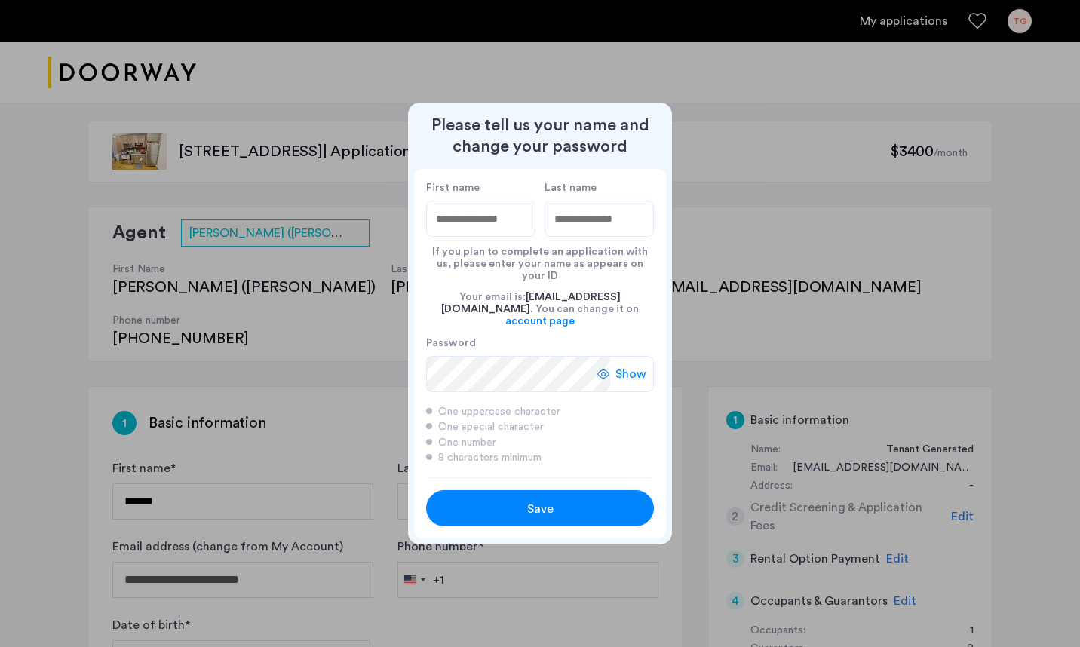
click at [461, 207] on div "First name" at bounding box center [480, 209] width 109 height 56
click at [456, 231] on input "First name" at bounding box center [480, 219] width 109 height 36
type input "*****"
type input "********"
click at [539, 500] on span "Save" at bounding box center [540, 509] width 26 height 18
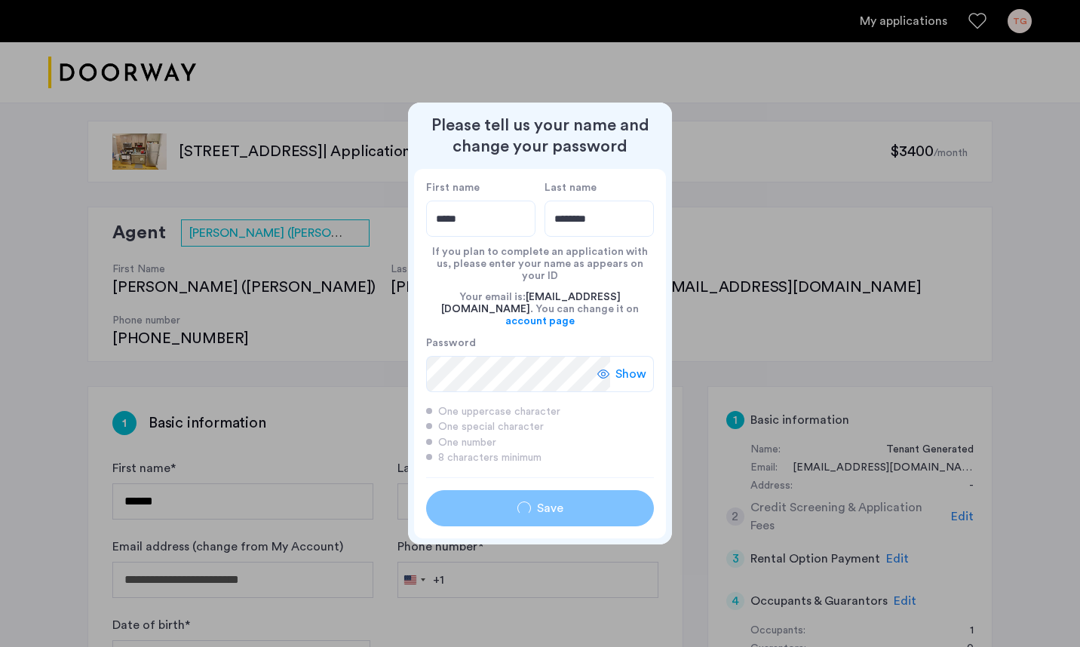
type input "*****"
type input "********"
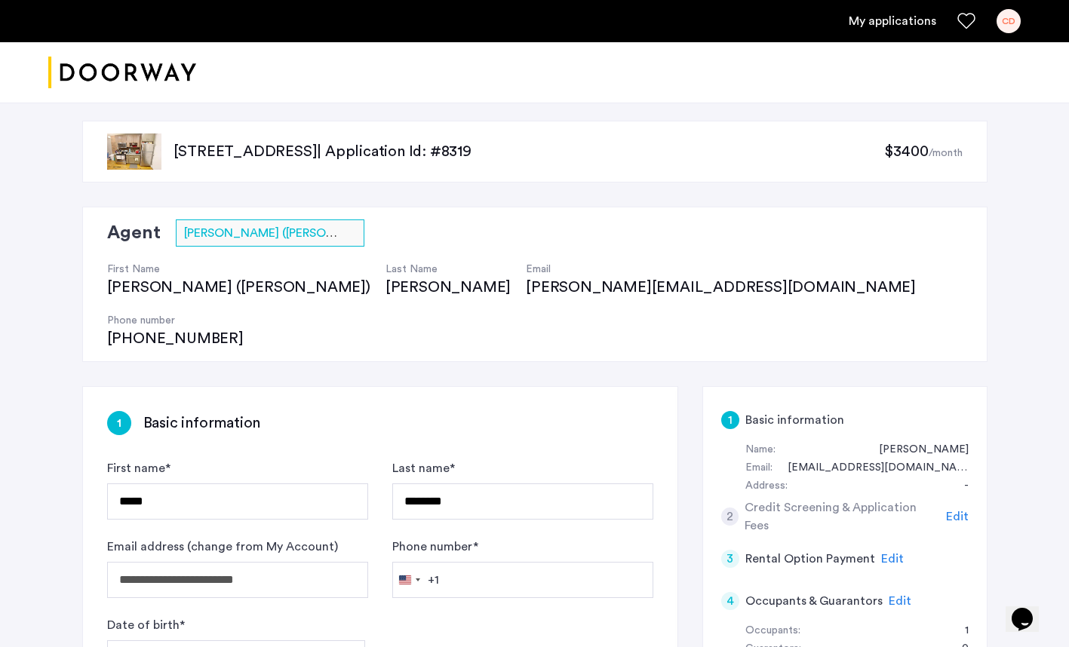
click at [403, 459] on label "Last name *" at bounding box center [423, 468] width 63 height 18
click at [403, 483] on input "********" at bounding box center [522, 501] width 261 height 36
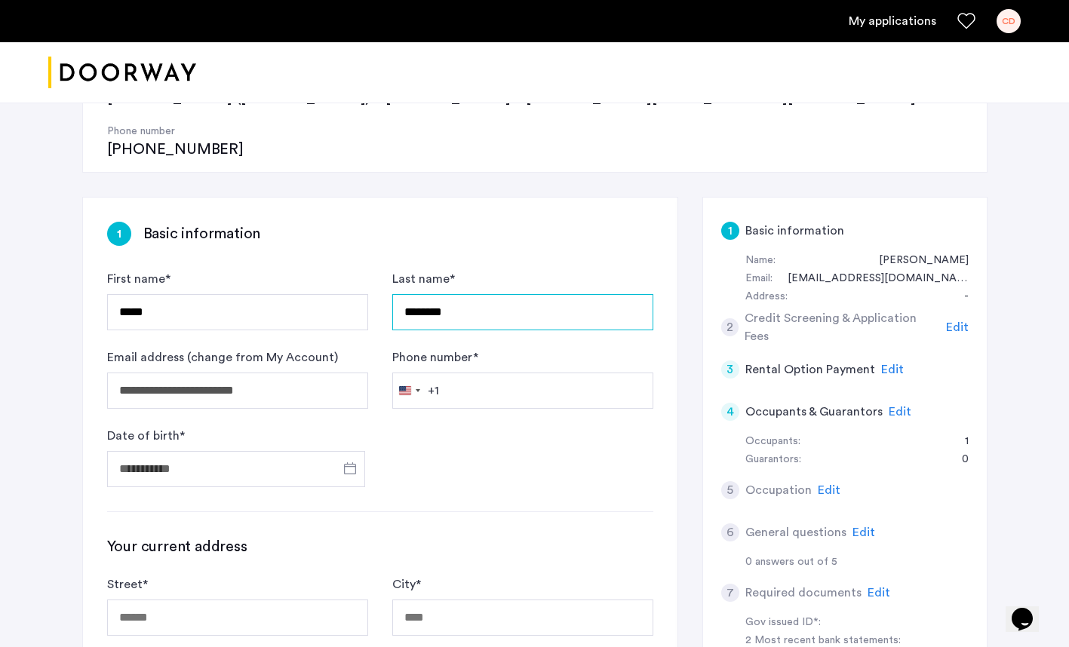
scroll to position [189, 0]
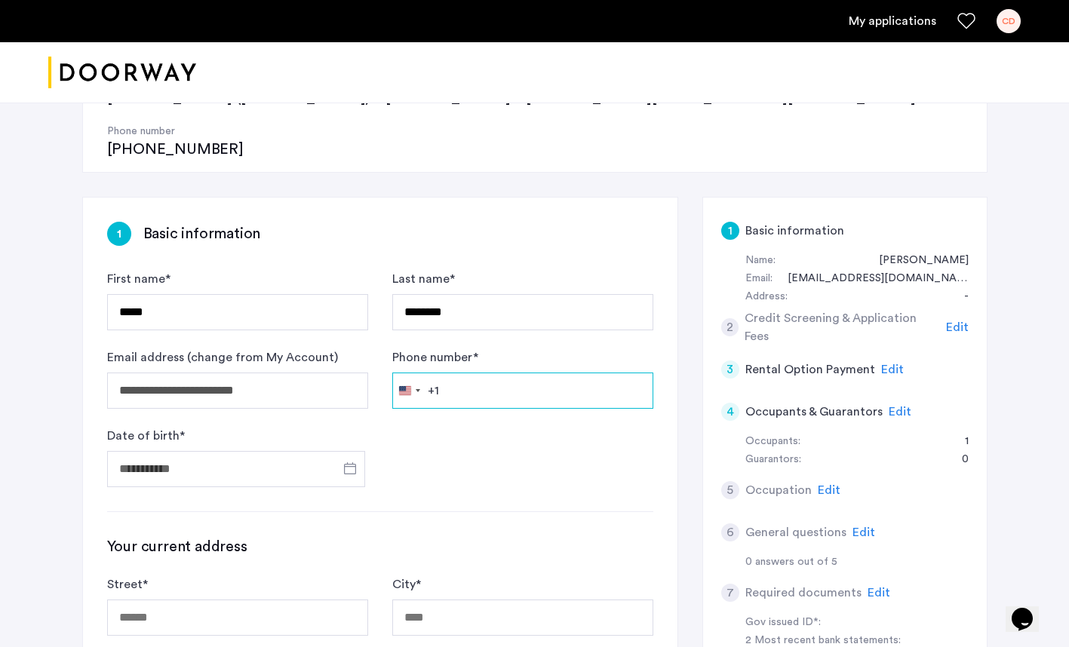
click at [442, 373] on input "Phone number *" at bounding box center [522, 391] width 261 height 36
type input "**********"
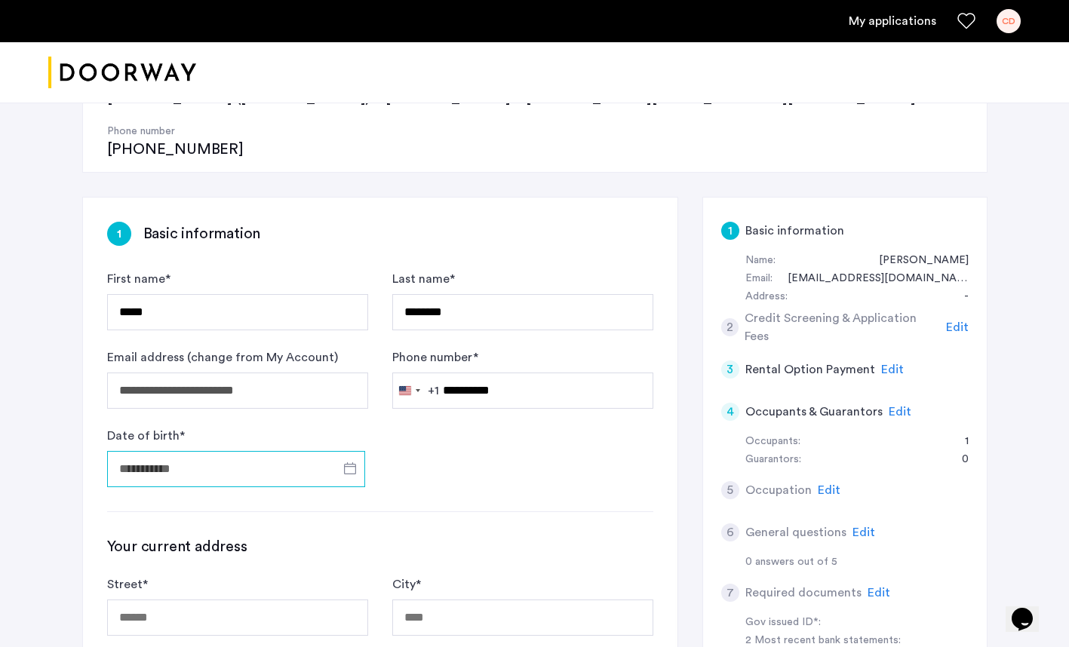
click at [175, 451] on input "Date of birth *" at bounding box center [236, 469] width 258 height 36
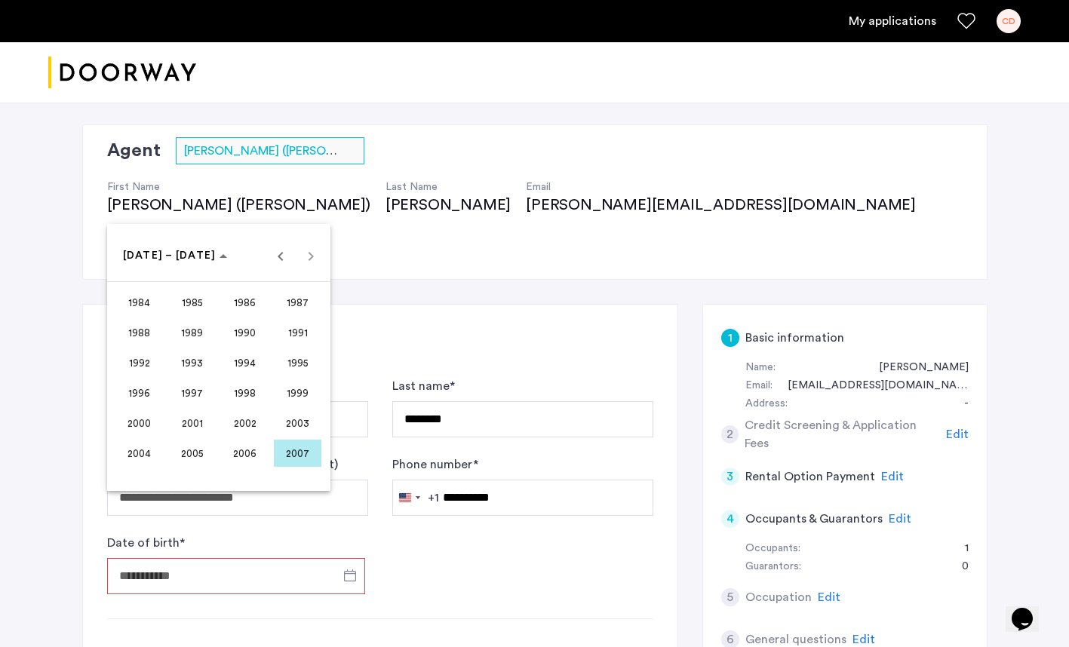
scroll to position [93, 0]
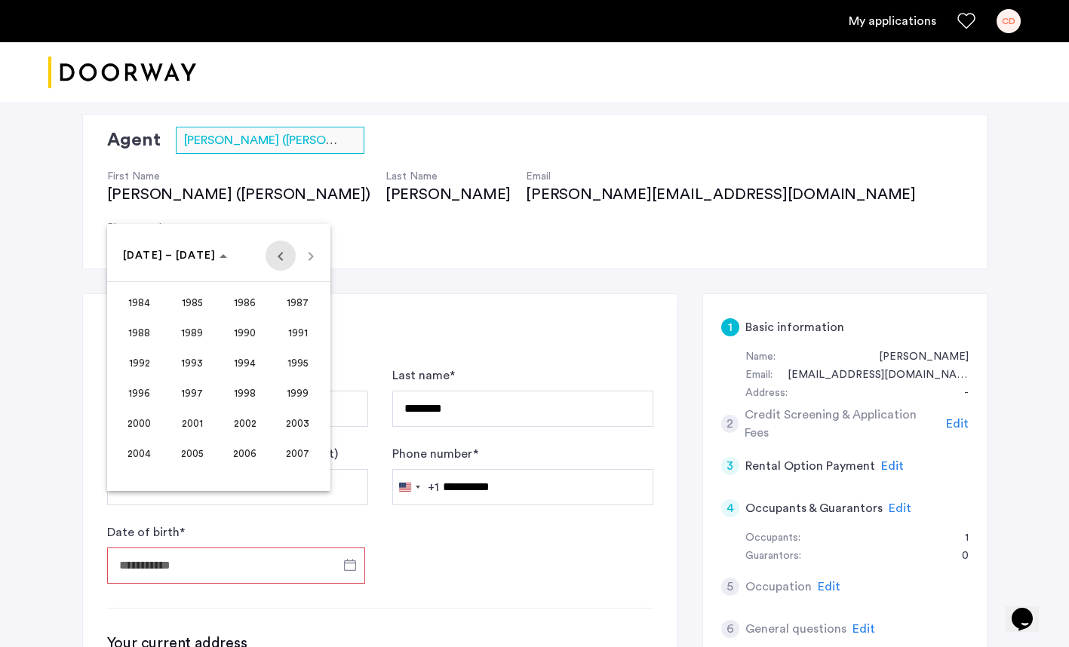
click at [278, 260] on span "Previous 24 years" at bounding box center [280, 256] width 30 height 30
click at [247, 333] on span "1966" at bounding box center [245, 332] width 48 height 27
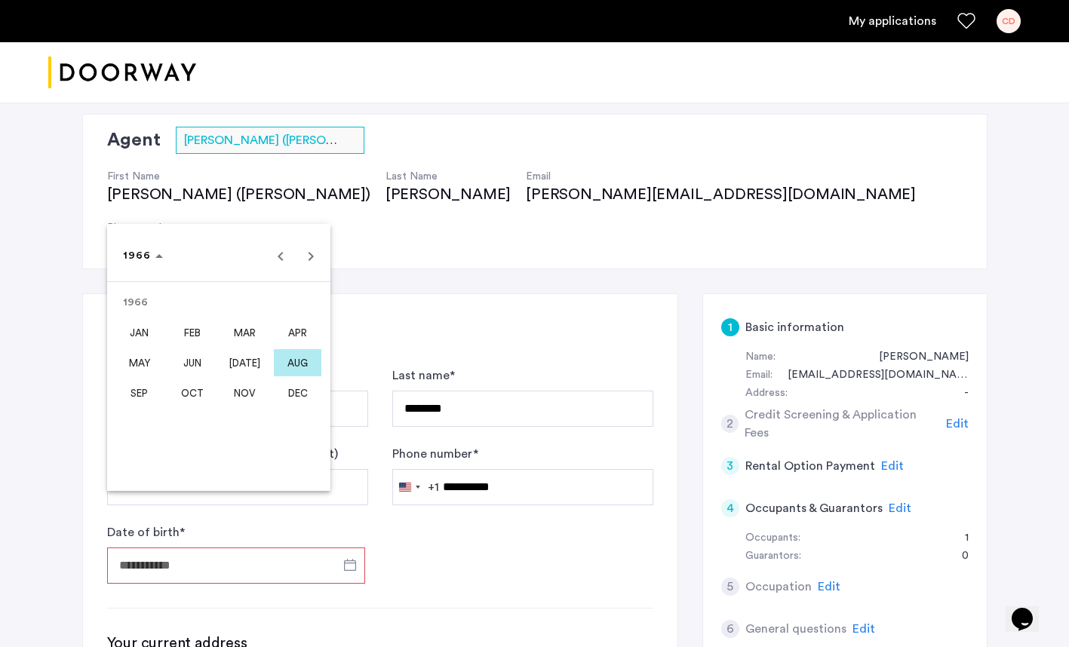
click at [243, 393] on span "NOV" at bounding box center [245, 392] width 48 height 27
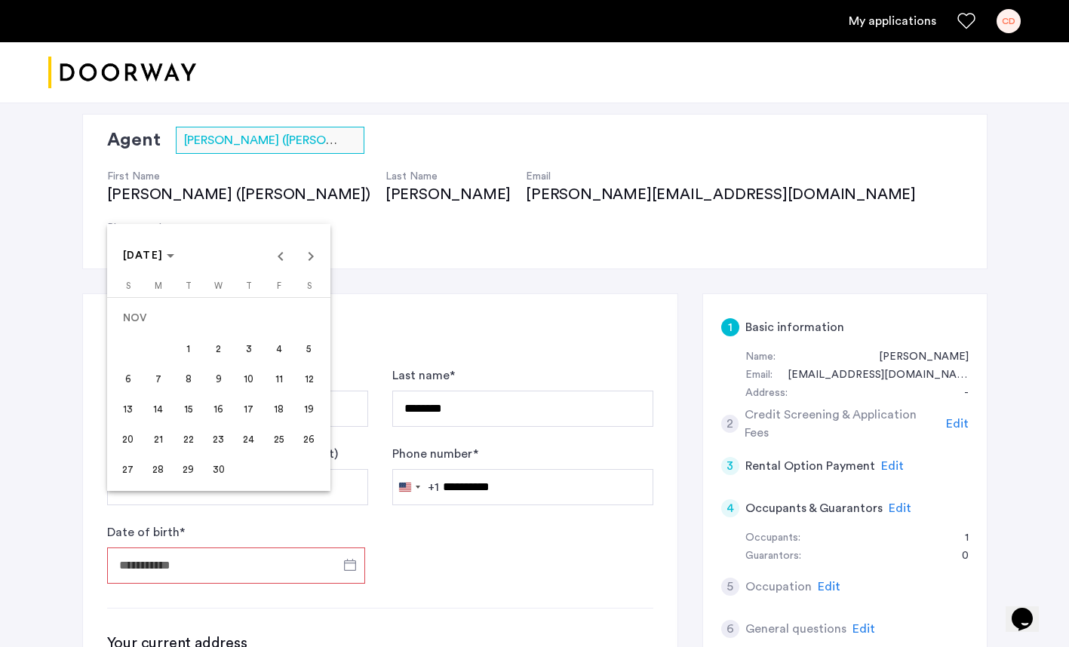
click at [278, 409] on span "18" at bounding box center [278, 408] width 27 height 27
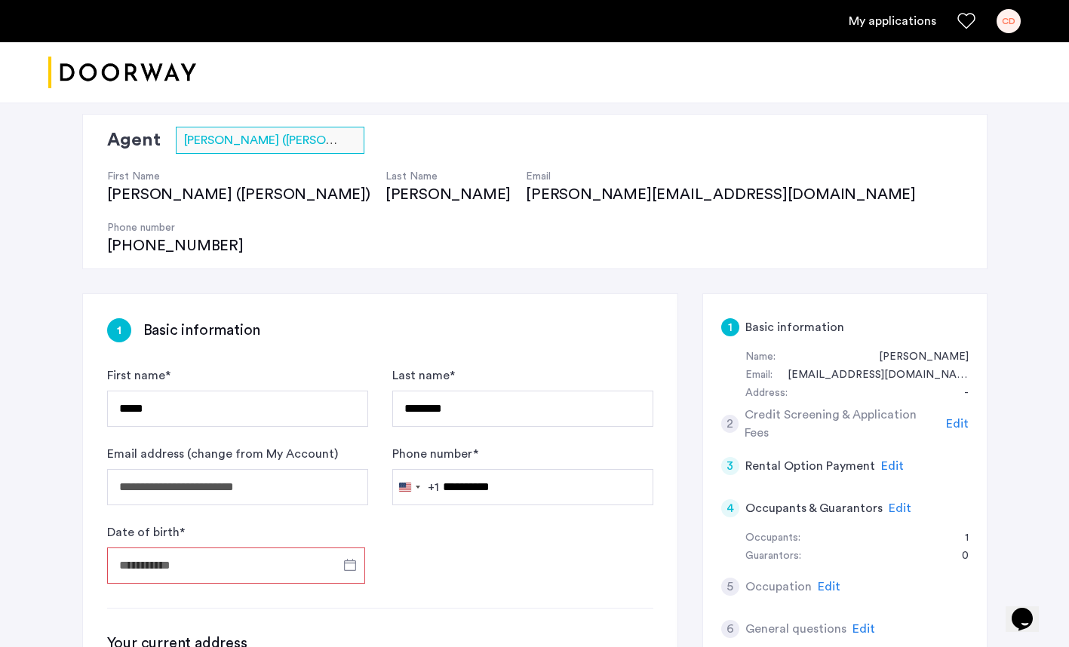
type input "**********"
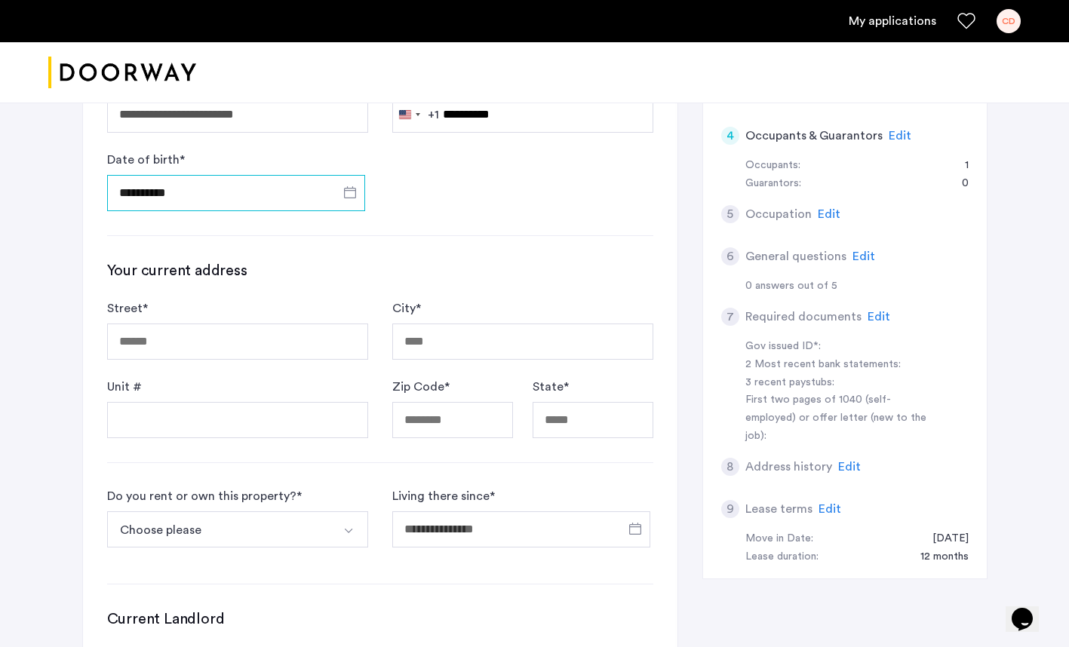
scroll to position [469, 0]
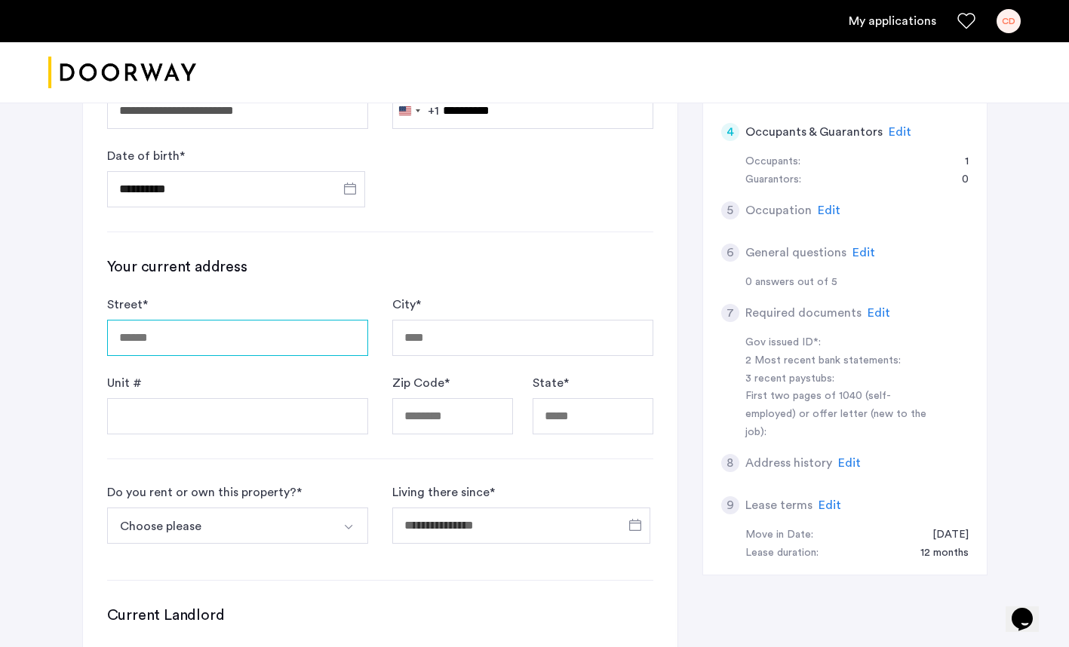
click at [130, 320] on input "Street *" at bounding box center [237, 338] width 261 height 36
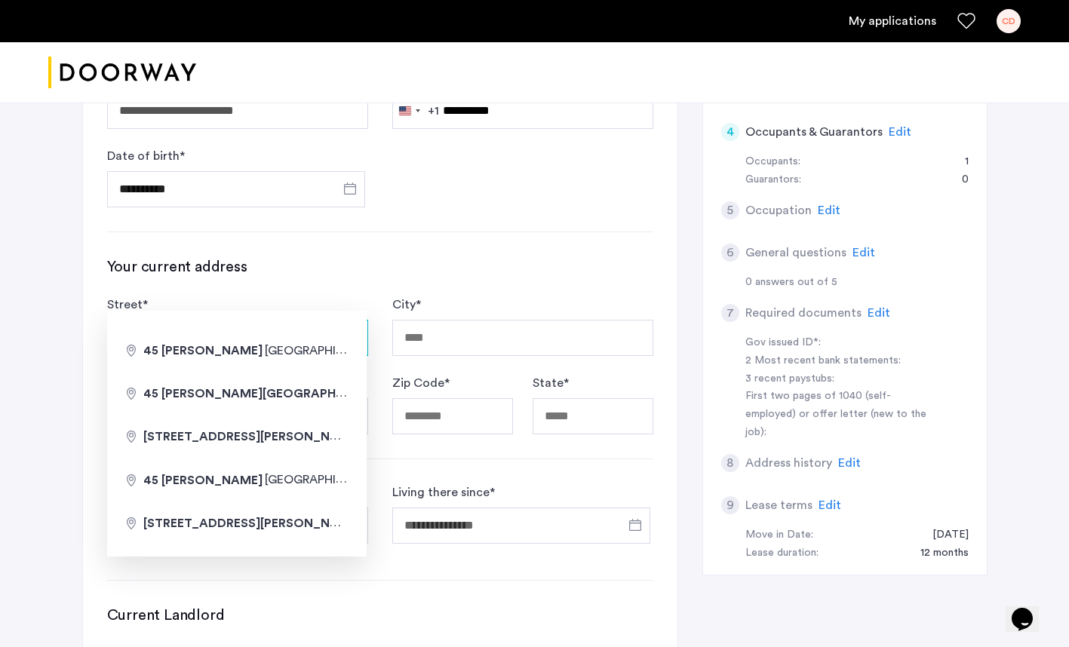
type input "**********"
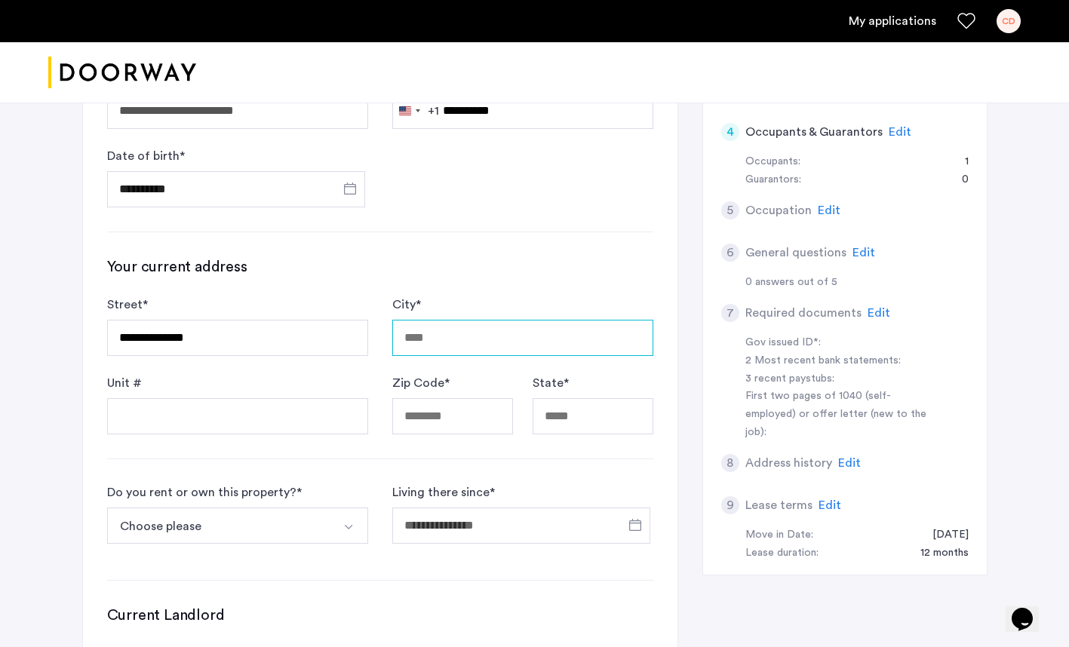
click at [430, 320] on input "City *" at bounding box center [522, 338] width 261 height 36
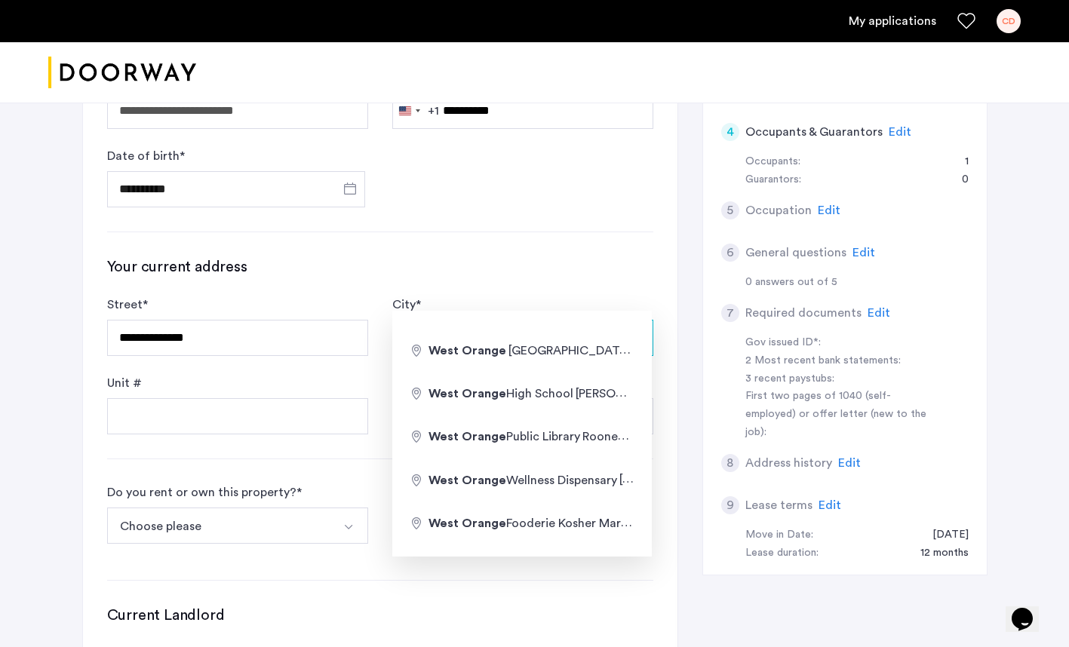
type input "**********"
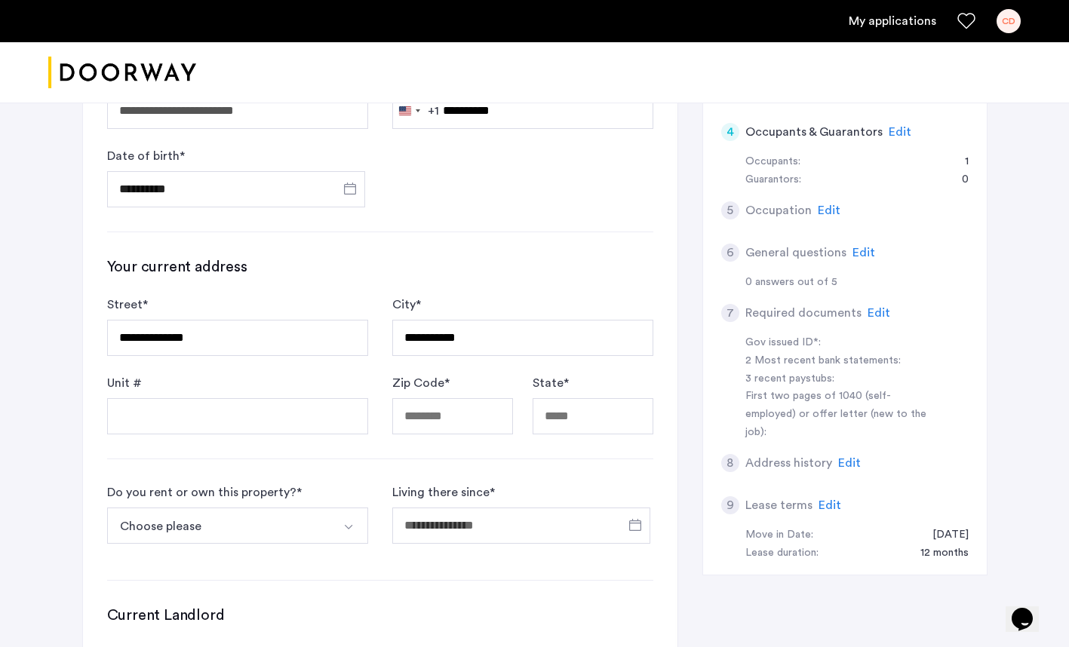
click at [187, 410] on div "**********" at bounding box center [380, 374] width 594 height 913
click at [419, 398] on input "Zip Code *" at bounding box center [452, 416] width 121 height 36
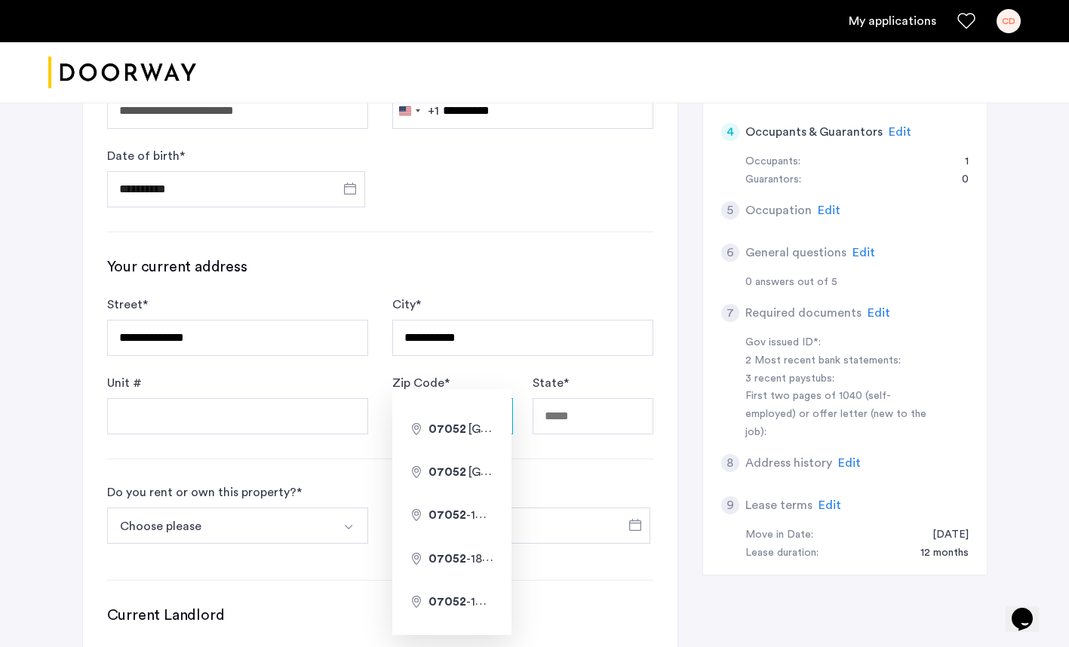
type input "*****"
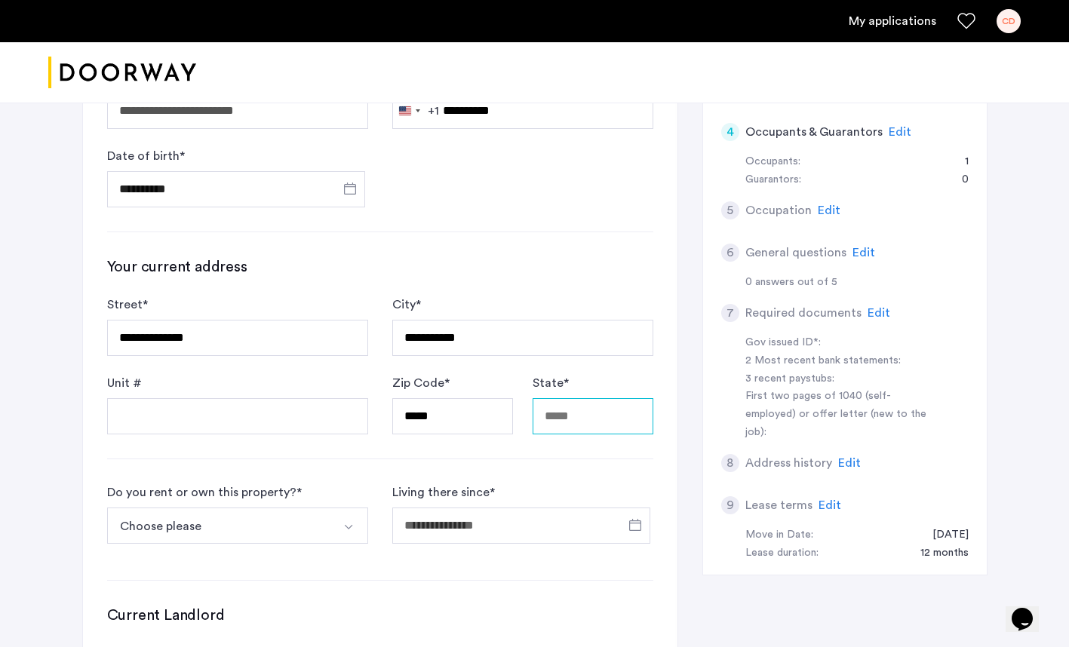
click at [550, 398] on input "State *" at bounding box center [592, 416] width 121 height 36
type input "**"
click at [208, 507] on button "Choose please" at bounding box center [219, 525] width 225 height 36
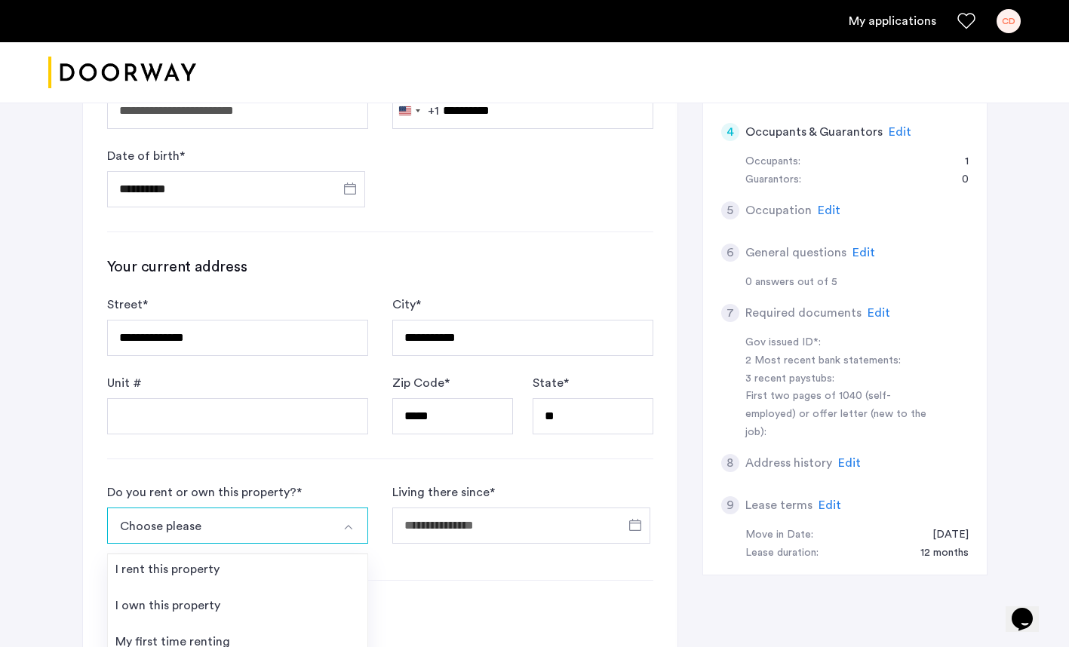
click at [180, 596] on div "I own this property" at bounding box center [167, 605] width 105 height 18
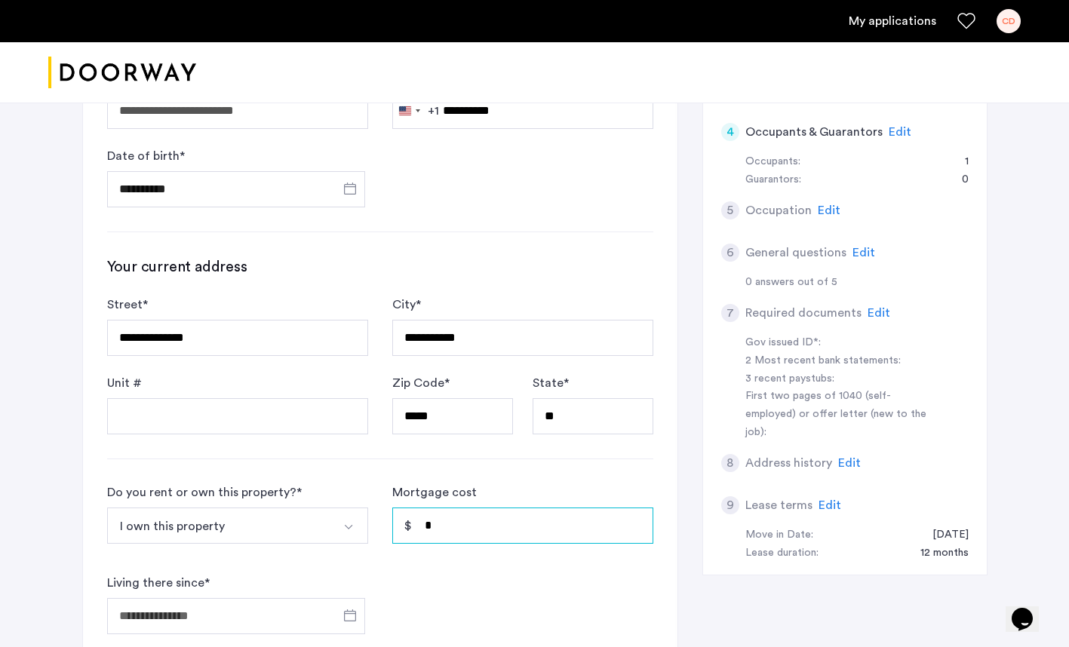
click at [478, 507] on input "*" at bounding box center [522, 525] width 261 height 36
type input "*"
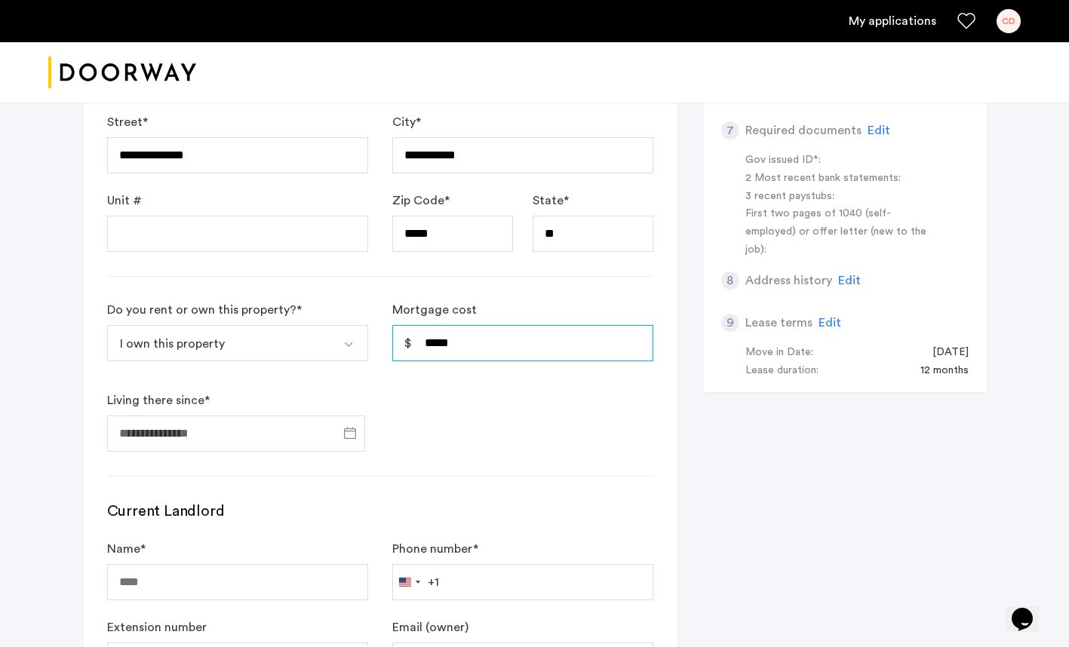
scroll to position [657, 0]
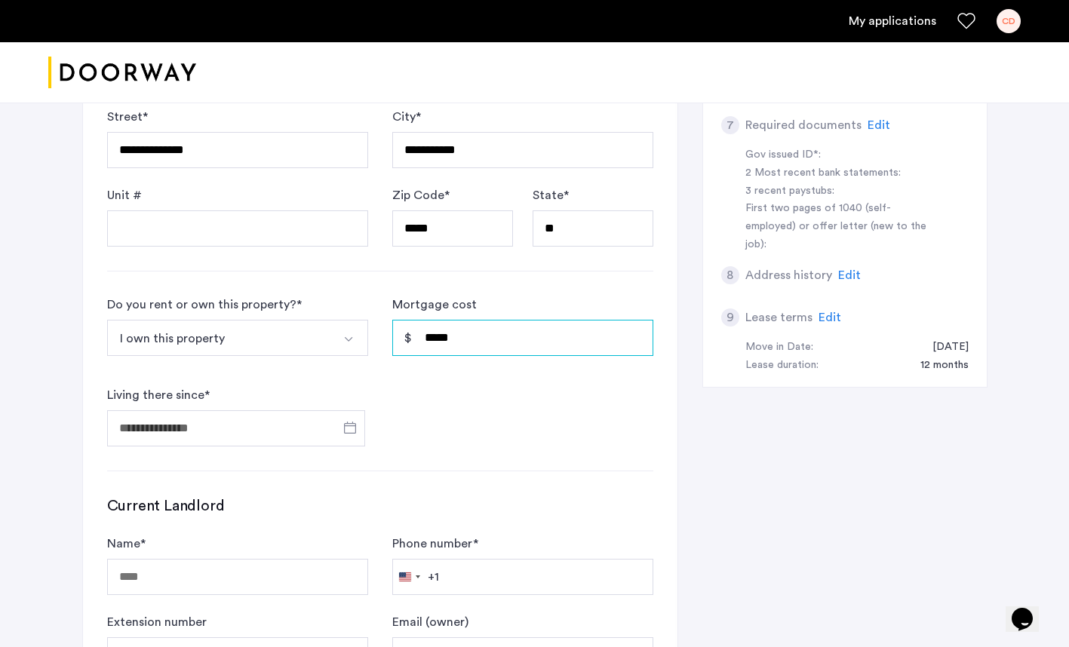
type input "*****"
click at [352, 409] on span "Open calendar" at bounding box center [350, 427] width 36 height 36
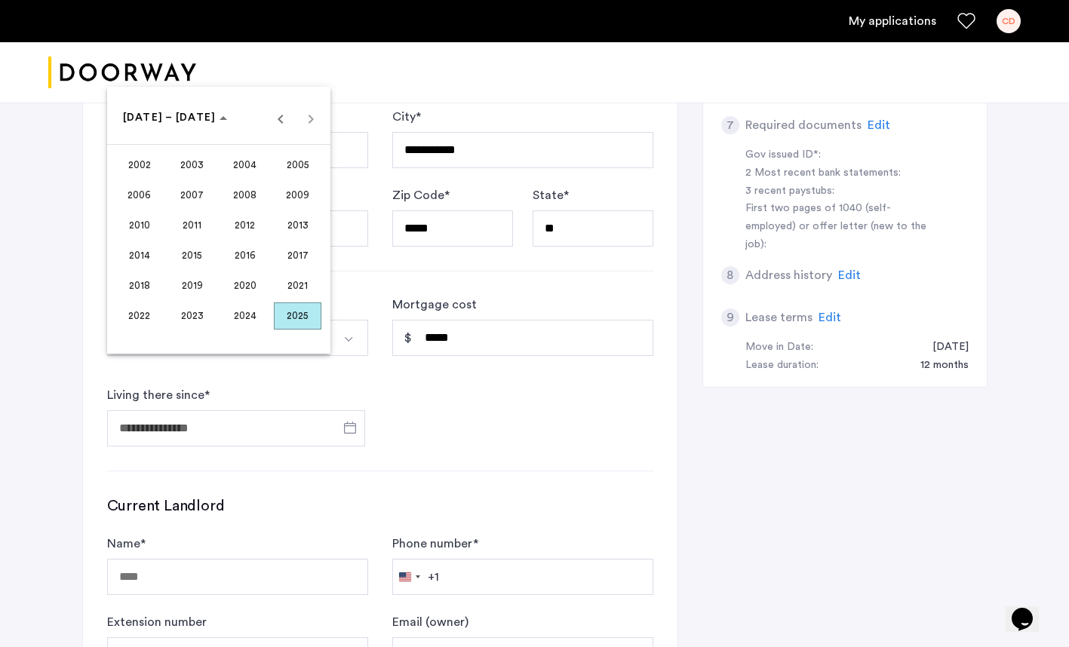
click at [247, 192] on span "2008" at bounding box center [245, 195] width 48 height 27
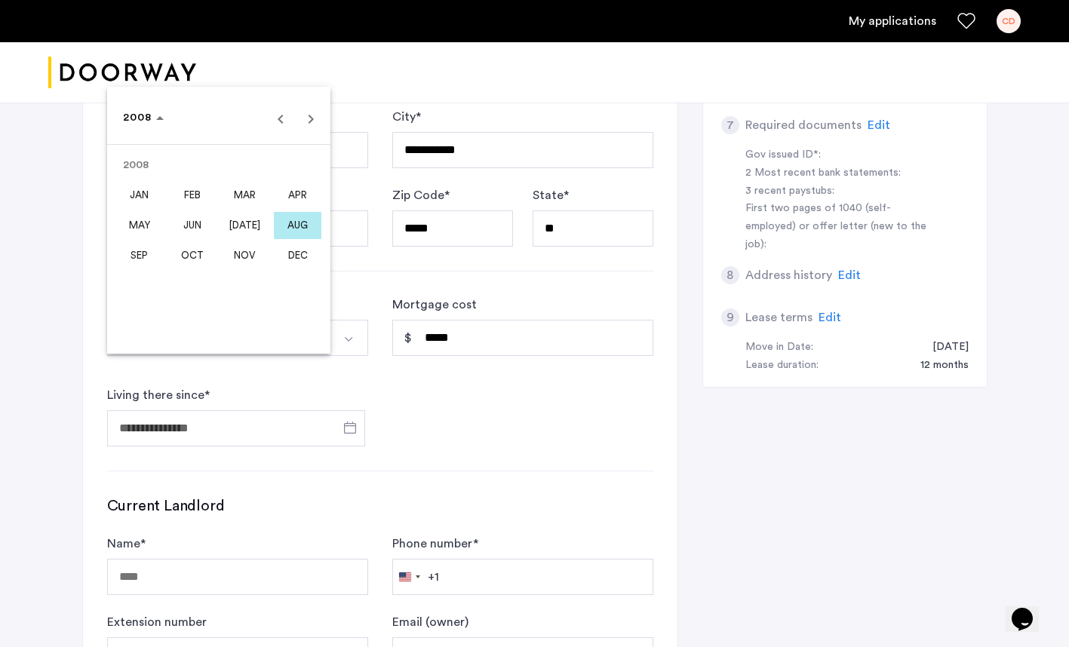
click at [191, 190] on span "FEB" at bounding box center [192, 195] width 48 height 27
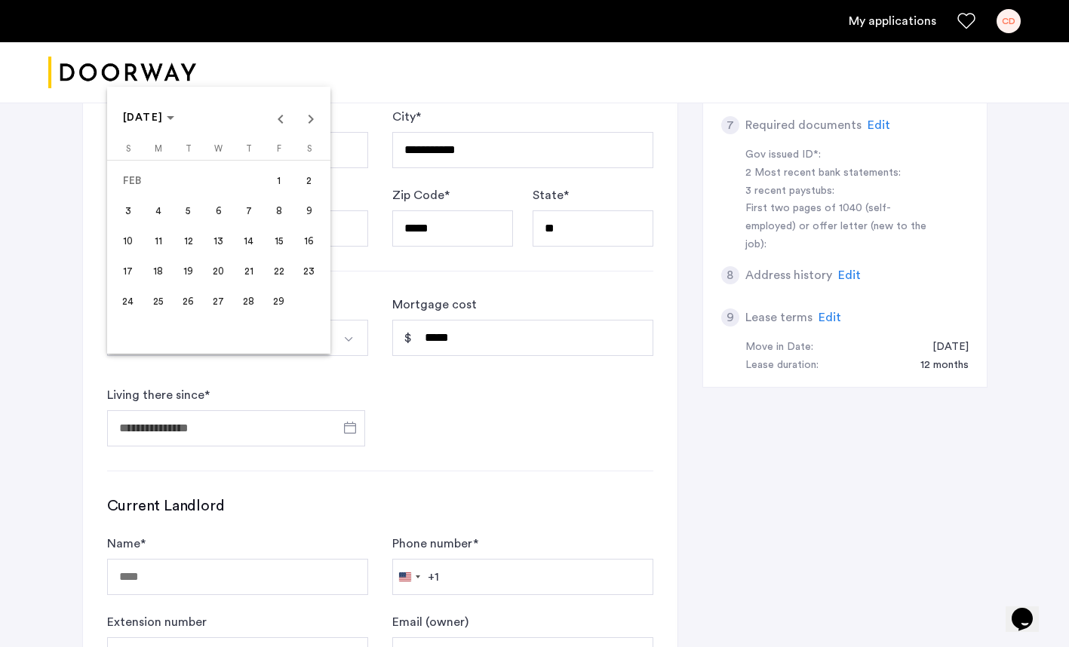
click at [189, 239] on span "12" at bounding box center [188, 241] width 27 height 27
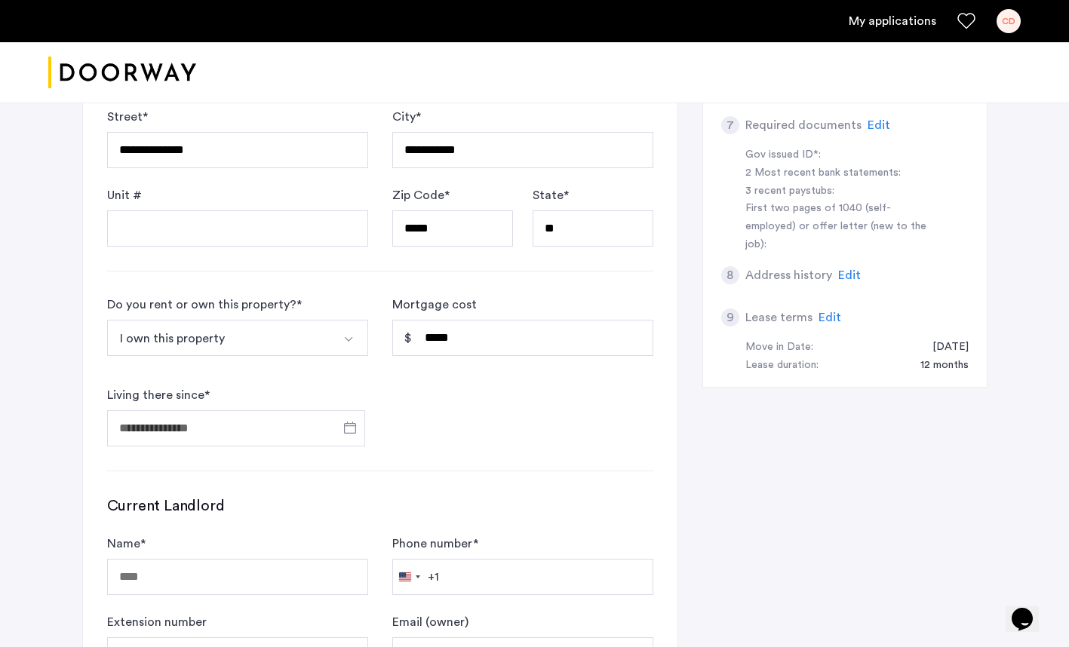
type input "**********"
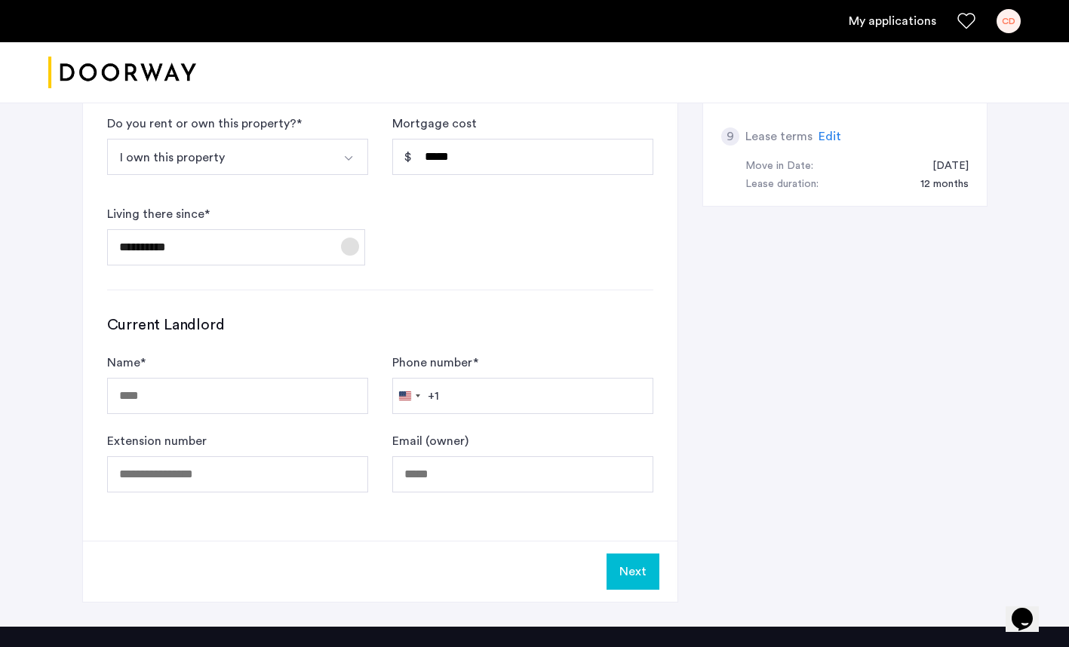
scroll to position [832, 0]
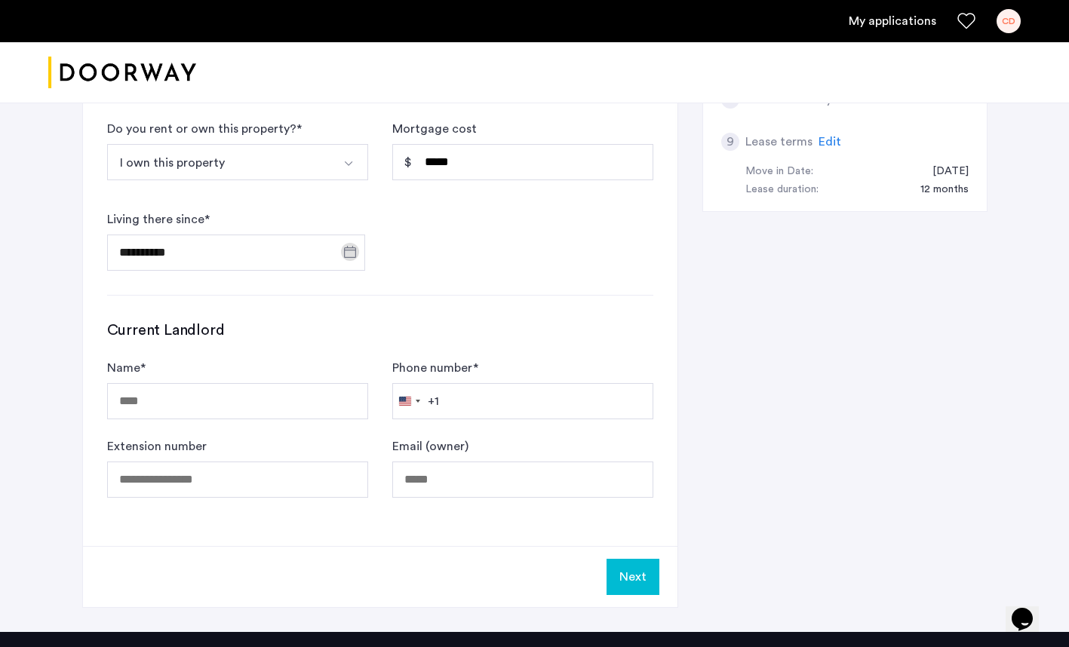
click at [622, 559] on button "Next" at bounding box center [632, 577] width 53 height 36
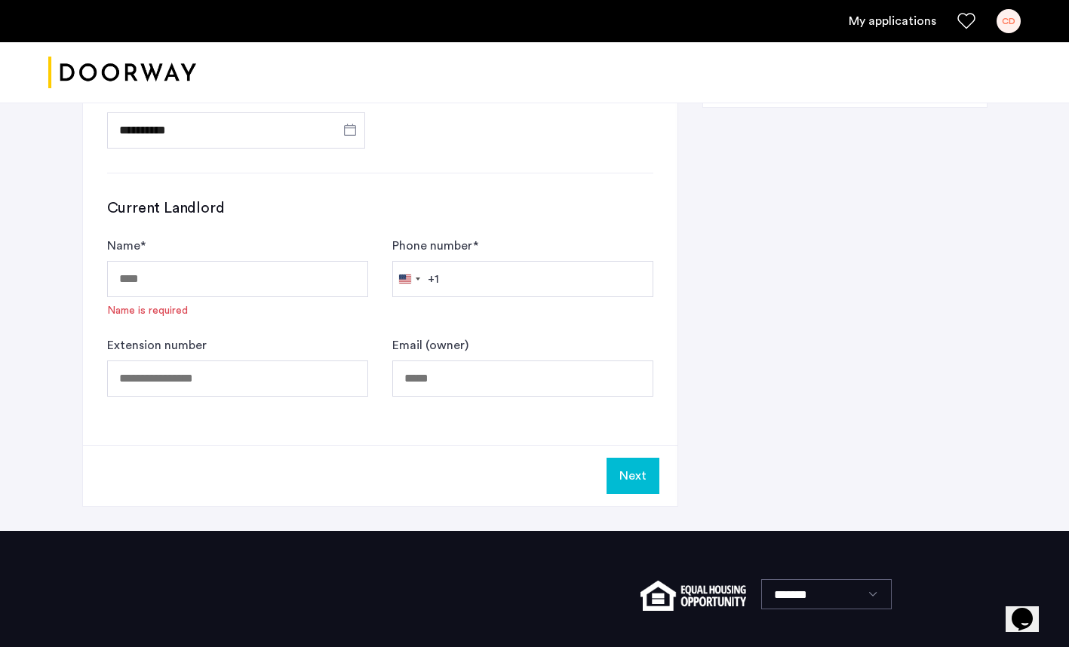
scroll to position [949, 0]
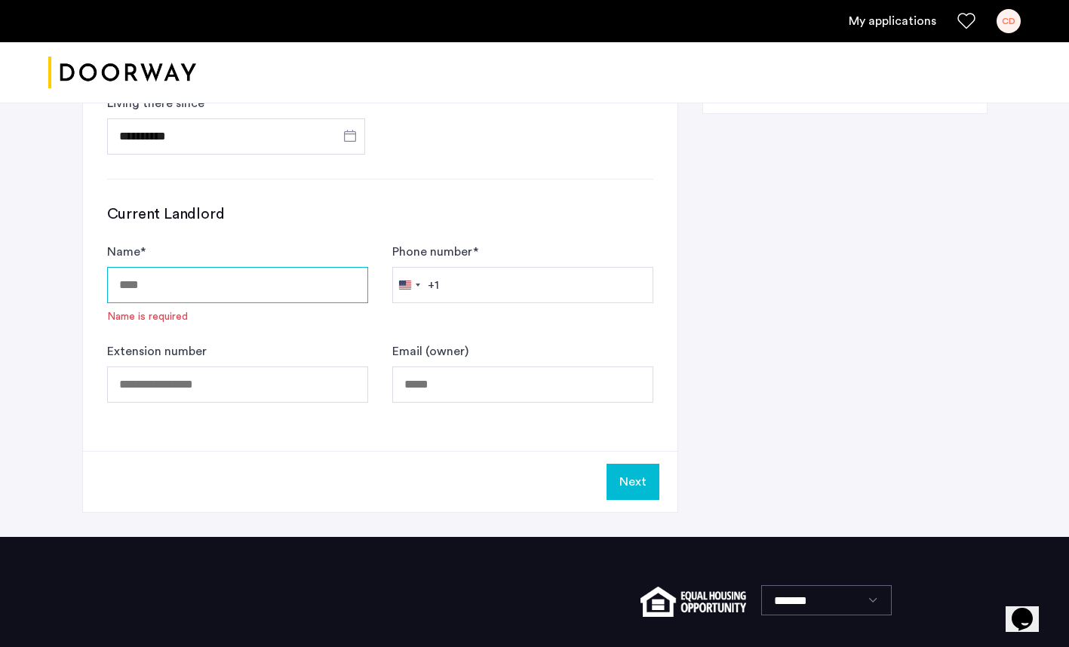
click at [146, 267] on input "Name *" at bounding box center [237, 285] width 261 height 36
type input "**********"
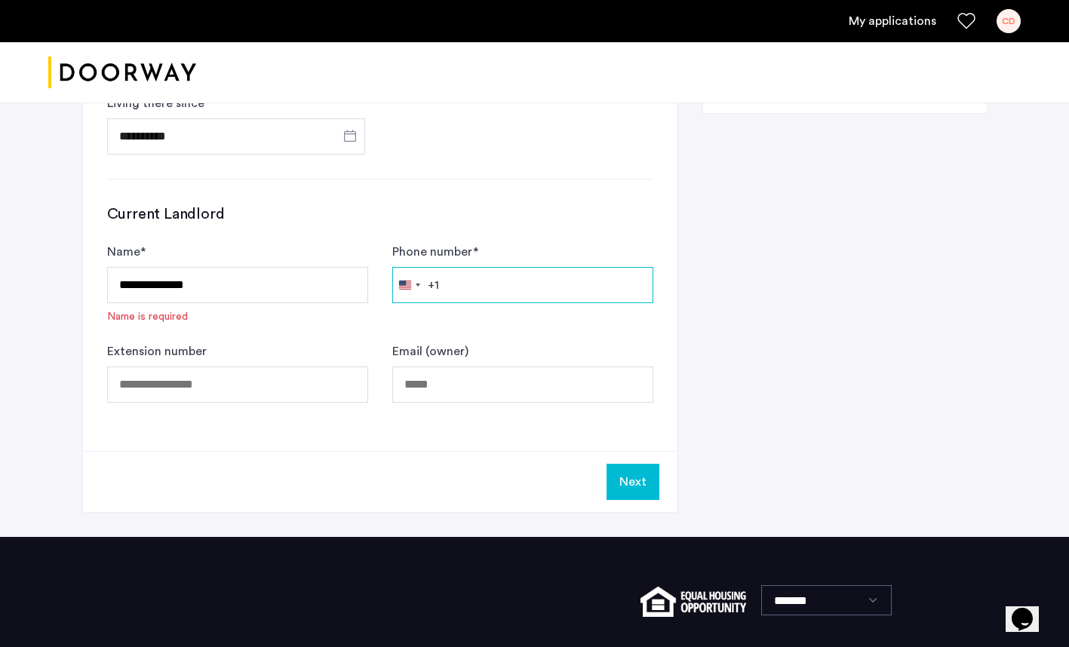
type input "**********"
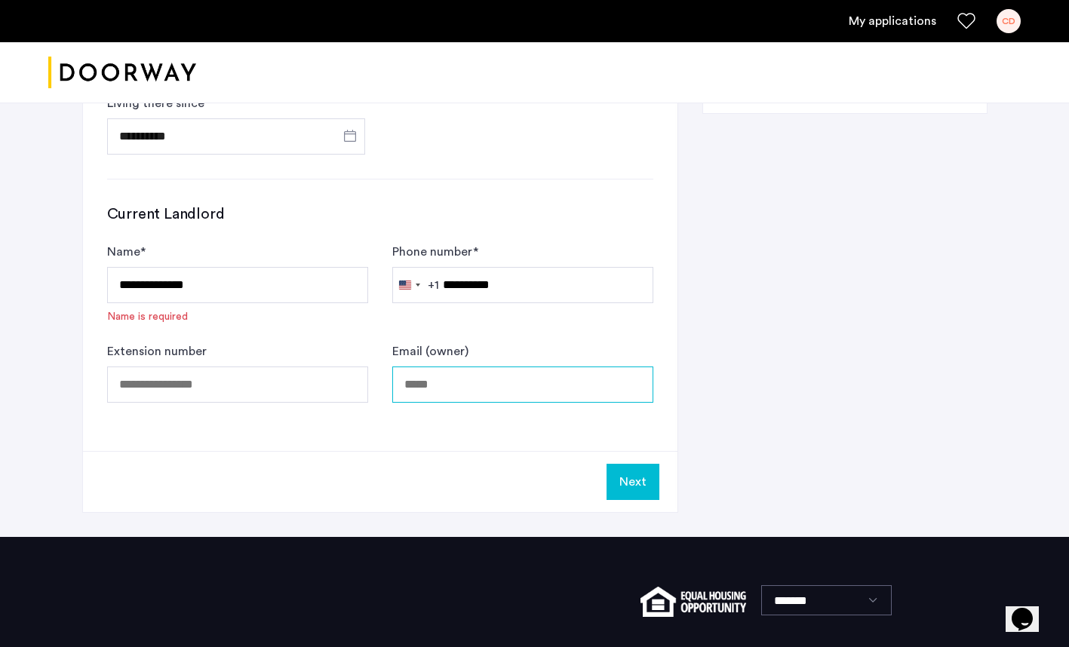
type input "**********"
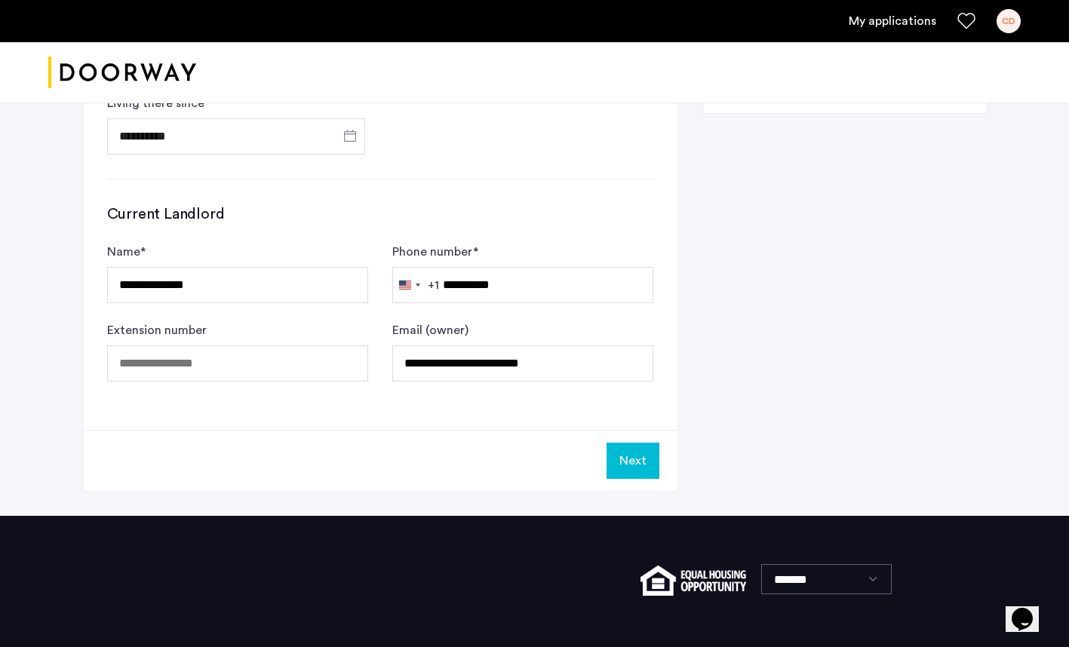
click at [632, 443] on button "Next" at bounding box center [632, 461] width 53 height 36
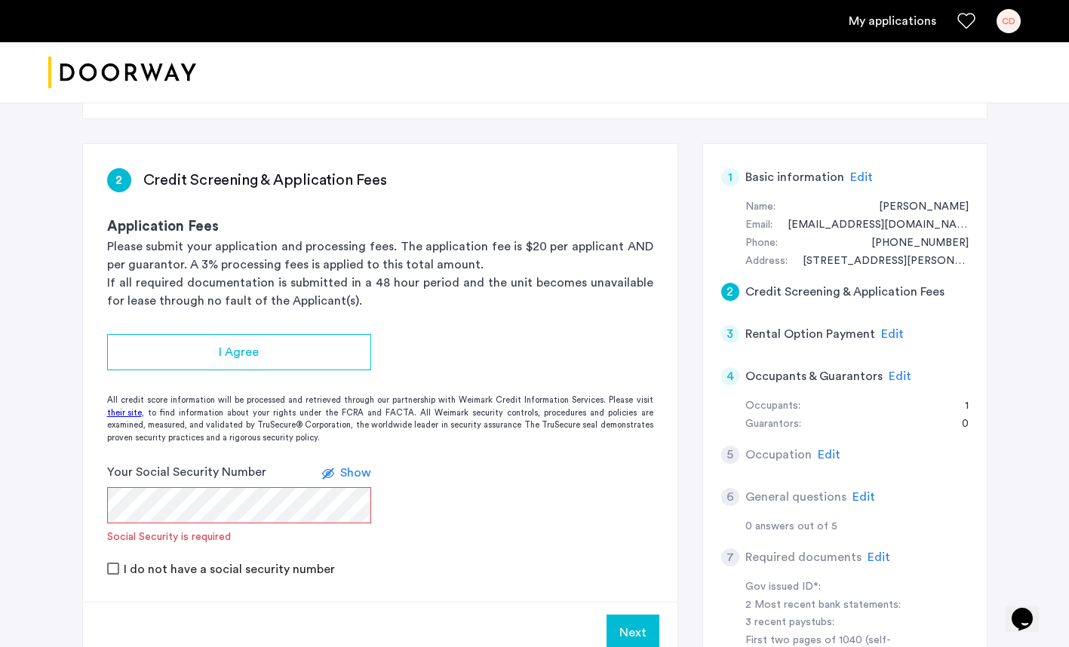
scroll to position [247, 0]
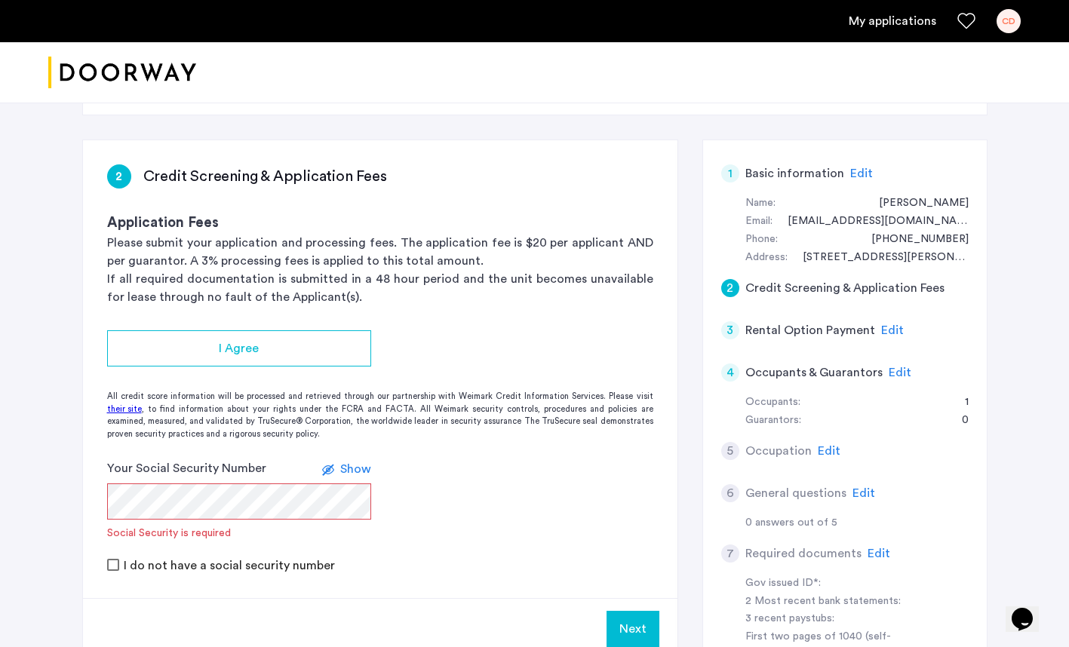
click at [231, 339] on span "I Agree" at bounding box center [239, 348] width 40 height 18
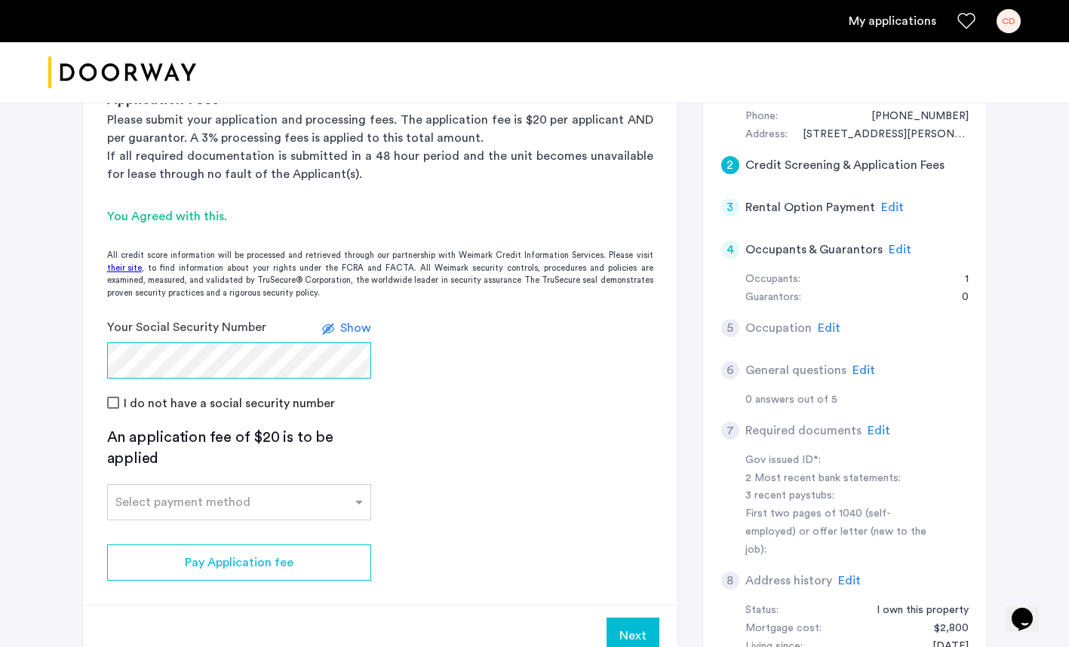
scroll to position [373, 0]
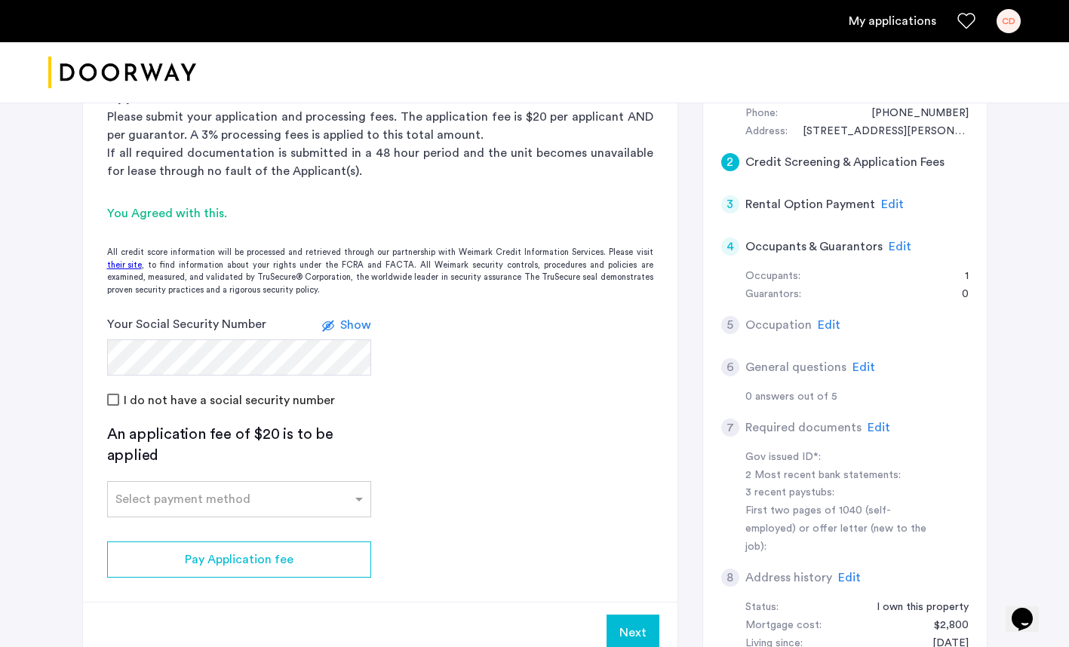
click at [360, 490] on span at bounding box center [360, 499] width 19 height 18
click at [190, 517] on div "Credit Card" at bounding box center [239, 532] width 262 height 30
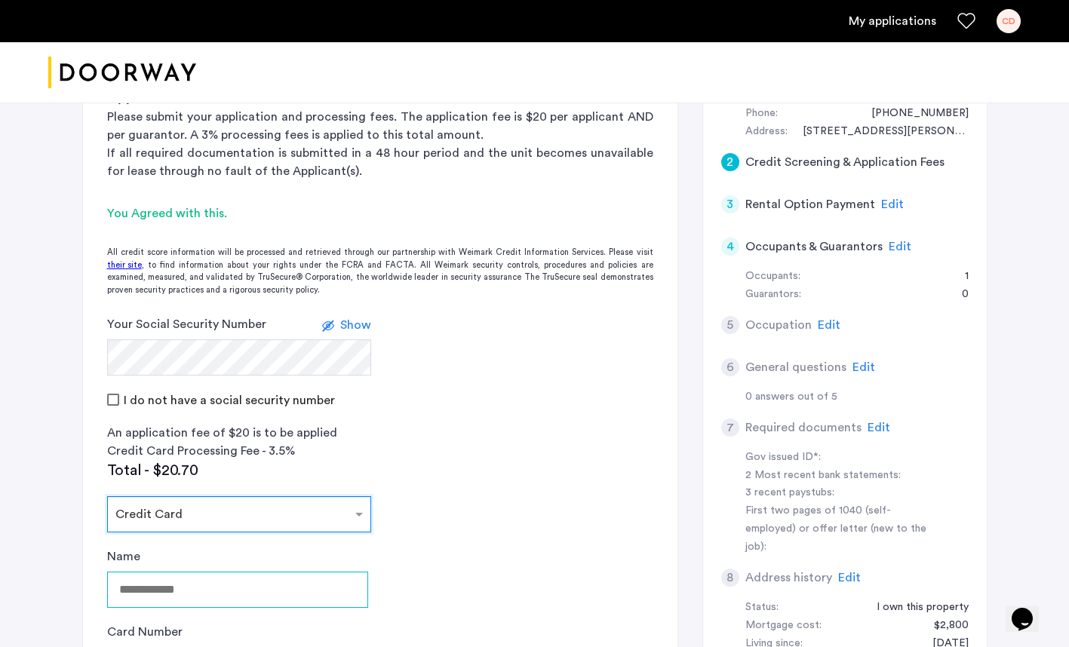
click at [167, 572] on input "Name" at bounding box center [237, 590] width 261 height 36
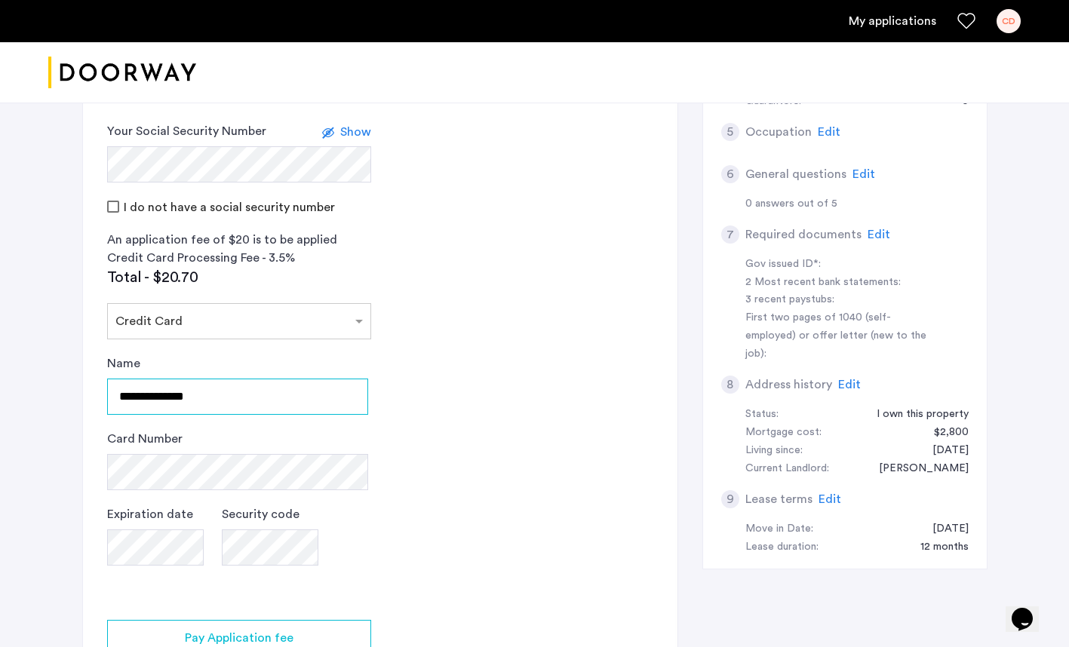
scroll to position [570, 0]
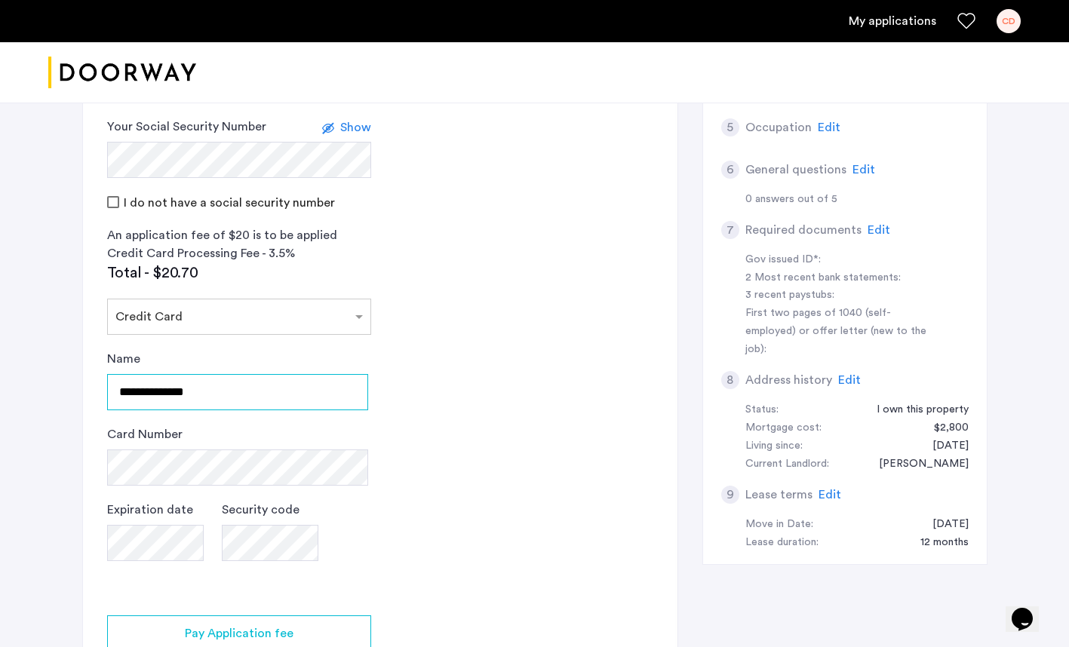
type input "**********"
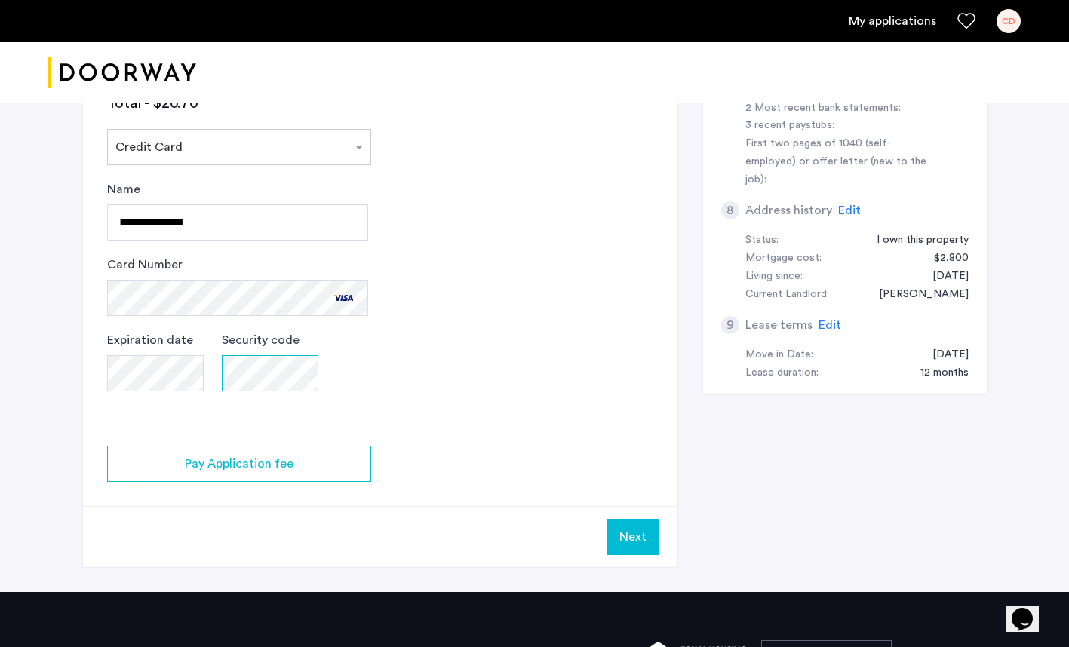
scroll to position [739, 0]
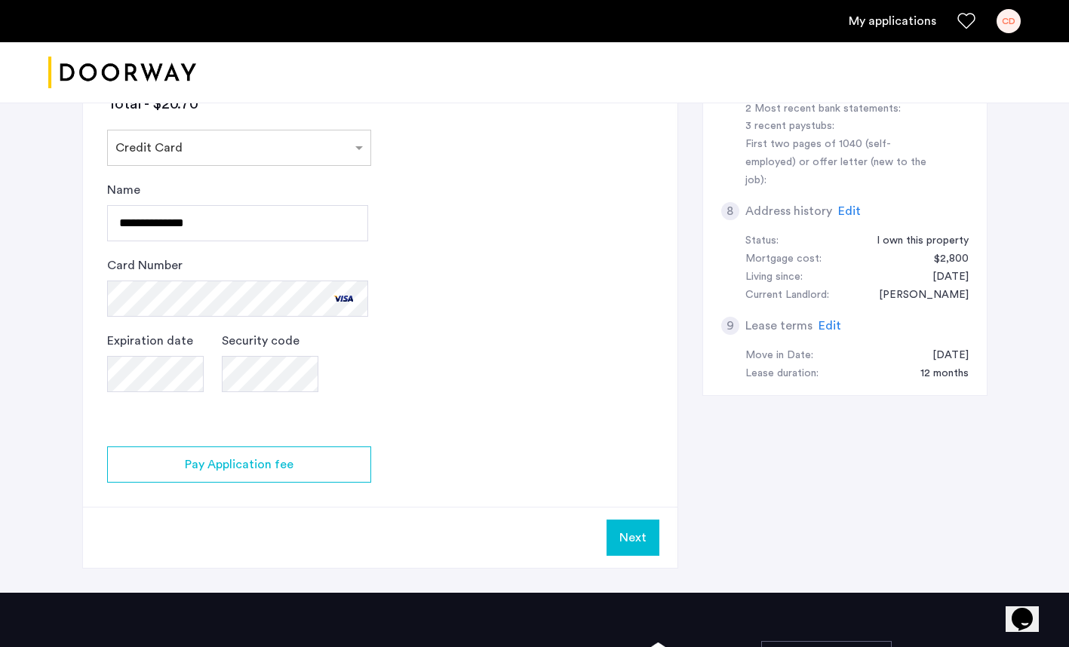
click at [222, 455] on span "Pay Application fee" at bounding box center [239, 464] width 109 height 18
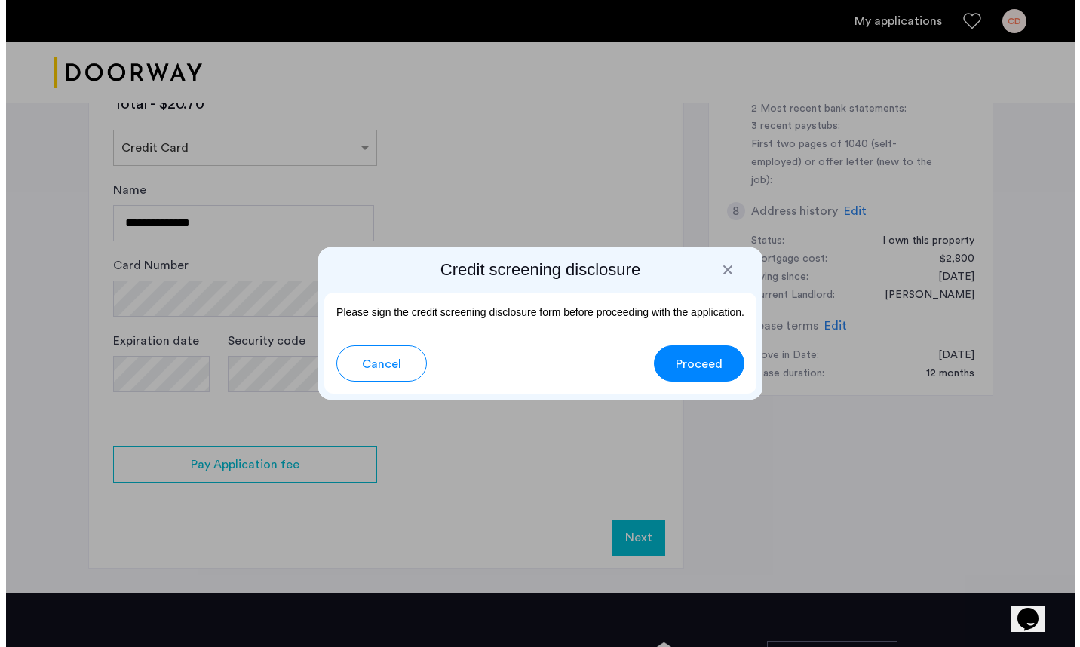
scroll to position [0, 0]
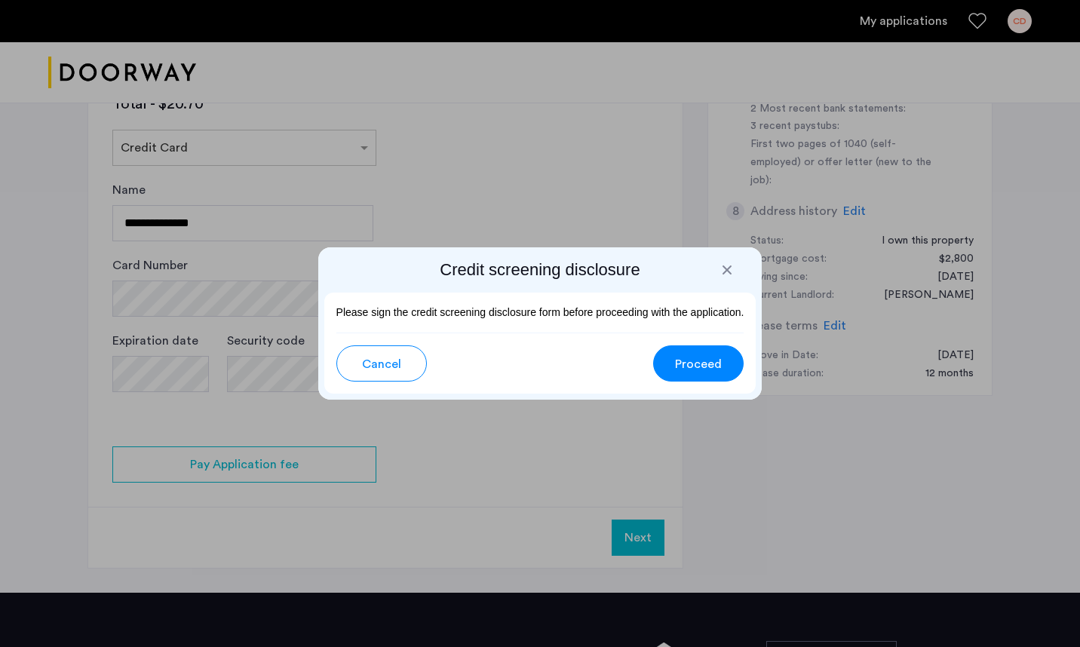
click at [700, 359] on span "Proceed" at bounding box center [698, 364] width 47 height 18
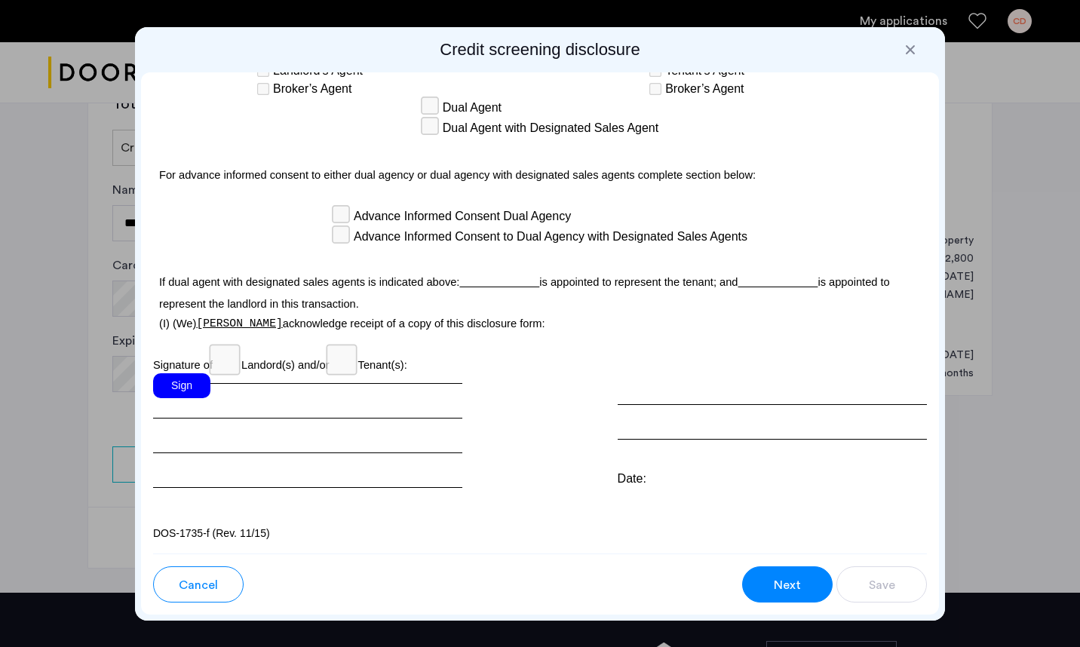
scroll to position [4438, 0]
click at [191, 387] on div "Sign" at bounding box center [181, 385] width 57 height 25
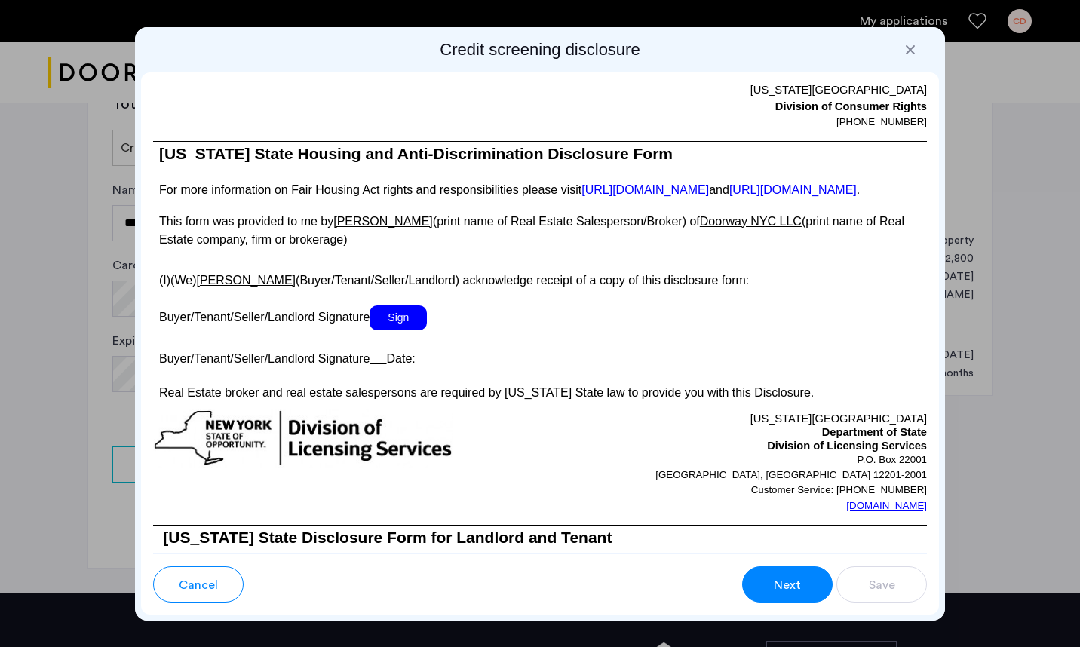
scroll to position [2709, 0]
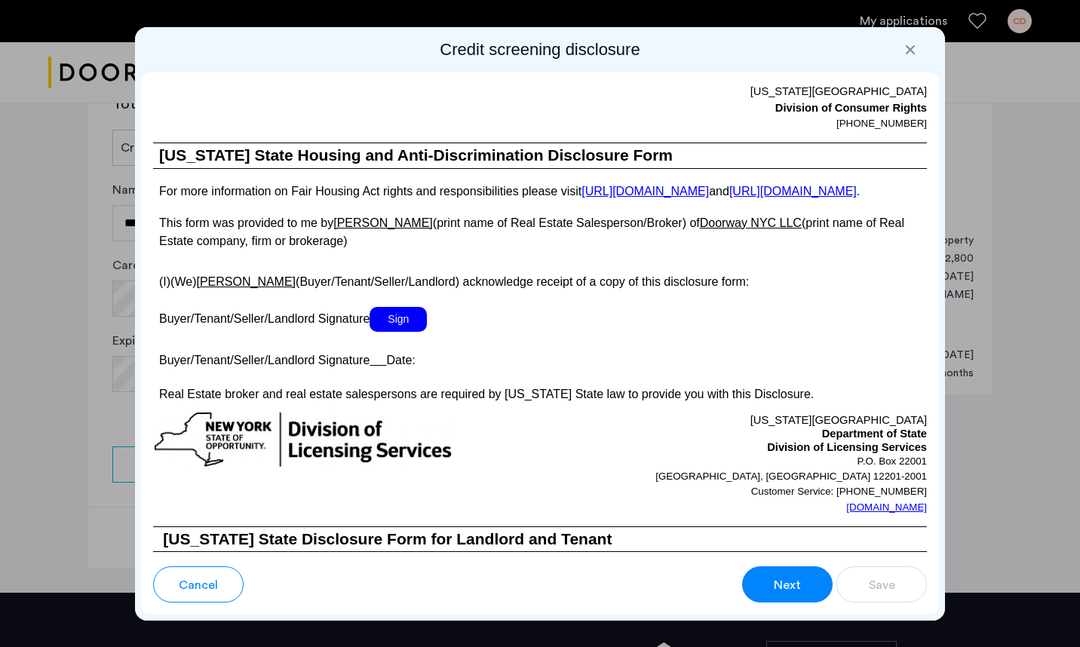
click at [392, 332] on span "Sign" at bounding box center [397, 319] width 57 height 25
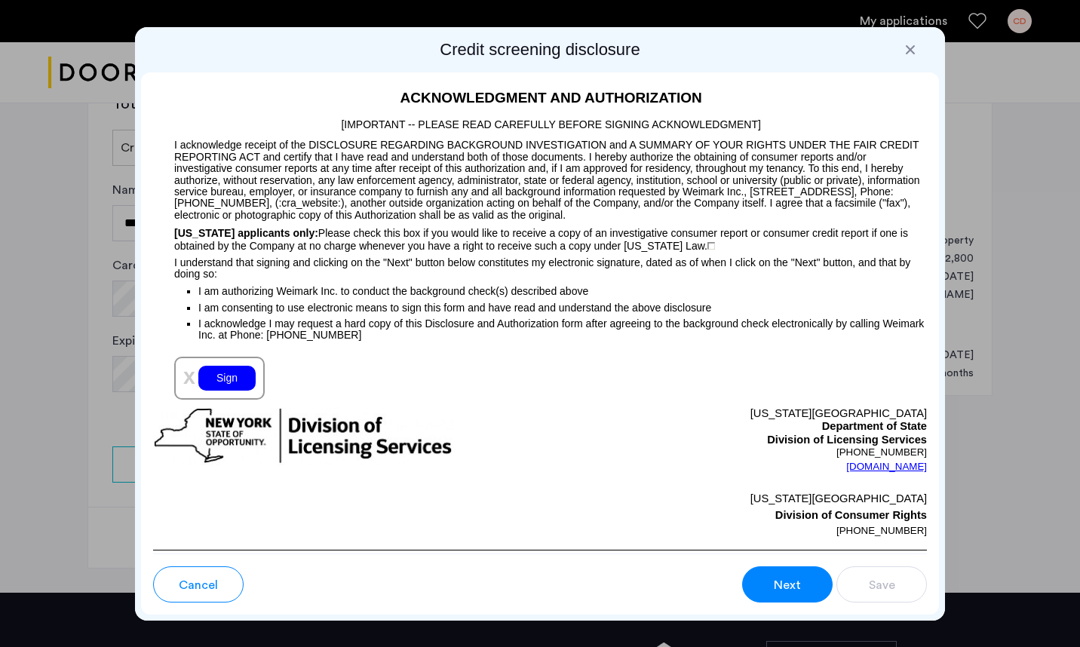
scroll to position [1576, 0]
click at [223, 391] on div "Sign" at bounding box center [226, 378] width 57 height 25
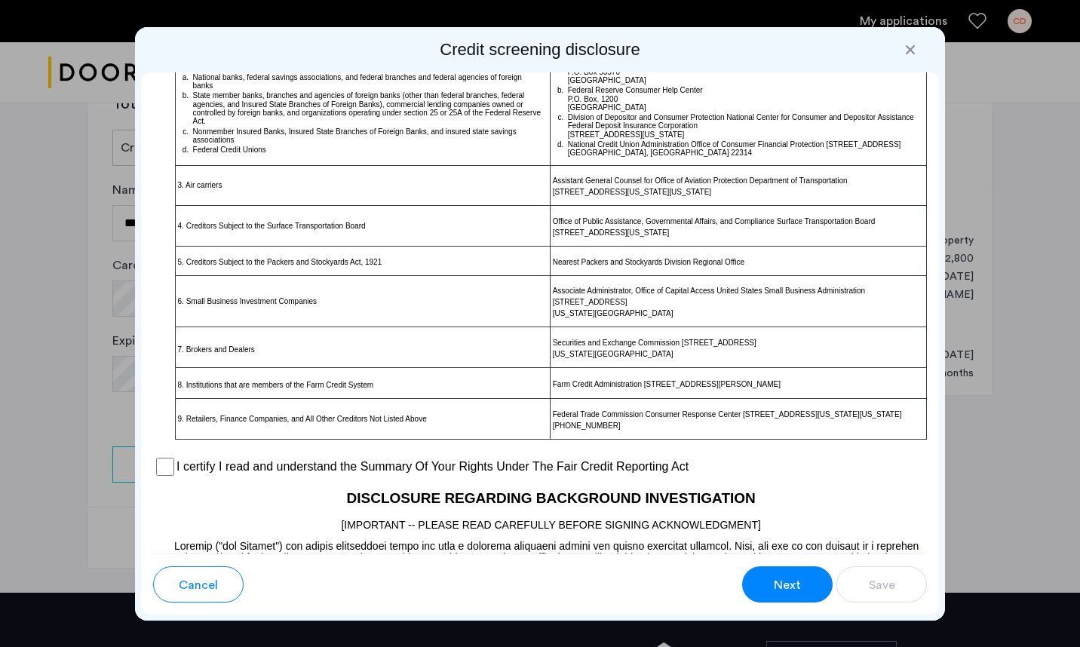
scroll to position [949, 0]
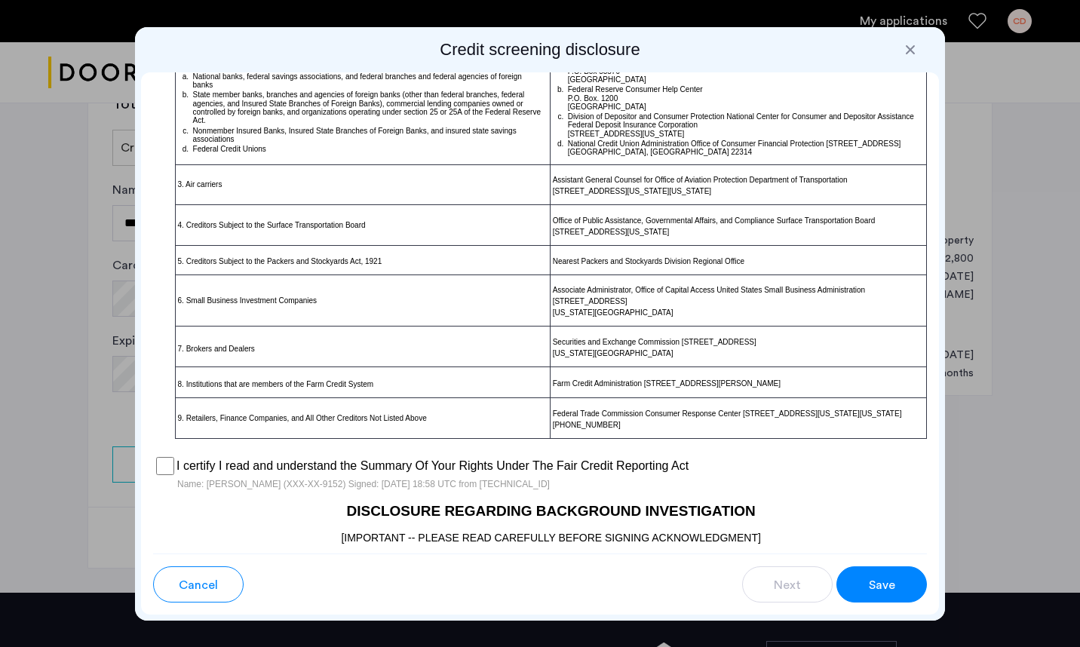
click at [889, 585] on span "Save" at bounding box center [882, 585] width 26 height 18
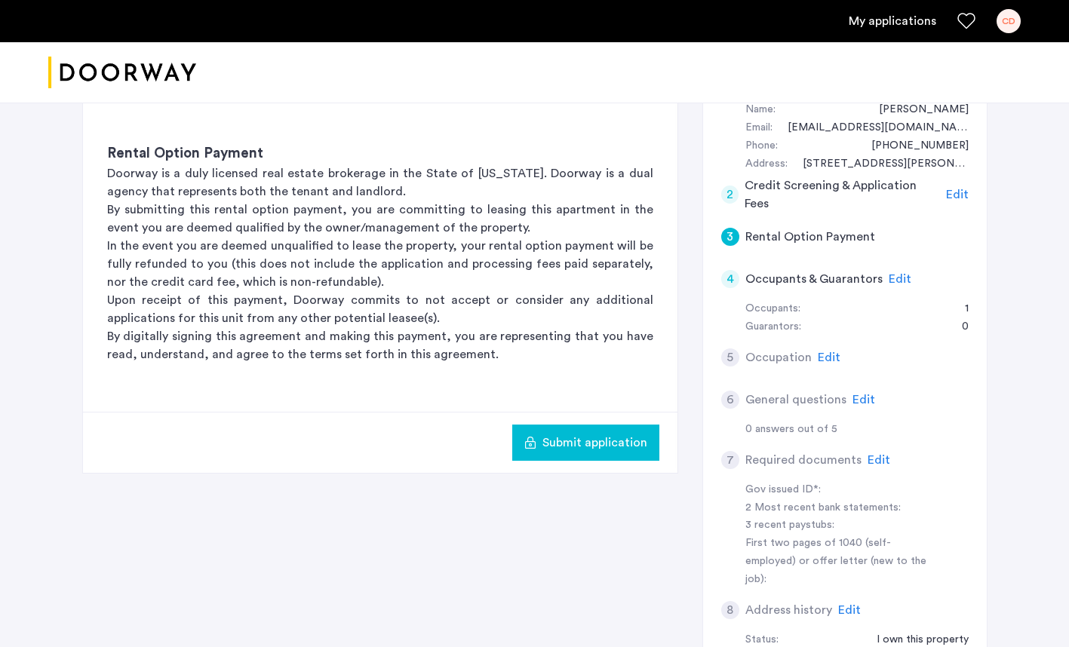
scroll to position [343, 0]
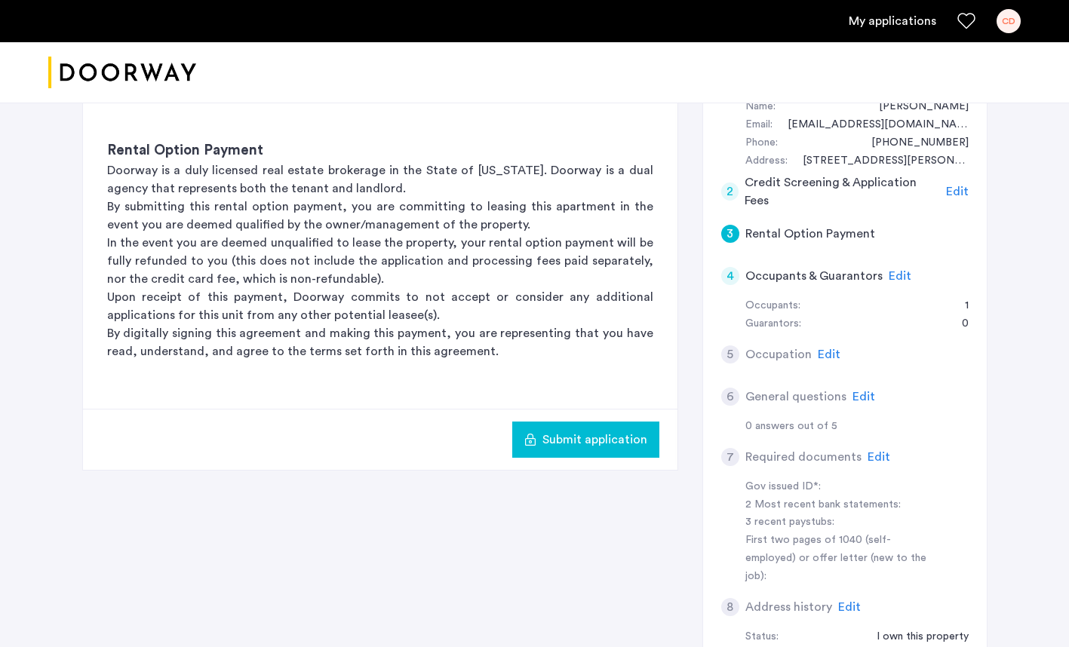
click at [587, 431] on span "Submit application" at bounding box center [594, 440] width 105 height 18
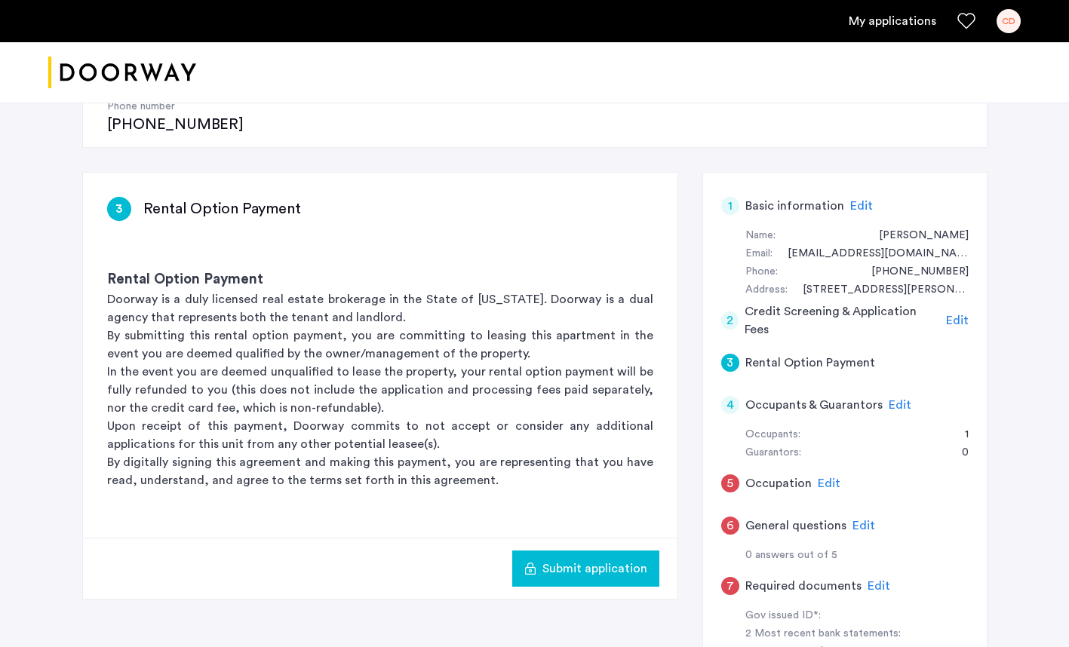
scroll to position [215, 0]
click at [890, 398] on span "Edit" at bounding box center [899, 404] width 23 height 12
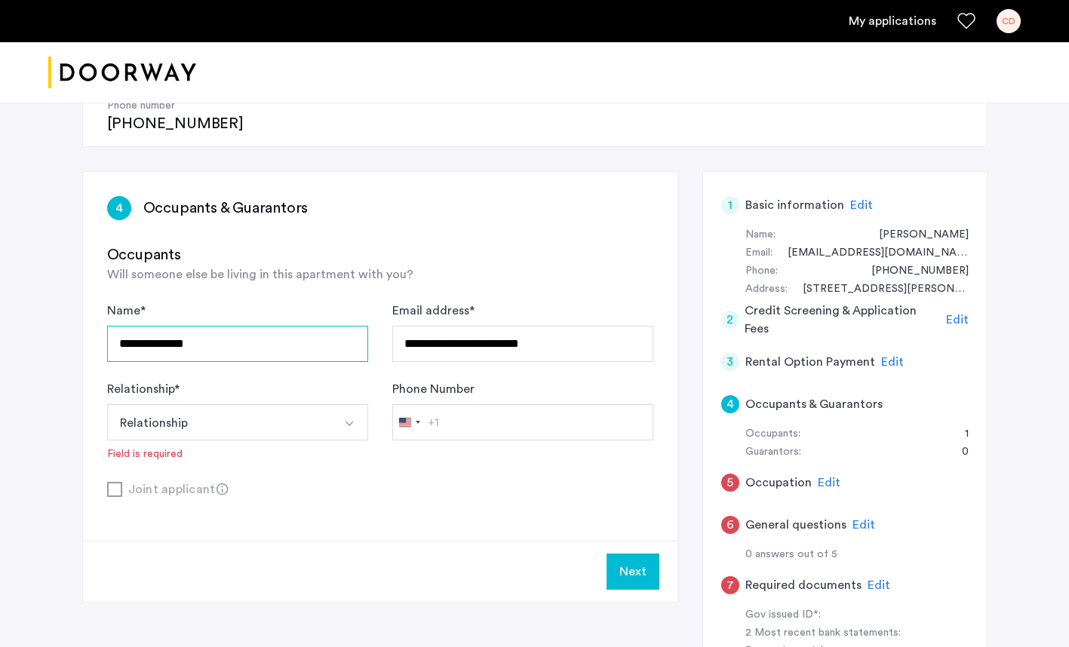
click at [213, 326] on input "**********" at bounding box center [237, 344] width 261 height 36
type input "*"
type input "**********"
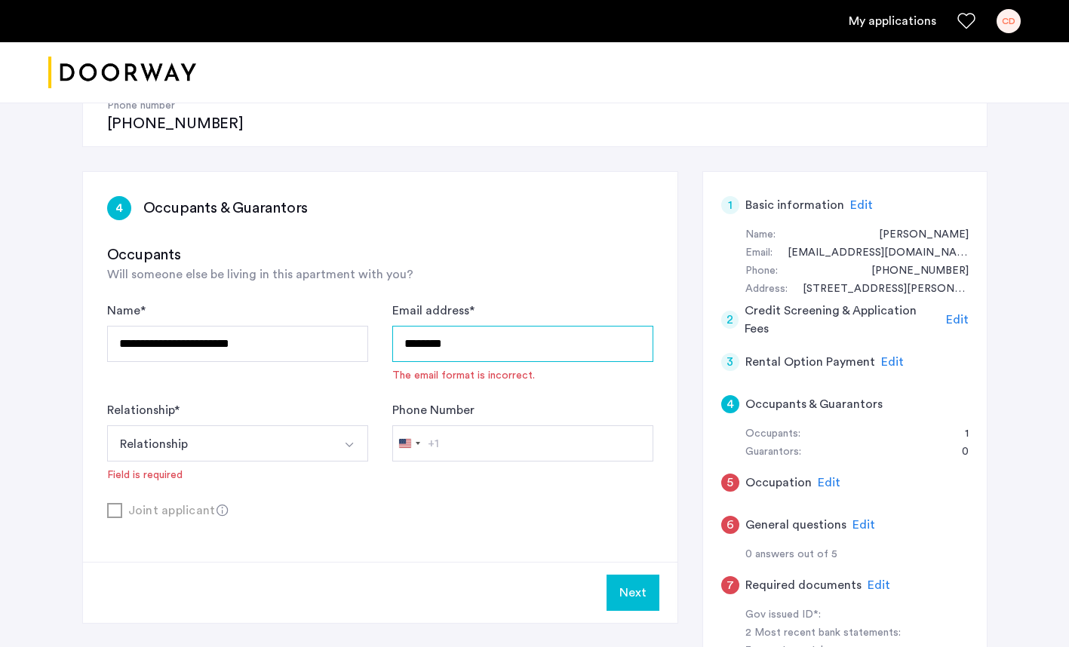
type input "**********"
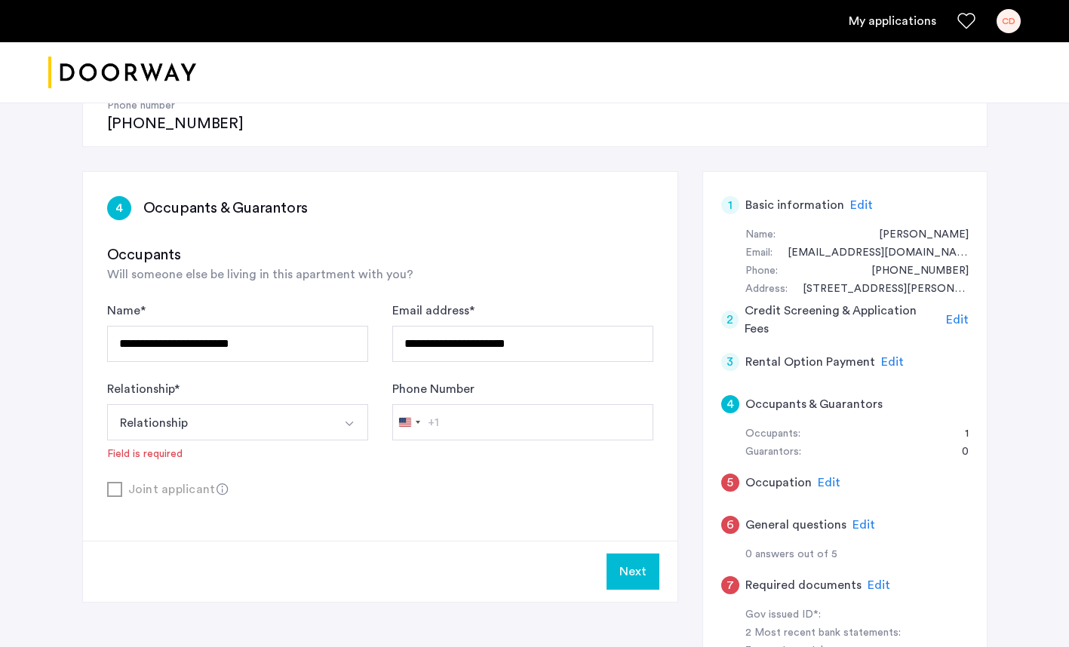
click at [354, 418] on img "Select option" at bounding box center [349, 424] width 12 height 12
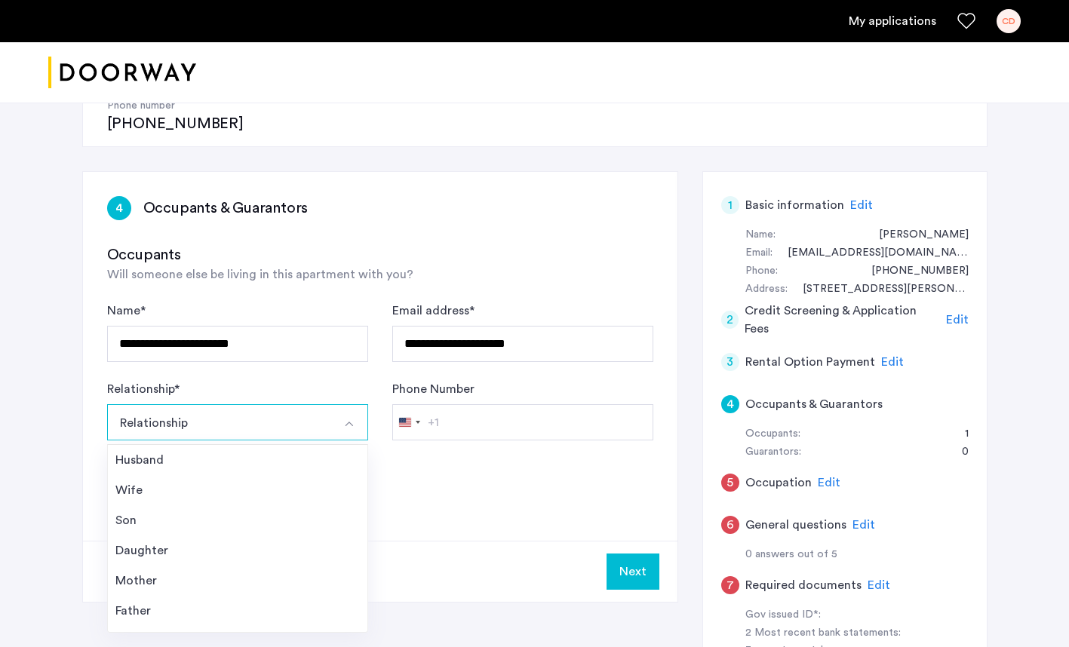
click at [140, 481] on div "Wife" at bounding box center [237, 490] width 244 height 18
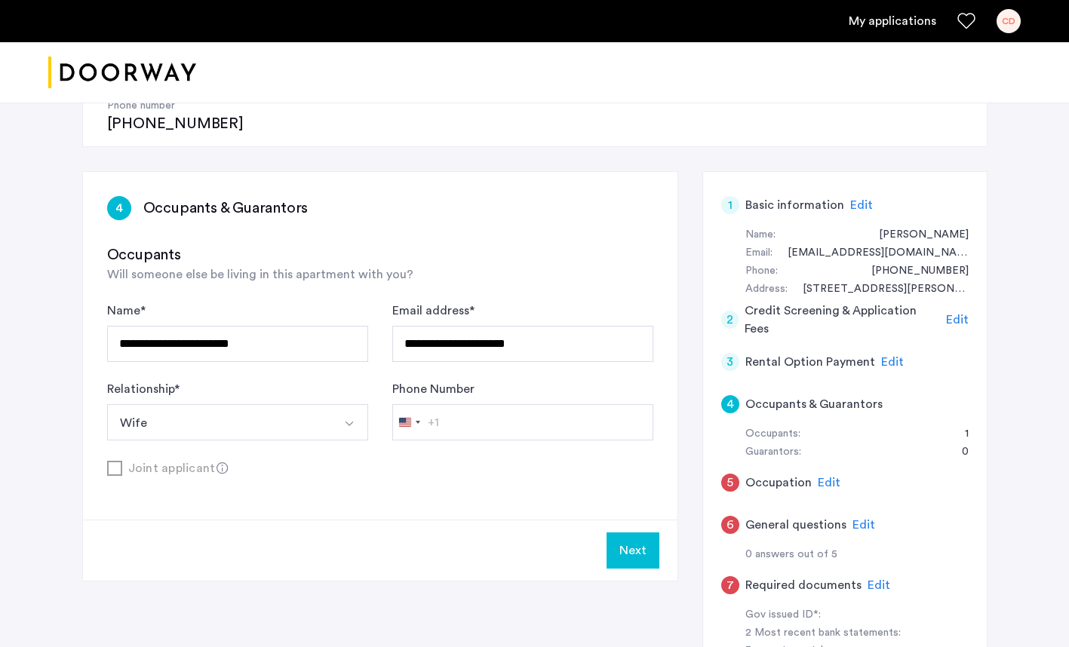
click at [624, 532] on button "Next" at bounding box center [632, 550] width 53 height 36
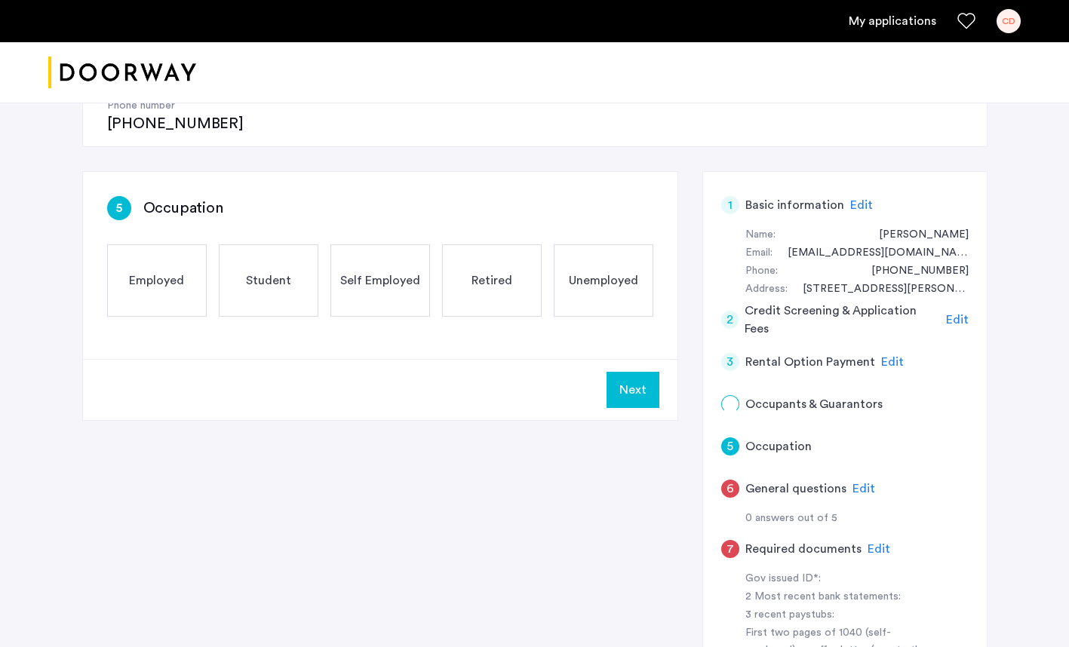
scroll to position [0, 0]
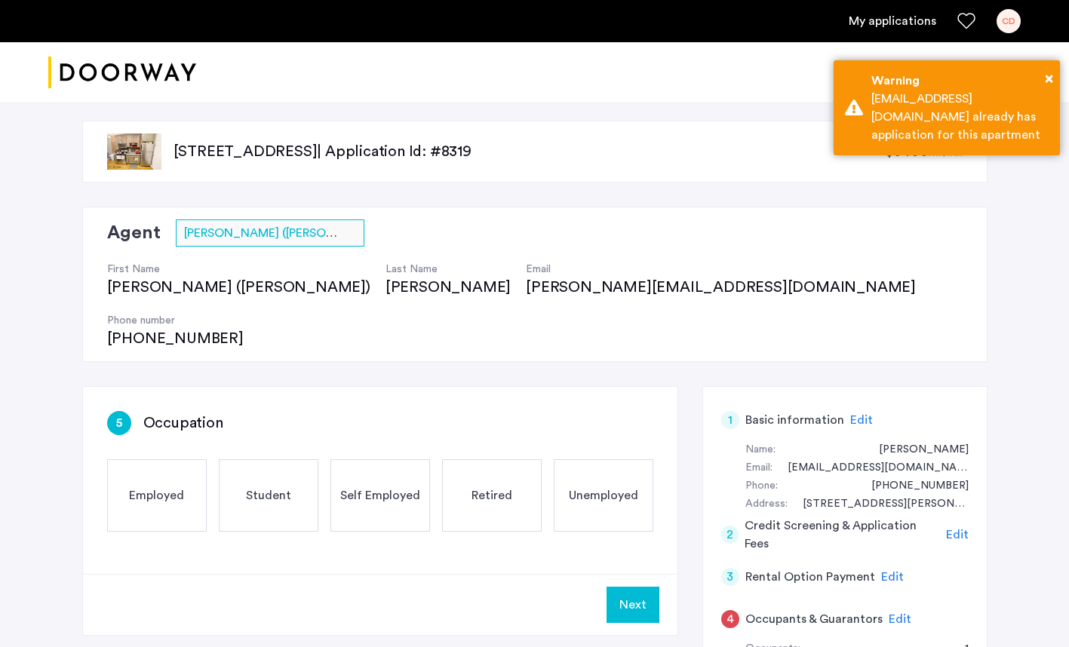
click at [155, 459] on div "Employed" at bounding box center [157, 495] width 100 height 72
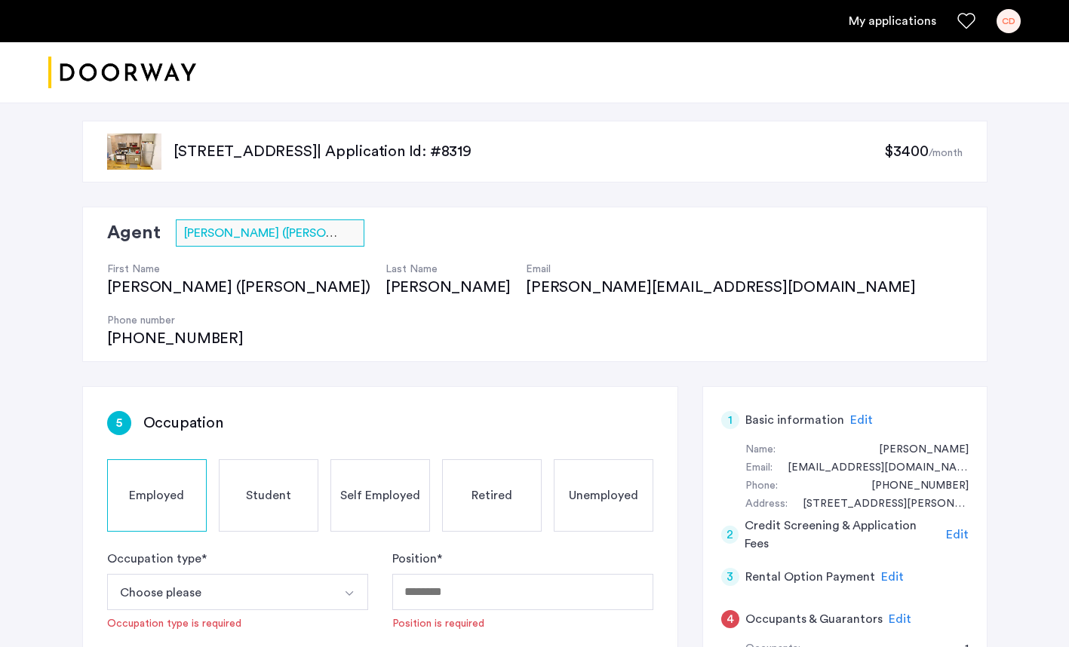
click at [355, 574] on button "Select option" at bounding box center [350, 592] width 36 height 36
click at [434, 574] on input "Position *" at bounding box center [522, 592] width 261 height 36
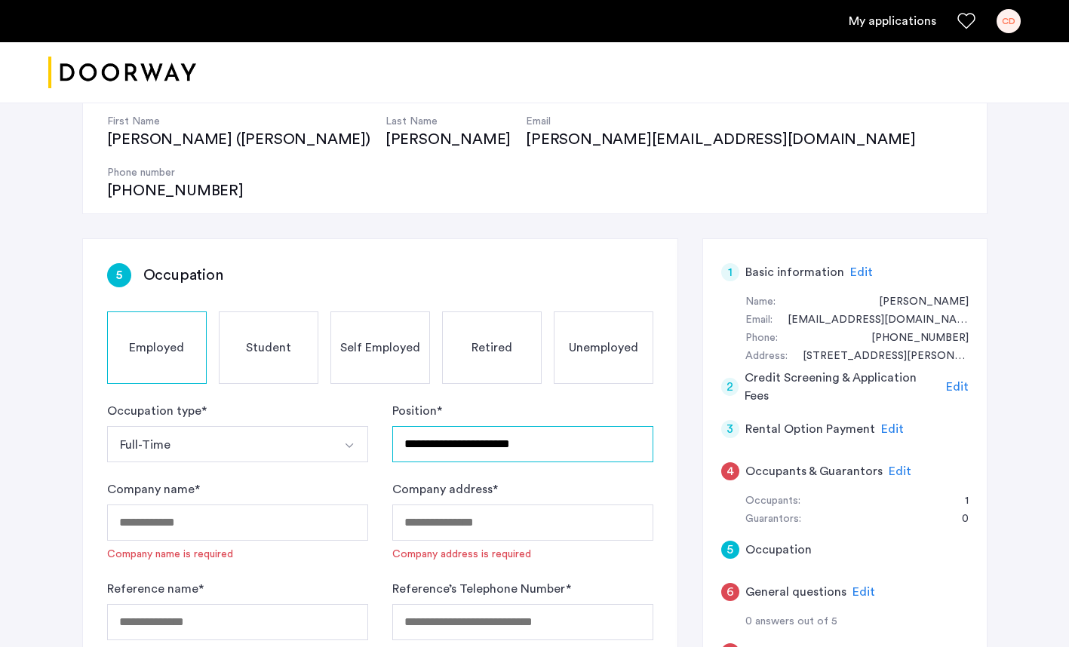
scroll to position [152, 0]
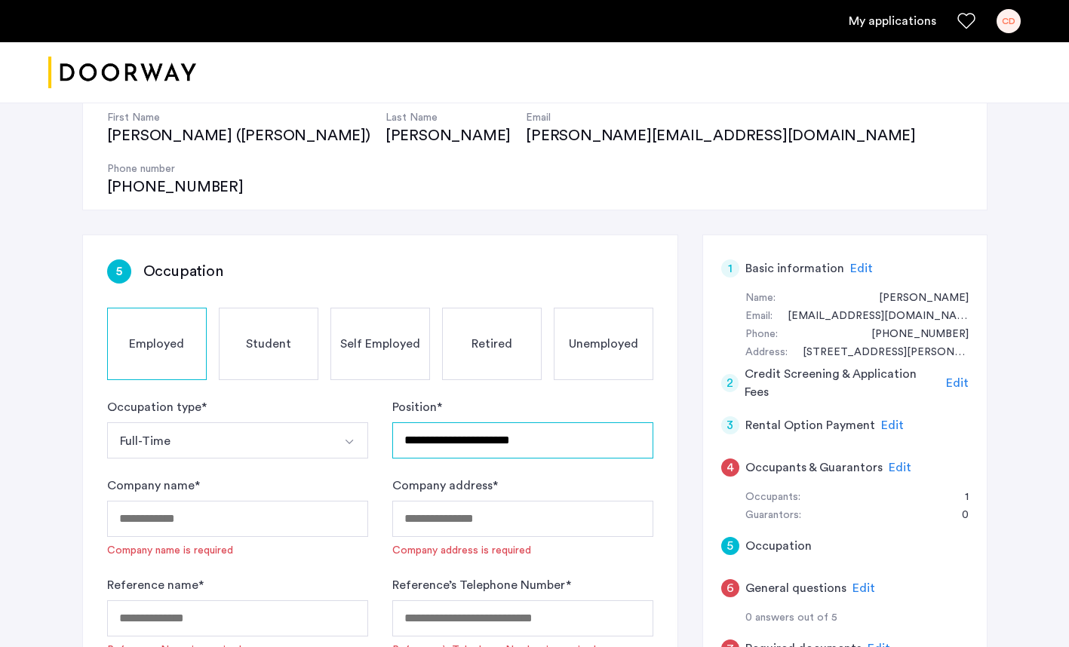
type input "**********"
click at [138, 501] on input "Company name *" at bounding box center [237, 519] width 261 height 36
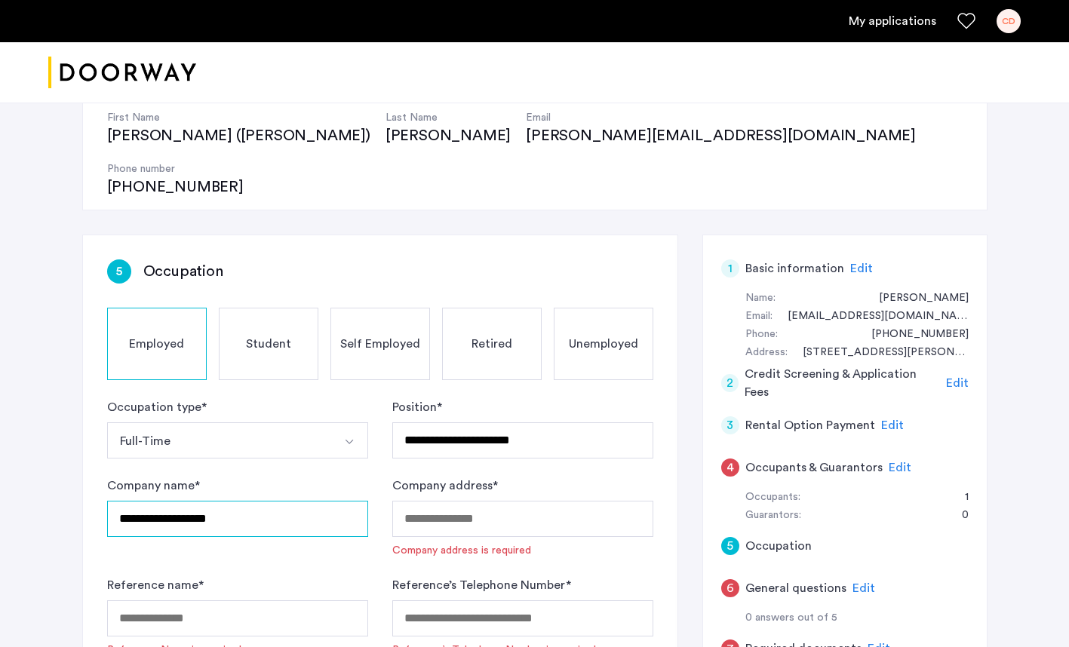
type input "**********"
click at [435, 422] on input "**********" at bounding box center [522, 440] width 261 height 36
type input "**********"
click at [477, 501] on input "Company address *" at bounding box center [522, 519] width 261 height 36
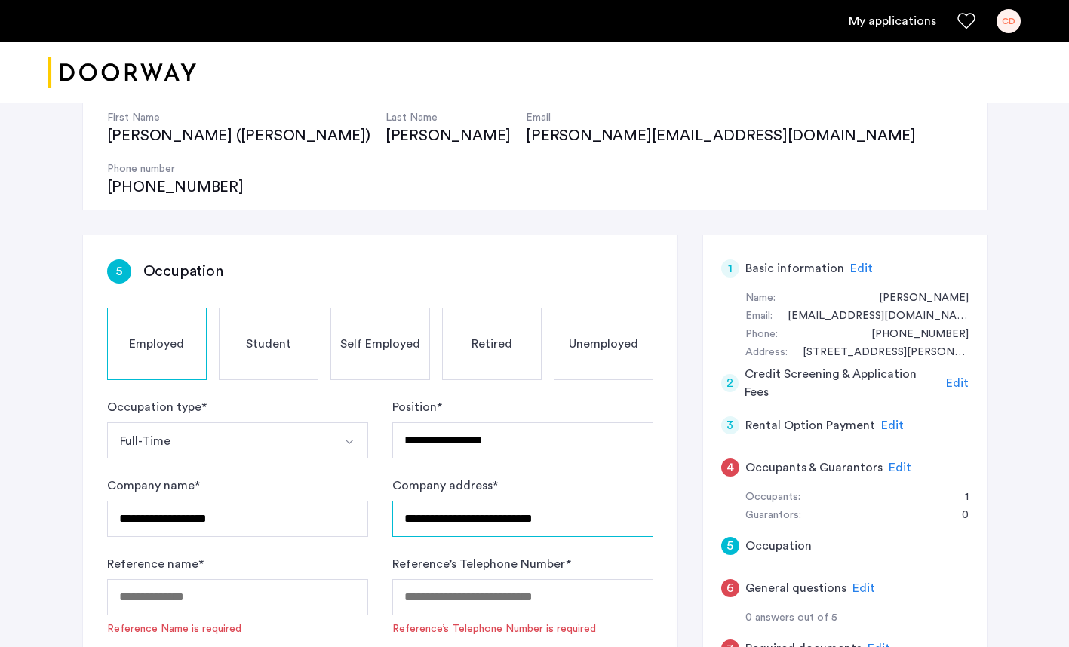
click at [555, 501] on input "**********" at bounding box center [522, 519] width 261 height 36
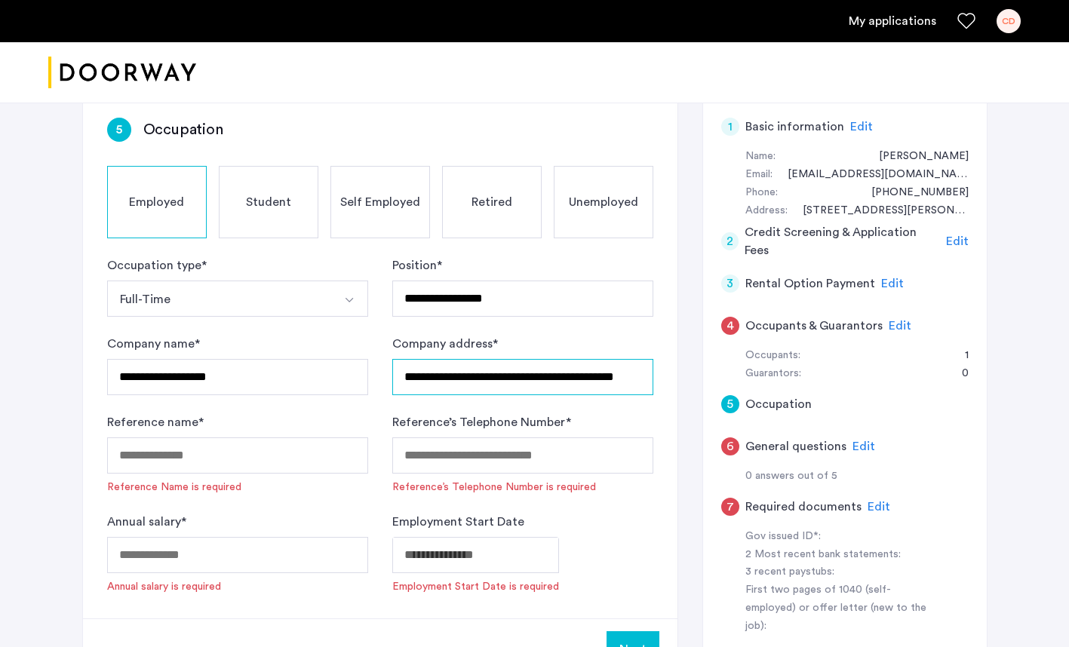
scroll to position [294, 0]
type input "**********"
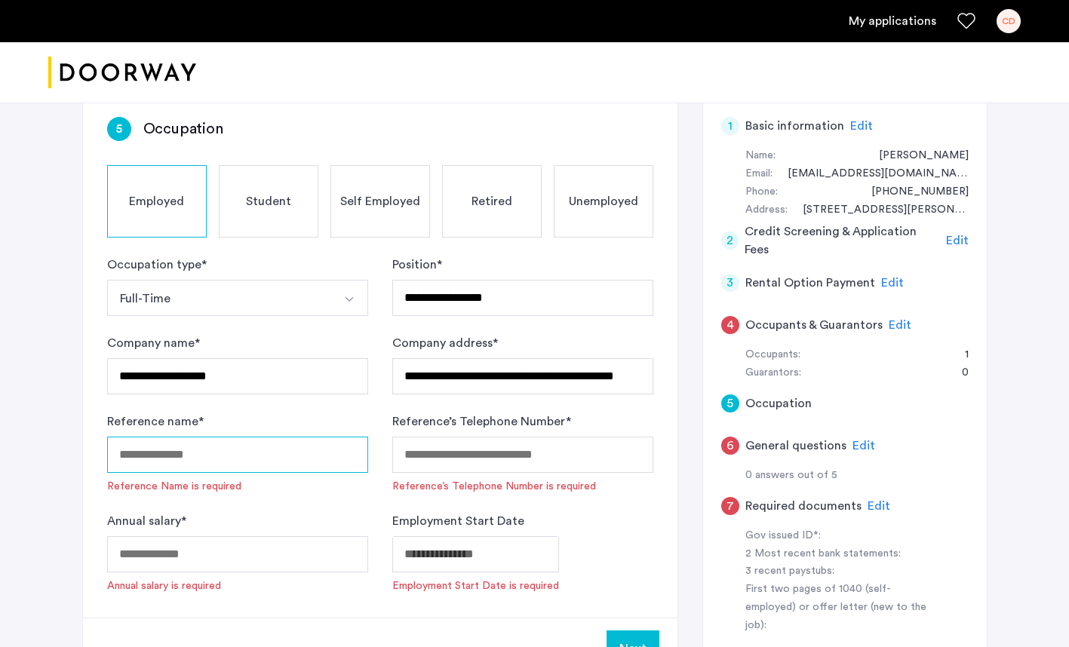
scroll to position [0, 0]
click at [150, 437] on input "Reference name *" at bounding box center [237, 455] width 261 height 36
type input "**********"
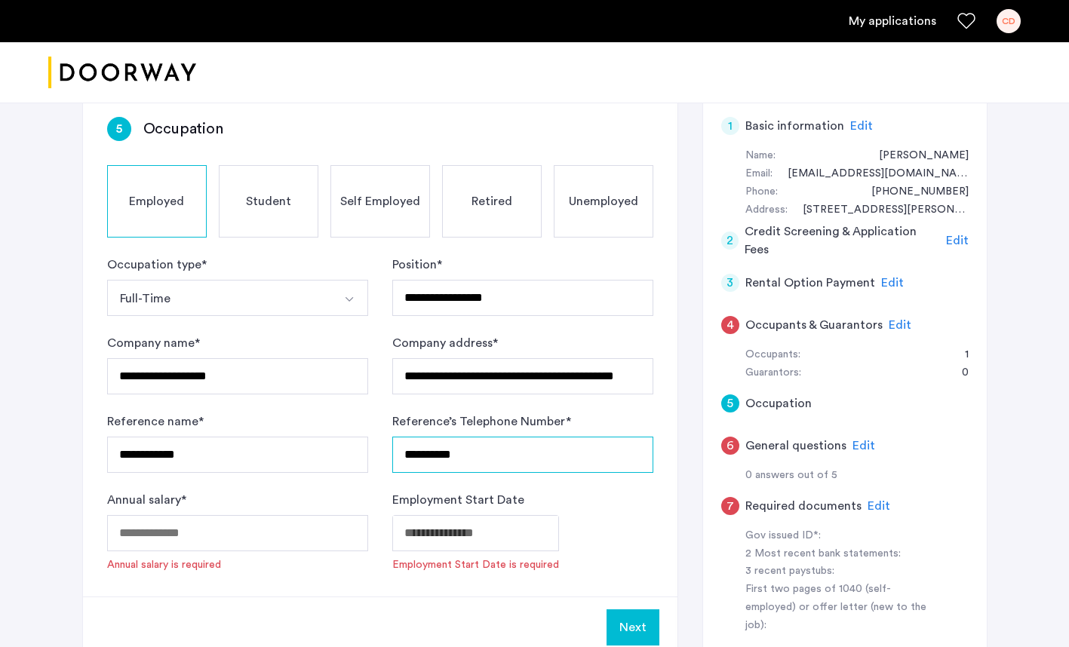
type input "**********"
click at [137, 515] on input "Annual salary *" at bounding box center [237, 533] width 261 height 36
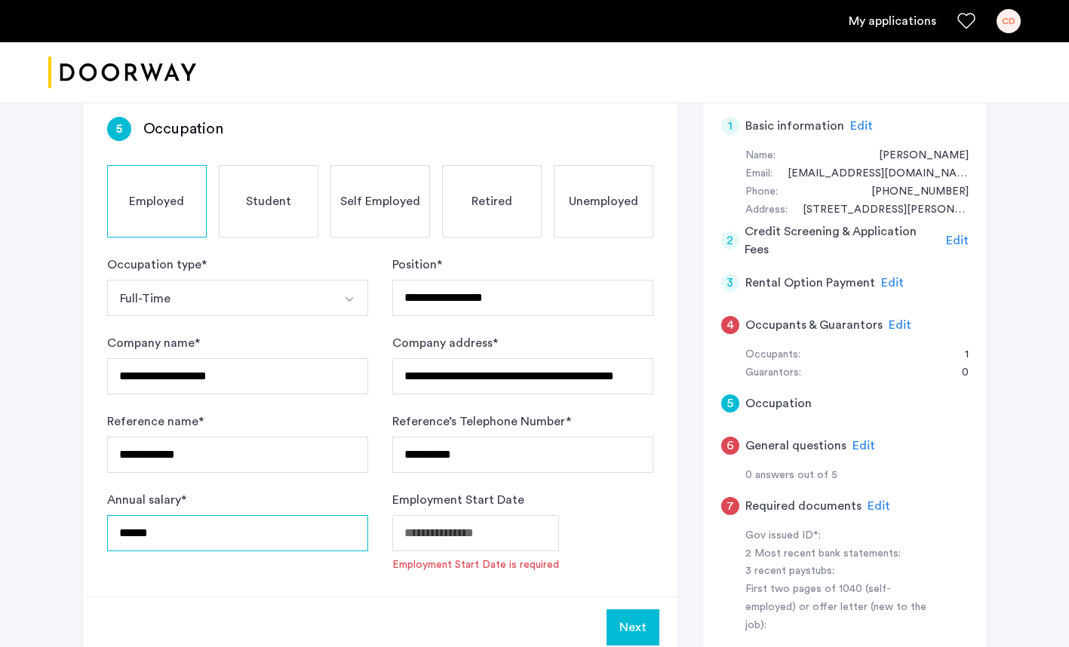
type input "******"
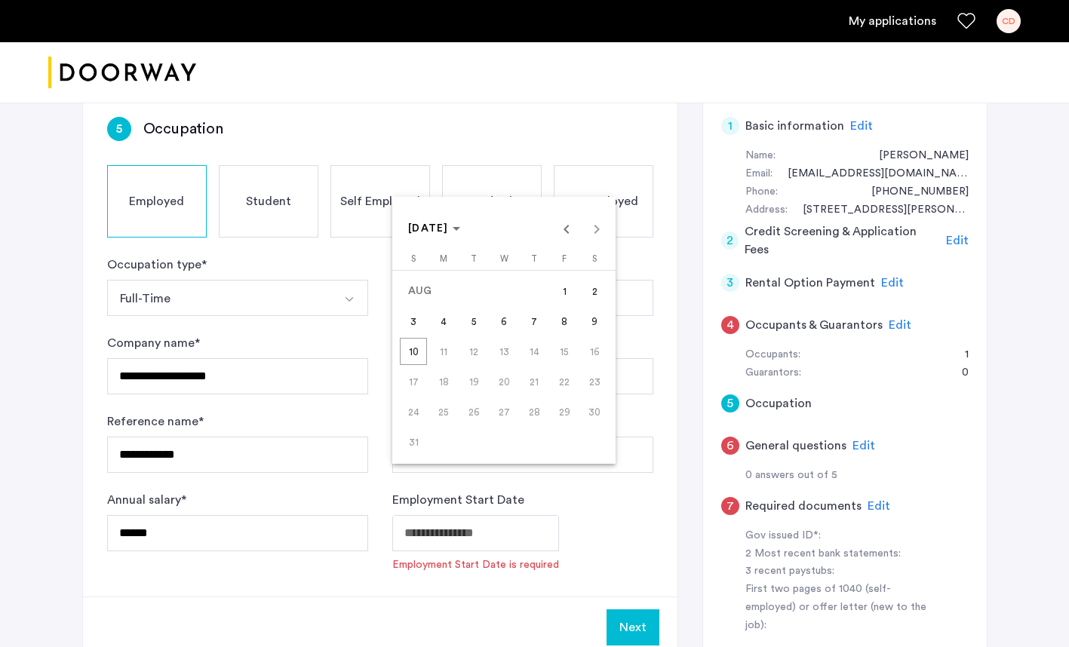
click at [430, 353] on body "**********" at bounding box center [534, 29] width 1069 height 647
click at [566, 228] on span "Previous month" at bounding box center [565, 228] width 30 height 30
click at [474, 319] on span "1" at bounding box center [473, 321] width 27 height 27
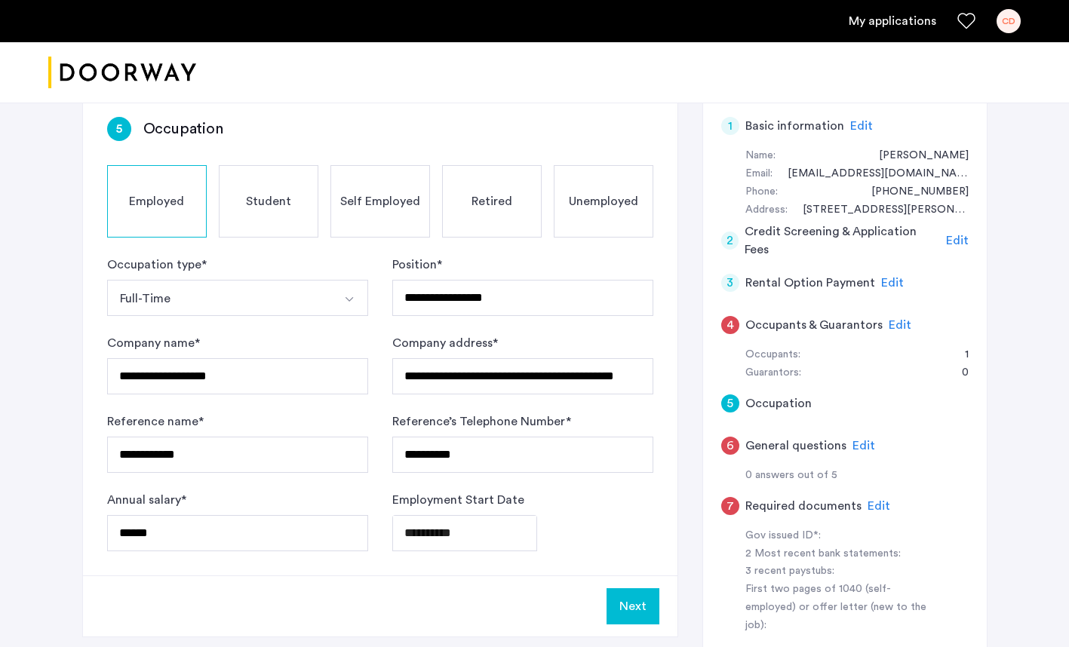
click at [464, 353] on body "**********" at bounding box center [534, 29] width 1069 height 647
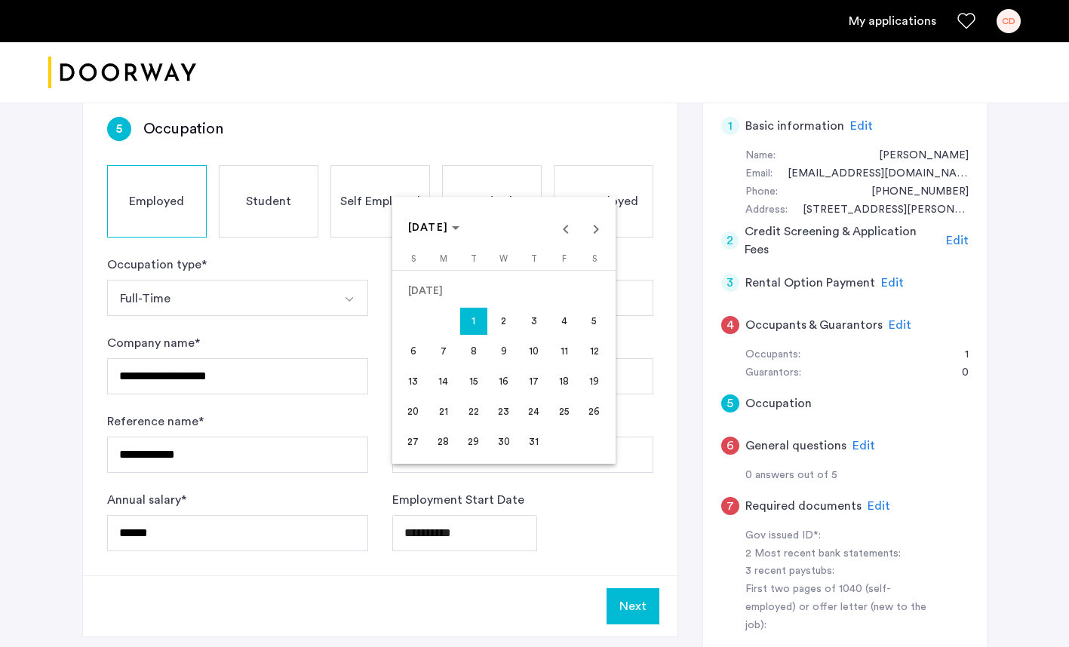
click at [460, 231] on span "JUL 2025" at bounding box center [434, 228] width 52 height 13
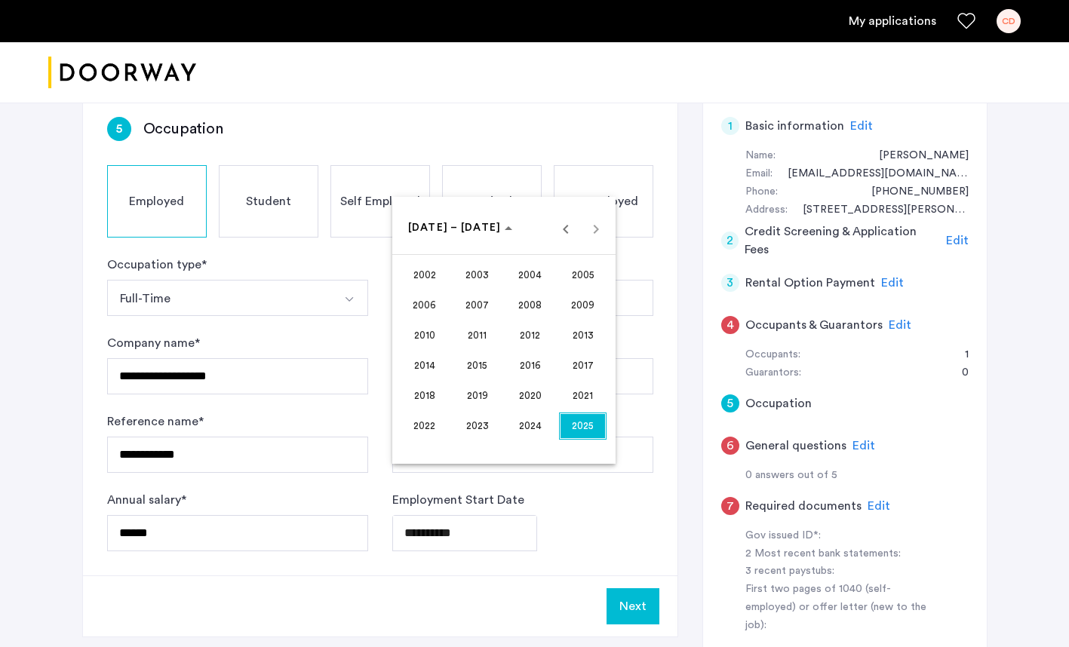
click at [435, 301] on span "2006" at bounding box center [424, 305] width 48 height 27
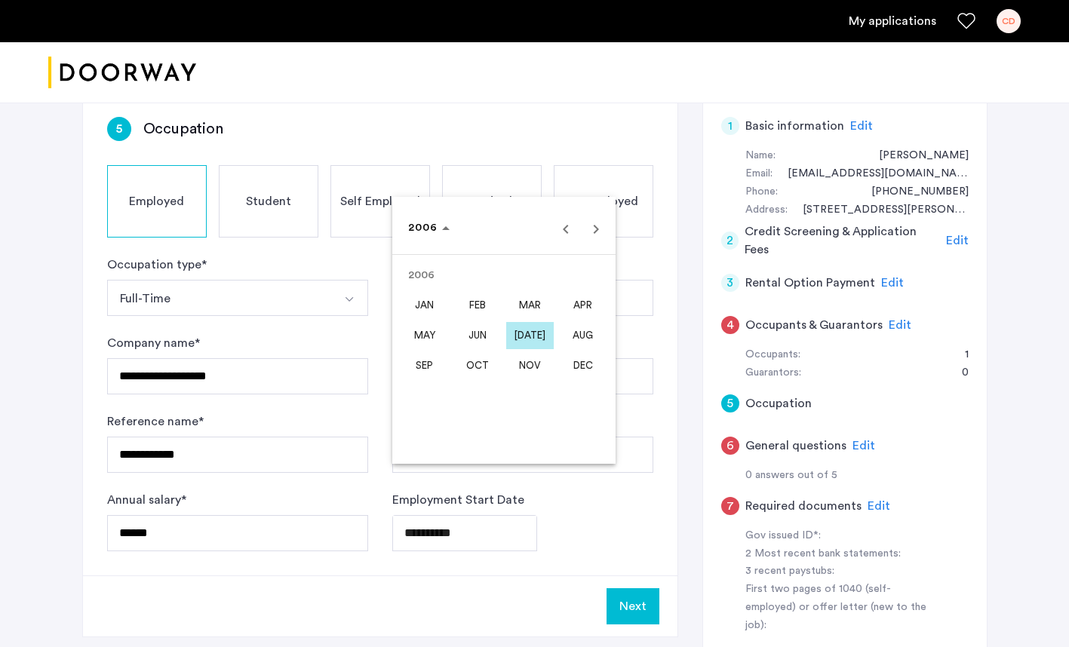
click at [544, 537] on div at bounding box center [534, 323] width 1069 height 647
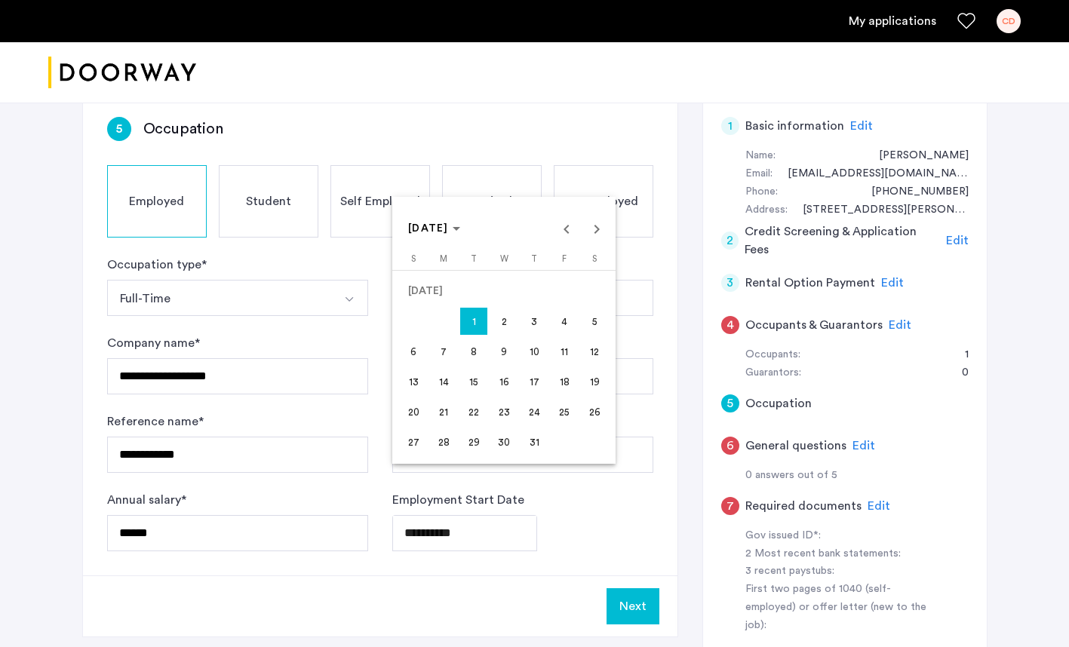
click at [464, 353] on body "**********" at bounding box center [534, 29] width 1069 height 647
click at [459, 230] on icon "Choose month and year" at bounding box center [456, 228] width 8 height 4
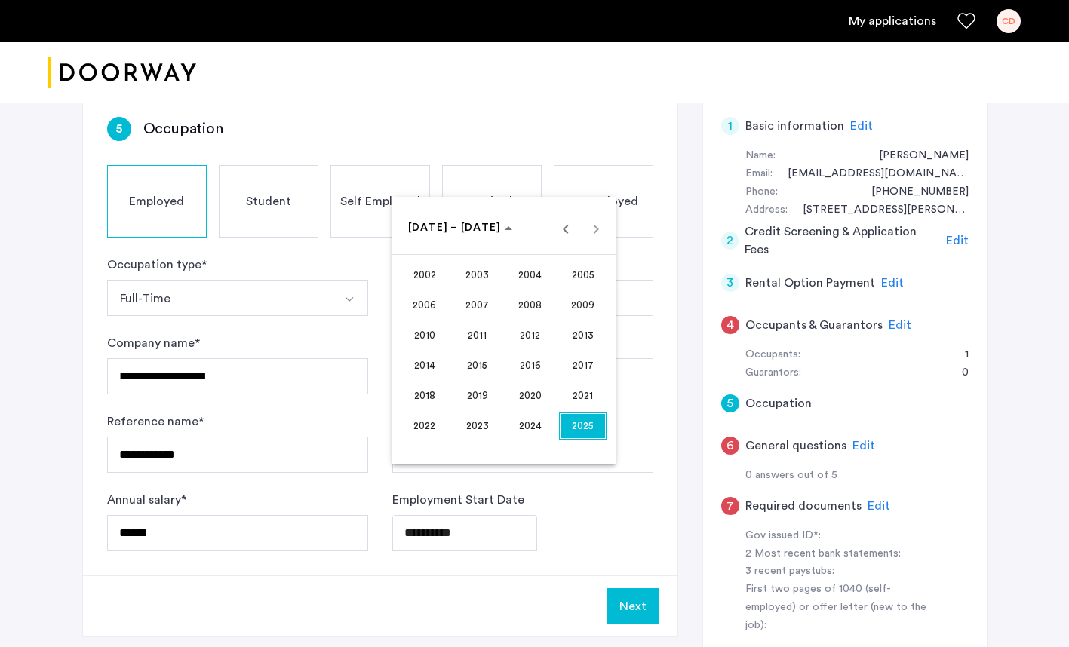
click at [421, 300] on span "2006" at bounding box center [424, 305] width 48 height 27
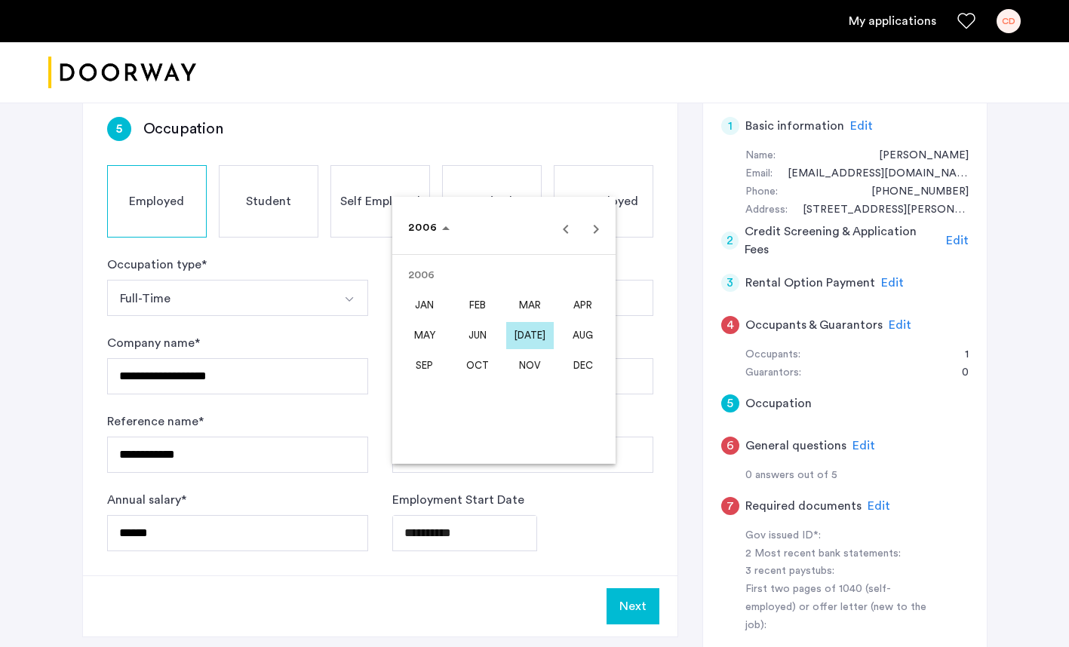
click at [524, 336] on span "JUL" at bounding box center [530, 335] width 48 height 27
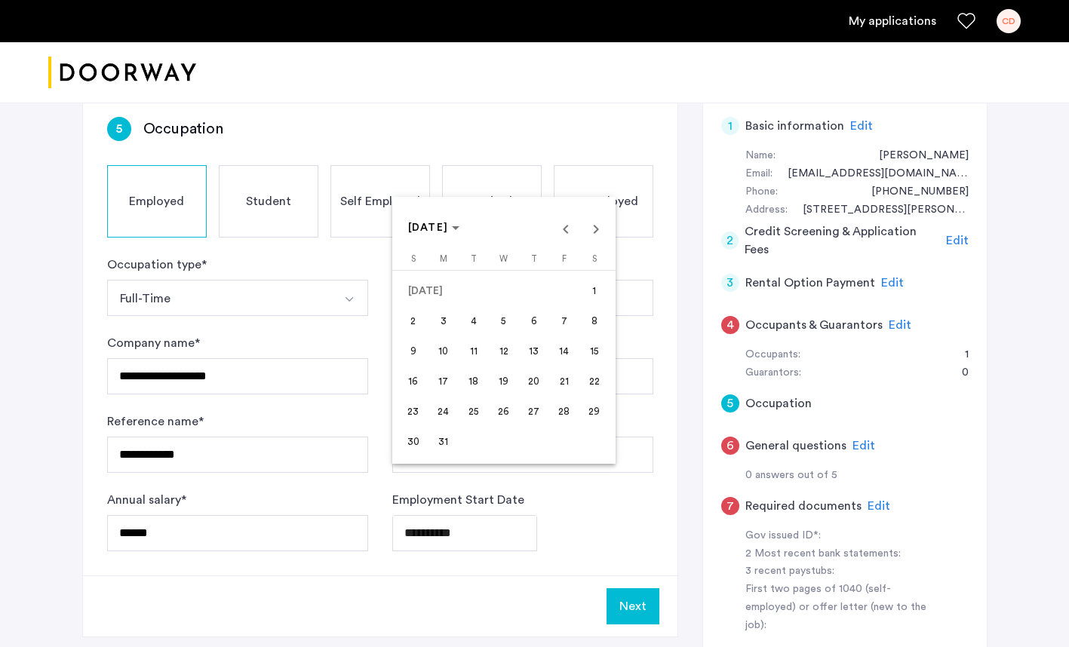
click at [442, 317] on span "3" at bounding box center [443, 321] width 27 height 27
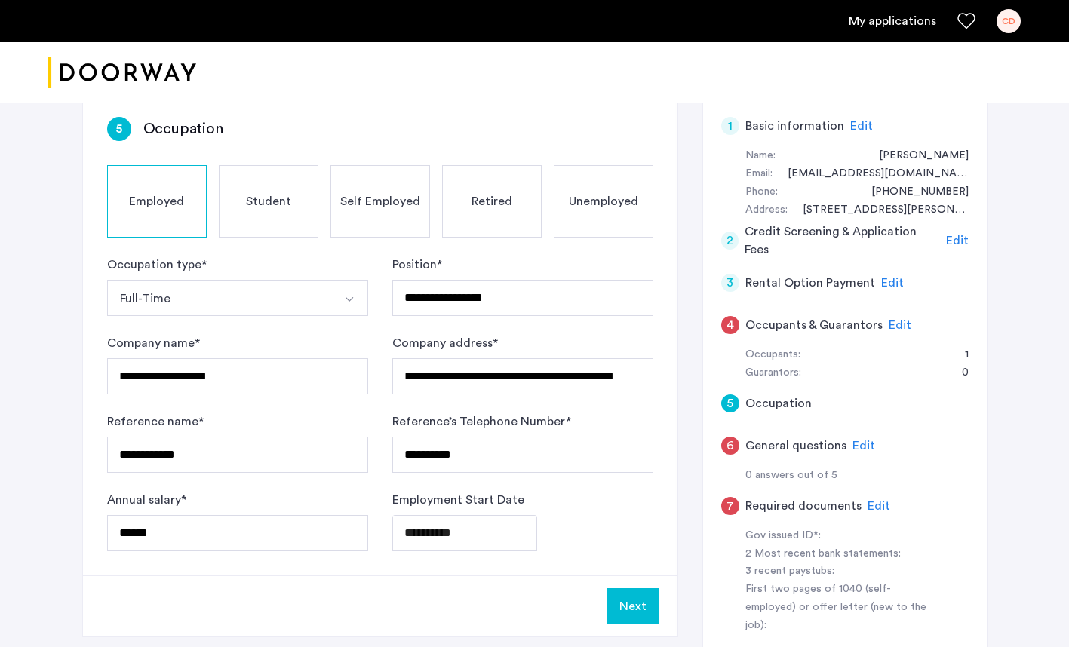
type input "**********"
click at [627, 588] on button "Next" at bounding box center [632, 606] width 53 height 36
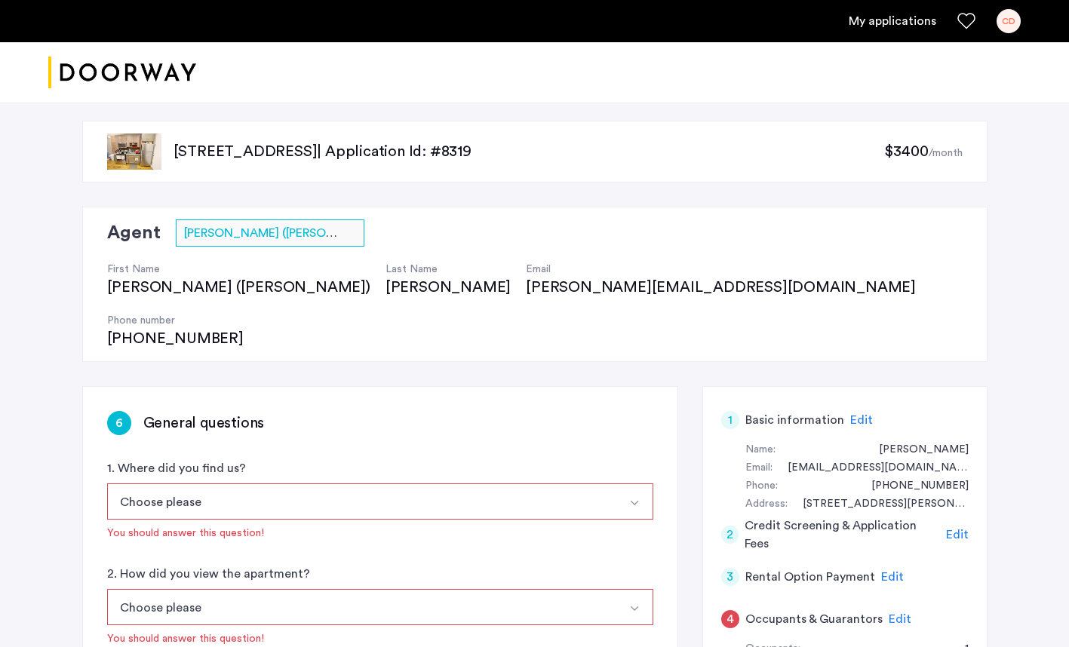
click at [638, 497] on img "Select option" at bounding box center [634, 503] width 12 height 12
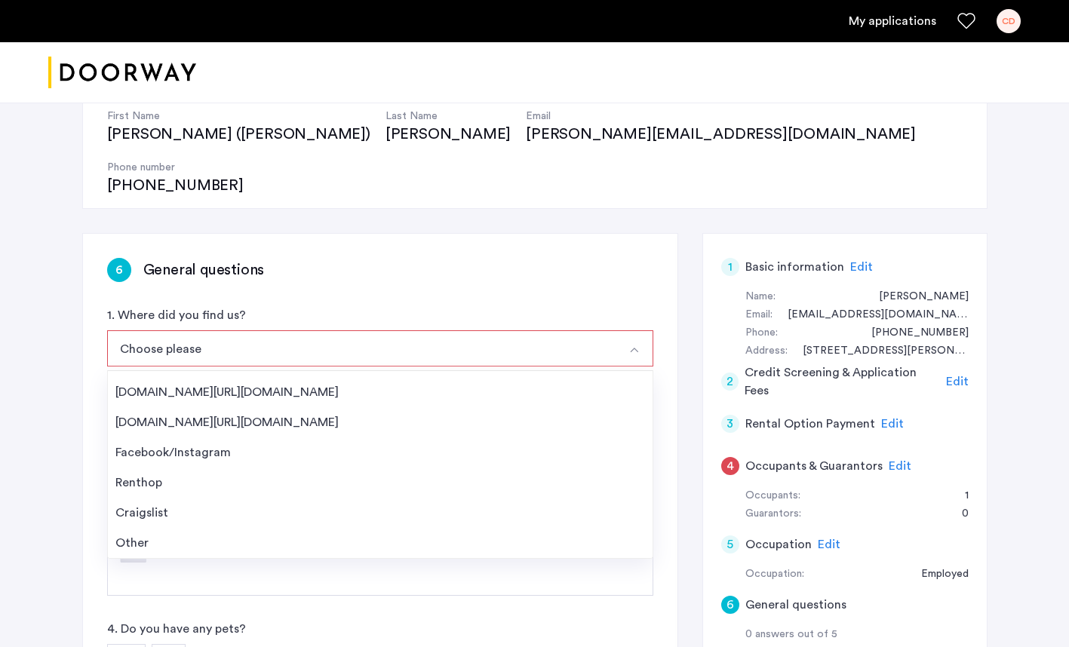
scroll to position [151, 0]
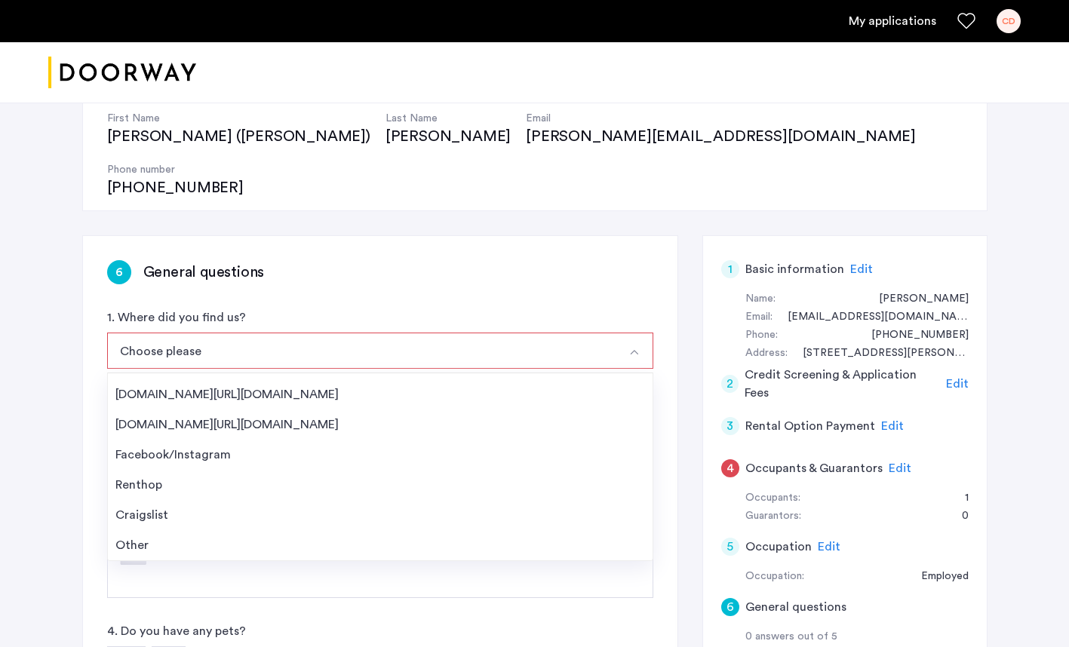
click at [133, 536] on div "Other" at bounding box center [379, 545] width 529 height 18
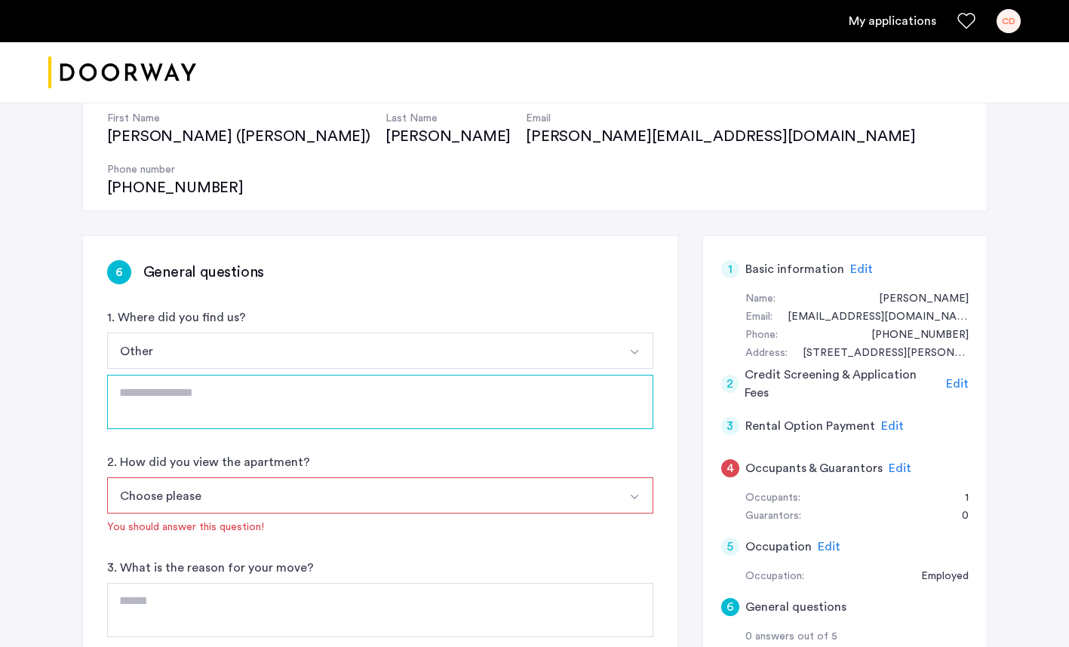
click at [162, 375] on textarea at bounding box center [380, 402] width 546 height 54
type textarea "**********"
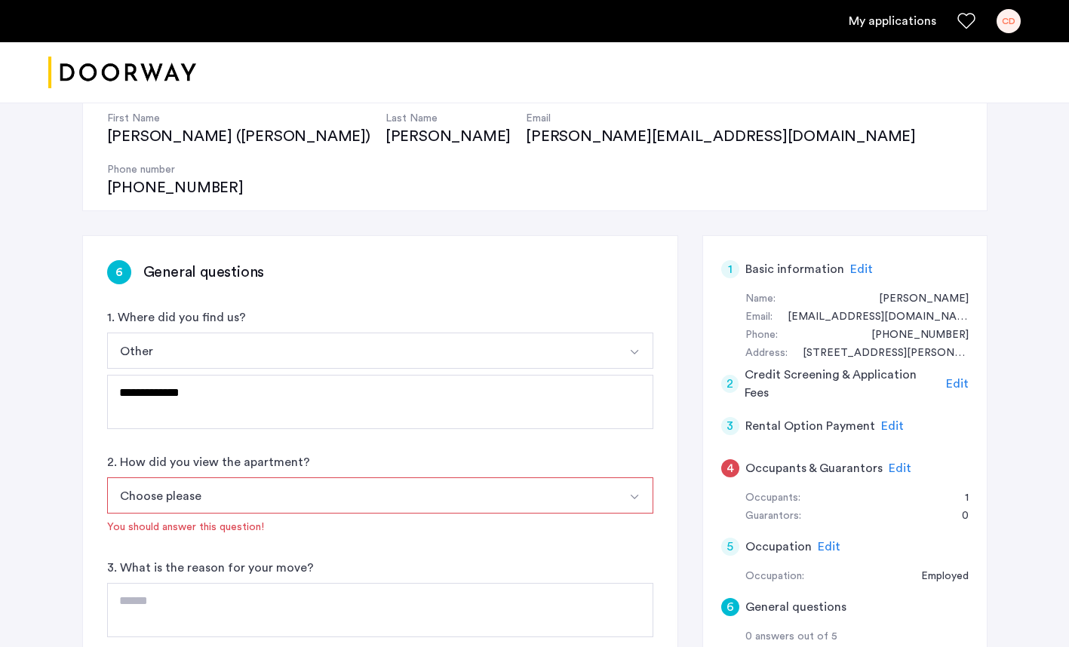
click at [633, 491] on img "Select option" at bounding box center [634, 497] width 12 height 12
click at [170, 524] on div "In-Person" at bounding box center [379, 533] width 529 height 18
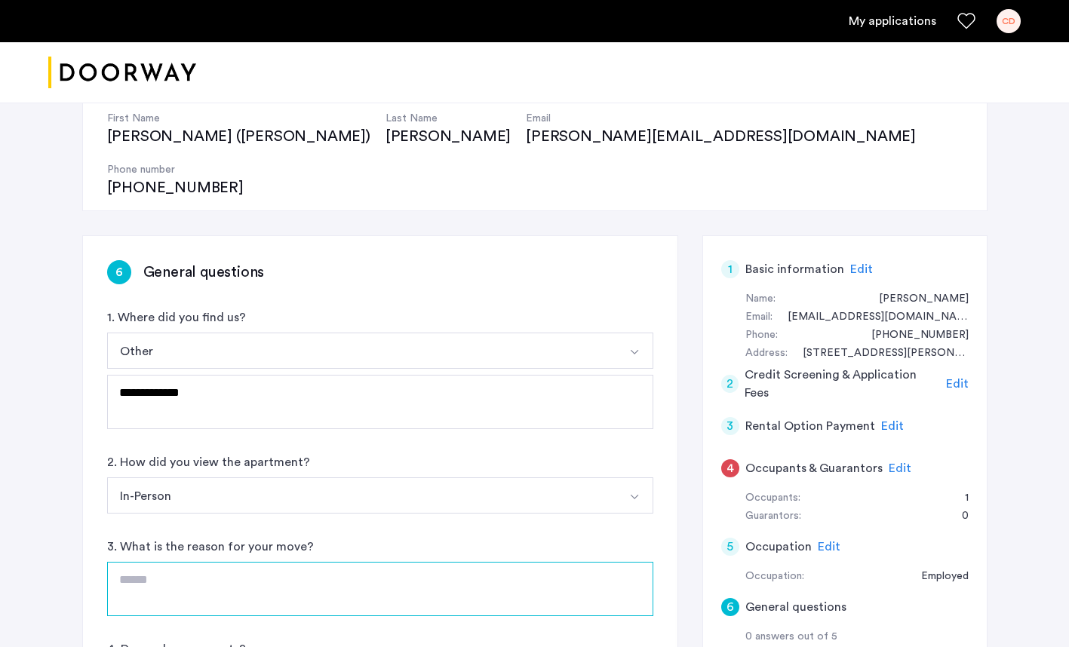
click at [162, 562] on textarea at bounding box center [380, 589] width 546 height 54
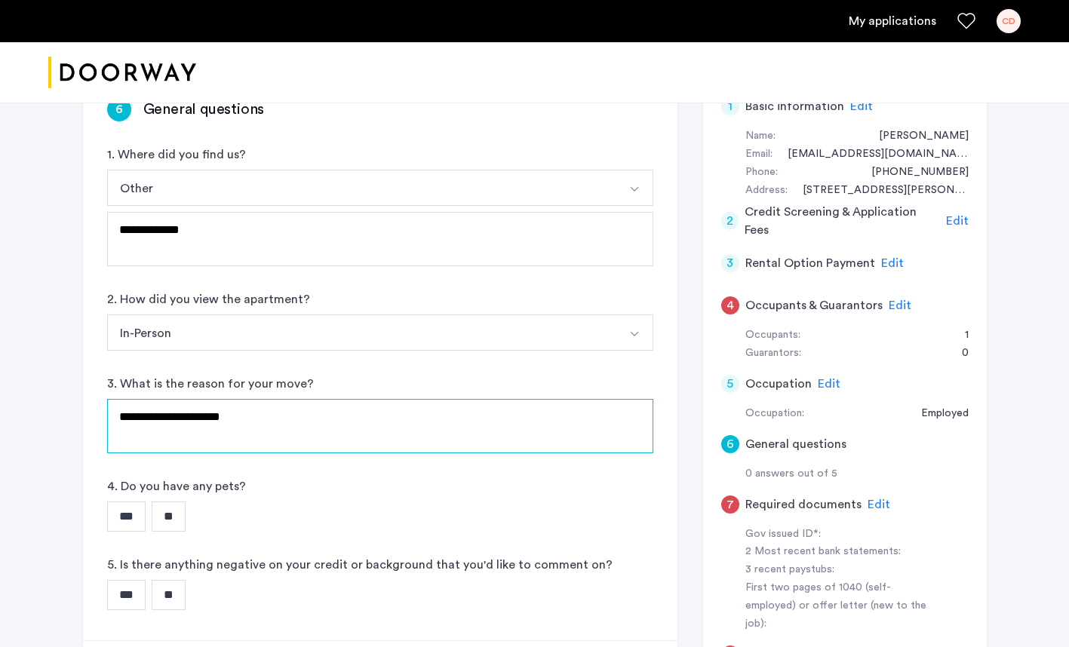
scroll to position [319, 0]
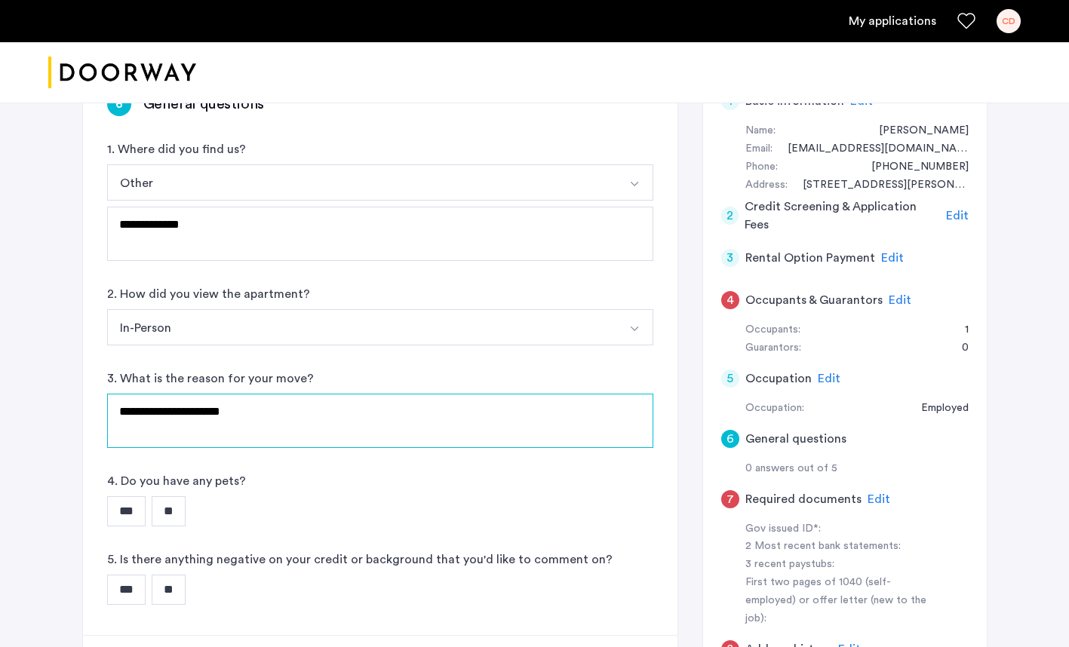
type textarea "**********"
click at [178, 496] on input "**" at bounding box center [169, 511] width 34 height 30
click at [176, 575] on input "**" at bounding box center [169, 590] width 34 height 30
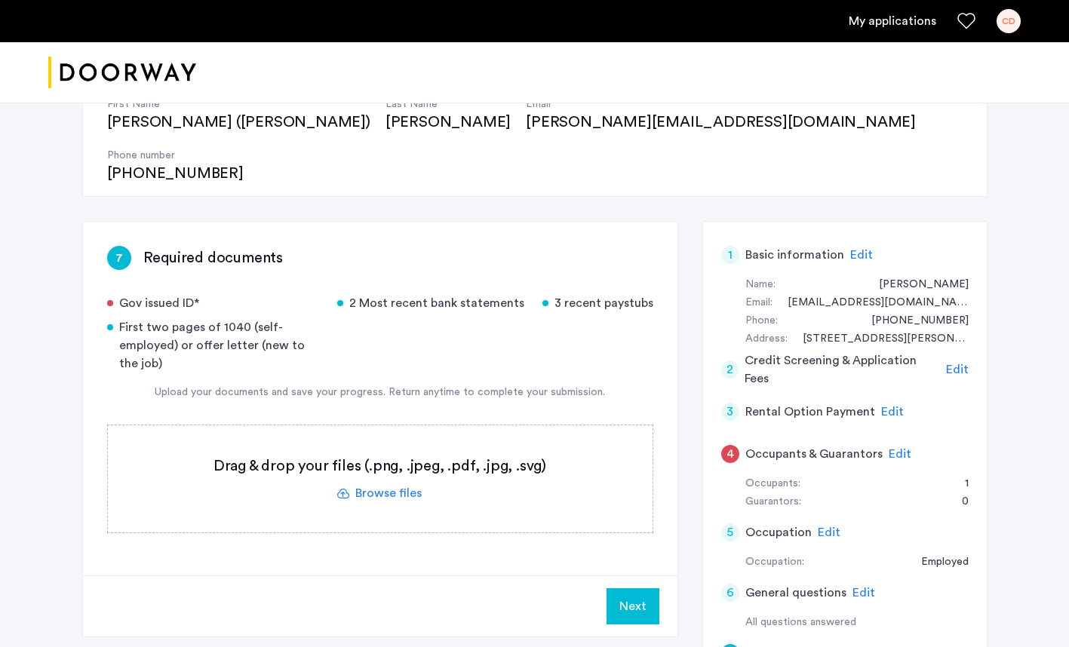
scroll to position [172, 0]
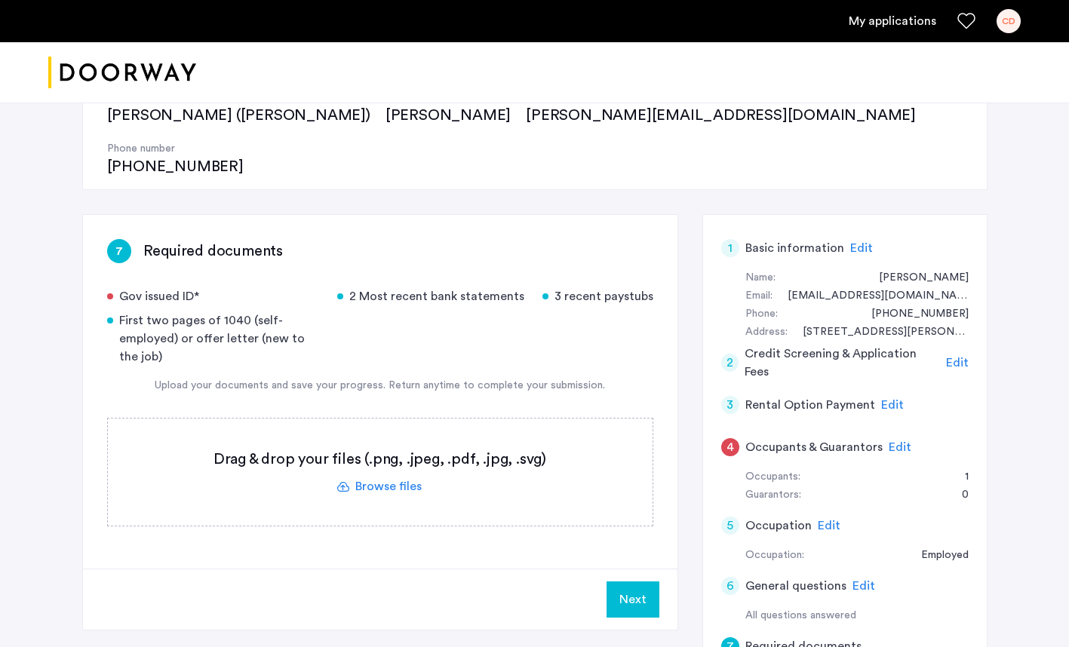
click at [380, 431] on label at bounding box center [380, 472] width 544 height 107
click at [0, 0] on input "file" at bounding box center [0, 0] width 0 height 0
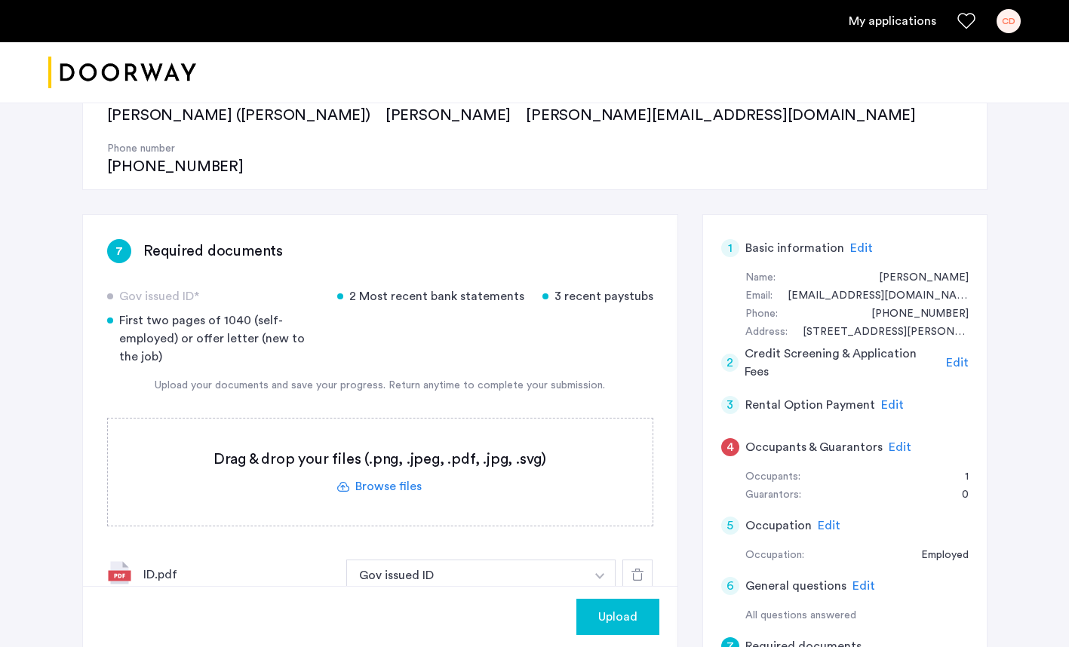
click at [410, 435] on label at bounding box center [380, 472] width 544 height 107
click at [0, 0] on input "file" at bounding box center [0, 0] width 0 height 0
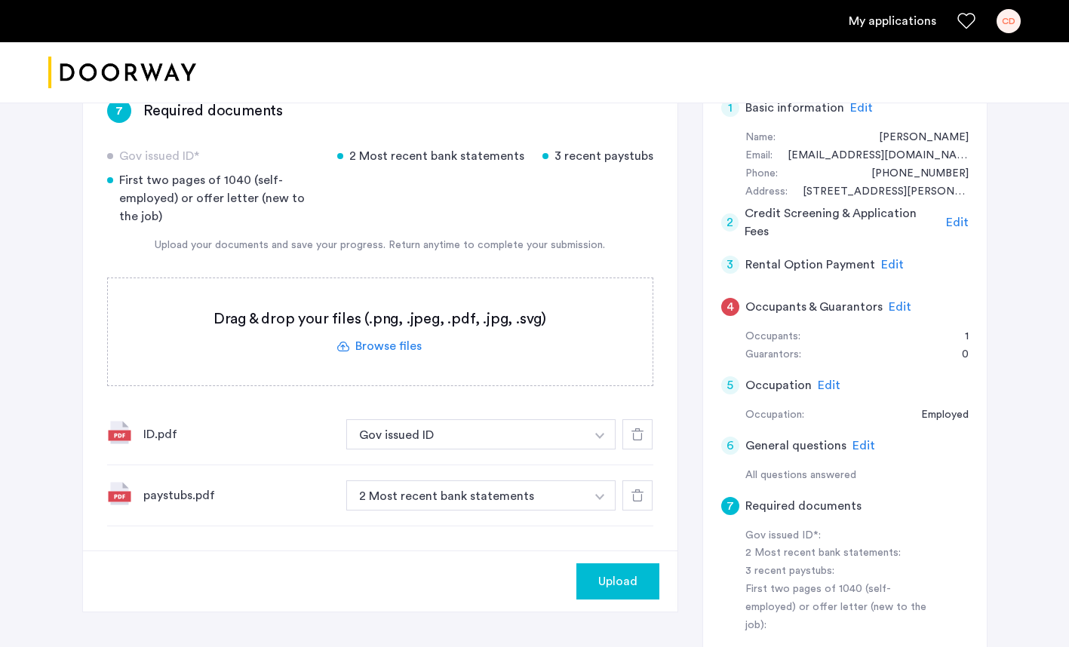
scroll to position [313, 0]
click at [602, 438] on img "button" at bounding box center [599, 435] width 9 height 6
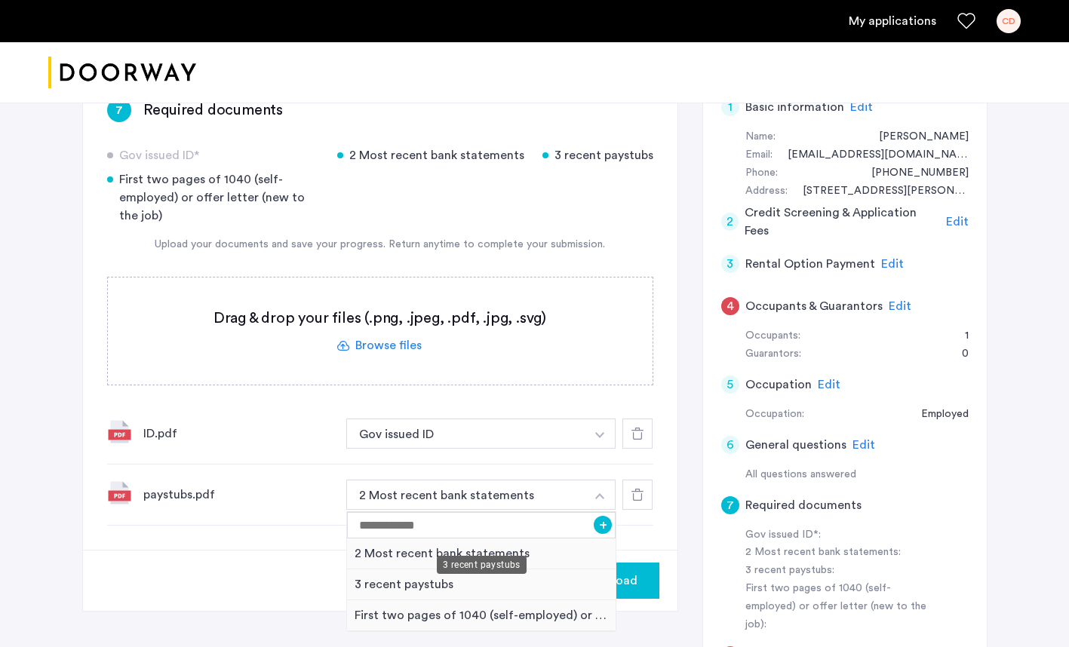
click at [388, 569] on div "3 recent paystubs" at bounding box center [481, 584] width 269 height 31
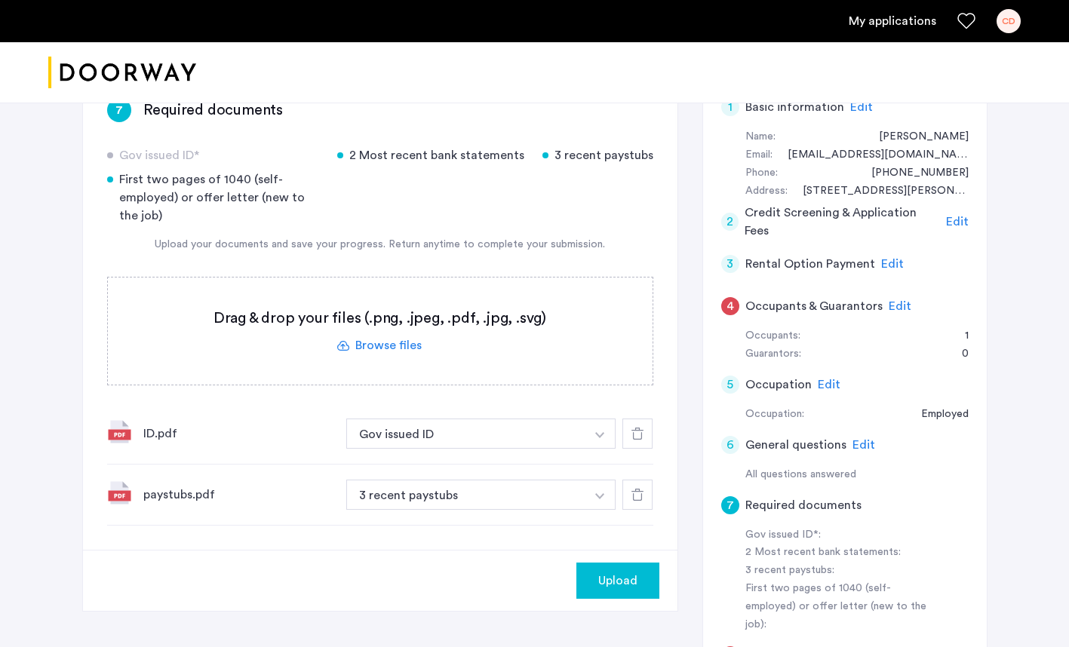
click at [400, 292] on label at bounding box center [380, 330] width 544 height 107
click at [0, 0] on input "file" at bounding box center [0, 0] width 0 height 0
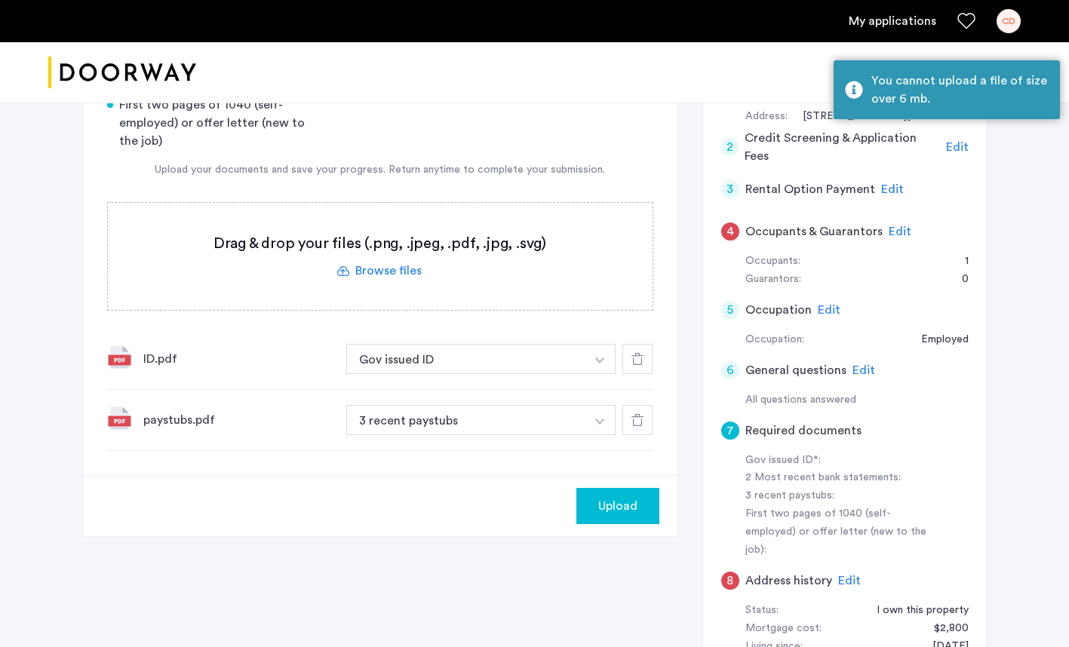
scroll to position [388, 0]
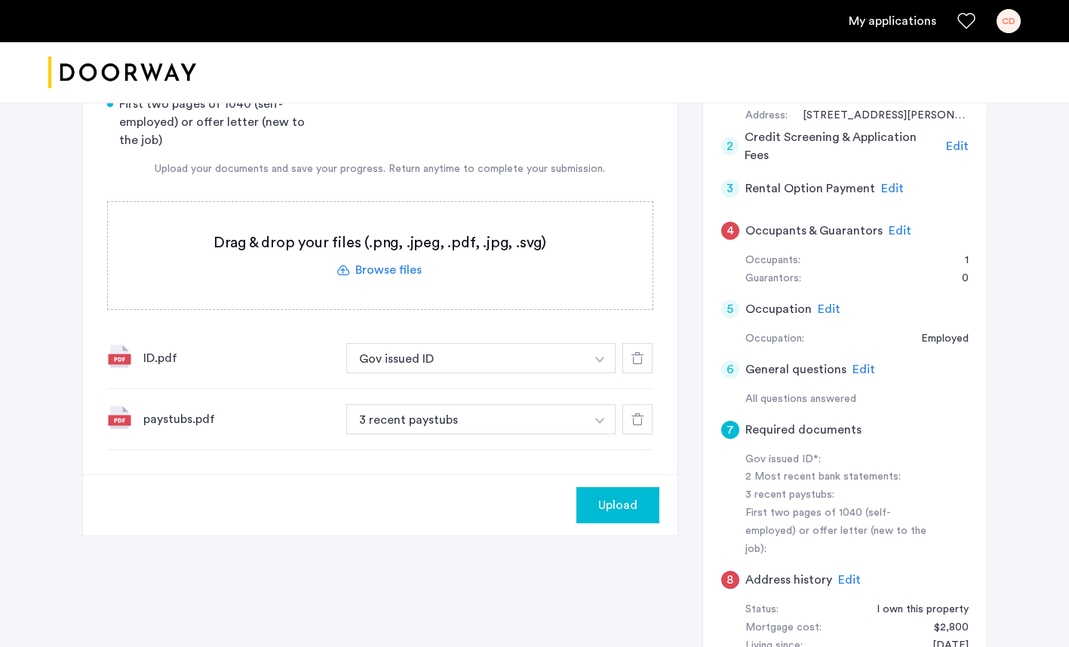
click at [611, 496] on span "Upload" at bounding box center [617, 505] width 39 height 18
click at [387, 216] on label at bounding box center [380, 255] width 544 height 107
click at [0, 0] on input "file" at bounding box center [0, 0] width 0 height 0
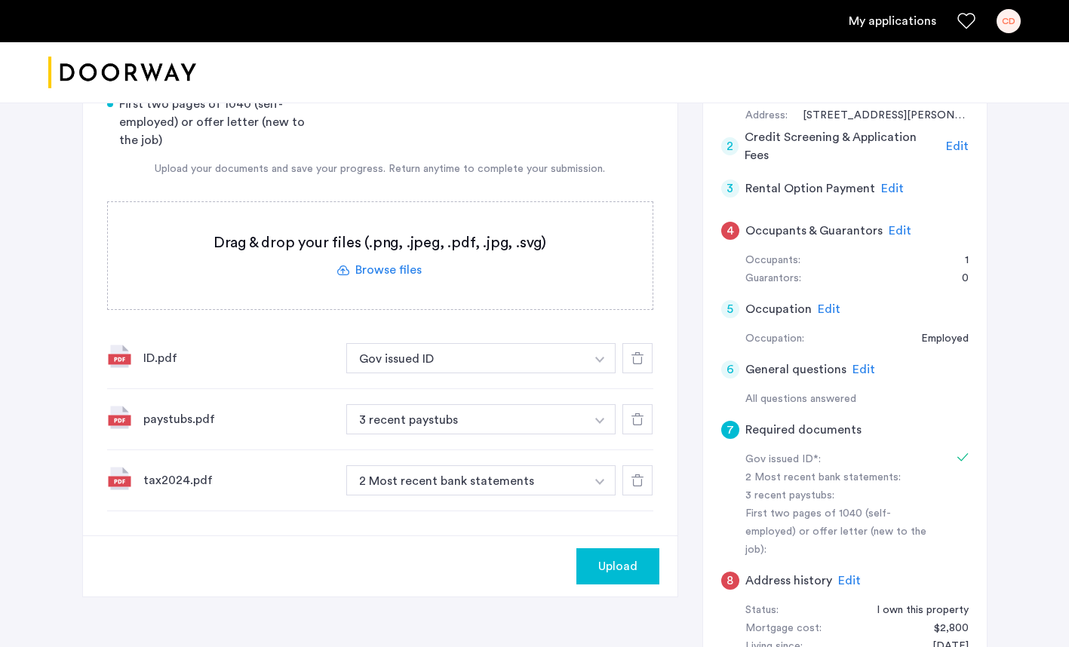
click at [392, 217] on label at bounding box center [380, 255] width 544 height 107
click at [0, 0] on input "file" at bounding box center [0, 0] width 0 height 0
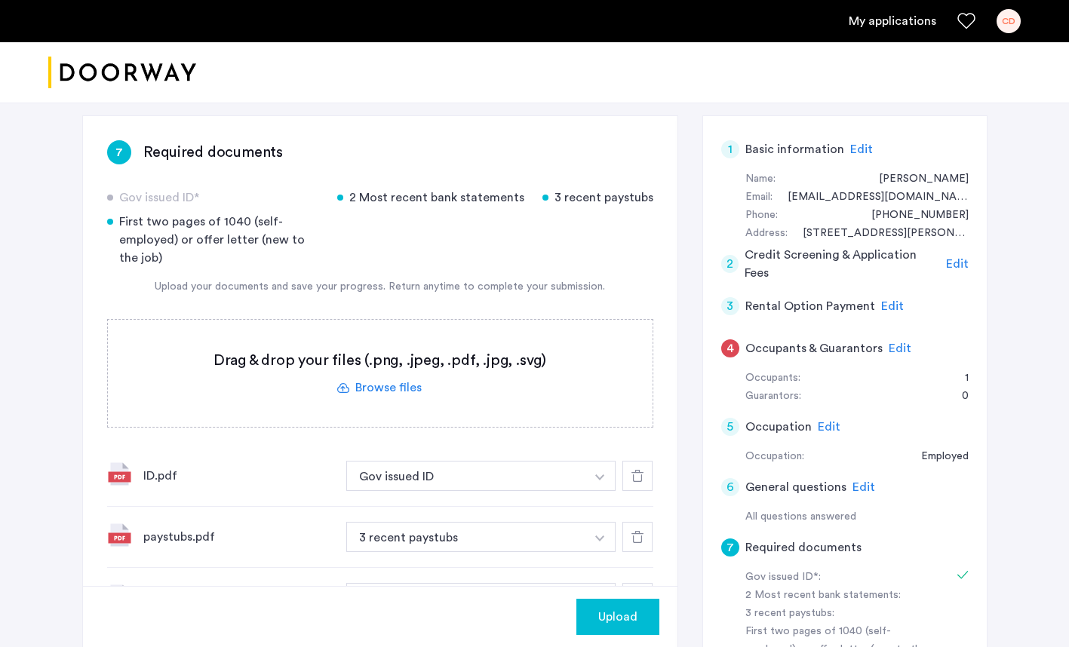
scroll to position [269, 0]
click at [599, 492] on button "button" at bounding box center [599, 477] width 31 height 30
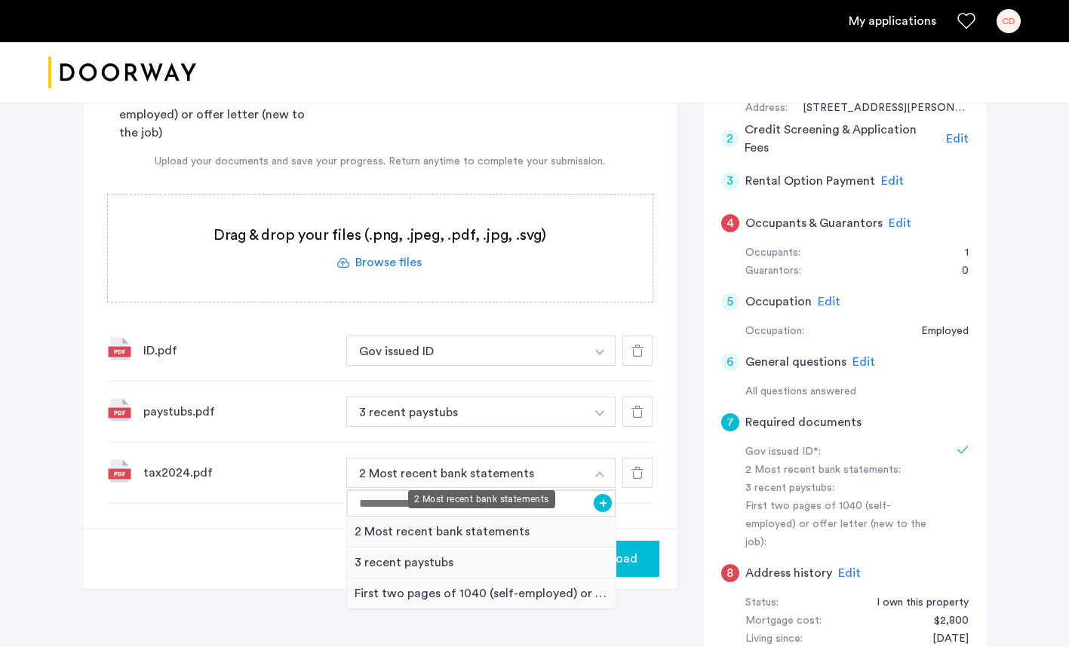
scroll to position [409, 0]
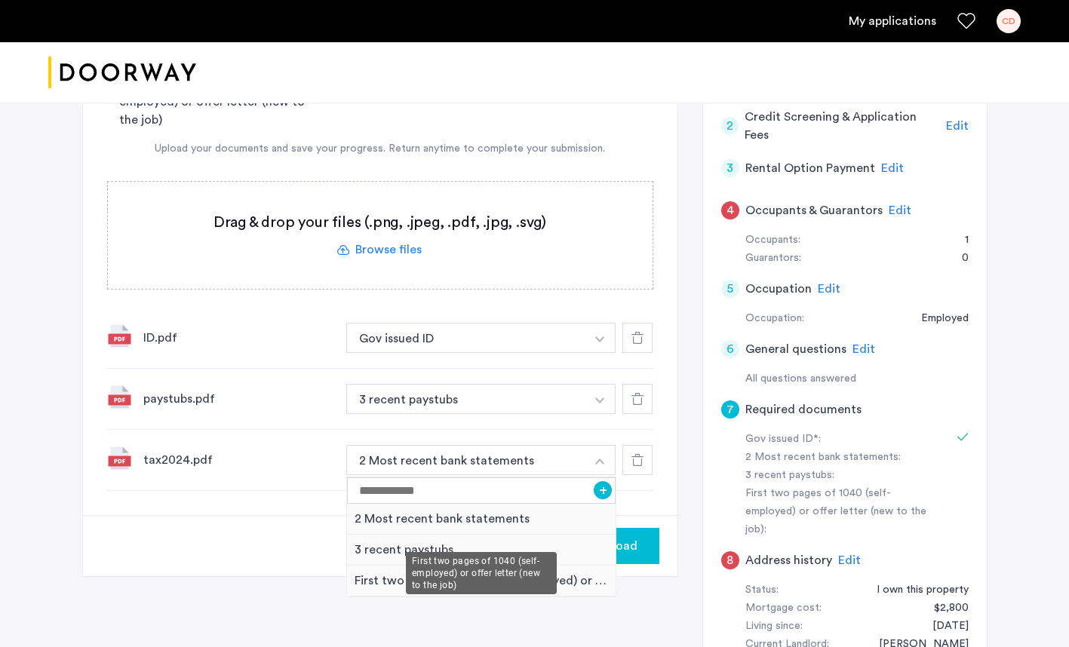
click at [425, 566] on div "First two pages of 1040 (self-employed) or offer letter (new to the job)" at bounding box center [481, 581] width 269 height 31
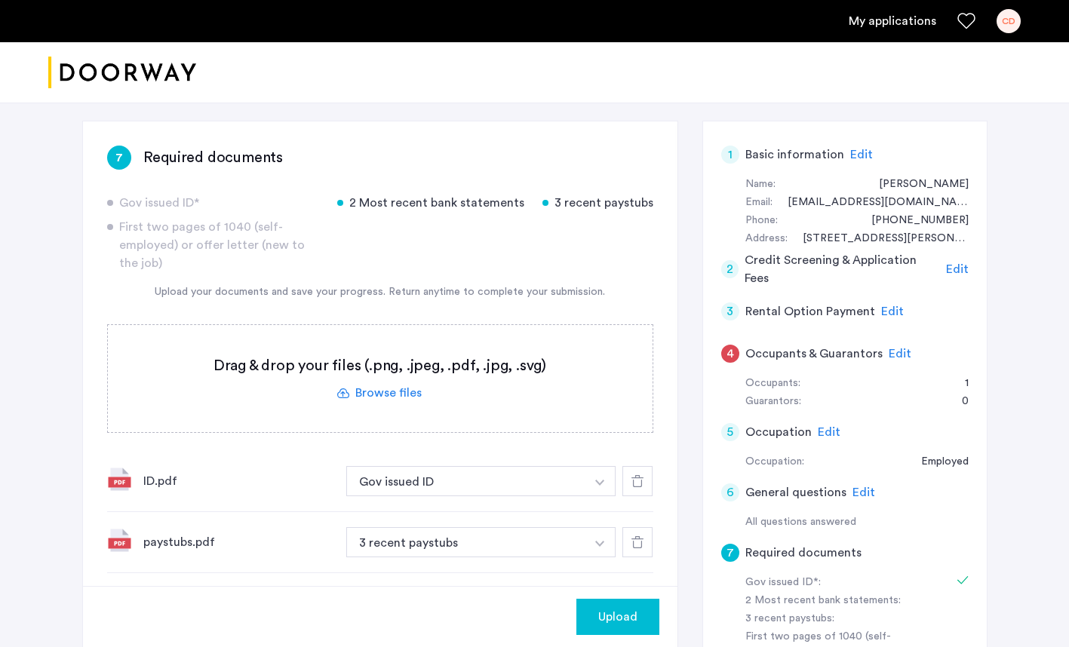
scroll to position [255, 0]
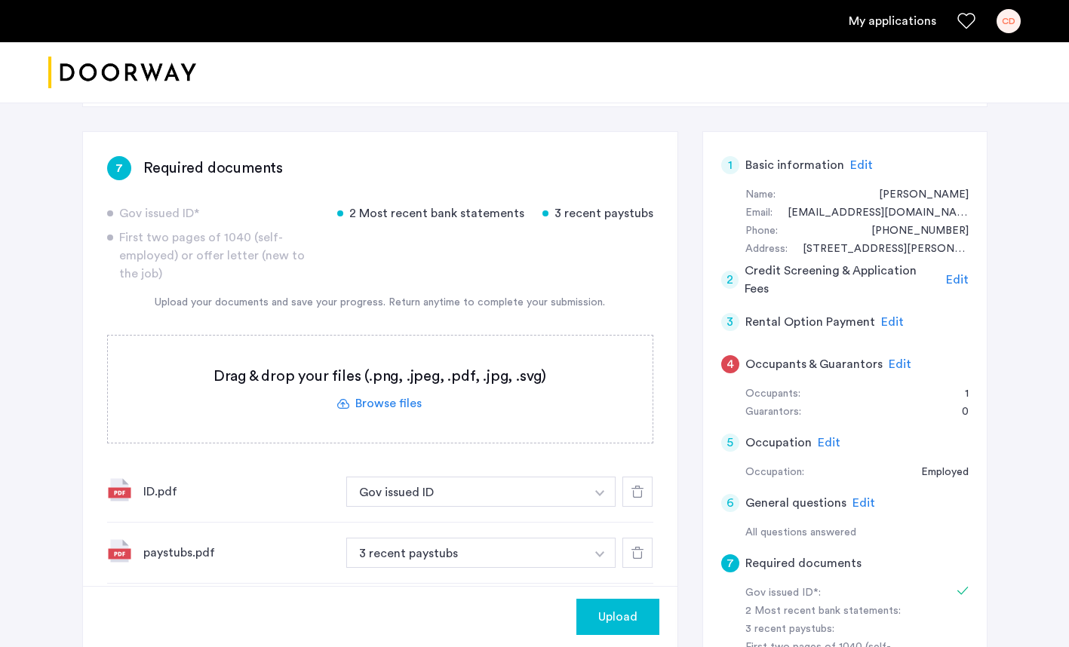
click at [370, 349] on label at bounding box center [380, 389] width 544 height 107
click at [0, 0] on input "file" at bounding box center [0, 0] width 0 height 0
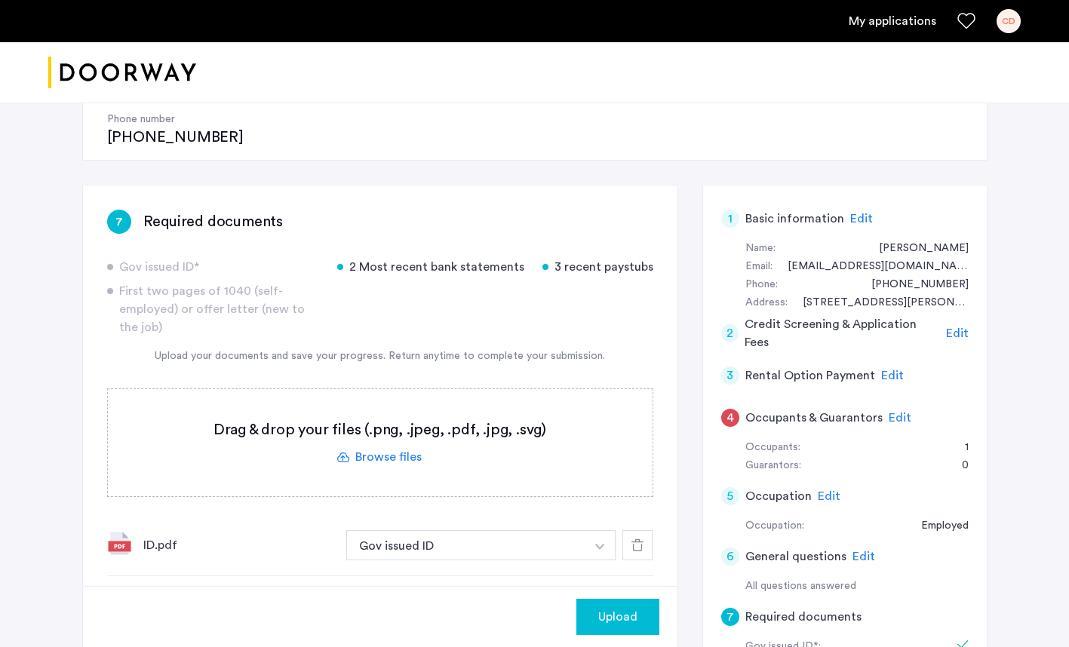
scroll to position [195, 0]
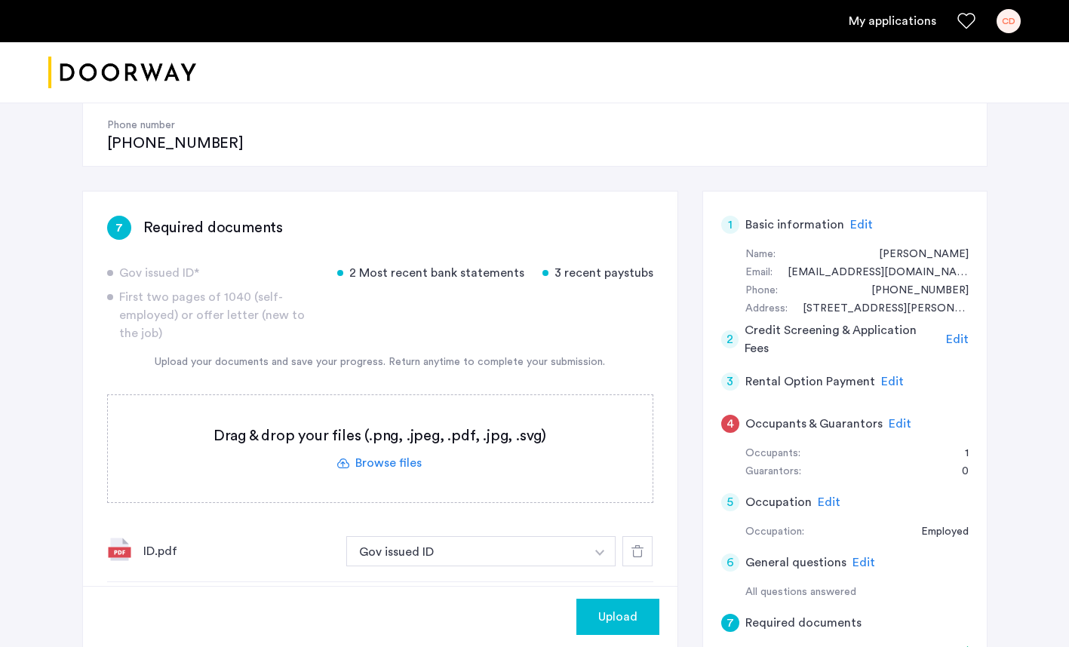
click at [369, 411] on label at bounding box center [380, 448] width 544 height 107
click at [0, 0] on input "file" at bounding box center [0, 0] width 0 height 0
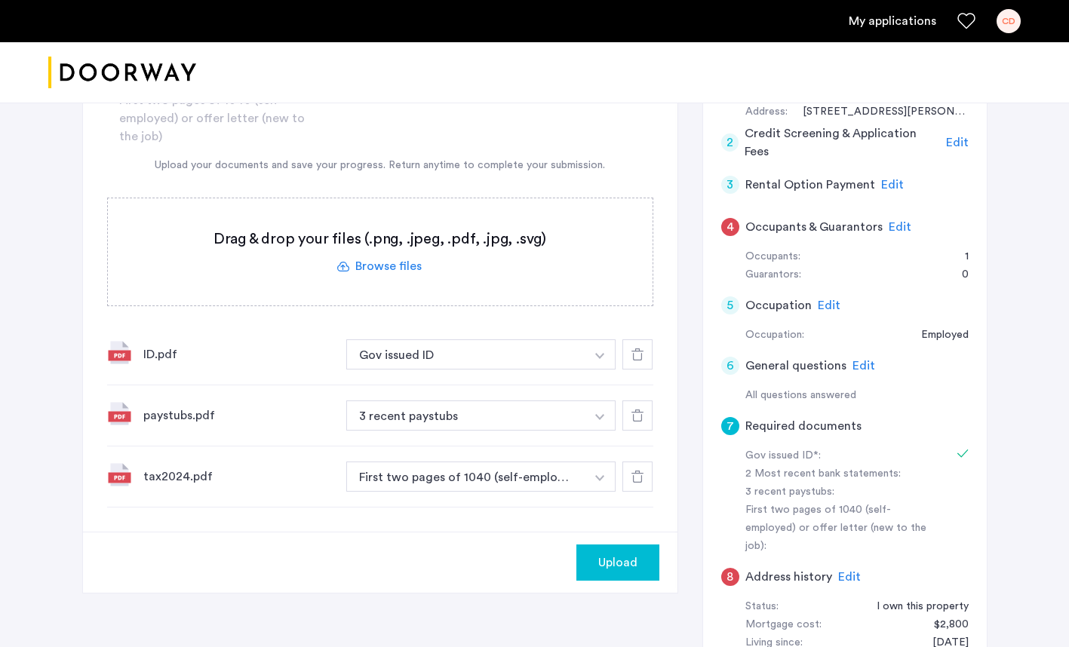
scroll to position [420, 0]
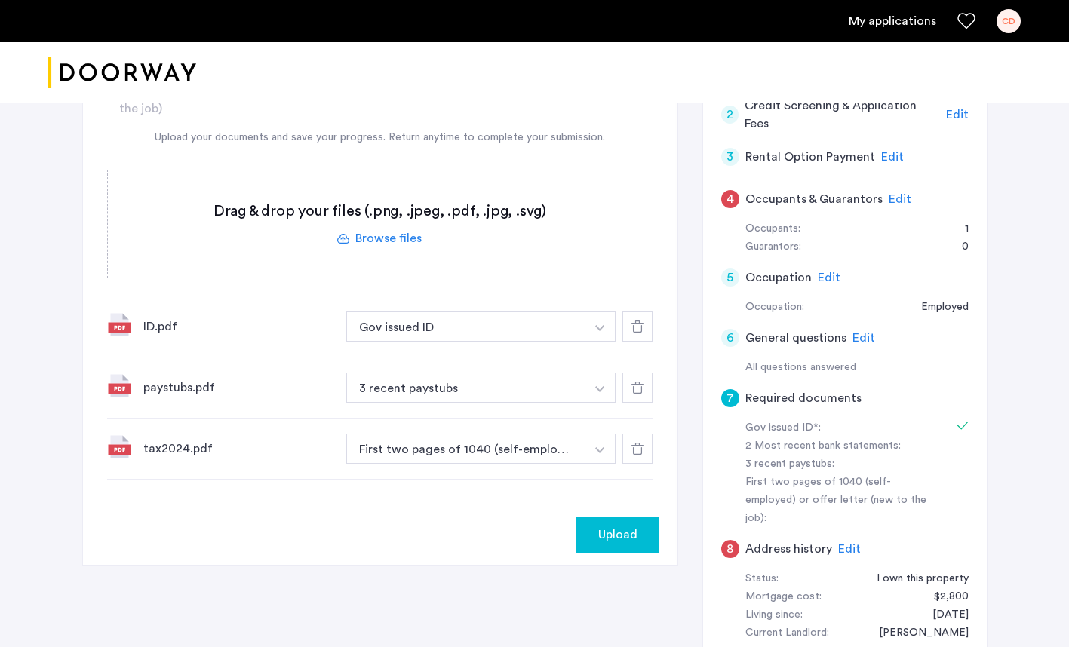
click at [600, 526] on span "Upload" at bounding box center [617, 535] width 39 height 18
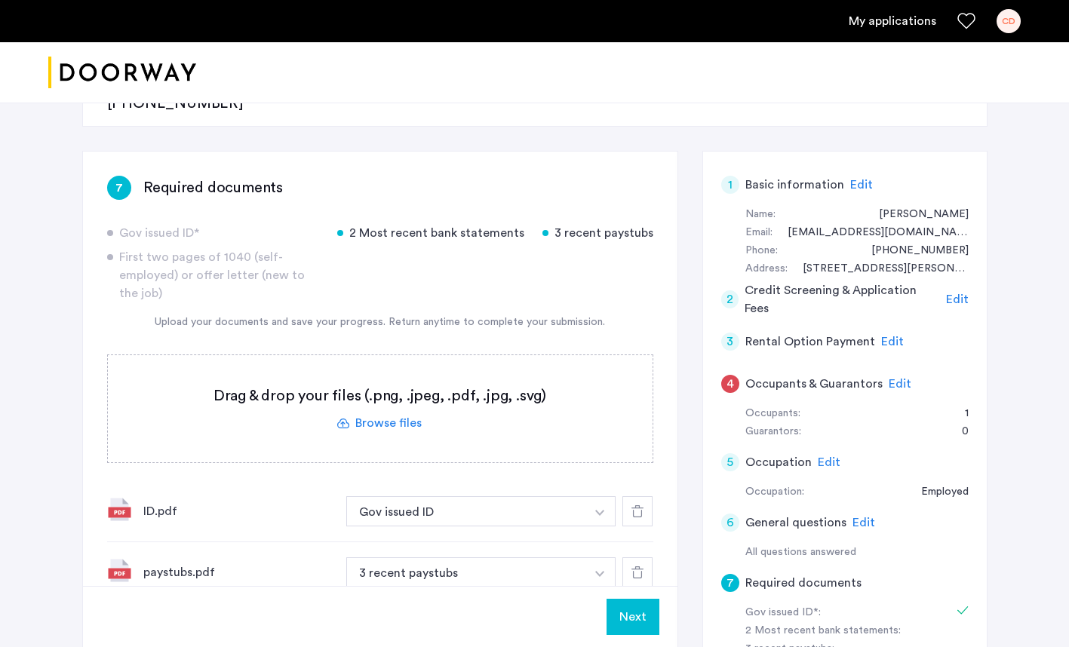
scroll to position [236, 0]
click at [381, 369] on label at bounding box center [380, 407] width 544 height 107
click at [0, 0] on input "file" at bounding box center [0, 0] width 0 height 0
click at [633, 615] on button "Next" at bounding box center [632, 617] width 53 height 36
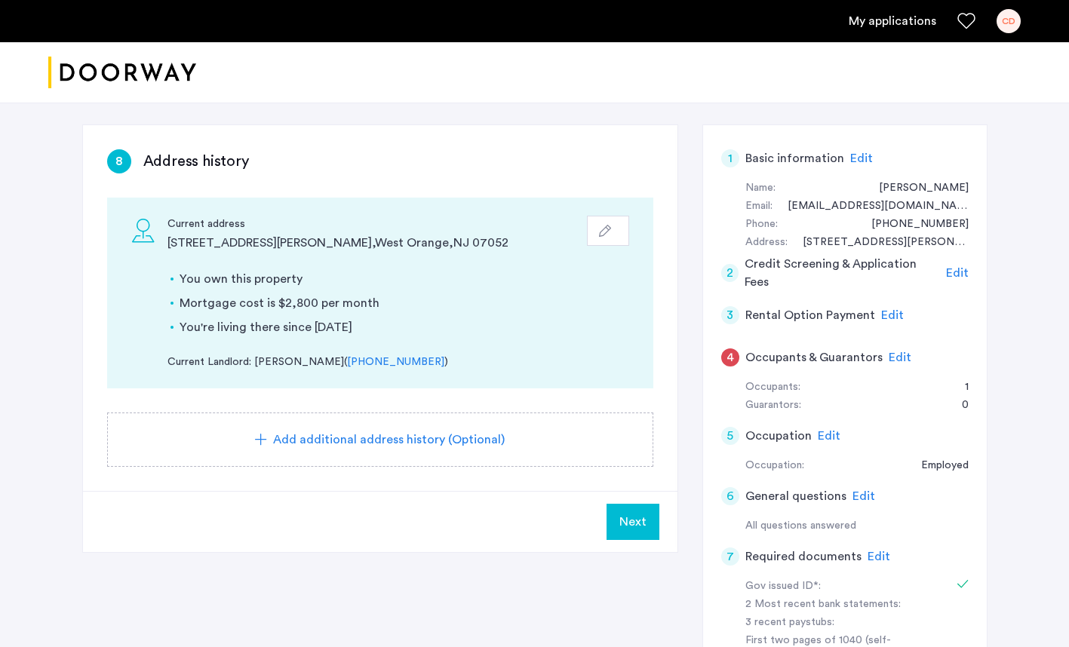
scroll to position [256, 0]
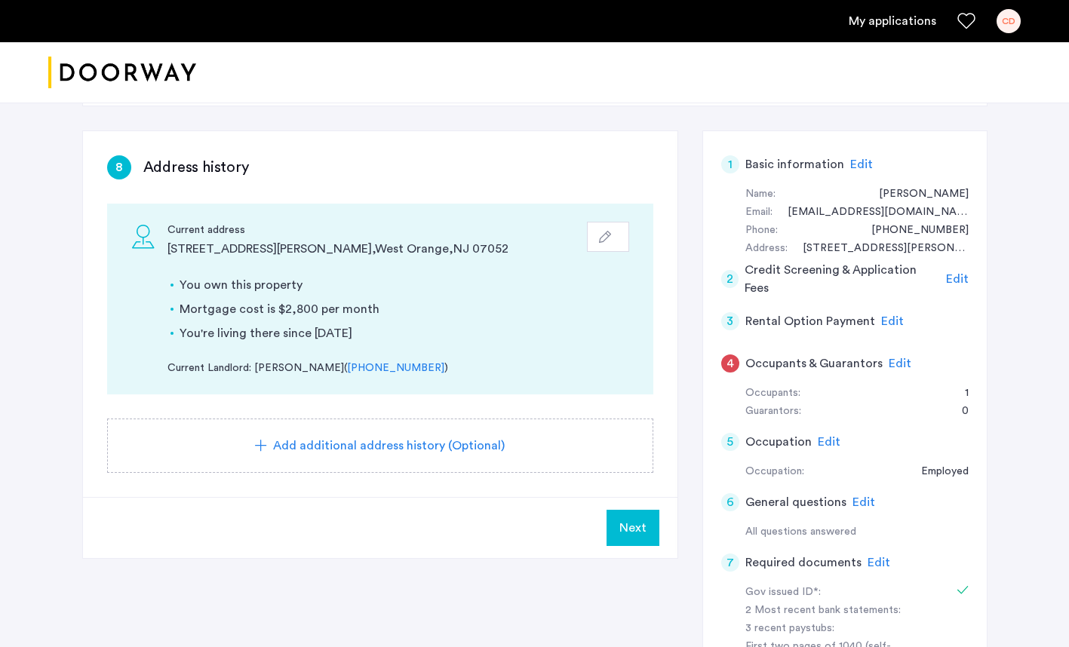
click at [629, 519] on span "Next" at bounding box center [632, 528] width 27 height 18
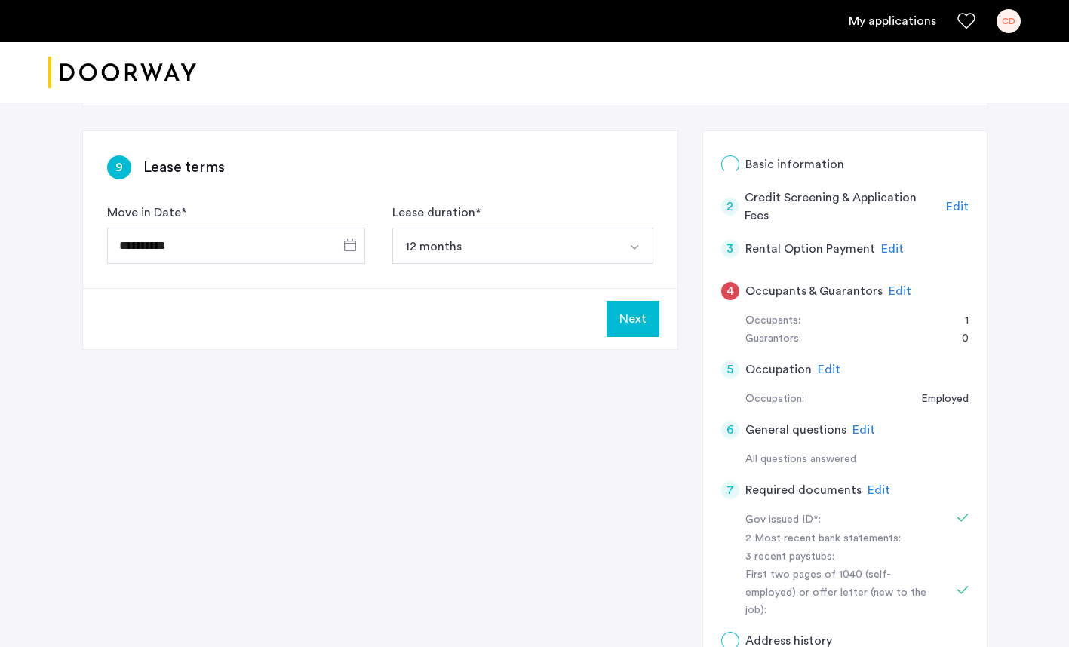
scroll to position [0, 0]
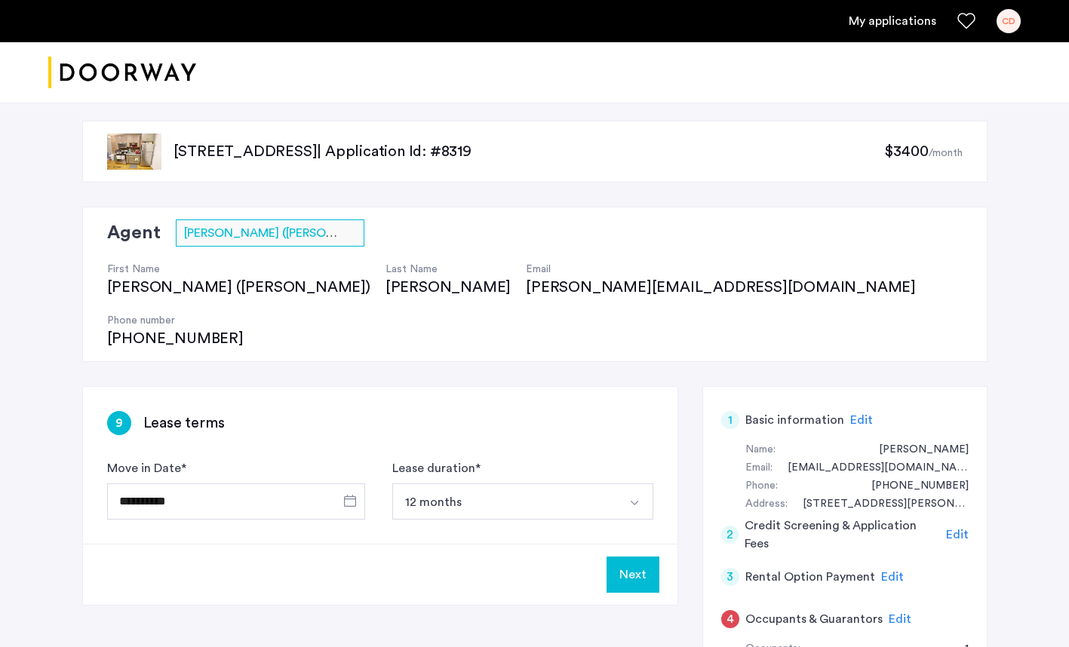
click at [634, 557] on button "Next" at bounding box center [632, 575] width 53 height 36
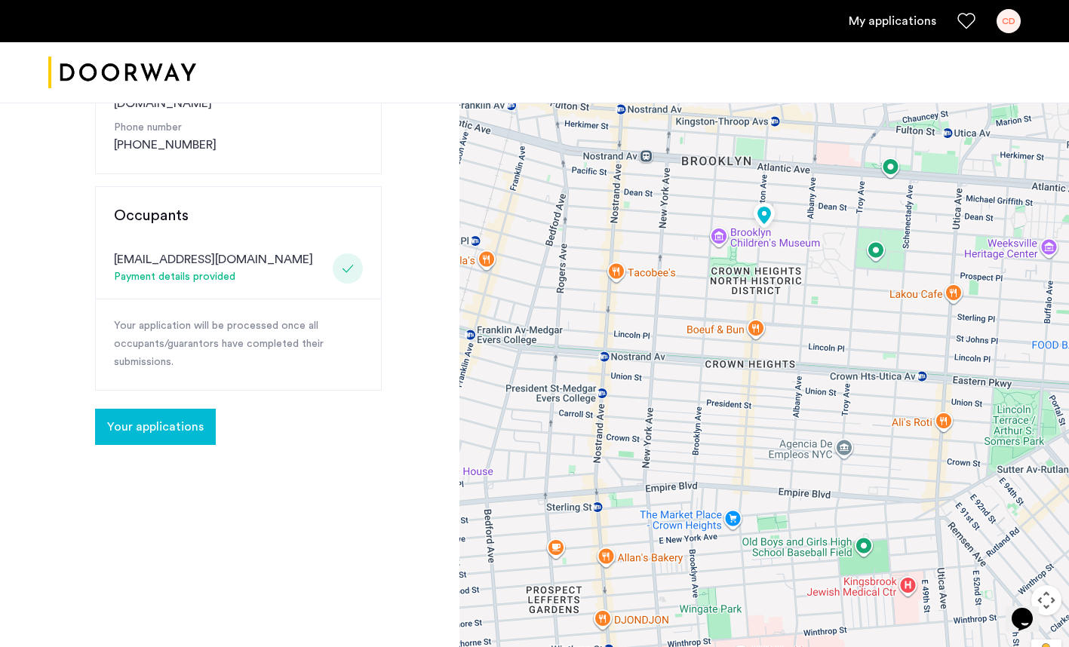
scroll to position [317, 0]
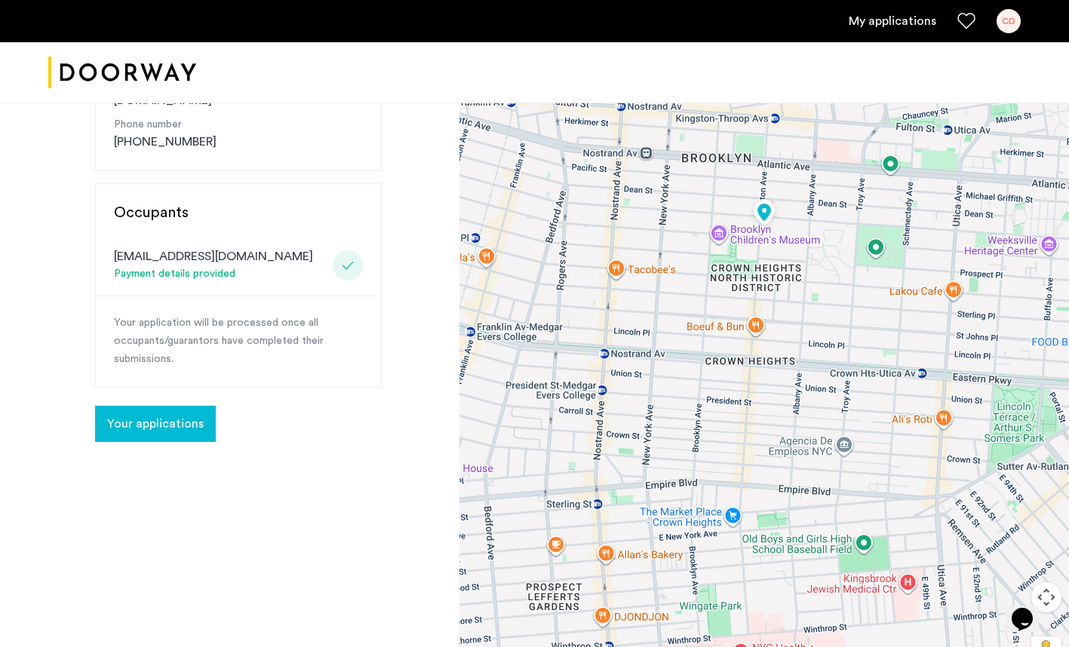
click at [125, 415] on span "Your applications" at bounding box center [155, 424] width 97 height 18
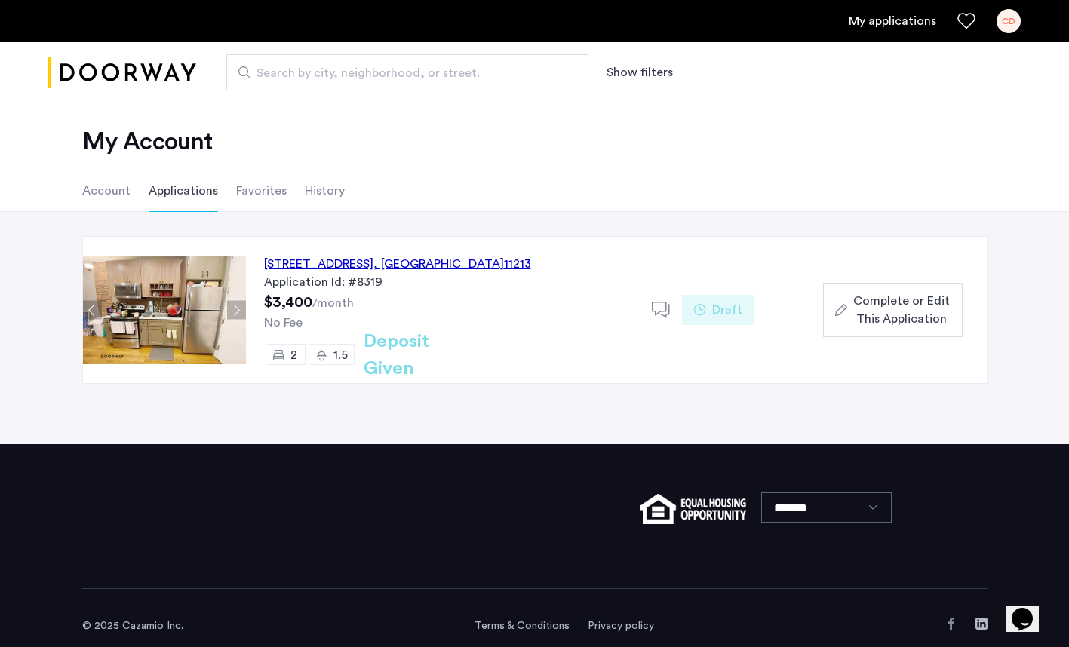
scroll to position [22, 0]
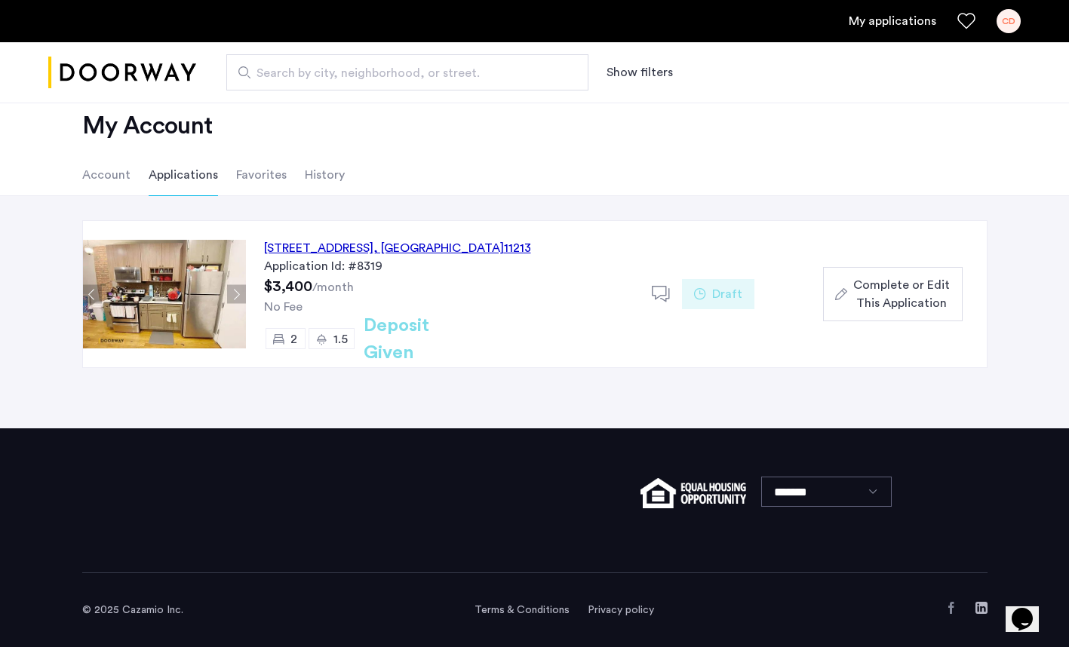
click at [844, 300] on div "Complete or Edit This Application" at bounding box center [892, 294] width 115 height 36
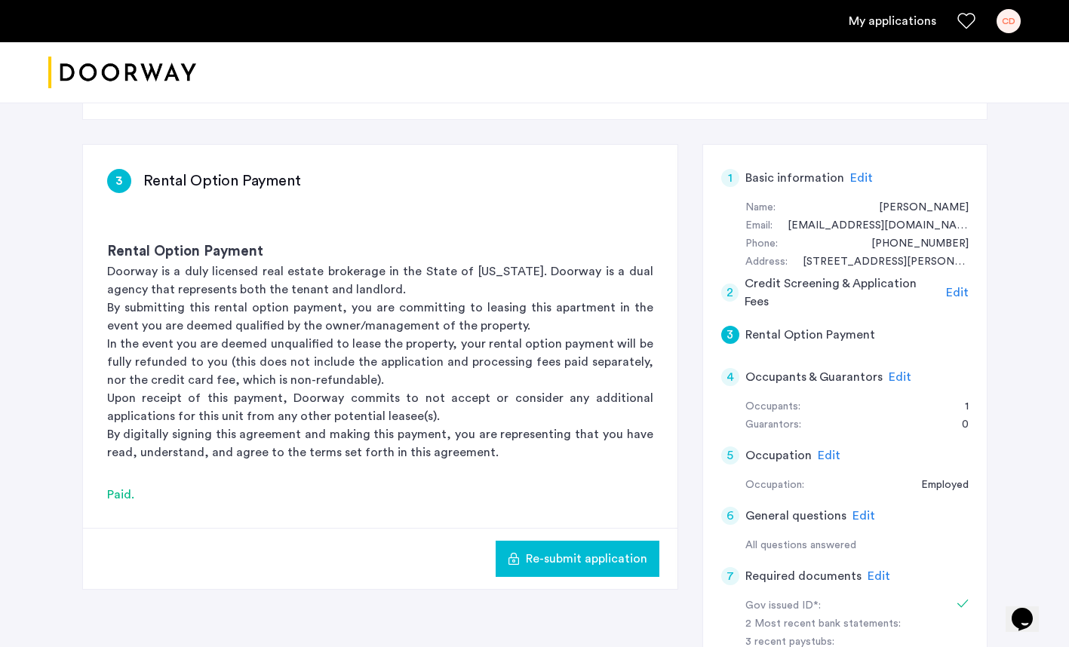
scroll to position [238, 0]
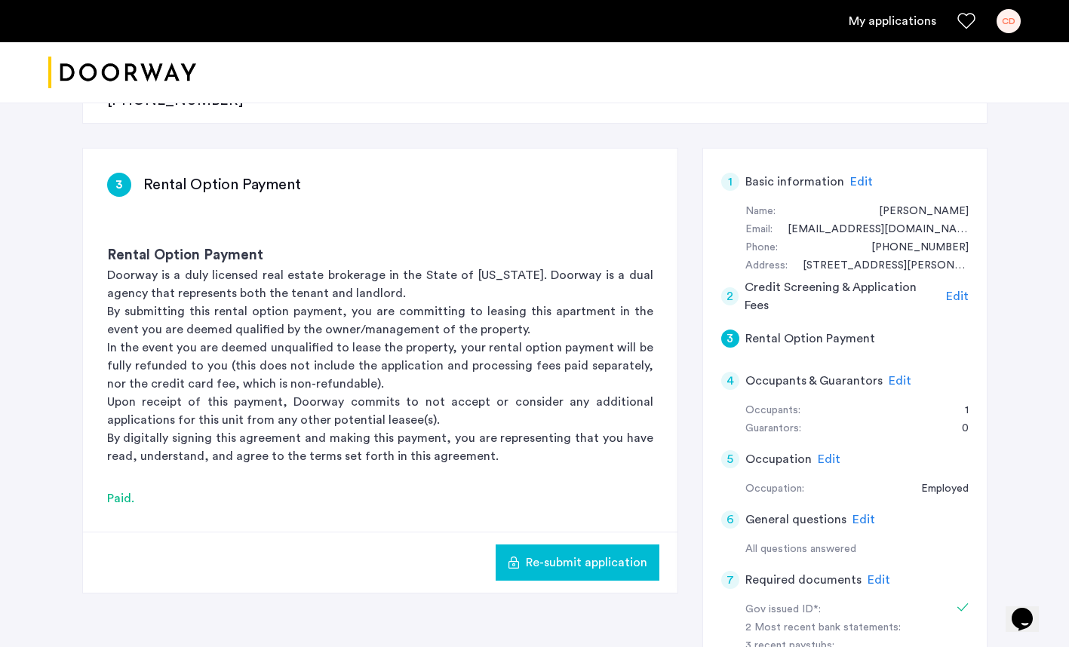
click at [890, 375] on span "Edit" at bounding box center [899, 381] width 23 height 12
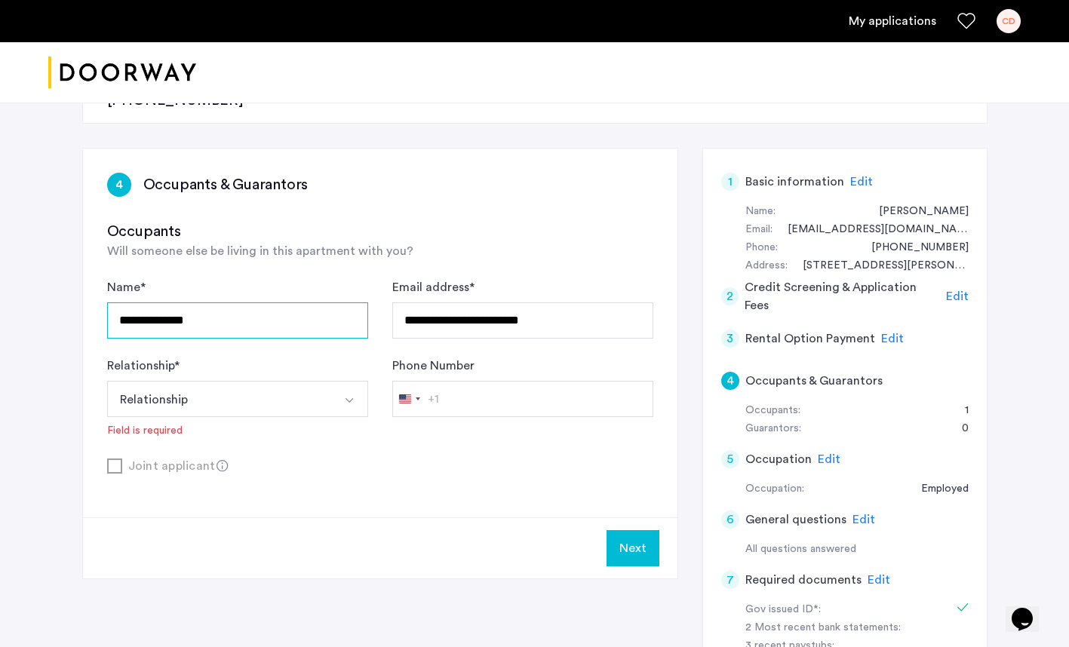
click at [212, 302] on input "**********" at bounding box center [237, 320] width 261 height 36
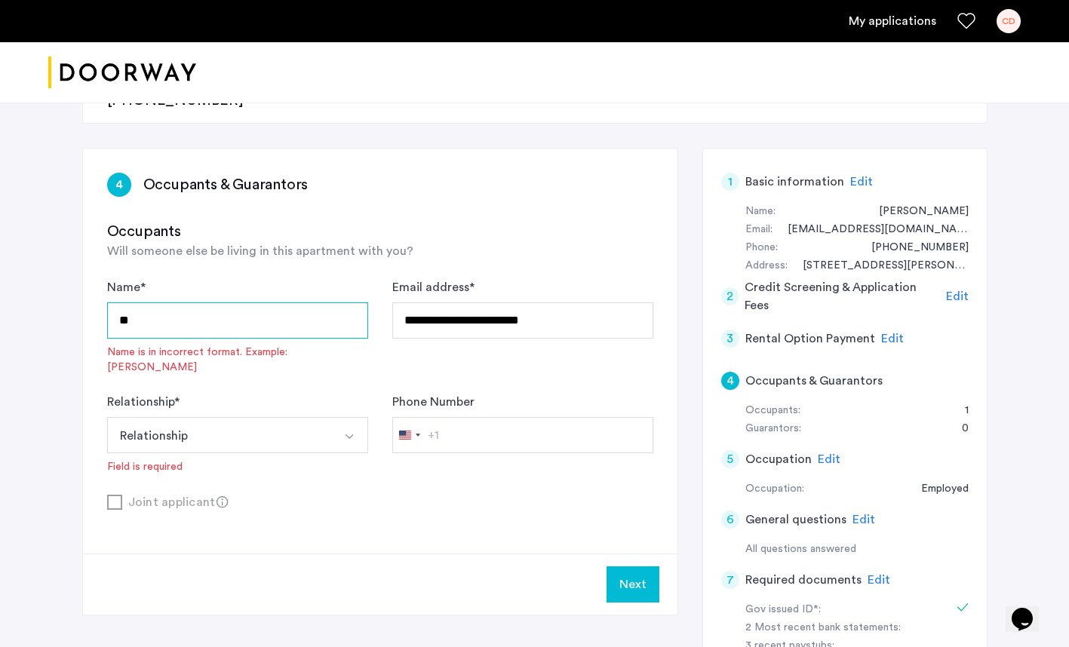
type input "*"
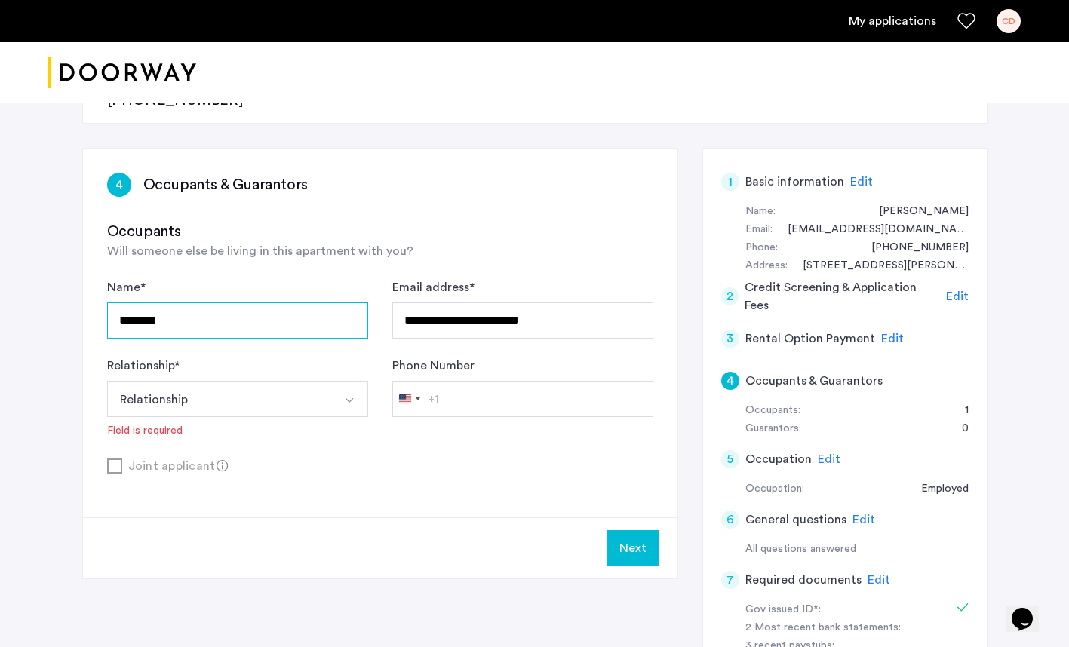
type input "**********"
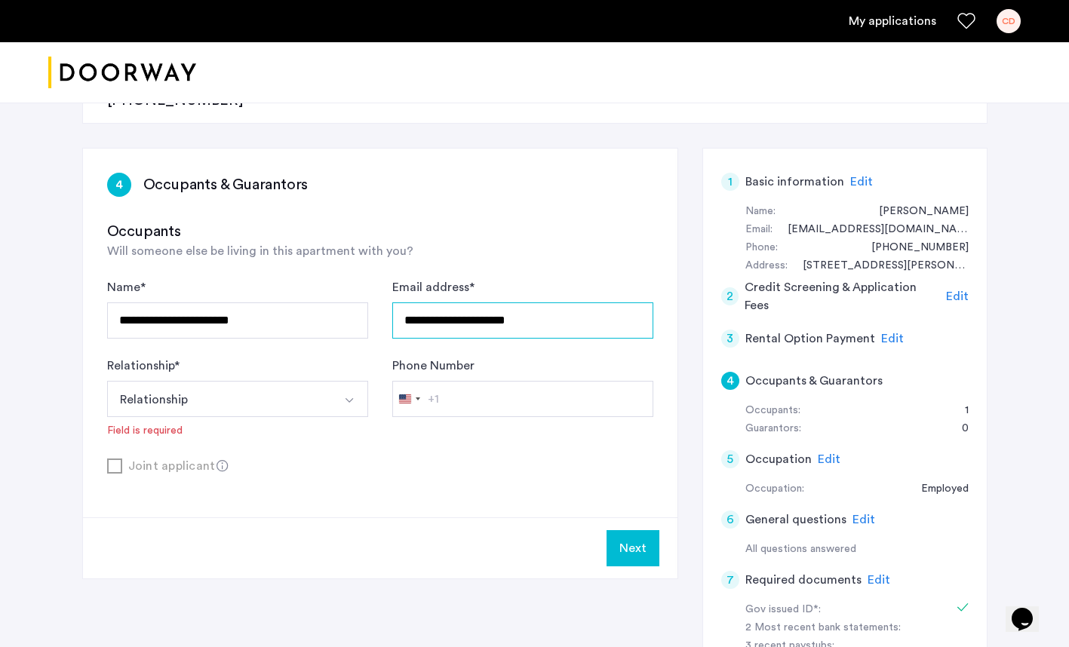
type input "**********"
click at [356, 381] on button "Select option" at bounding box center [350, 399] width 36 height 36
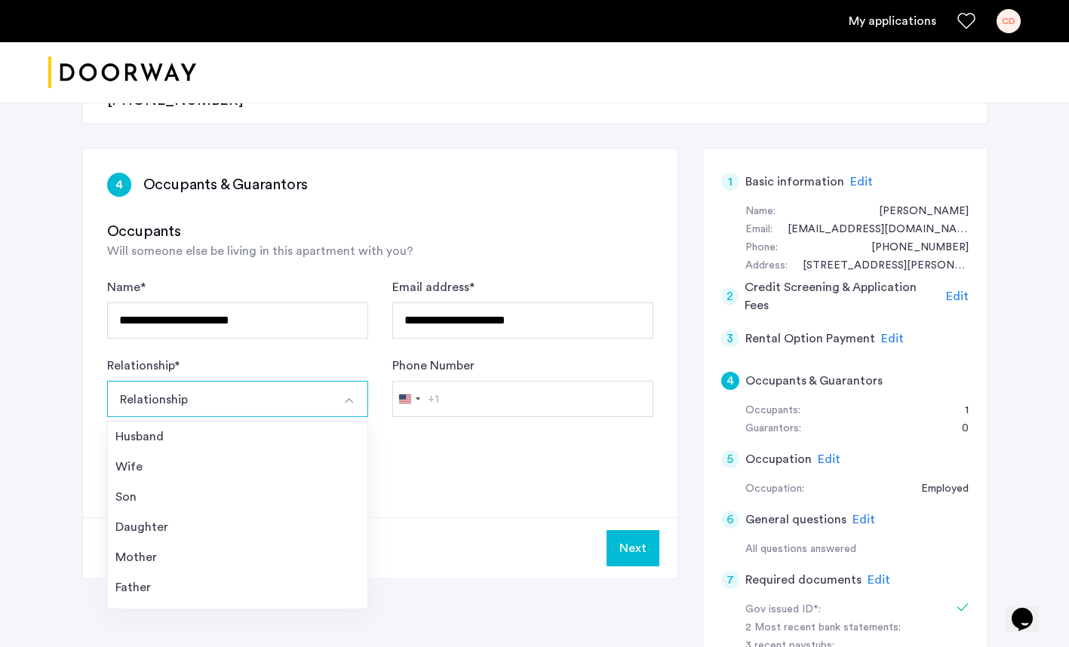
click at [143, 458] on div "Wife" at bounding box center [237, 467] width 244 height 18
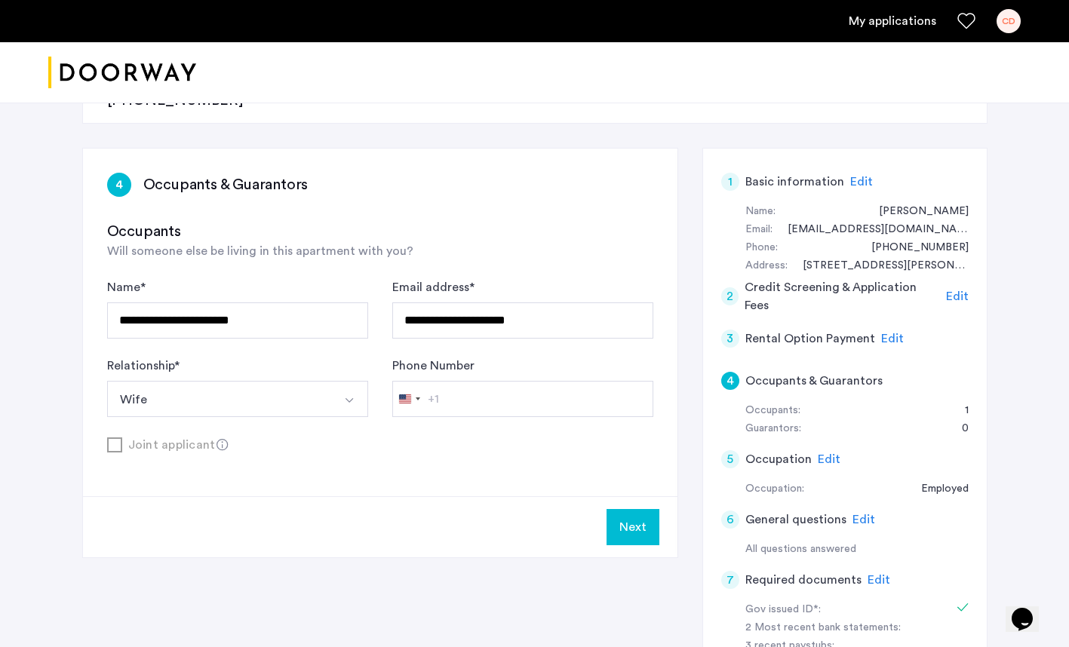
click at [622, 509] on button "Next" at bounding box center [632, 527] width 53 height 36
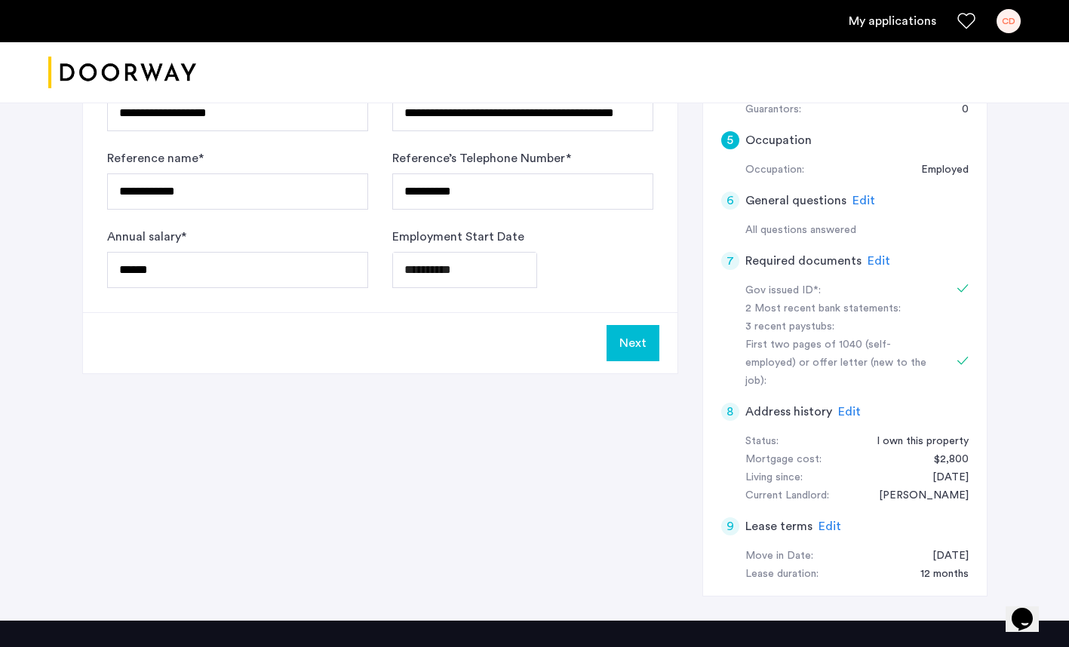
scroll to position [559, 0]
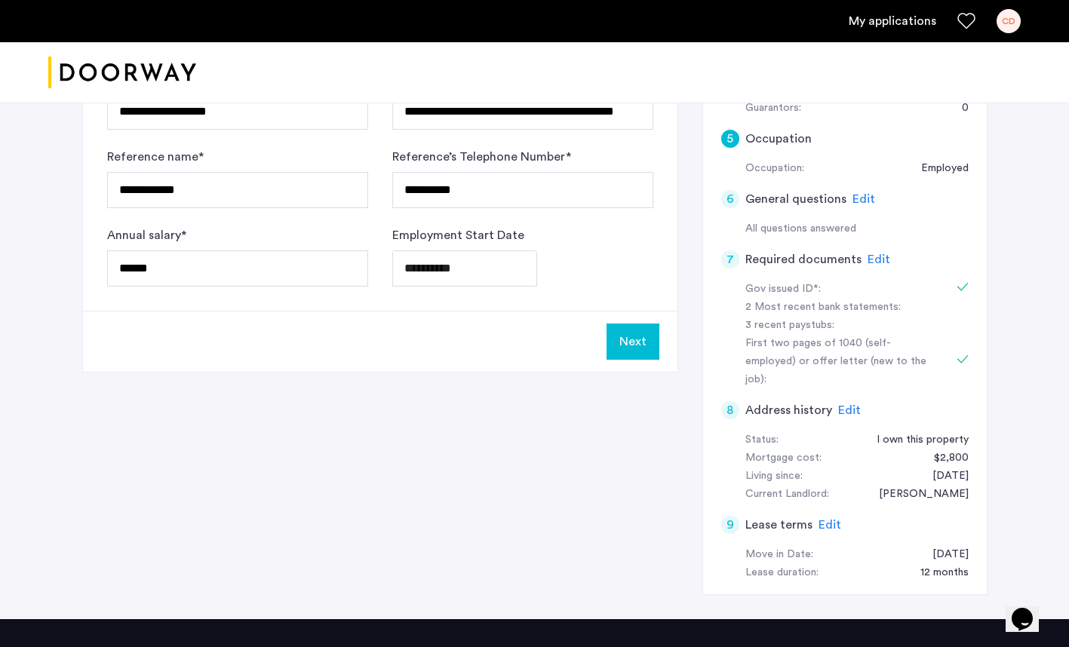
click at [637, 323] on button "Next" at bounding box center [632, 341] width 53 height 36
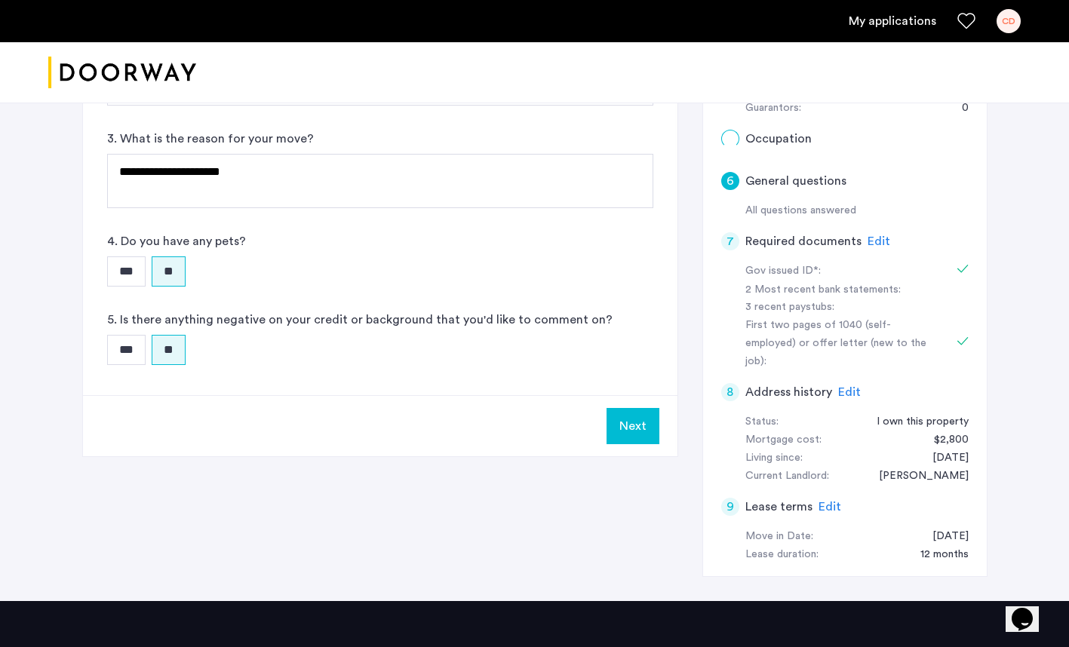
scroll to position [0, 0]
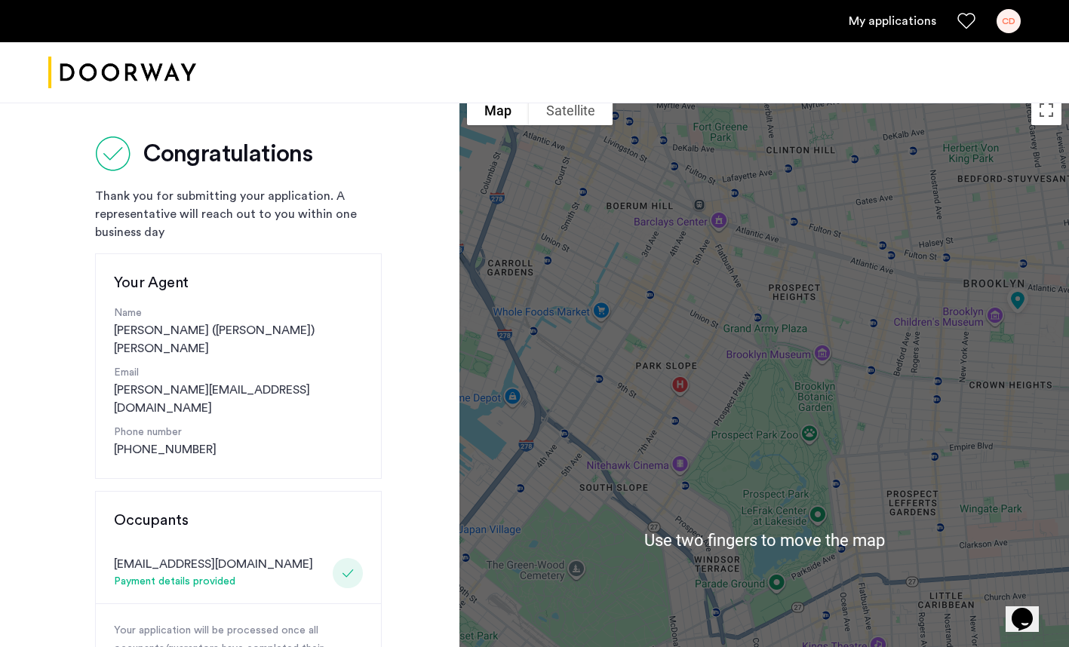
scroll to position [10, 0]
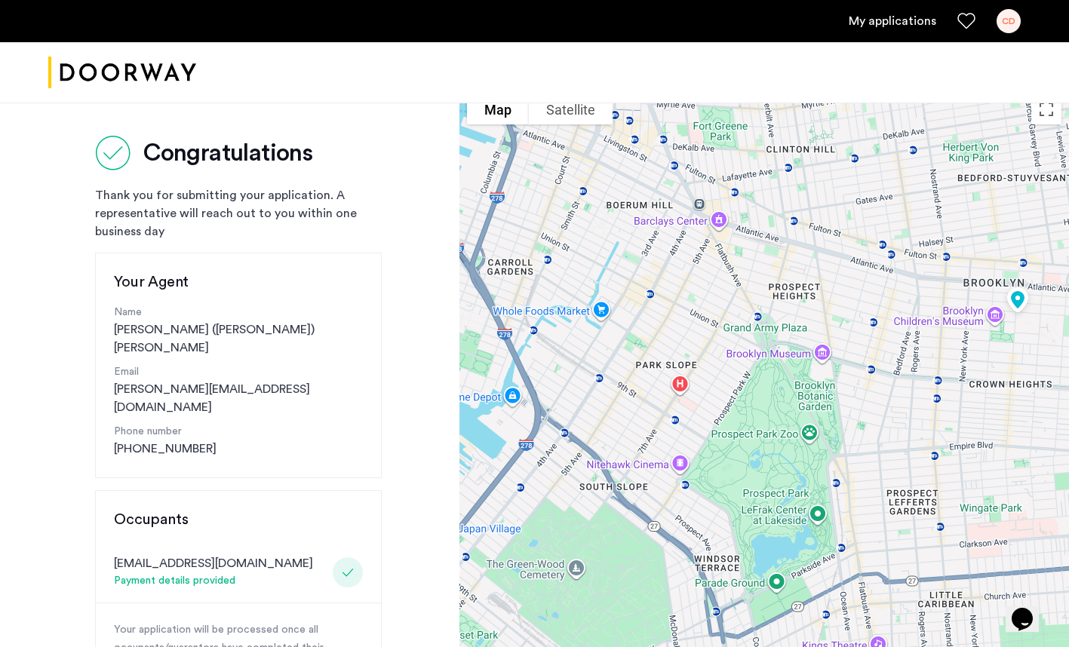
click at [979, 390] on div at bounding box center [763, 539] width 609 height 905
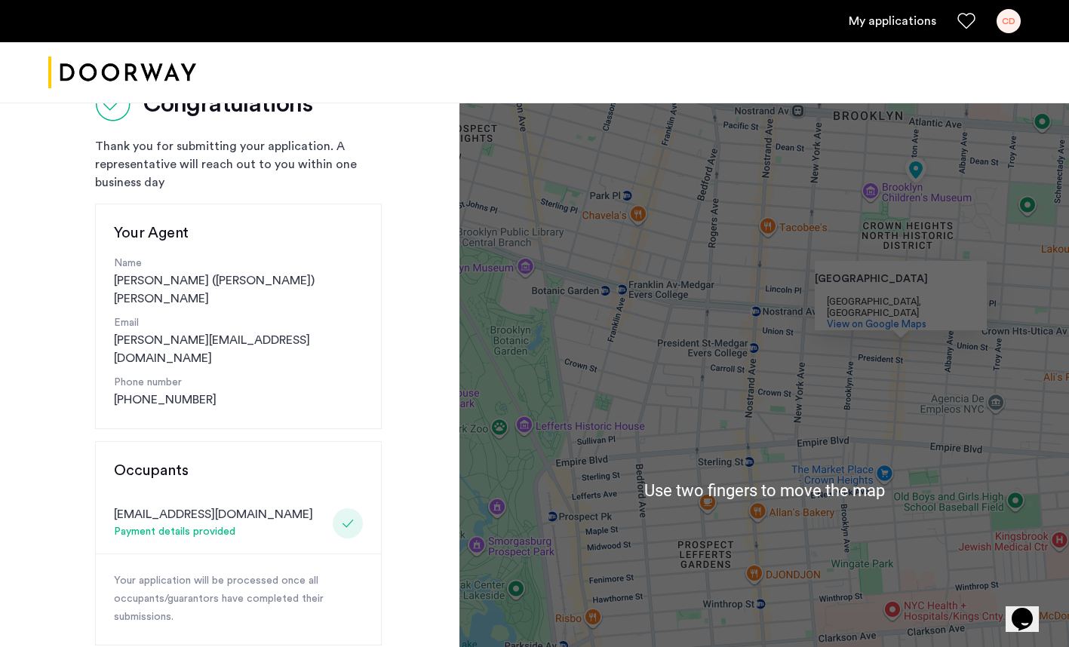
scroll to position [0, 0]
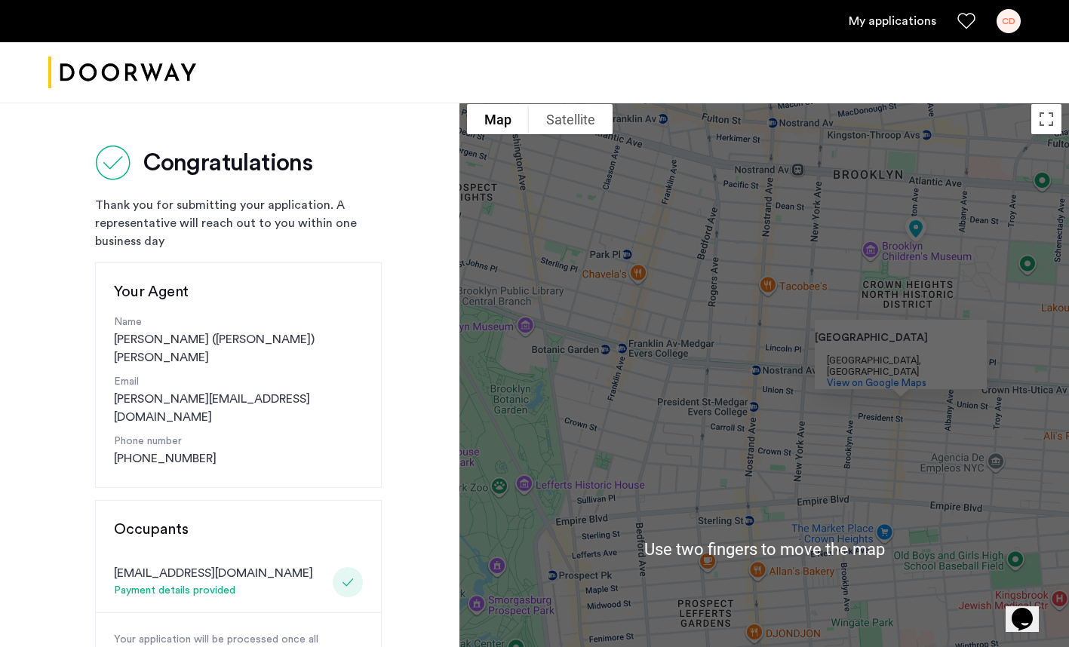
click at [905, 344] on div "Crown Heights" at bounding box center [882, 338] width 136 height 11
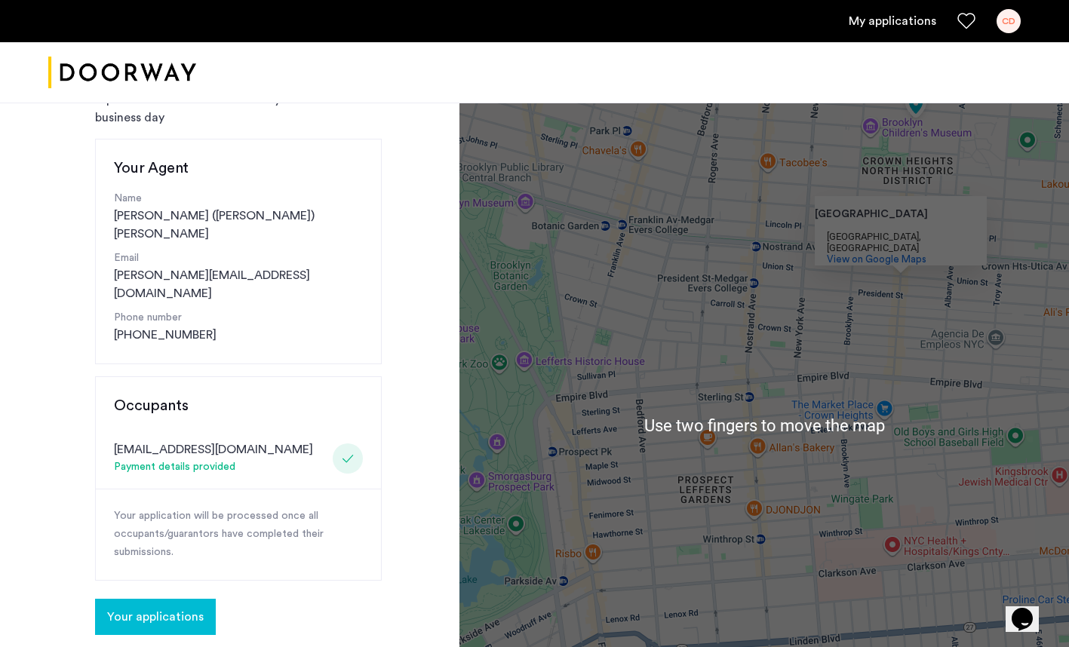
scroll to position [124, 0]
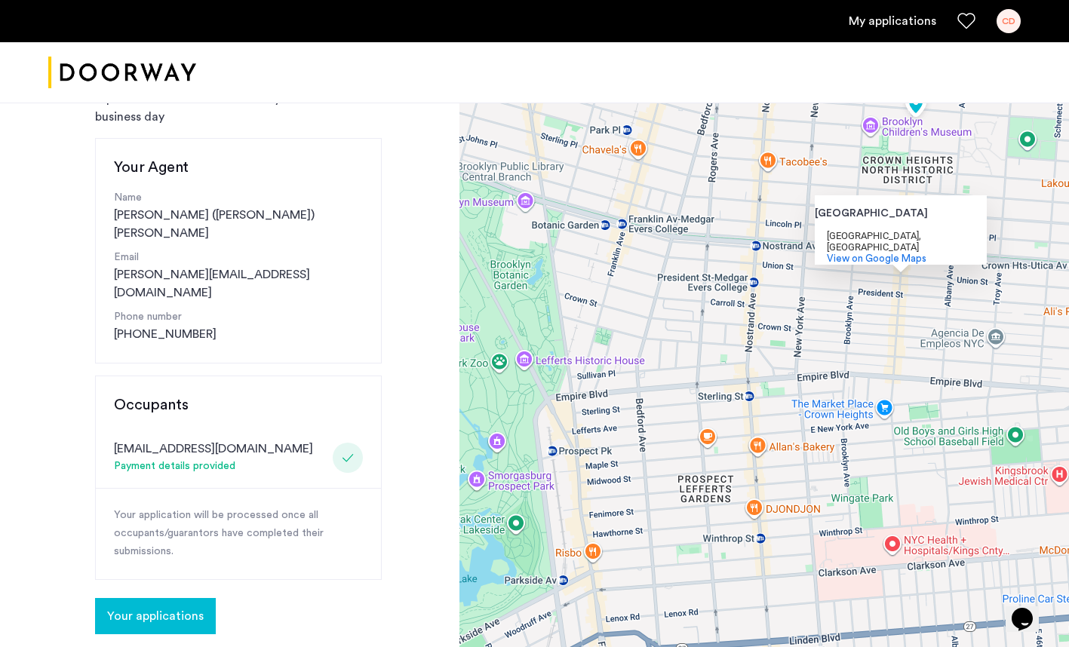
click at [899, 326] on div "Crown Heights Crown Heights Brooklyn, NY View on Google Maps" at bounding box center [763, 424] width 609 height 905
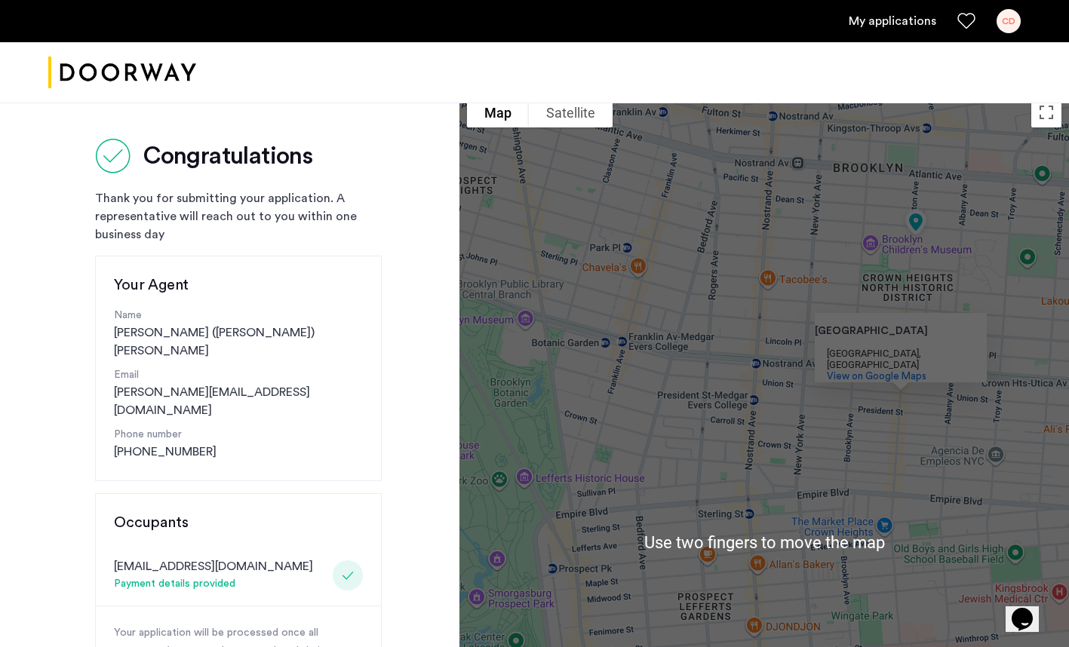
scroll to position [0, 0]
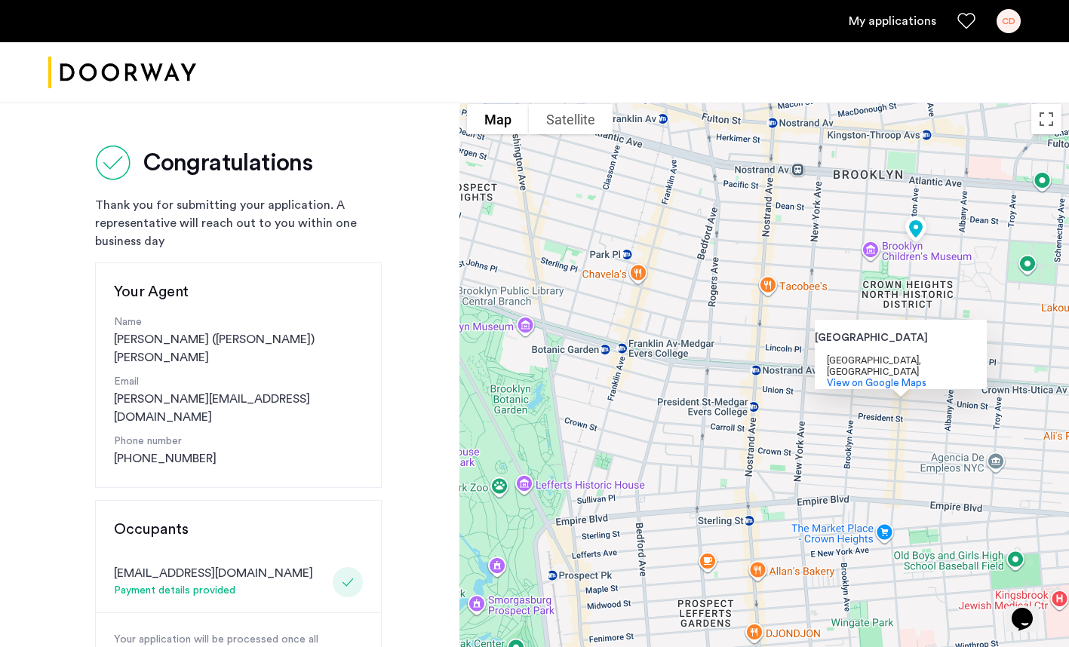
click at [789, 328] on div "Crown Heights Crown Heights Brooklyn, NY View on Google Maps" at bounding box center [763, 549] width 609 height 905
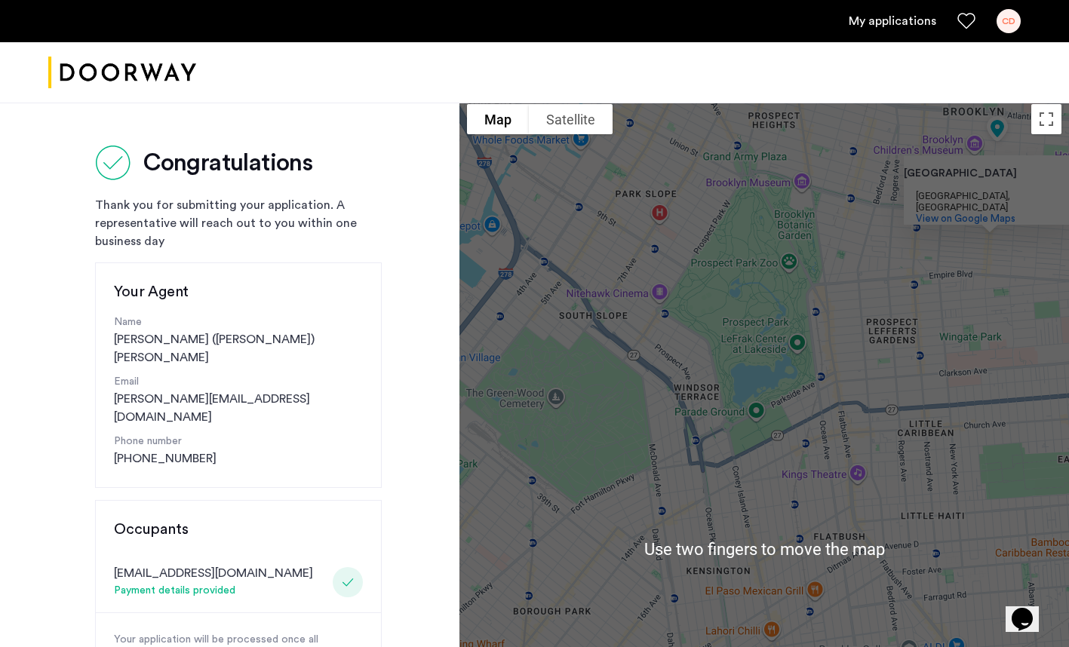
click at [935, 359] on div "Crown Heights Crown Heights Brooklyn, NY View on Google Maps" at bounding box center [763, 549] width 609 height 905
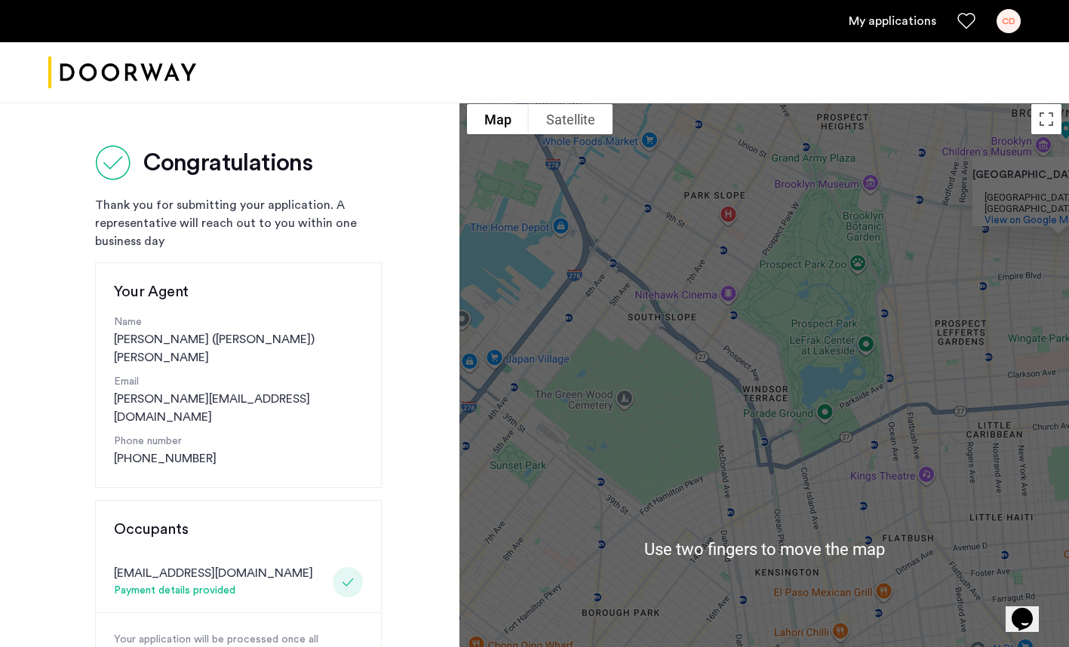
scroll to position [1, 0]
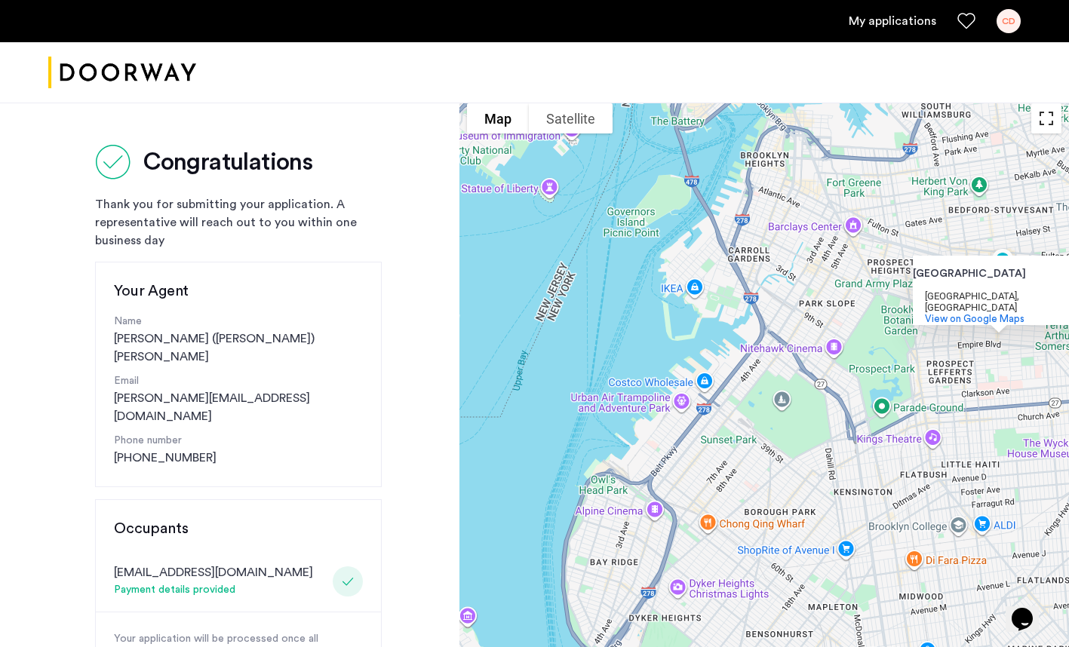
click at [1051, 127] on button "Toggle fullscreen view" at bounding box center [1046, 118] width 30 height 30
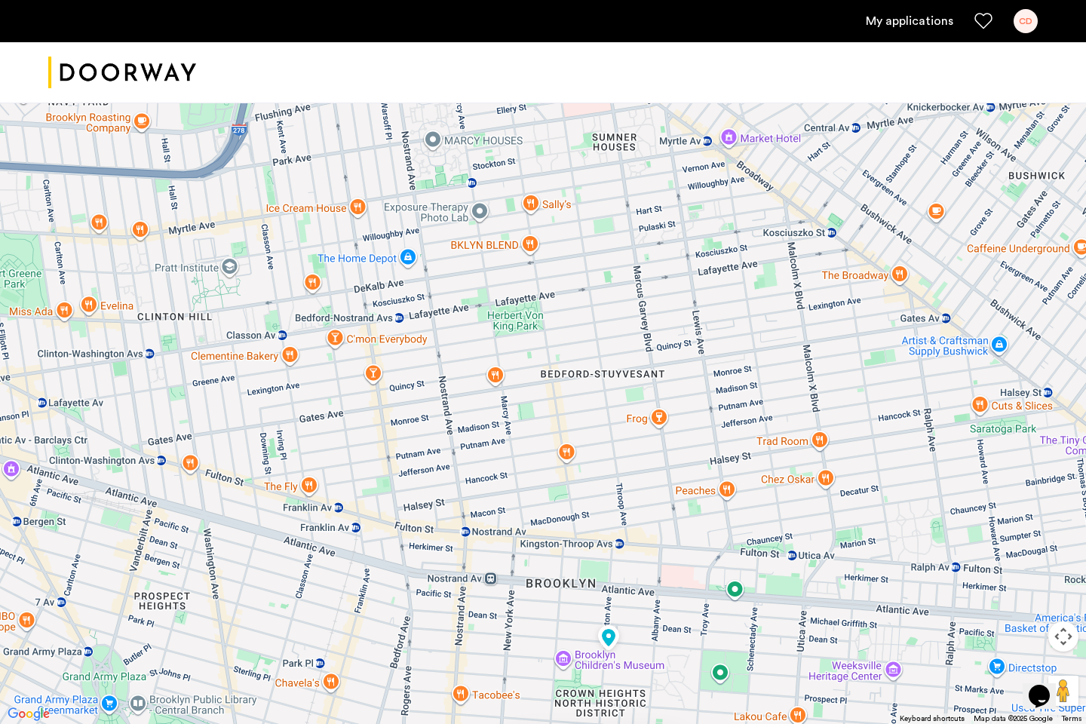
click at [1067, 646] on button "Map camera controls" at bounding box center [1063, 636] width 30 height 30
click at [1059, 29] on button "Toggle fullscreen view" at bounding box center [1063, 23] width 30 height 30
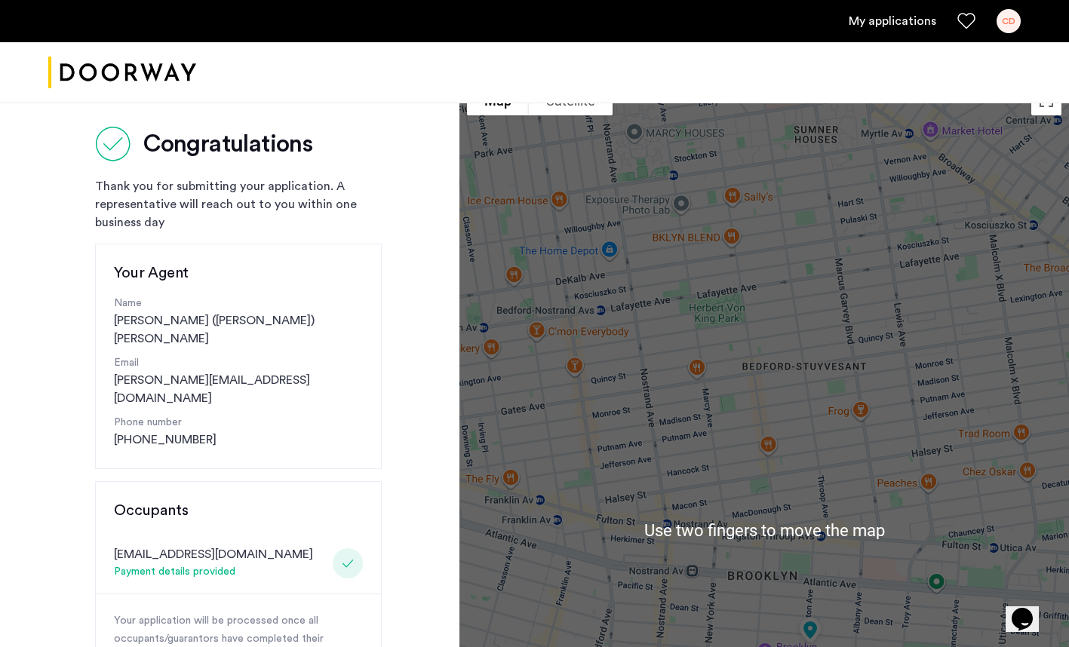
scroll to position [0, 0]
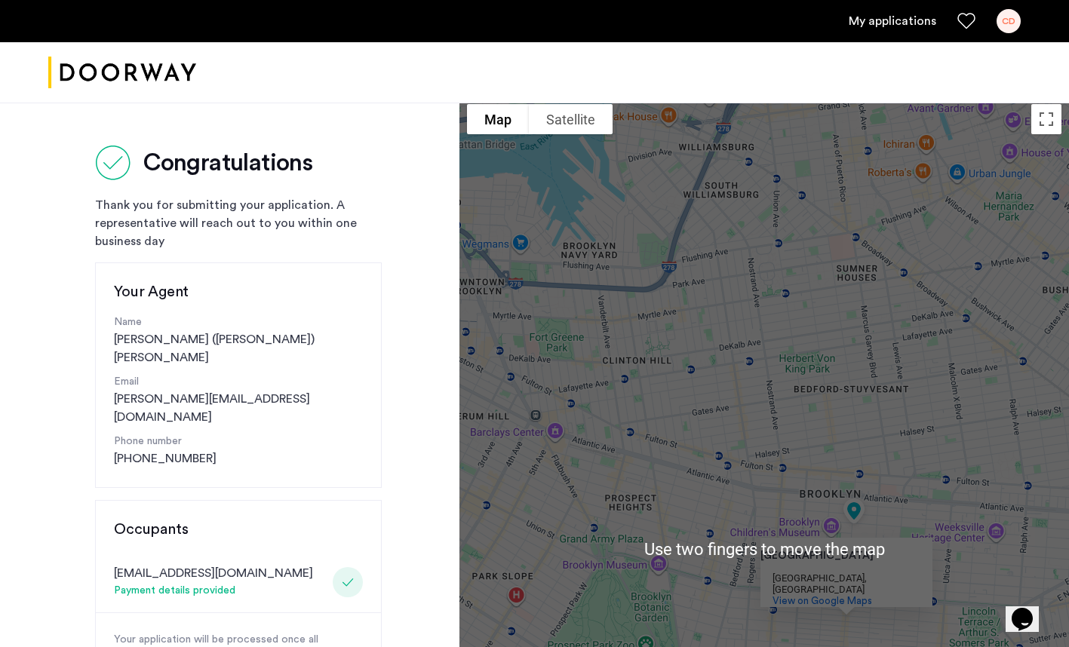
click at [862, 366] on div "Crown Heights Crown Heights Brooklyn, NY View on Google Maps" at bounding box center [763, 549] width 609 height 905
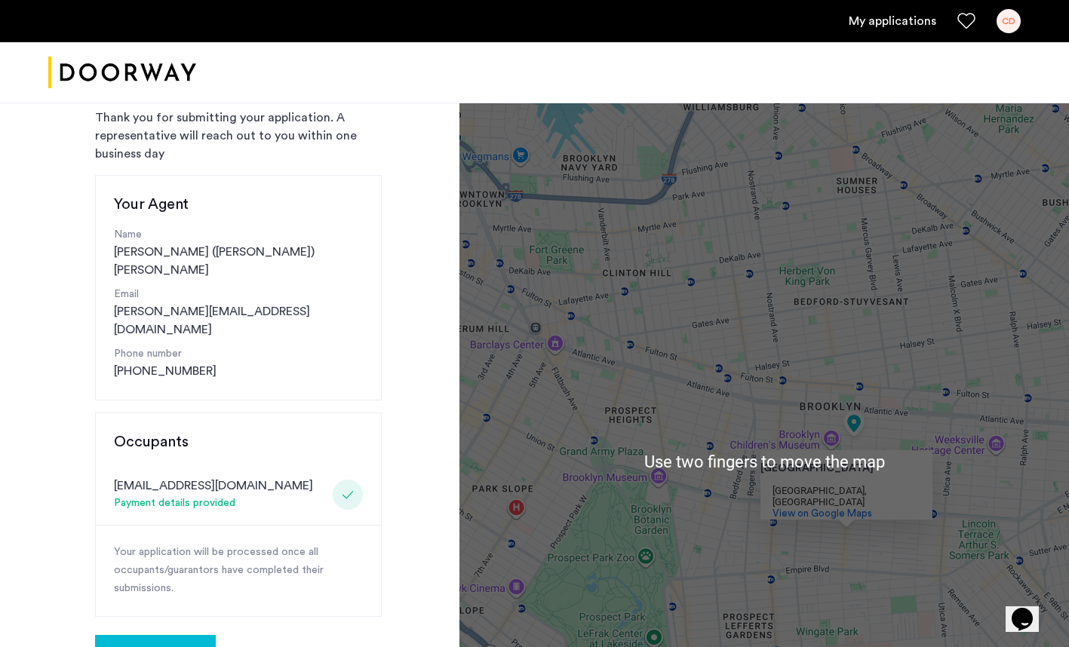
scroll to position [120, 0]
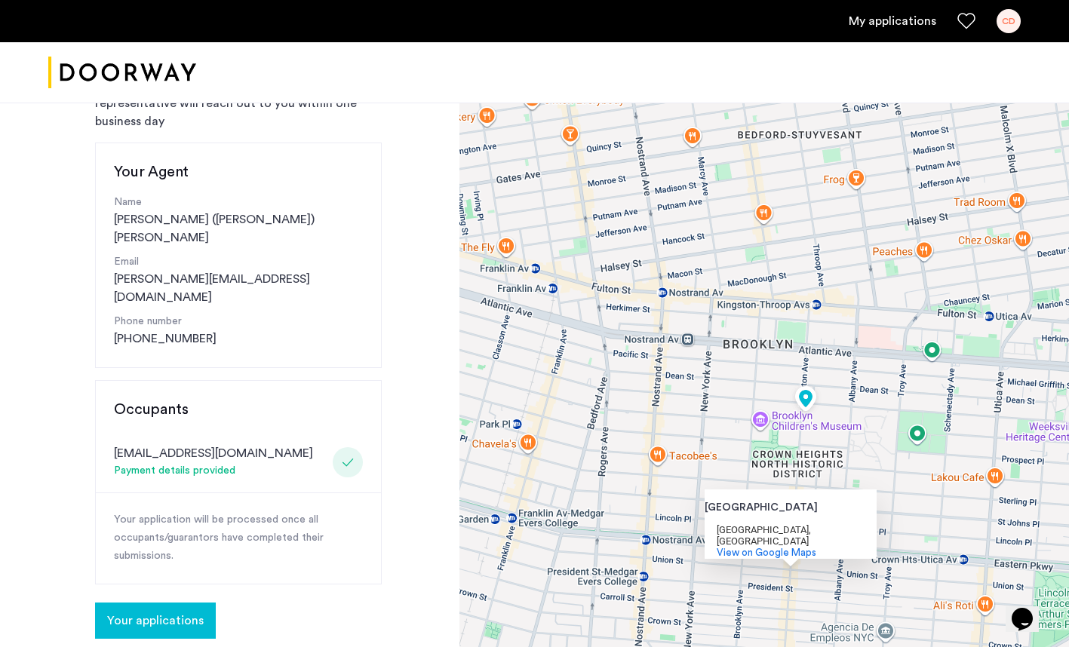
click at [823, 412] on img at bounding box center [805, 400] width 45 height 49
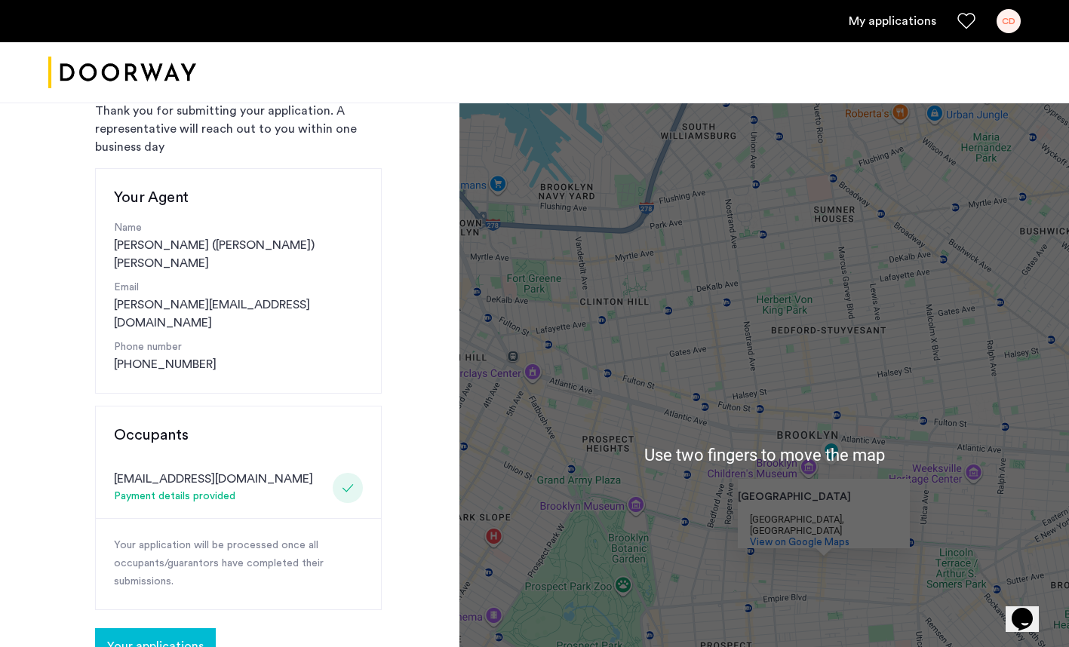
scroll to position [94, 0]
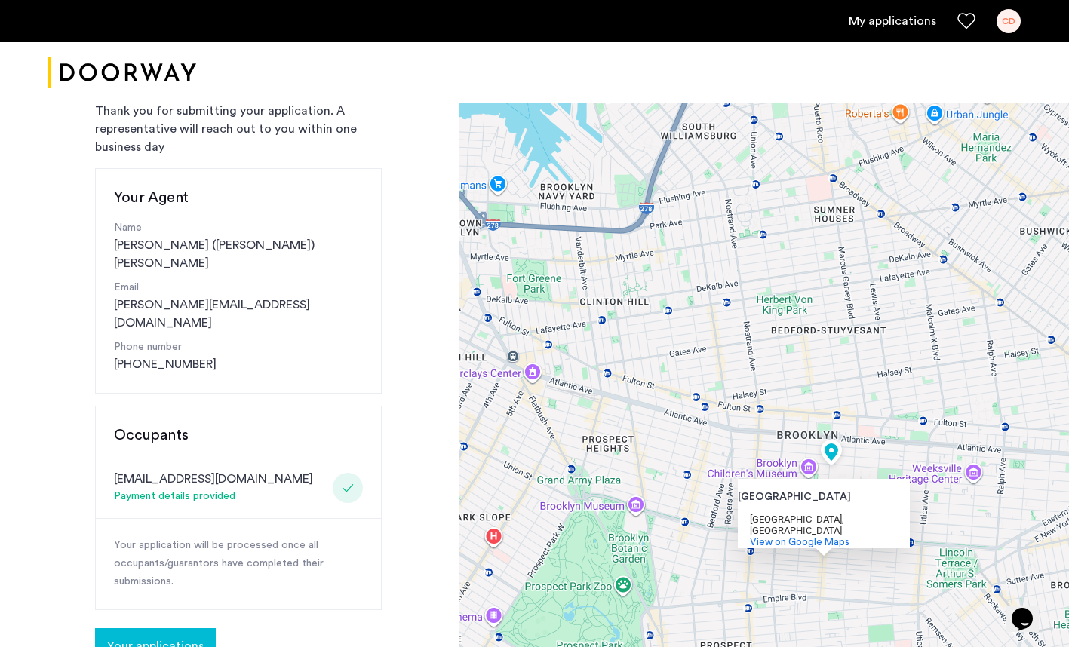
click at [977, 393] on div "Crown Heights Crown Heights Brooklyn, NY View on Google Maps" at bounding box center [763, 454] width 609 height 905
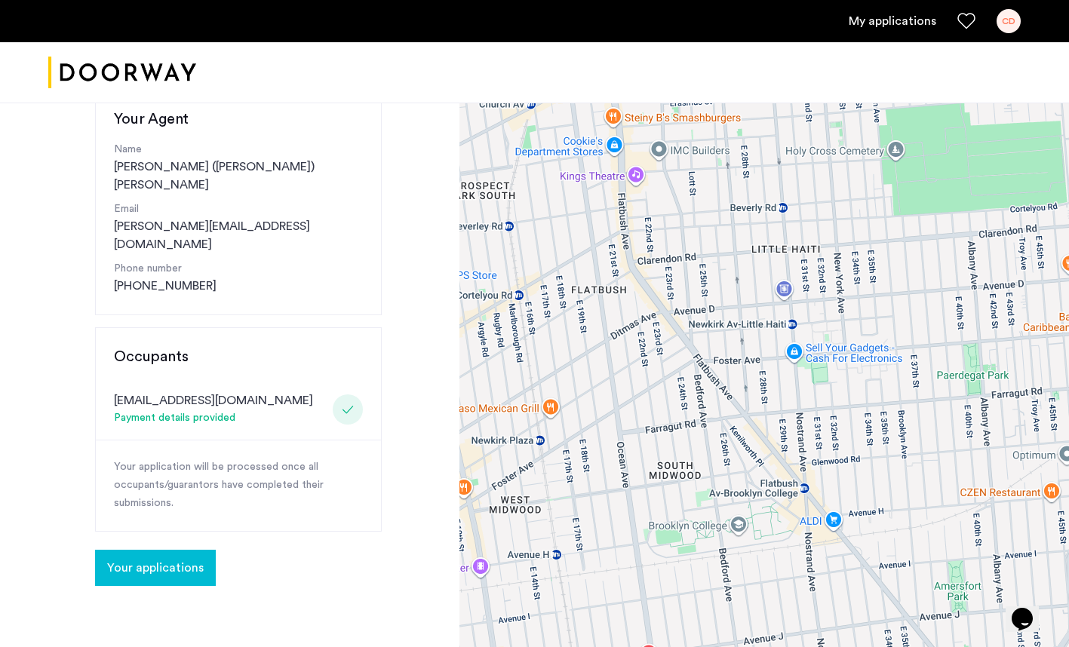
scroll to position [174, 0]
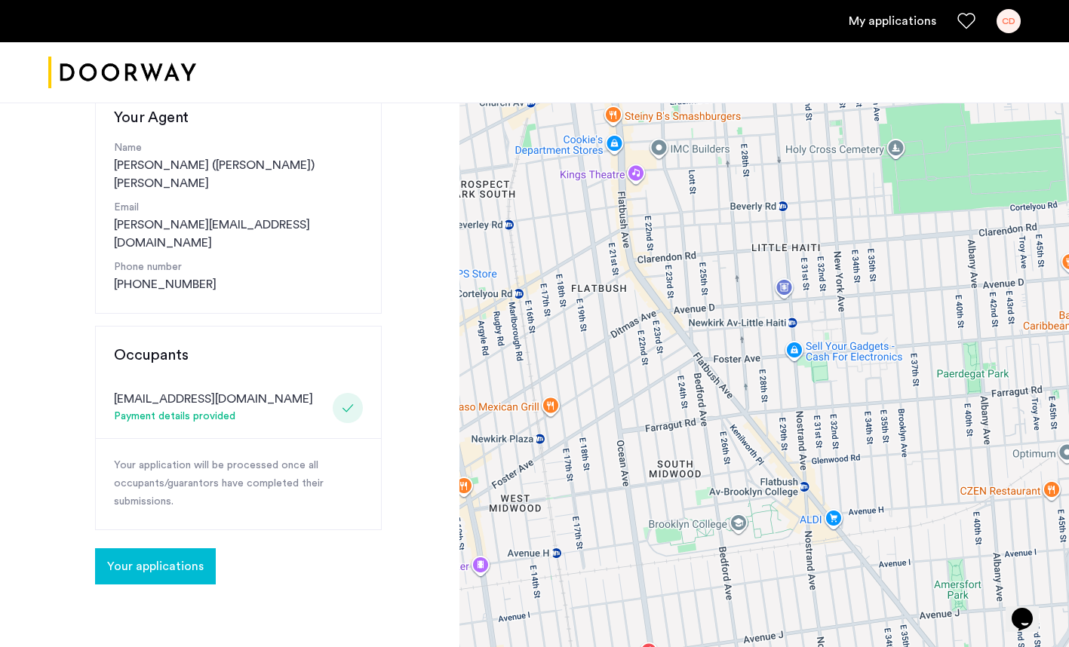
click at [123, 557] on span "Your applications" at bounding box center [155, 566] width 97 height 18
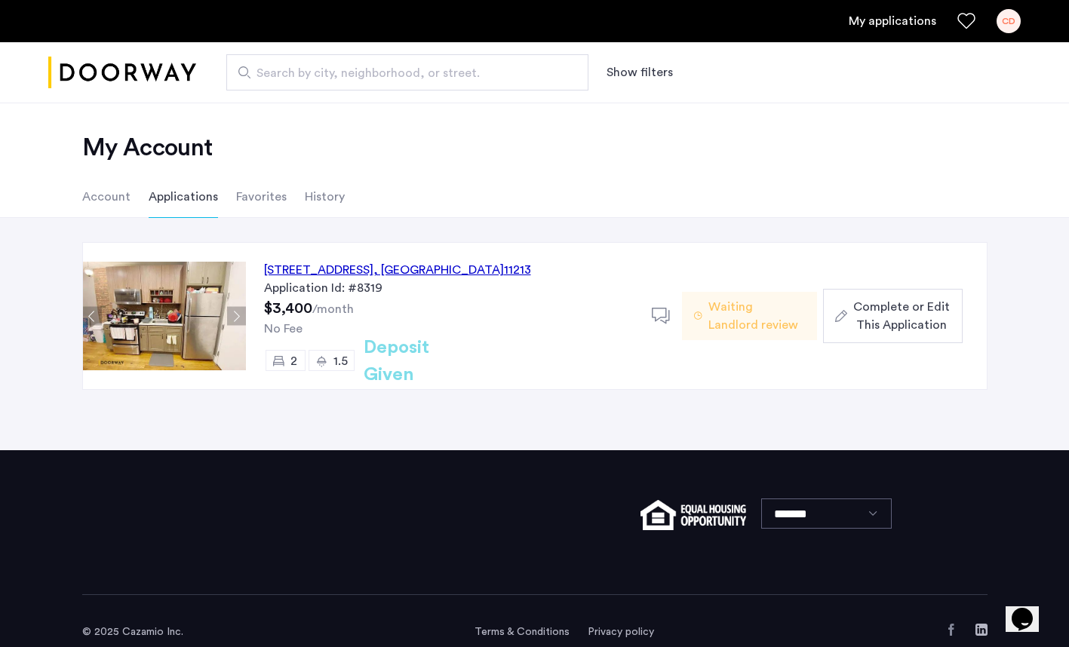
click at [236, 317] on button "Next apartment" at bounding box center [236, 316] width 19 height 19
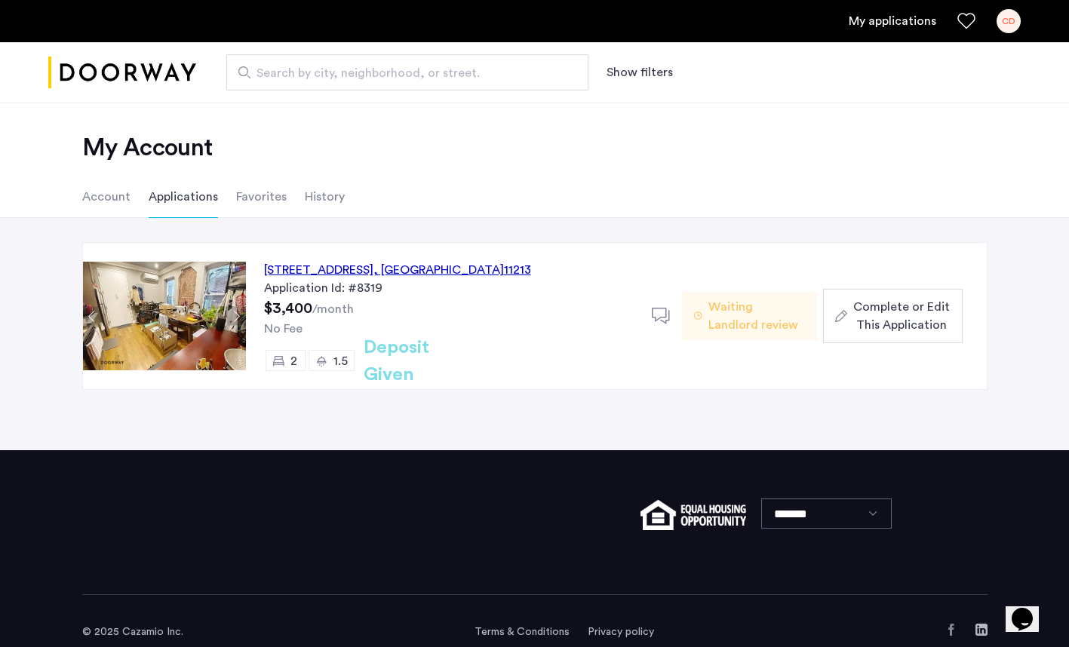
click at [236, 317] on button "Next apartment" at bounding box center [236, 316] width 19 height 19
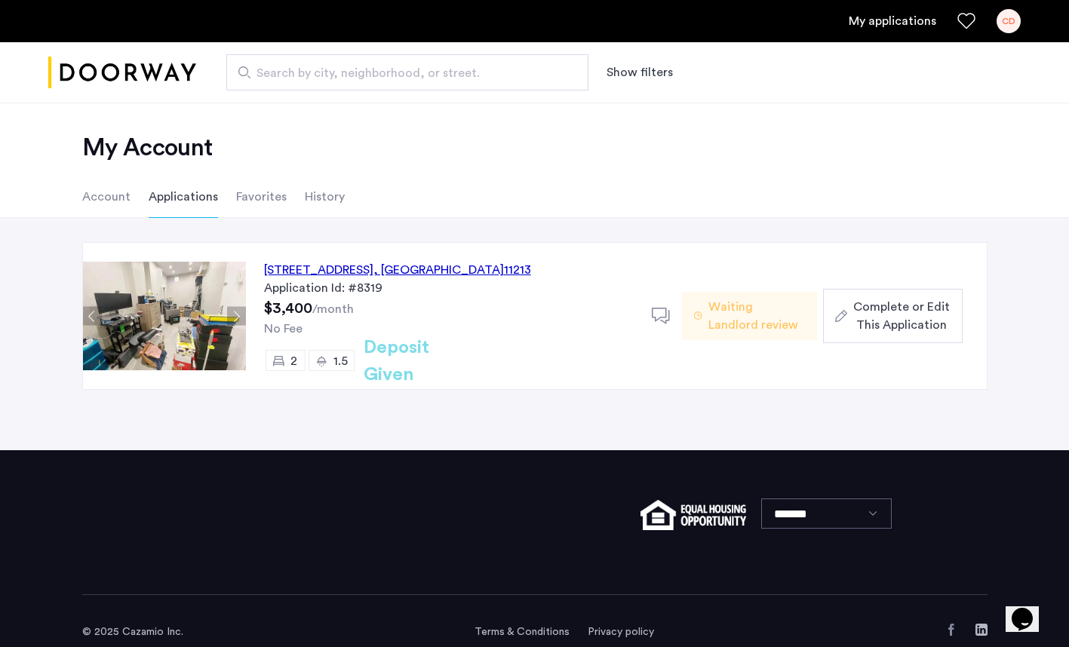
click at [236, 317] on button "Next apartment" at bounding box center [236, 316] width 19 height 19
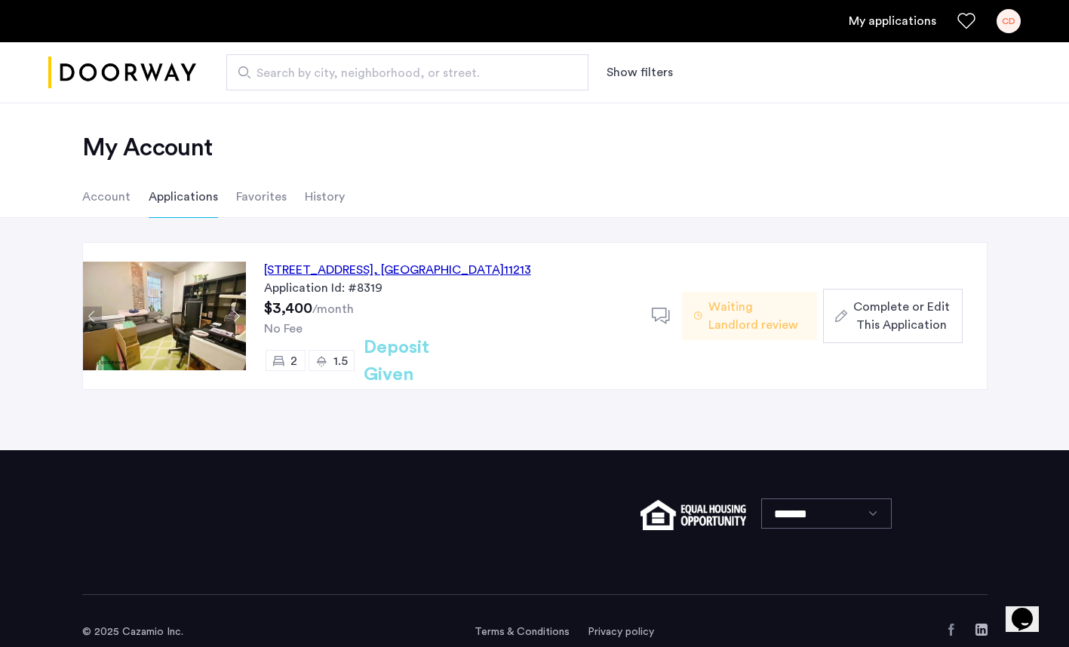
click at [236, 317] on button "Next apartment" at bounding box center [236, 316] width 19 height 19
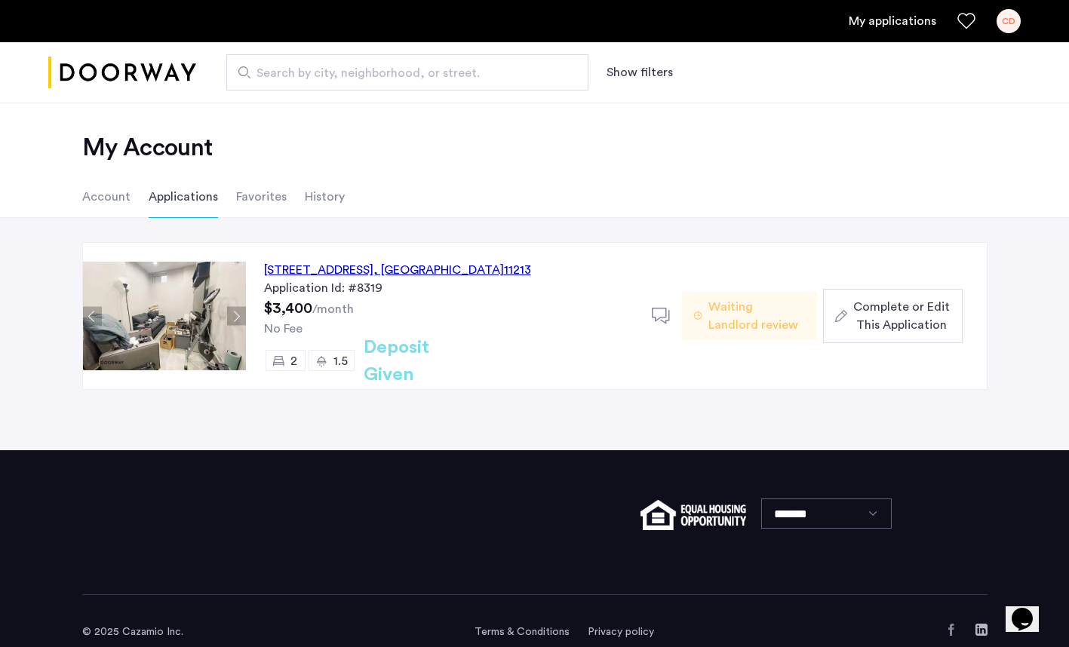
click at [236, 317] on button "Next apartment" at bounding box center [236, 316] width 19 height 19
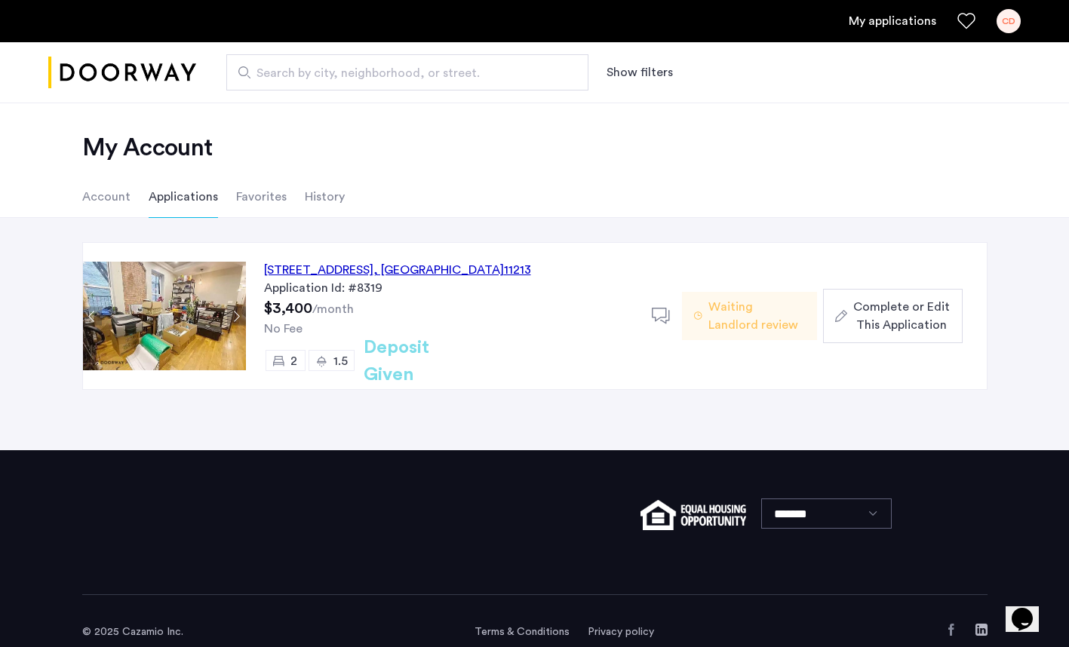
click at [236, 317] on button "Next apartment" at bounding box center [236, 316] width 19 height 19
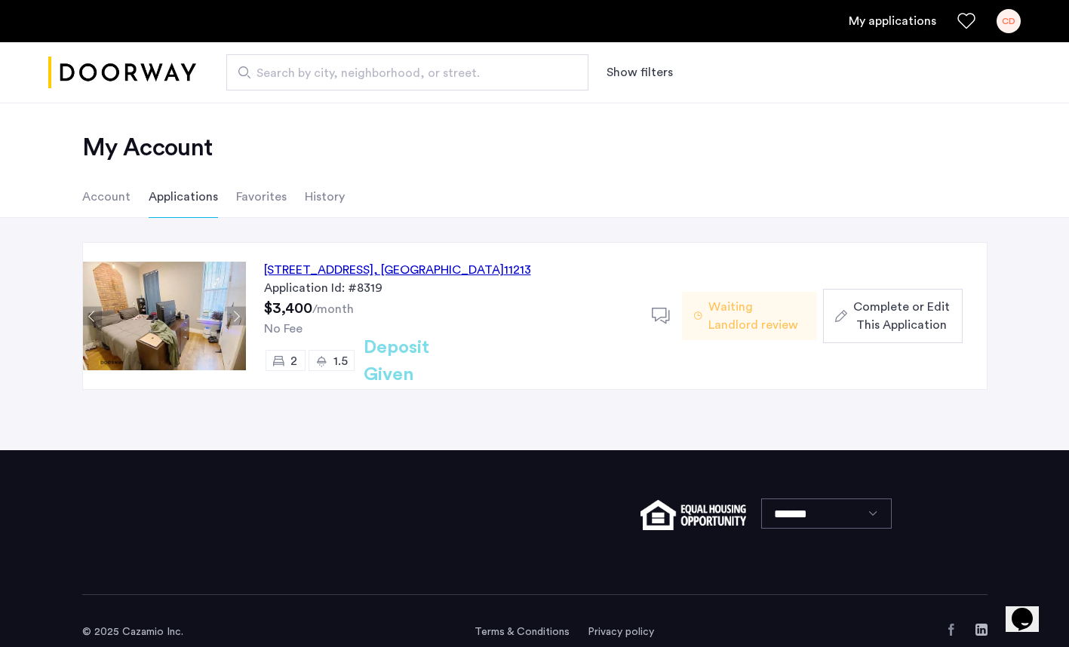
click at [236, 317] on button "Next apartment" at bounding box center [236, 316] width 19 height 19
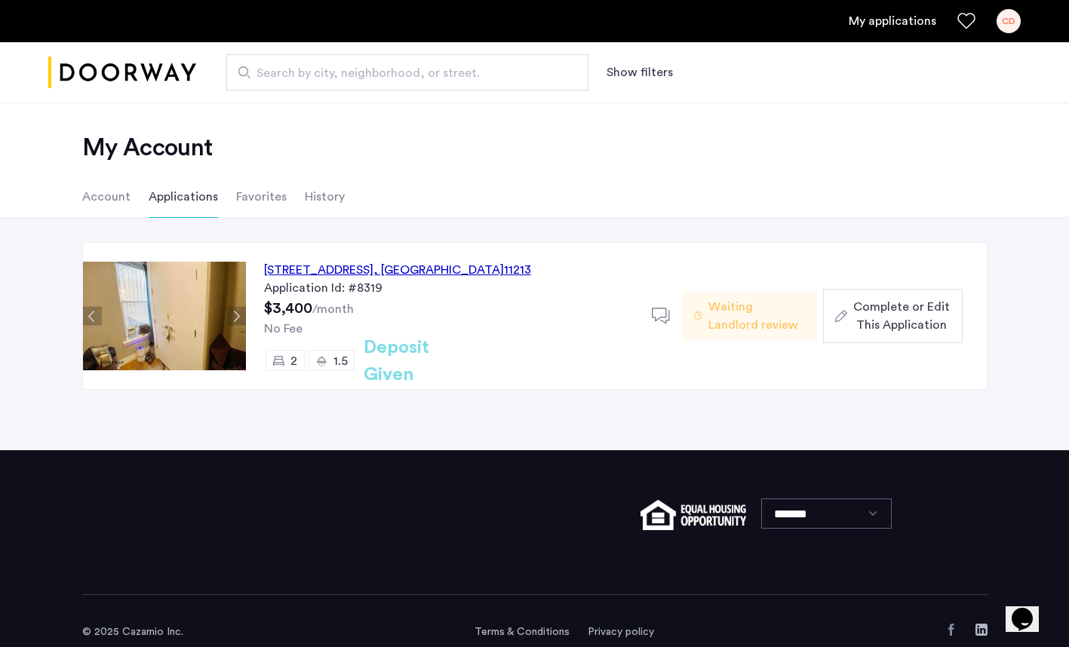
click at [236, 317] on button "Next apartment" at bounding box center [236, 316] width 19 height 19
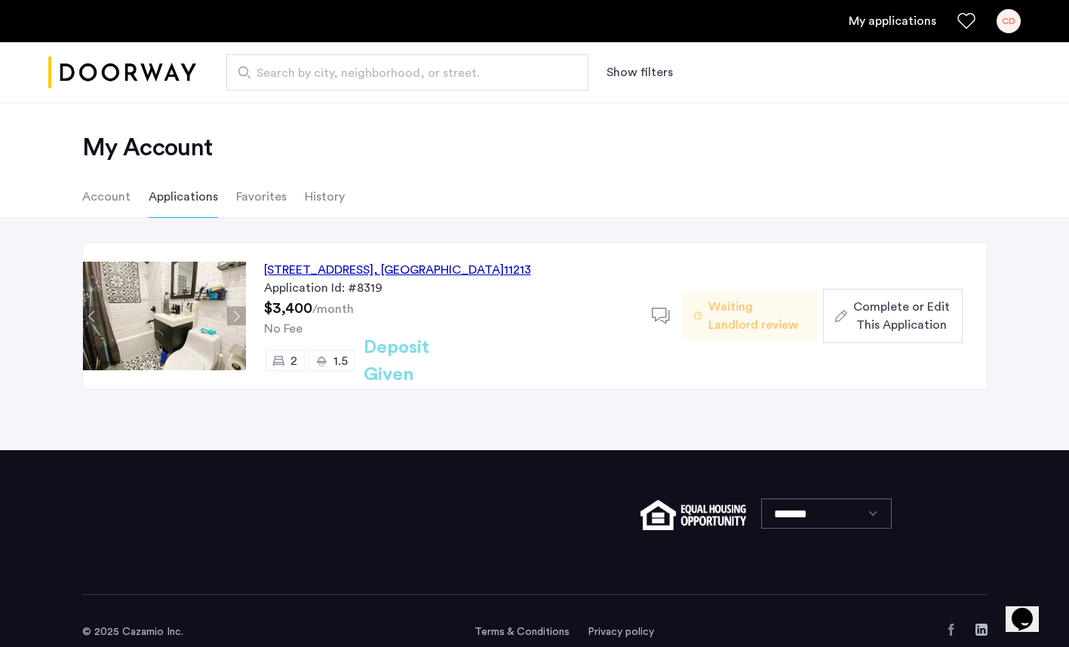
click at [236, 317] on button "Next apartment" at bounding box center [236, 316] width 19 height 19
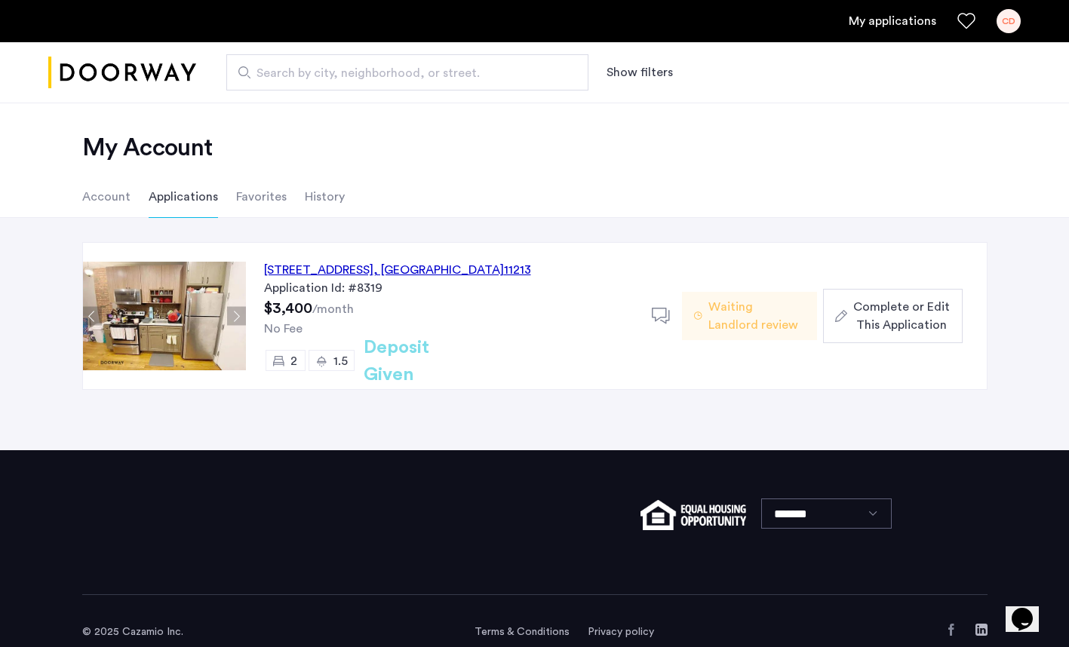
click at [236, 317] on button "Next apartment" at bounding box center [236, 316] width 19 height 19
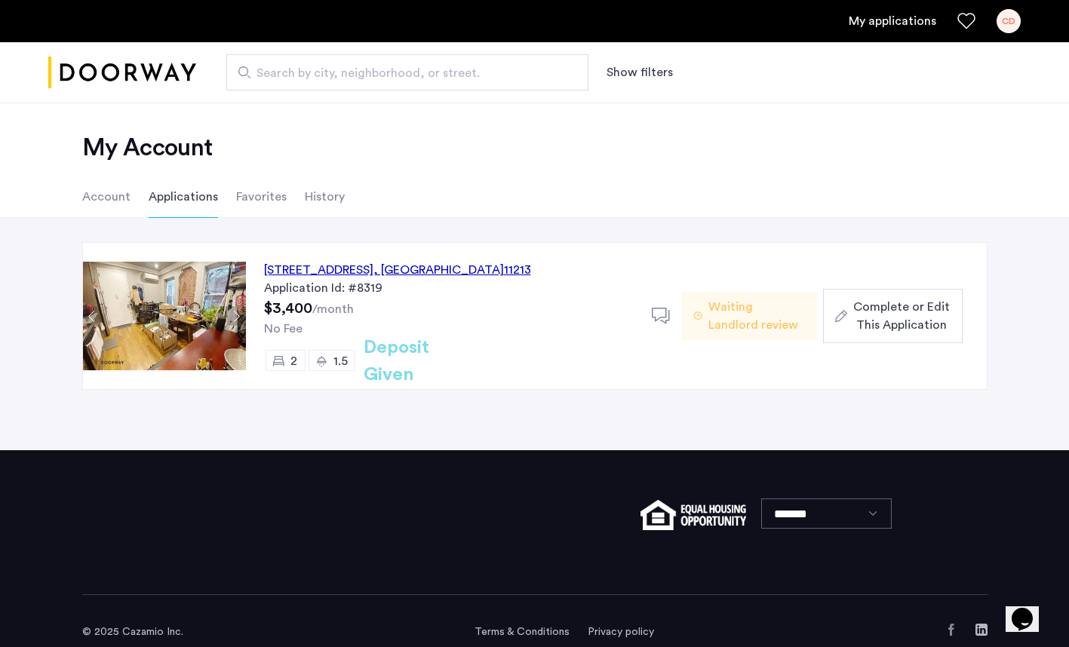
click at [236, 317] on button "Next apartment" at bounding box center [236, 316] width 19 height 19
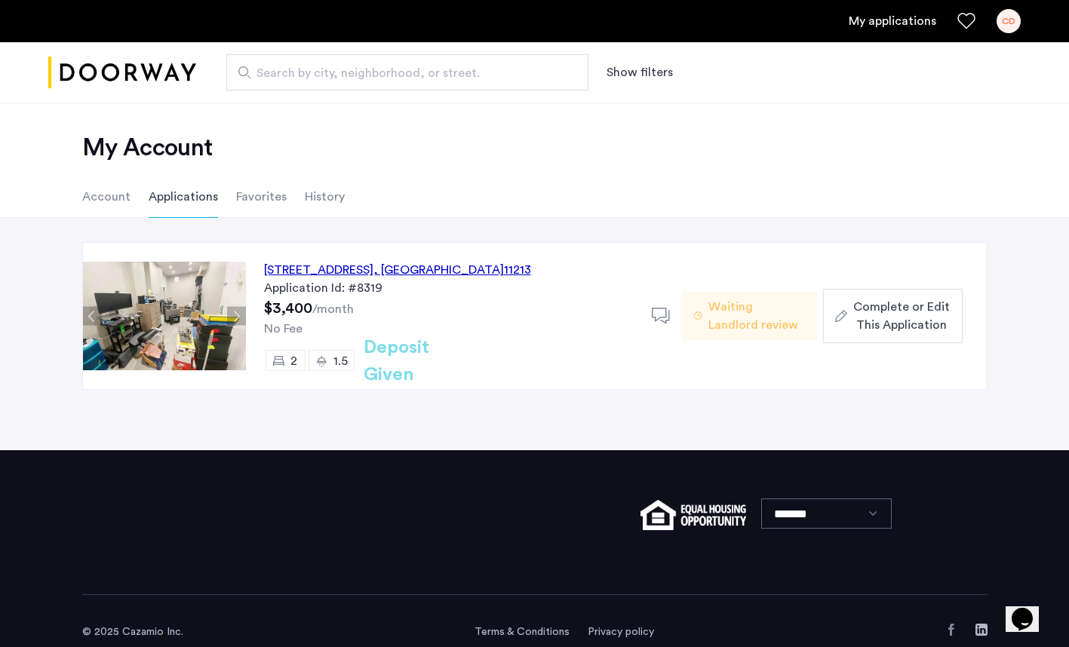
click at [379, 267] on div "909 Saint Marks Avenue, Unit 1B, Brooklyn , NY 11213" at bounding box center [397, 270] width 267 height 18
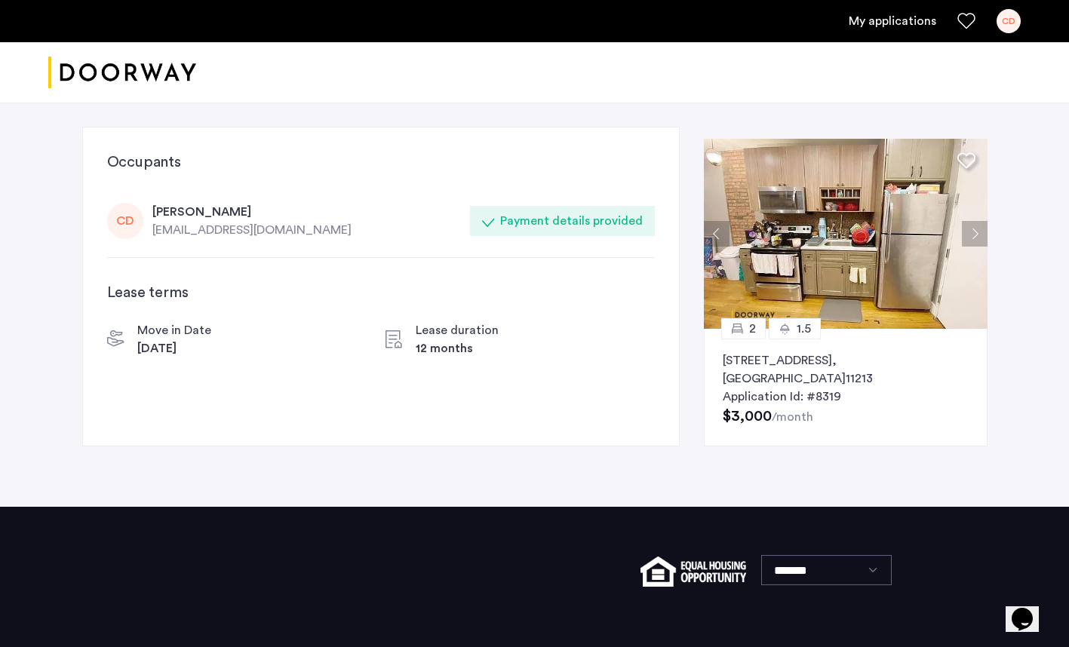
click at [1007, 20] on div "CD" at bounding box center [1008, 21] width 24 height 24
click at [536, 221] on div at bounding box center [534, 323] width 1069 height 647
click at [434, 342] on div "12 months" at bounding box center [456, 348] width 83 height 18
click at [201, 228] on div "[EMAIL_ADDRESS][DOMAIN_NAME]" at bounding box center [306, 230] width 308 height 18
click at [772, 362] on p "909 Saint Marks Avenue, Unit 1B, Brooklyn , NY 11213" at bounding box center [845, 369] width 246 height 36
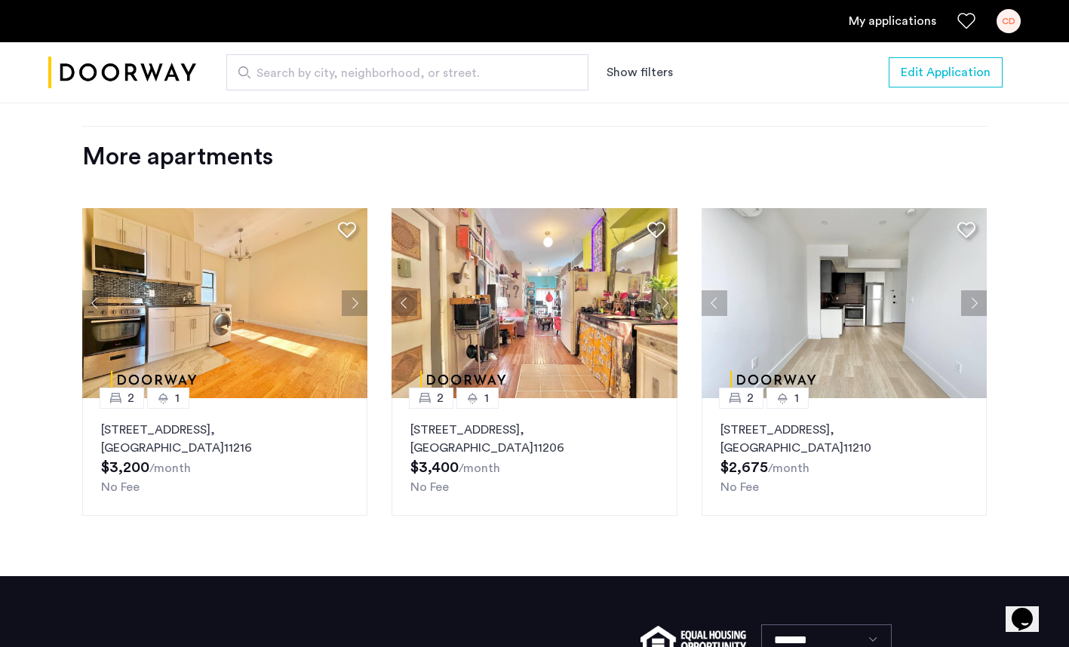
scroll to position [1778, 0]
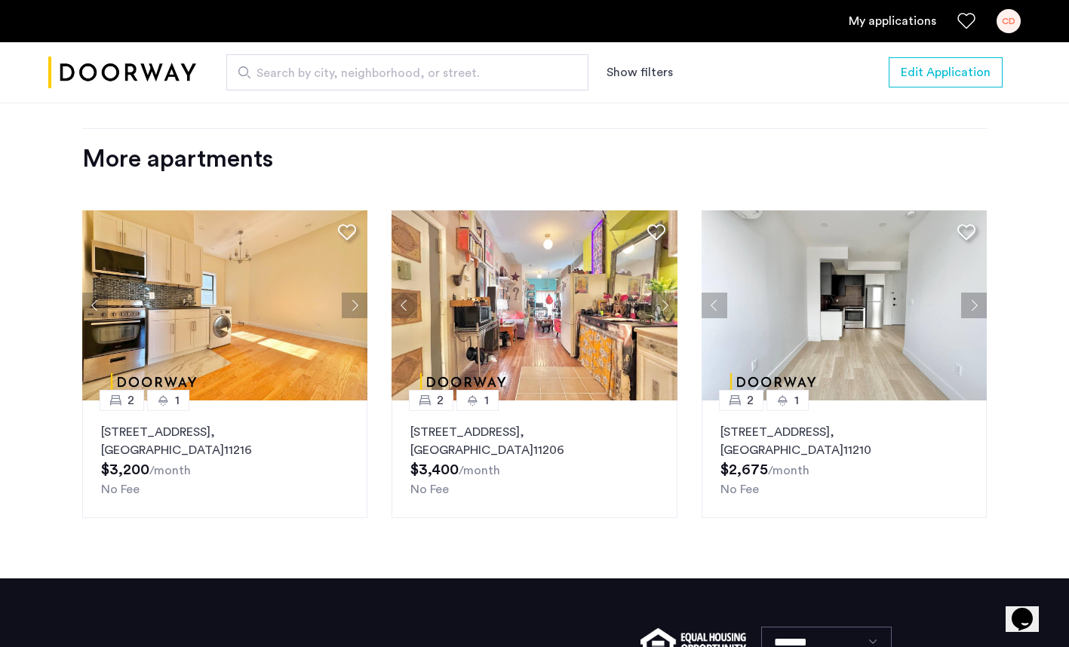
click at [351, 305] on button "Next apartment" at bounding box center [355, 306] width 26 height 26
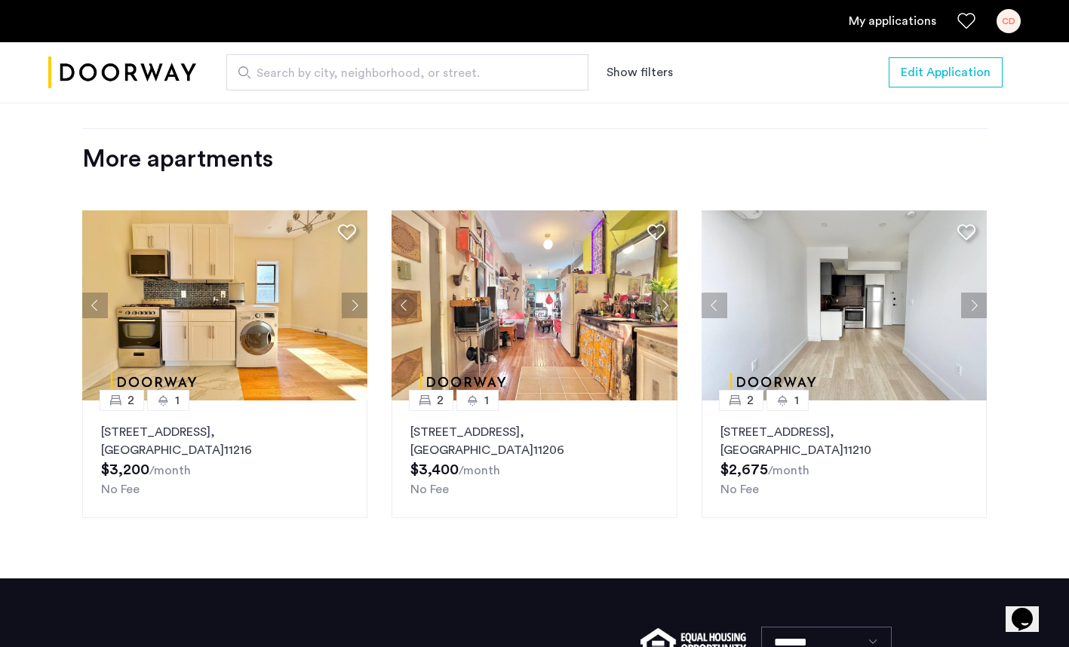
click at [351, 305] on button "Next apartment" at bounding box center [355, 306] width 26 height 26
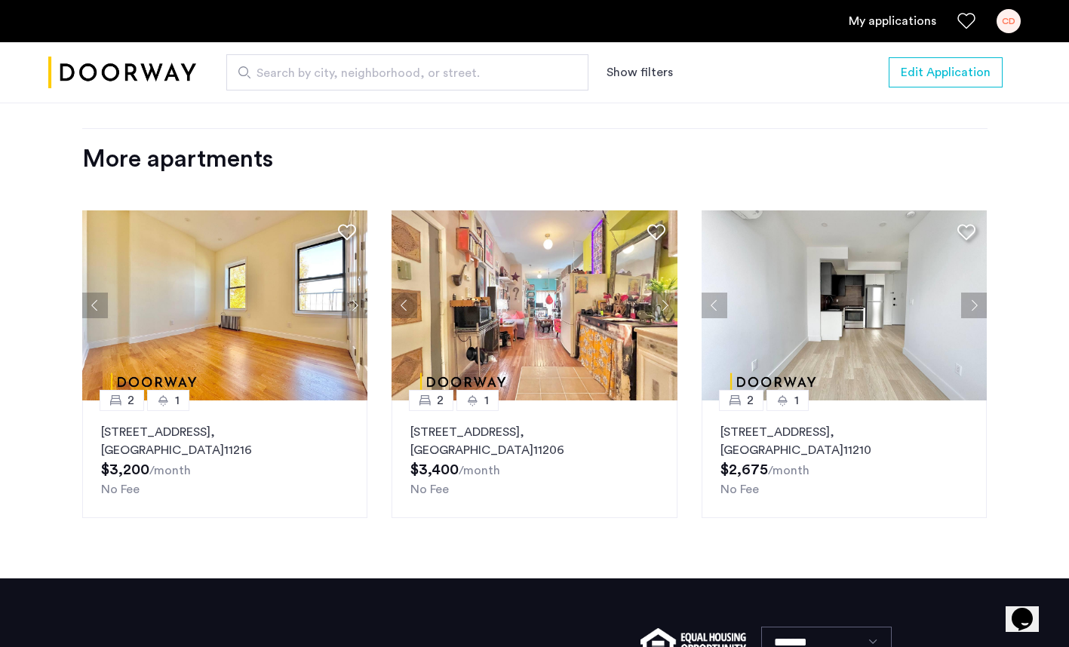
click at [351, 305] on button "Next apartment" at bounding box center [355, 306] width 26 height 26
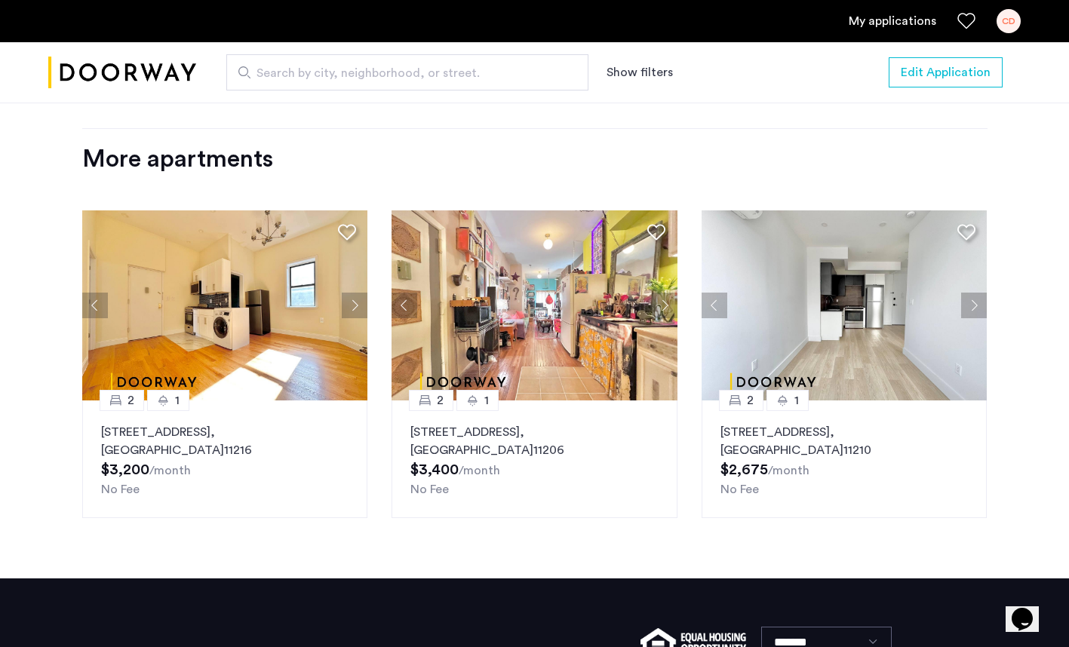
click at [351, 305] on button "Next apartment" at bounding box center [355, 306] width 26 height 26
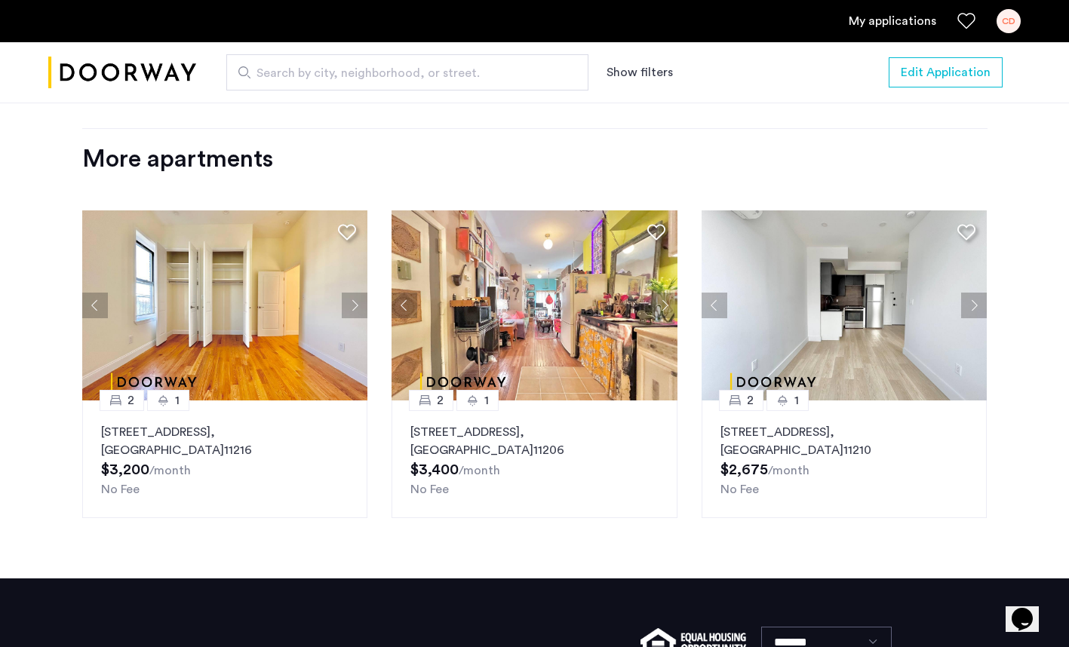
click at [351, 305] on button "Next apartment" at bounding box center [355, 306] width 26 height 26
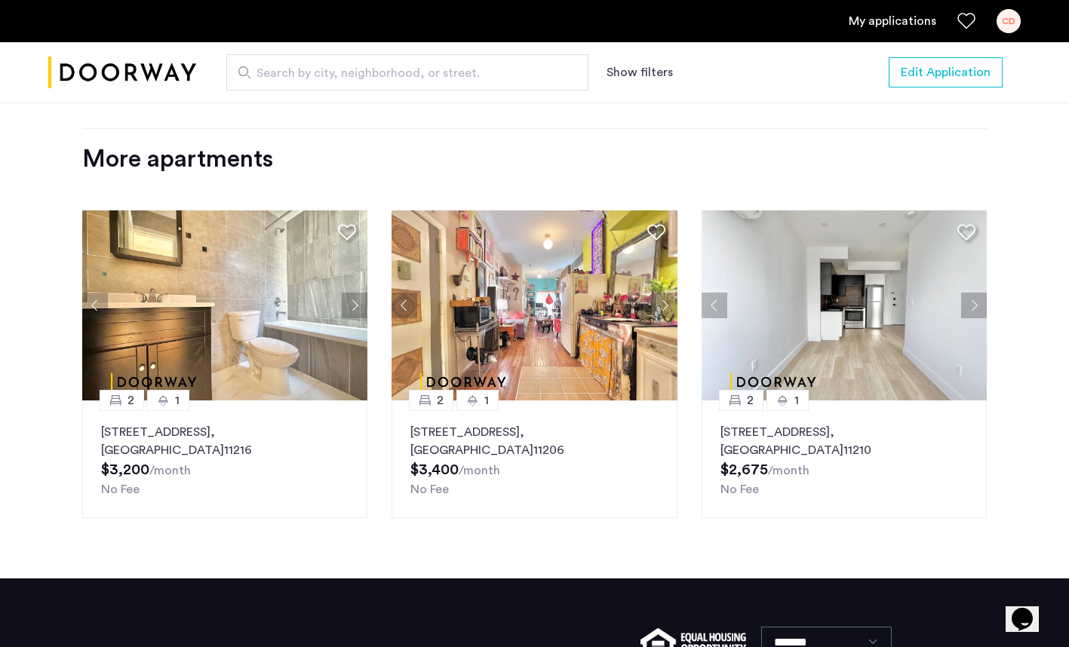
click at [351, 305] on button "Next apartment" at bounding box center [355, 306] width 26 height 26
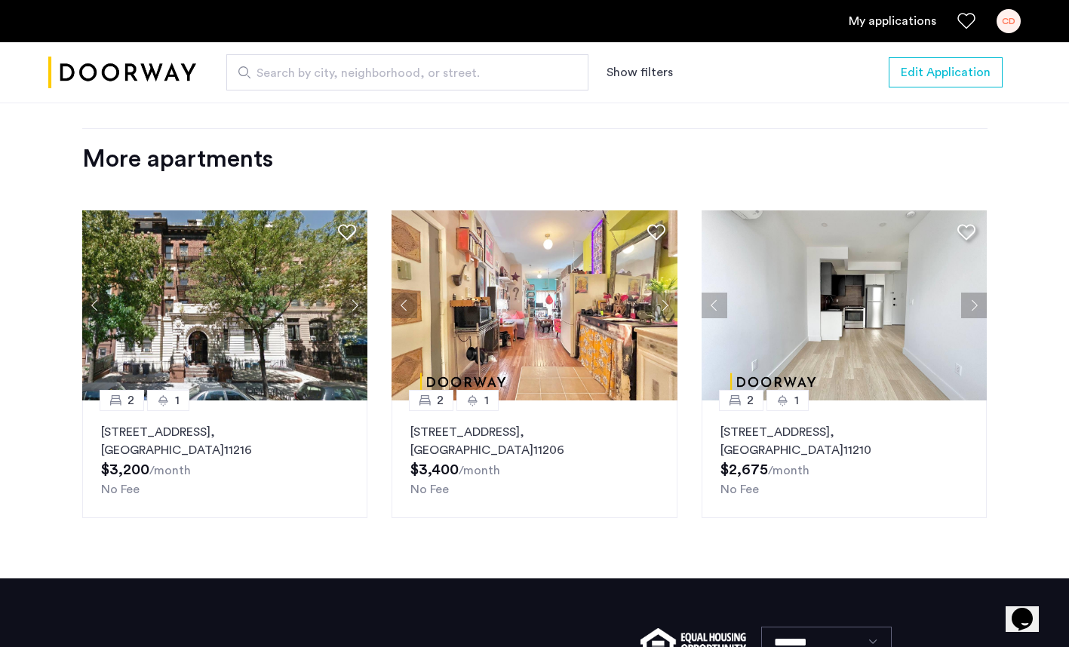
click at [351, 305] on button "Next apartment" at bounding box center [355, 306] width 26 height 26
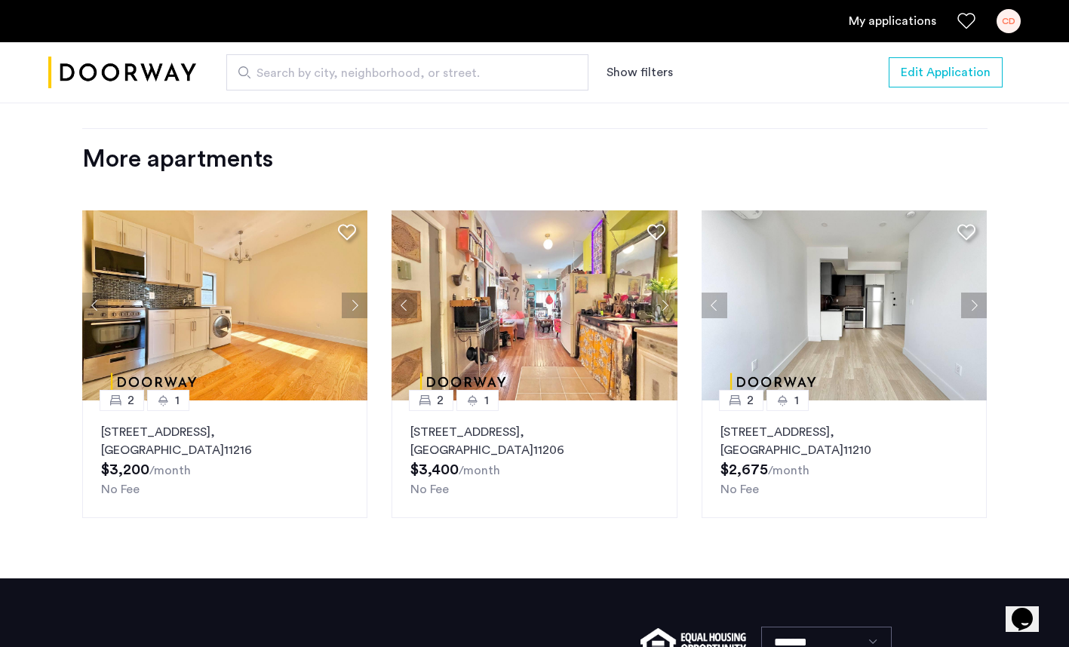
click at [351, 305] on button "Next apartment" at bounding box center [355, 306] width 26 height 26
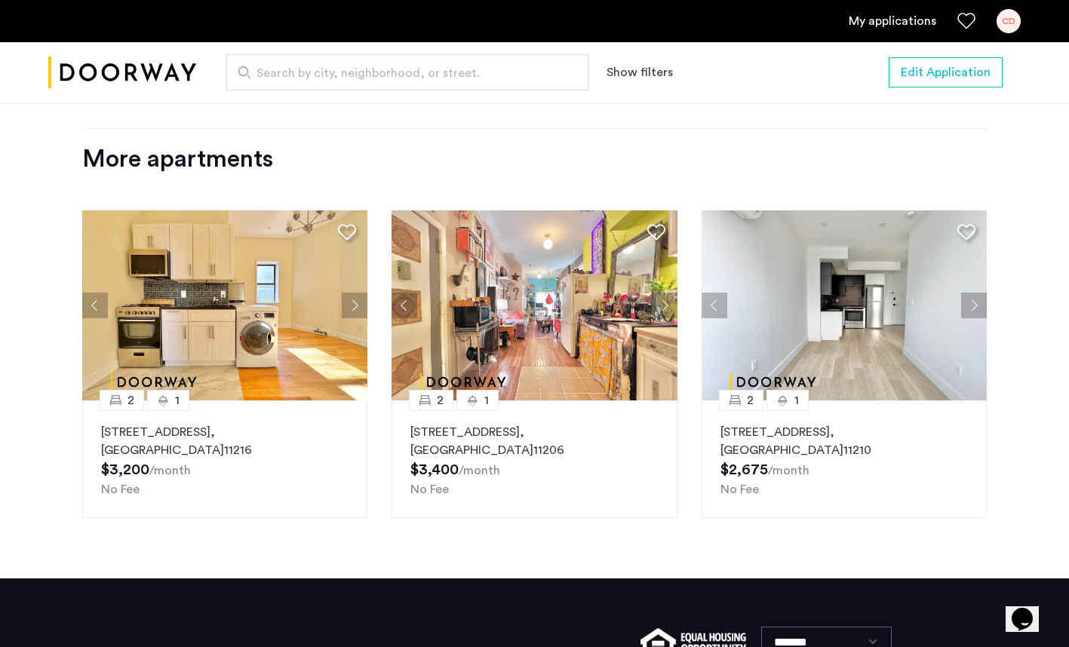
click at [351, 305] on button "Next apartment" at bounding box center [355, 306] width 26 height 26
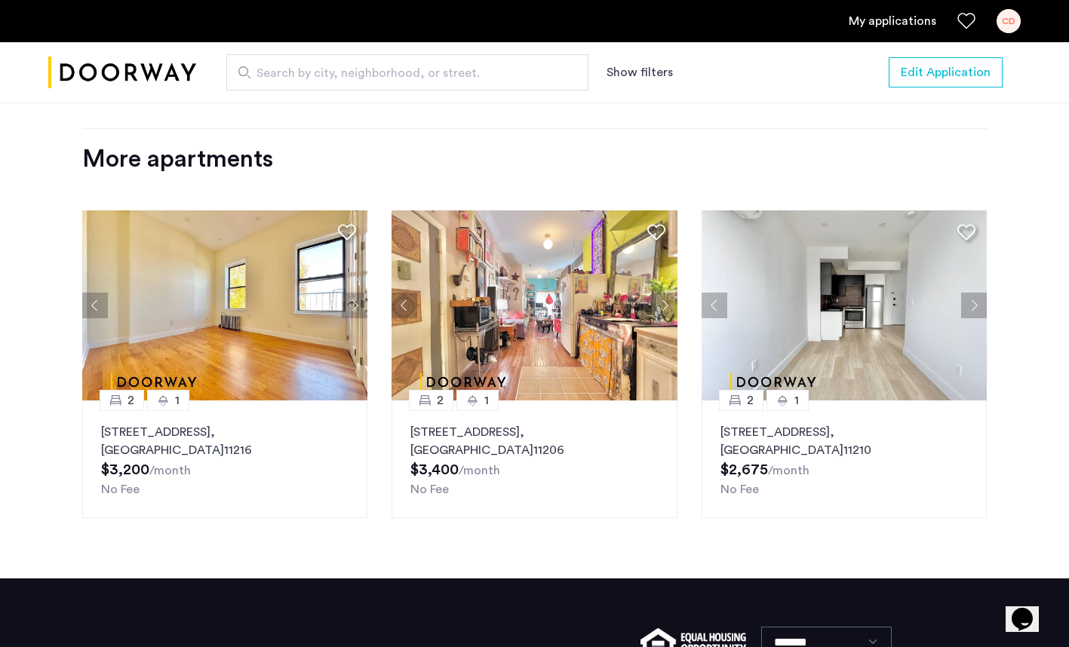
click at [662, 310] on button "Next apartment" at bounding box center [665, 306] width 26 height 26
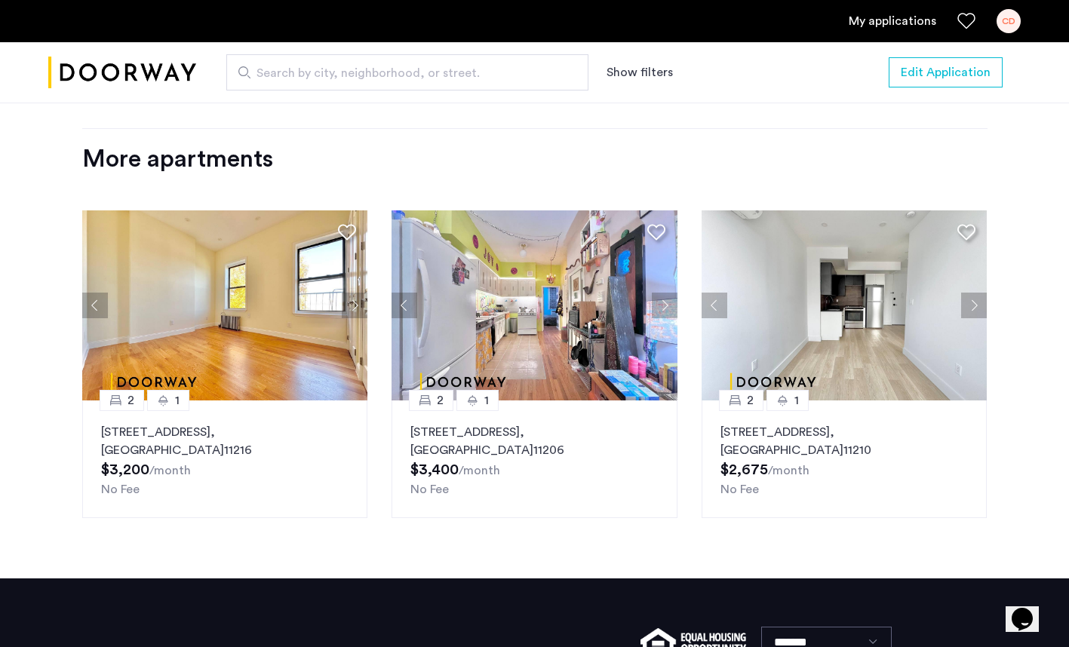
click at [662, 310] on button "Next apartment" at bounding box center [665, 306] width 26 height 26
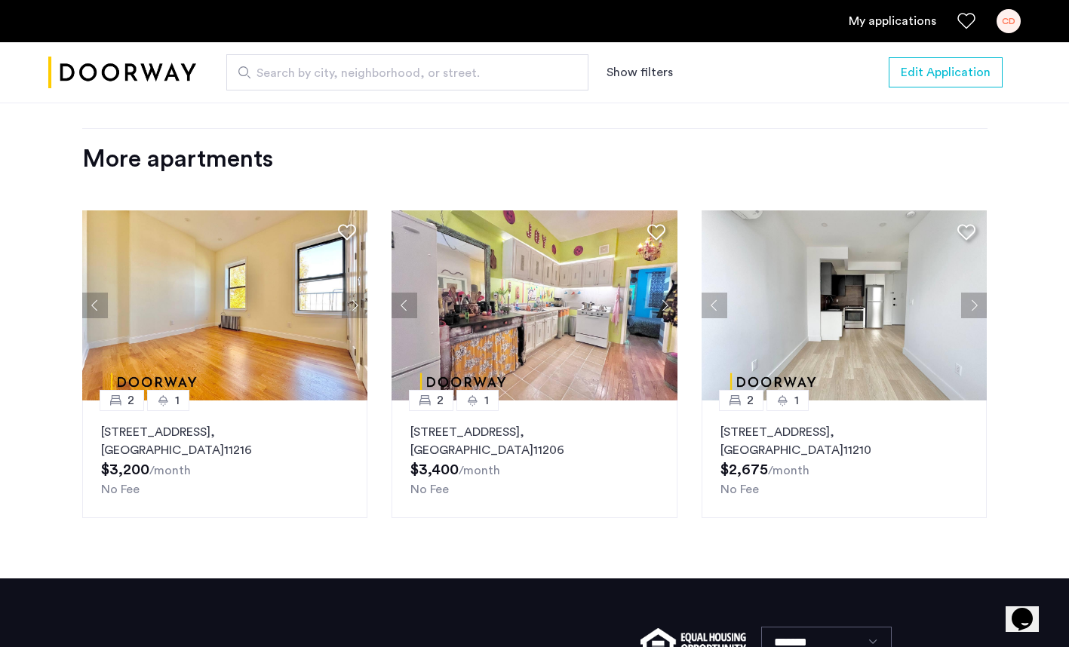
click at [662, 310] on button "Next apartment" at bounding box center [665, 306] width 26 height 26
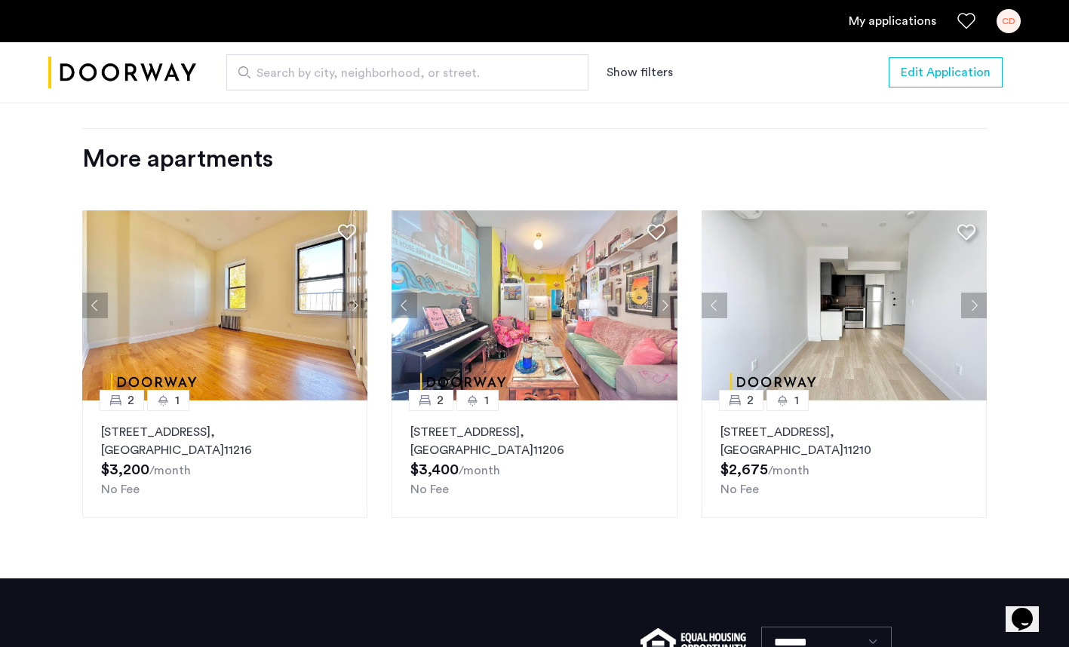
click at [662, 310] on button "Next apartment" at bounding box center [665, 306] width 26 height 26
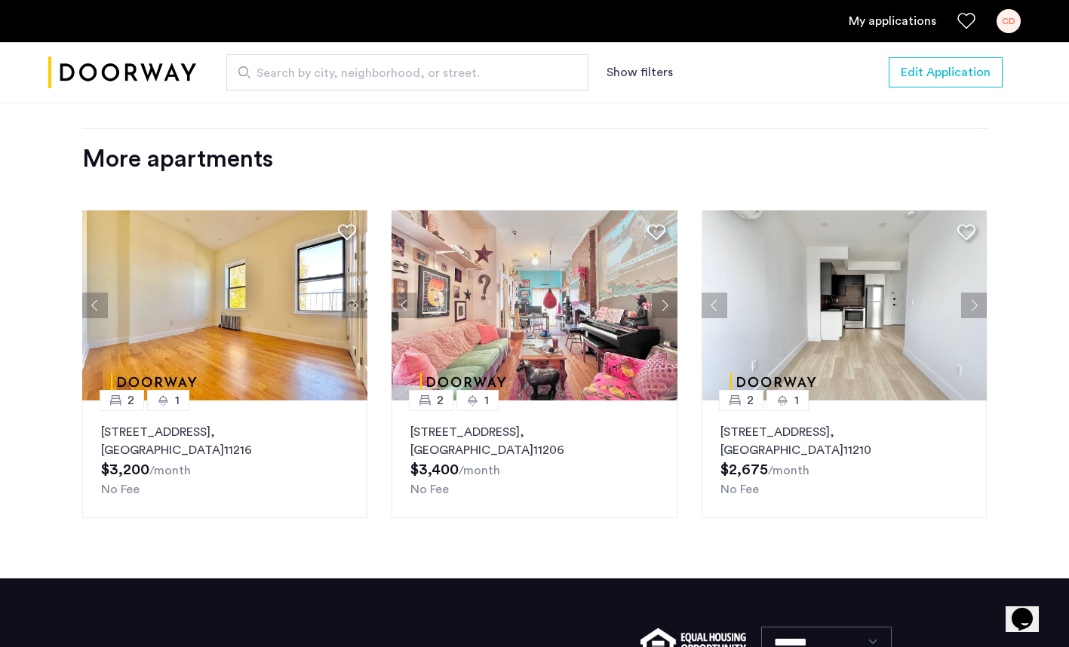
click at [662, 310] on button "Next apartment" at bounding box center [665, 306] width 26 height 26
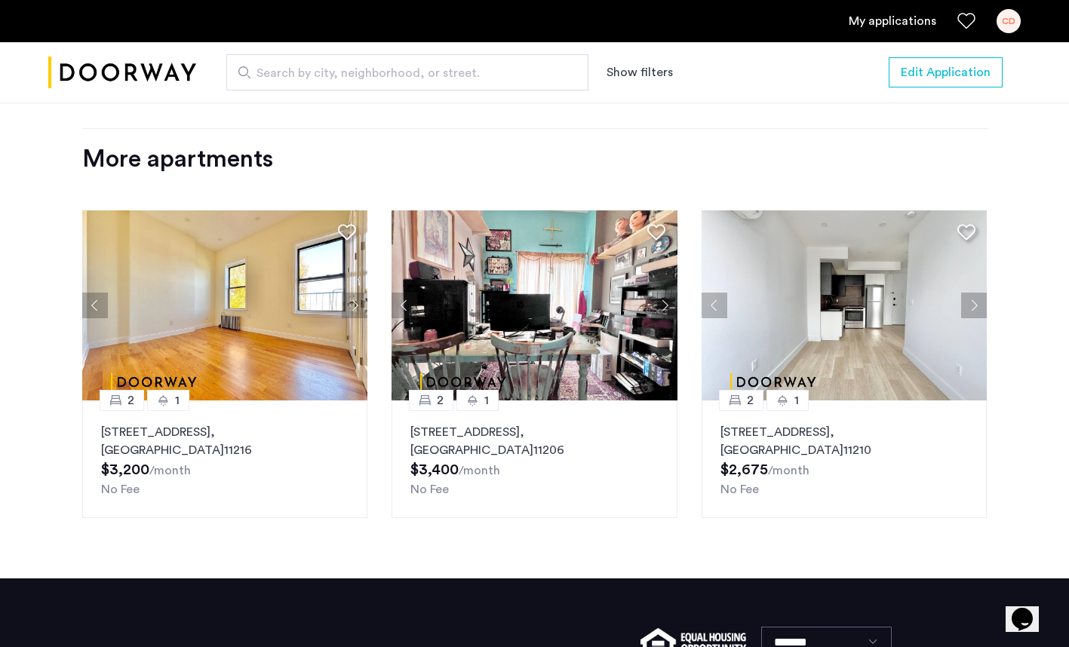
click at [662, 310] on button "Next apartment" at bounding box center [665, 306] width 26 height 26
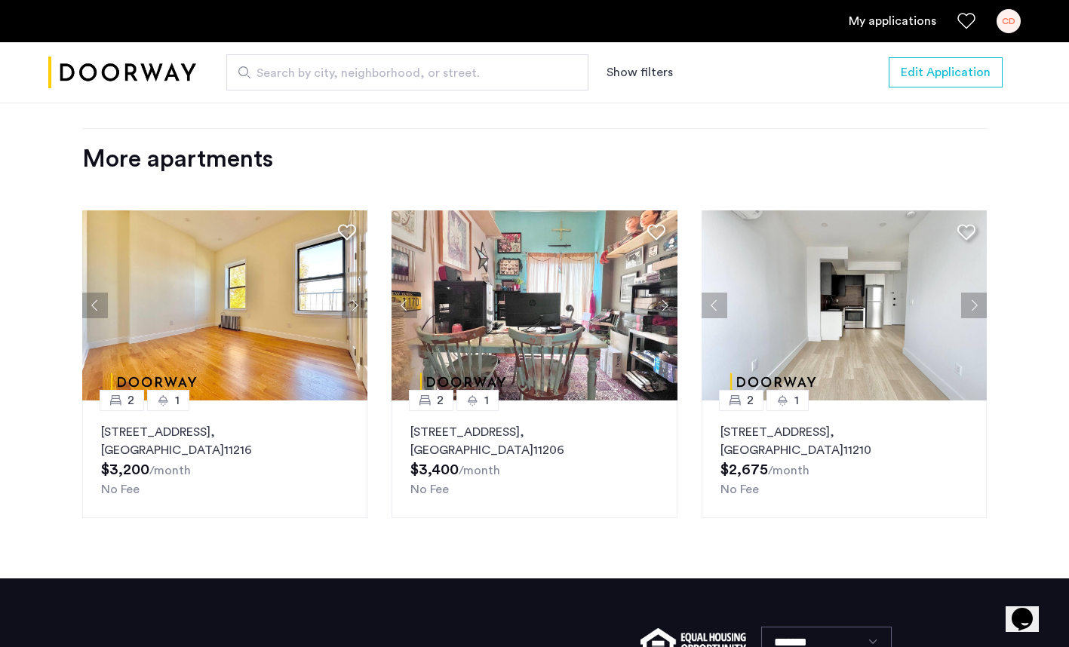
click at [662, 310] on button "Next apartment" at bounding box center [665, 306] width 26 height 26
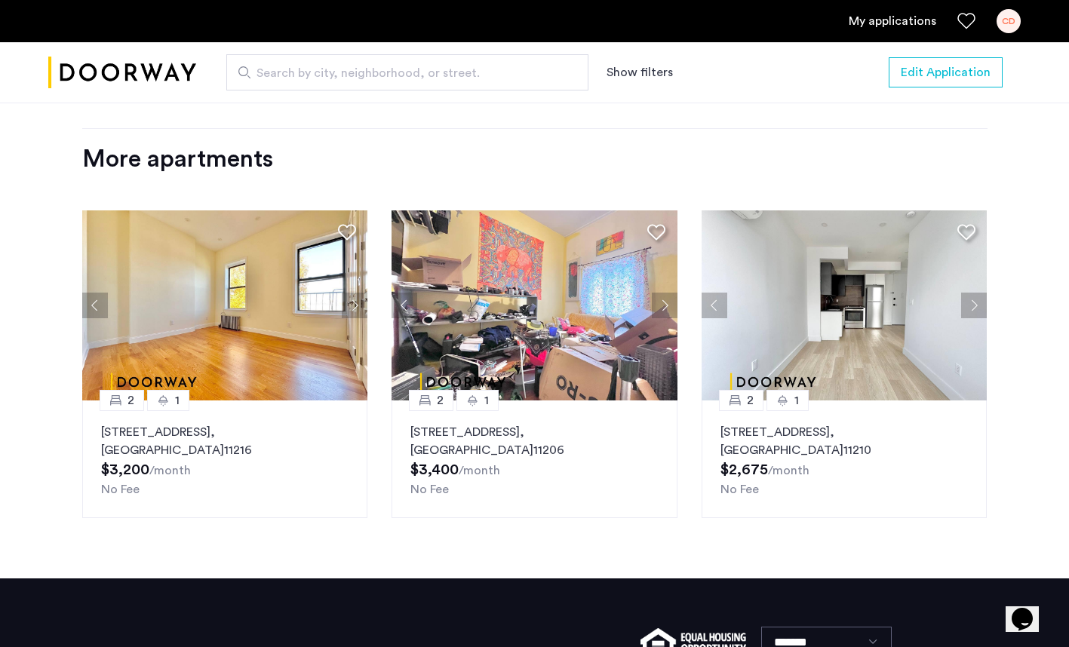
click at [662, 310] on button "Next apartment" at bounding box center [665, 306] width 26 height 26
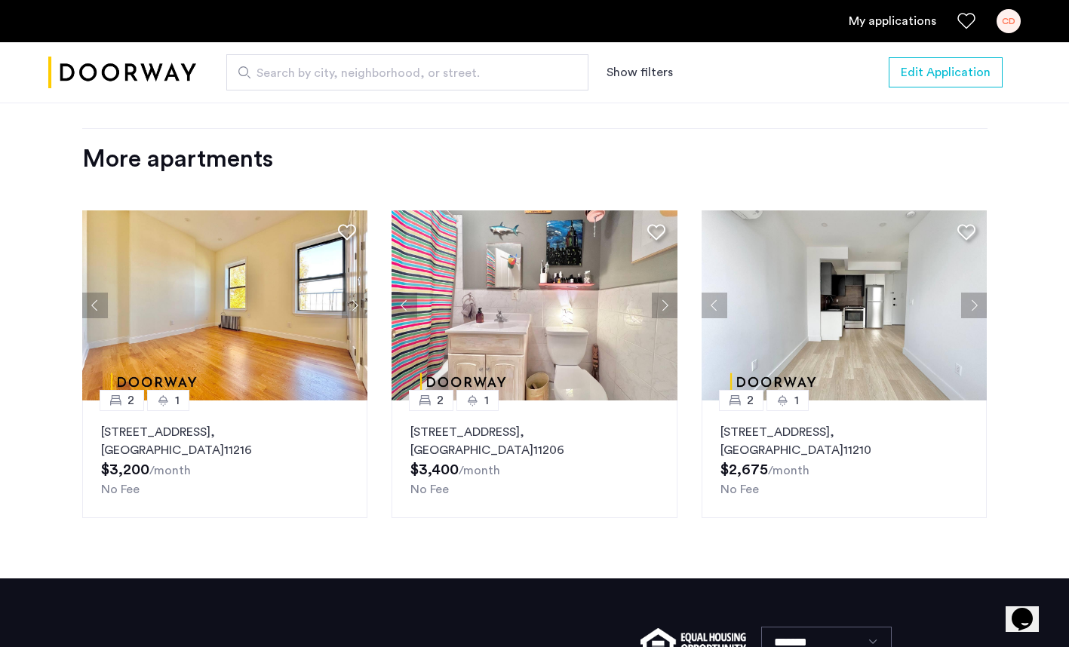
click at [662, 310] on button "Next apartment" at bounding box center [665, 306] width 26 height 26
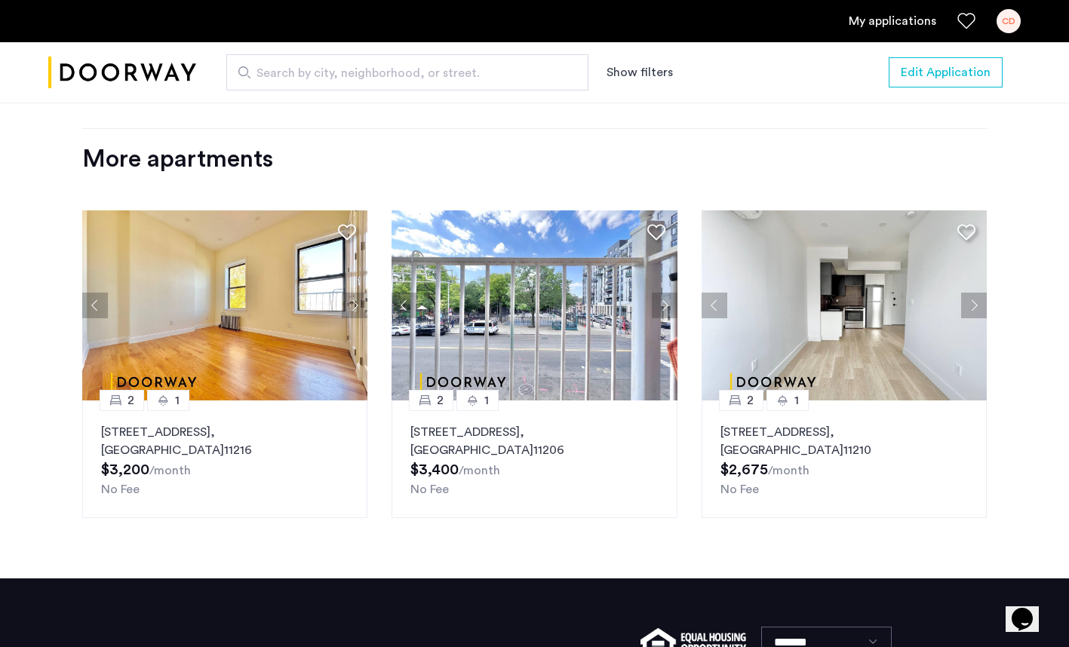
click at [662, 310] on button "Next apartment" at bounding box center [665, 306] width 26 height 26
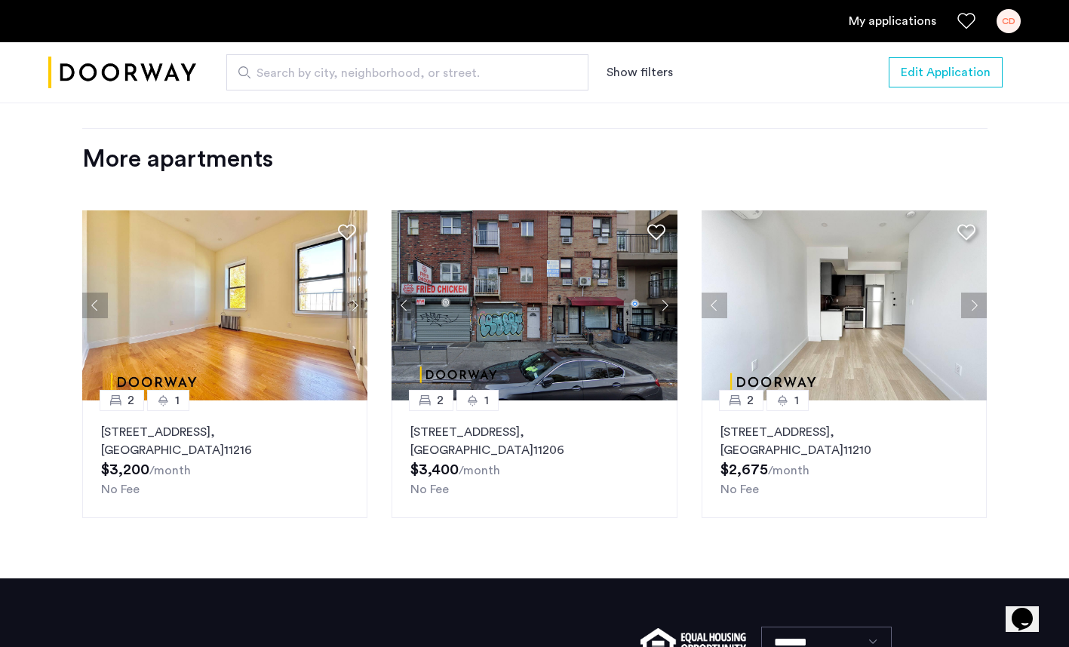
click at [662, 310] on button "Next apartment" at bounding box center [665, 306] width 26 height 26
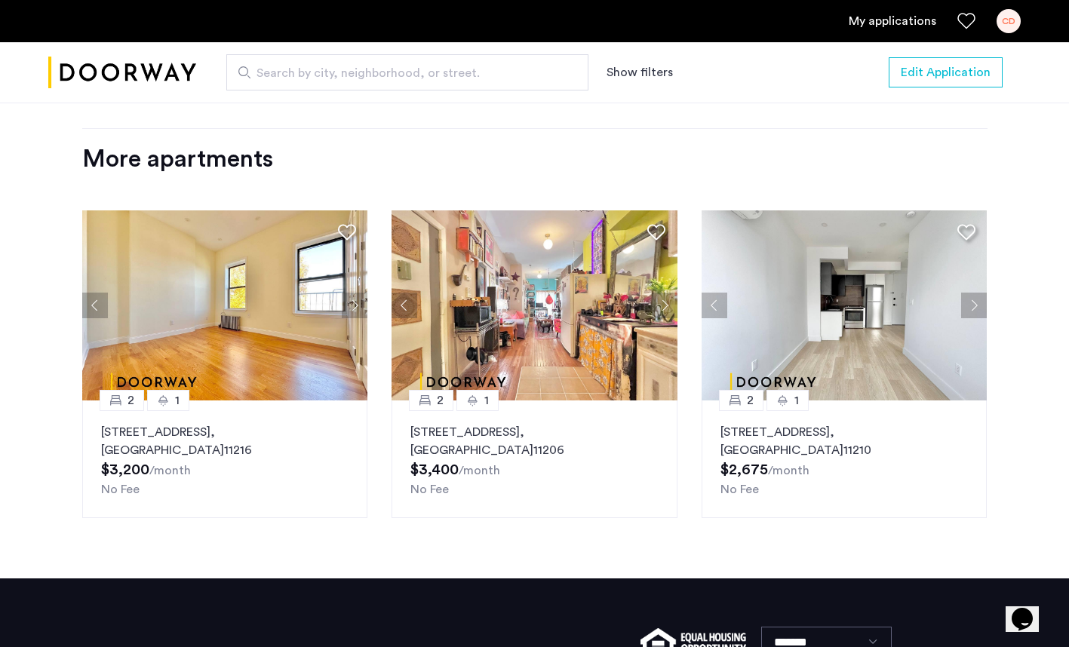
click at [662, 310] on button "Next apartment" at bounding box center [665, 306] width 26 height 26
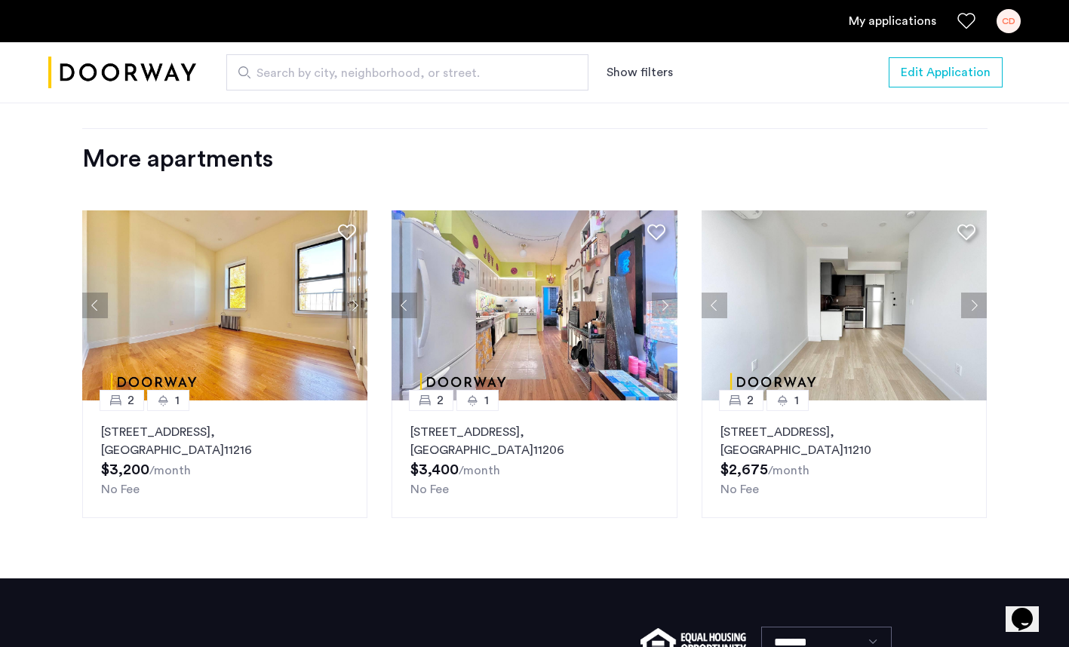
click at [662, 310] on button "Next apartment" at bounding box center [665, 306] width 26 height 26
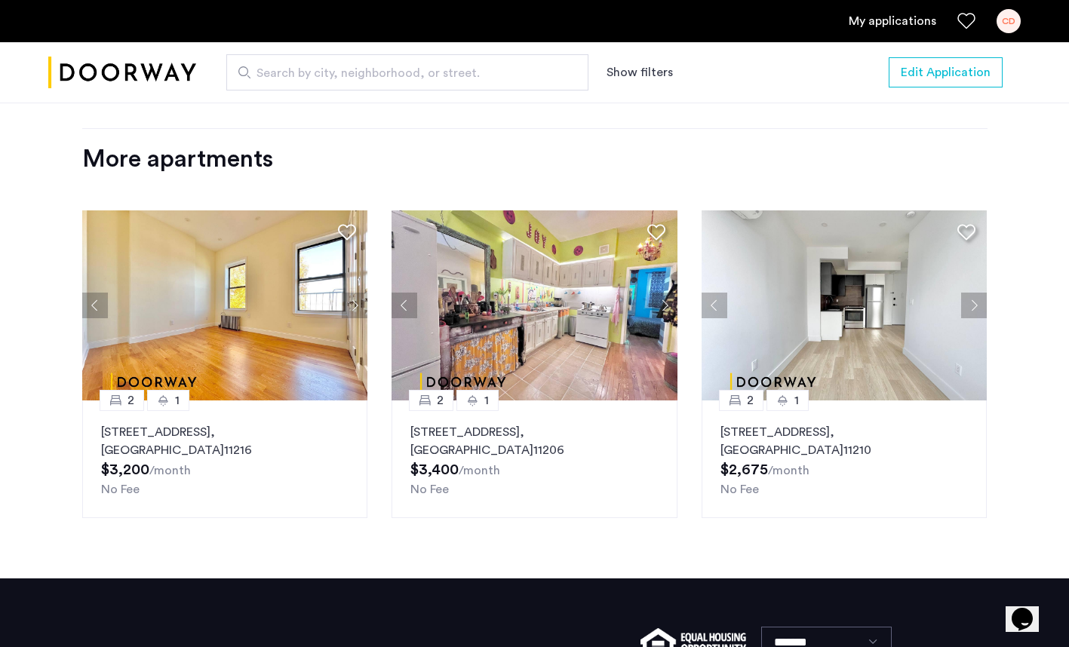
click at [662, 310] on button "Next apartment" at bounding box center [665, 306] width 26 height 26
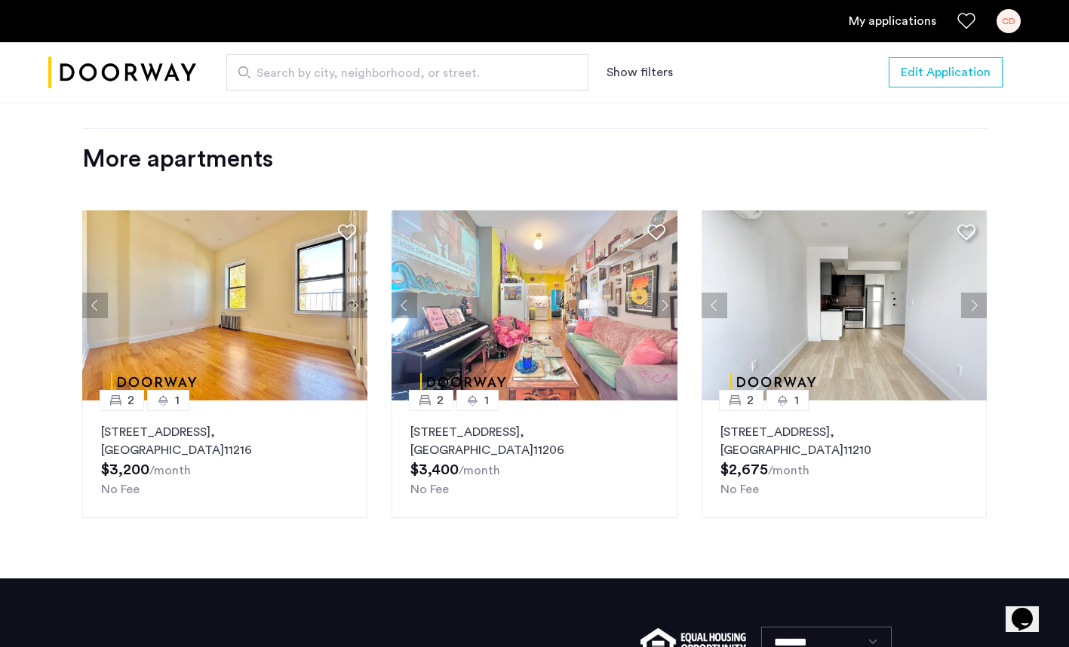
click at [974, 296] on button "Next apartment" at bounding box center [974, 306] width 26 height 26
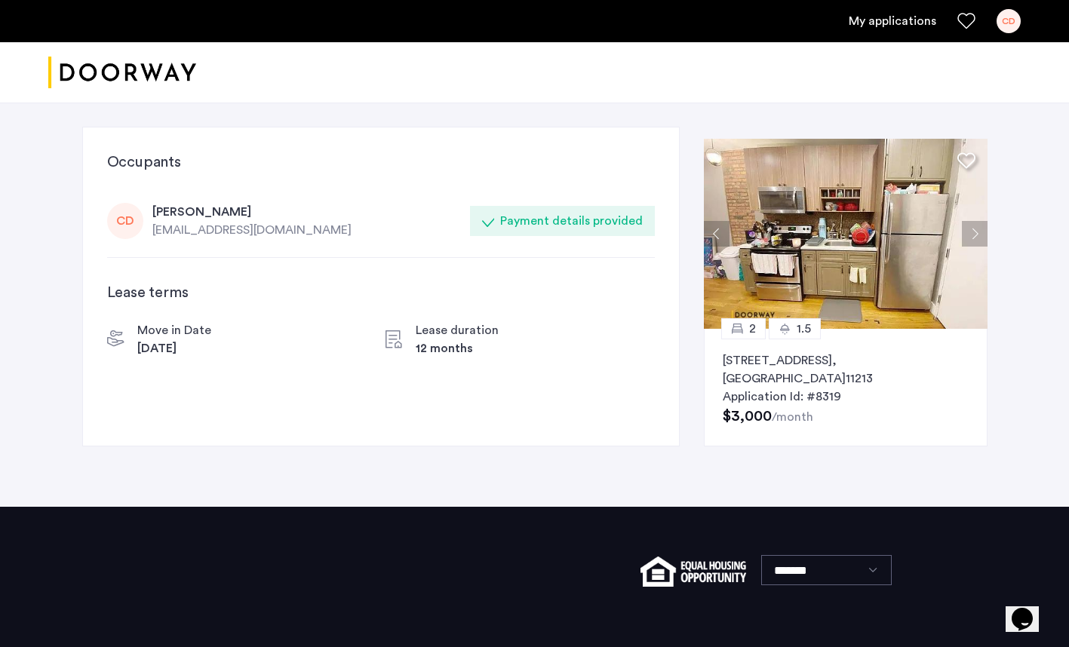
click at [1002, 17] on div "CD" at bounding box center [1008, 21] width 24 height 24
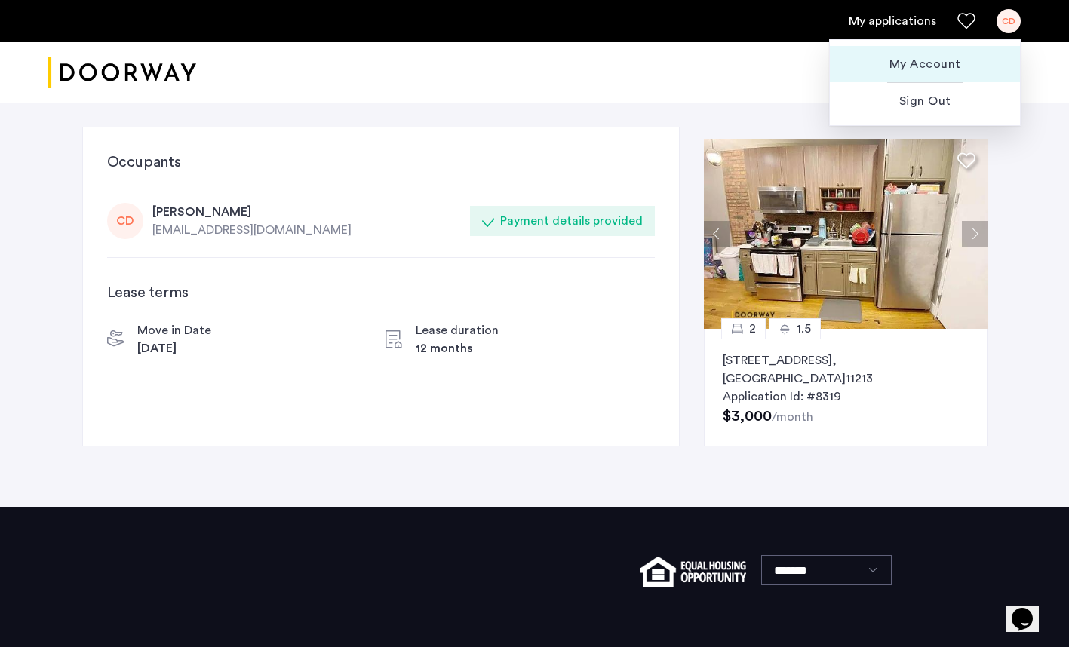
click at [940, 66] on span "My Account" at bounding box center [925, 64] width 166 height 18
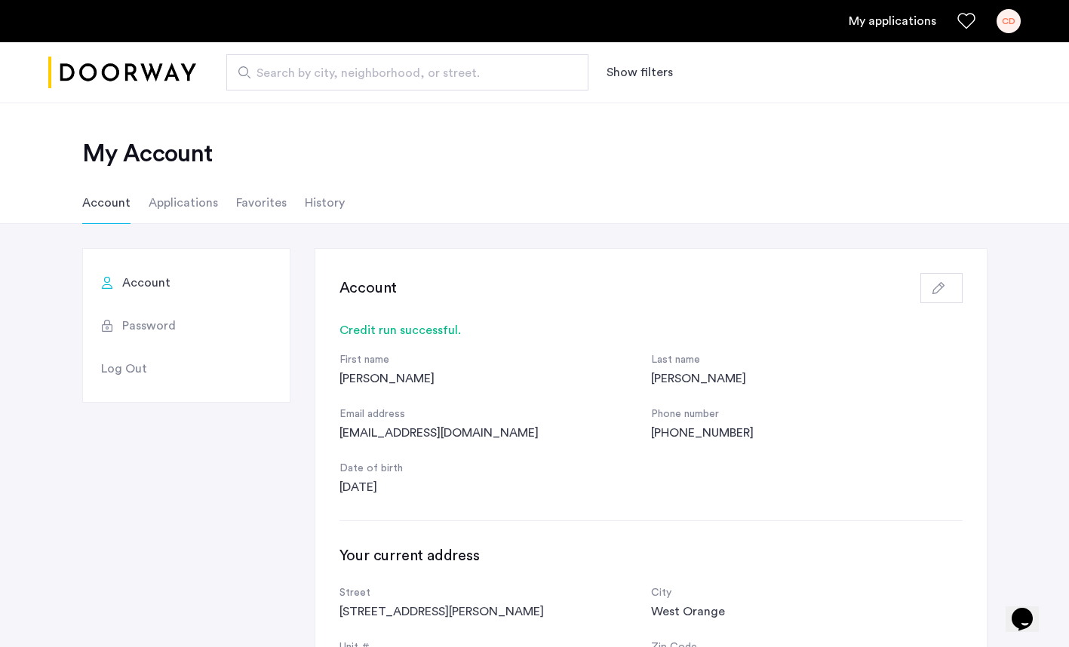
click at [134, 326] on span "Password" at bounding box center [149, 326] width 54 height 18
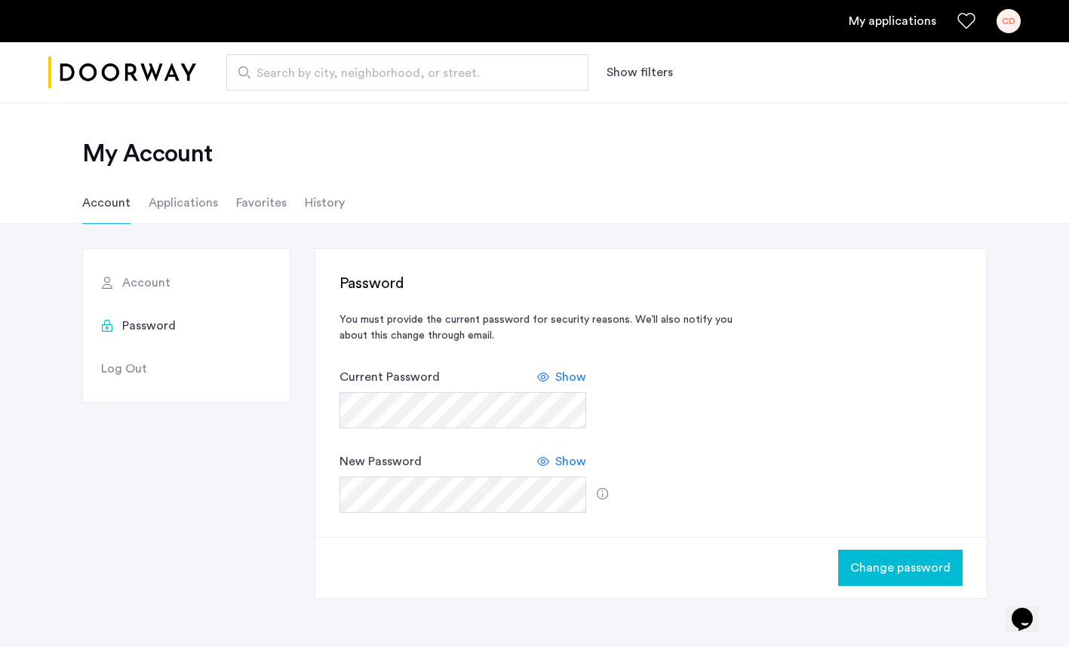
click at [889, 567] on span "Change password" at bounding box center [900, 568] width 100 height 18
click at [175, 201] on li "Applications" at bounding box center [183, 203] width 69 height 42
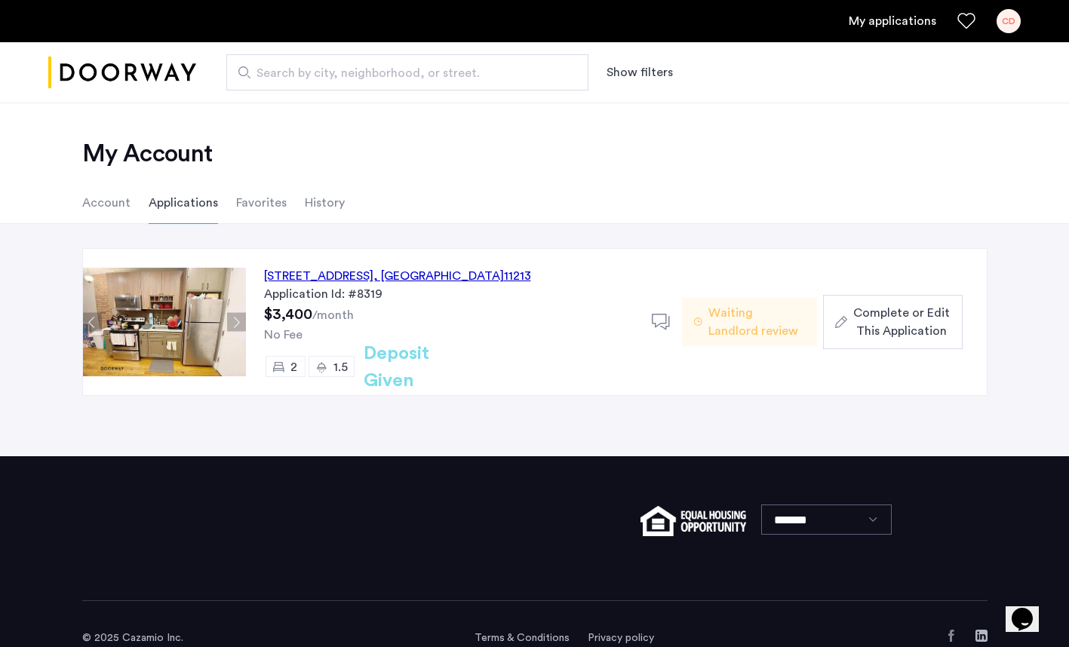
click at [877, 316] on span "Complete or Edit This Application" at bounding box center [901, 322] width 97 height 36
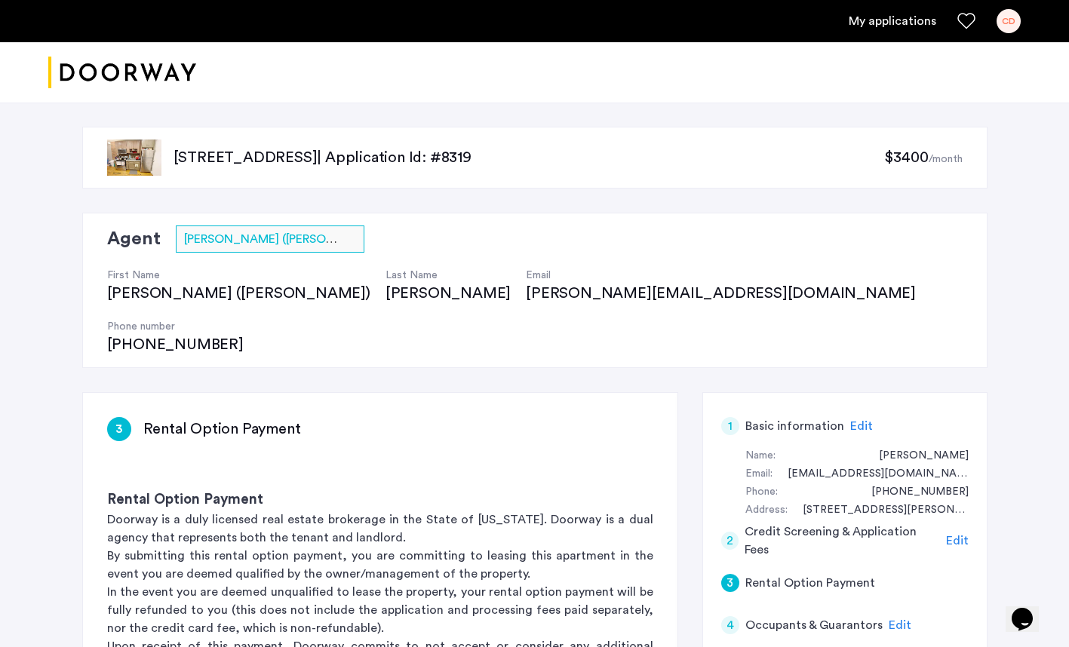
click at [958, 535] on span "Edit" at bounding box center [957, 541] width 23 height 12
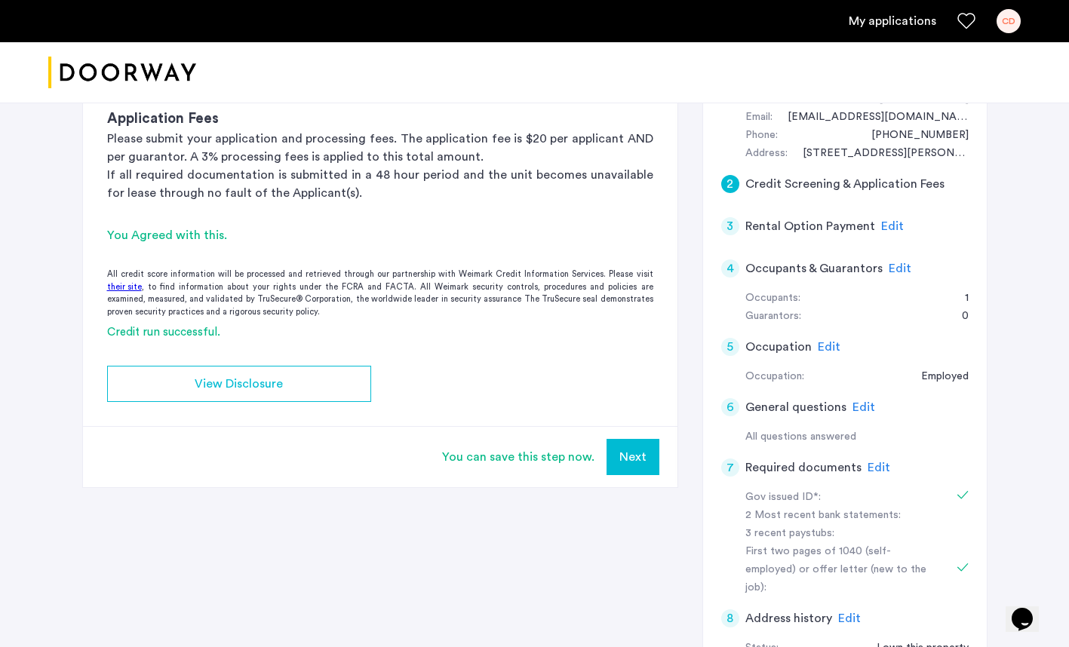
scroll to position [372, 0]
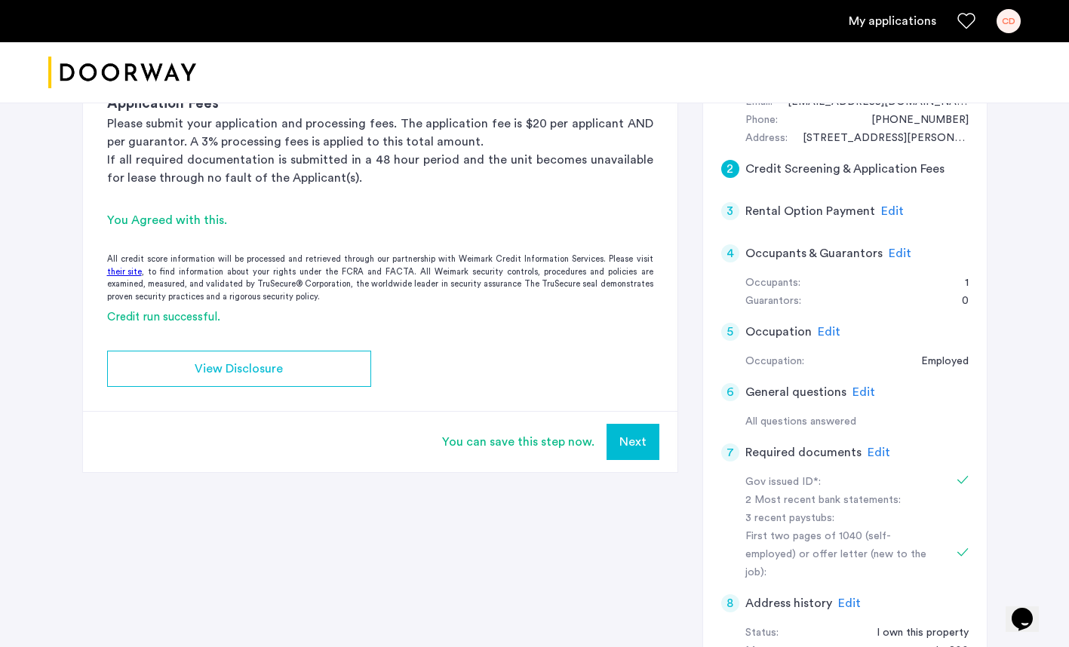
click at [877, 446] on span "Edit" at bounding box center [878, 452] width 23 height 12
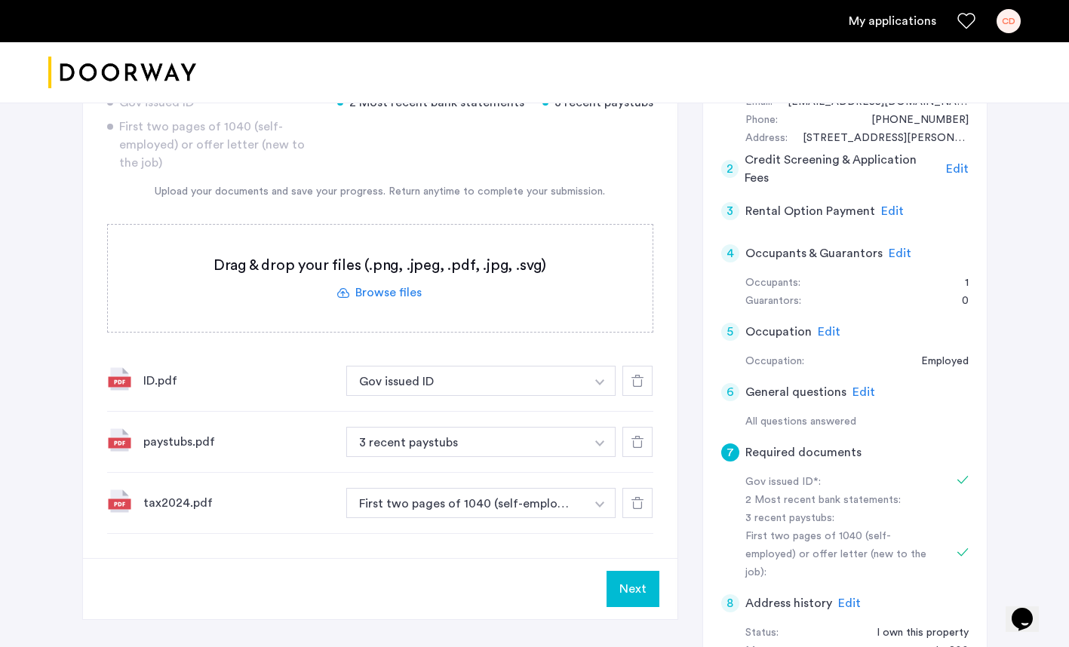
click at [401, 239] on label at bounding box center [380, 278] width 544 height 107
click at [0, 0] on input "file" at bounding box center [0, 0] width 0 height 0
click at [634, 571] on button "Next" at bounding box center [632, 589] width 53 height 36
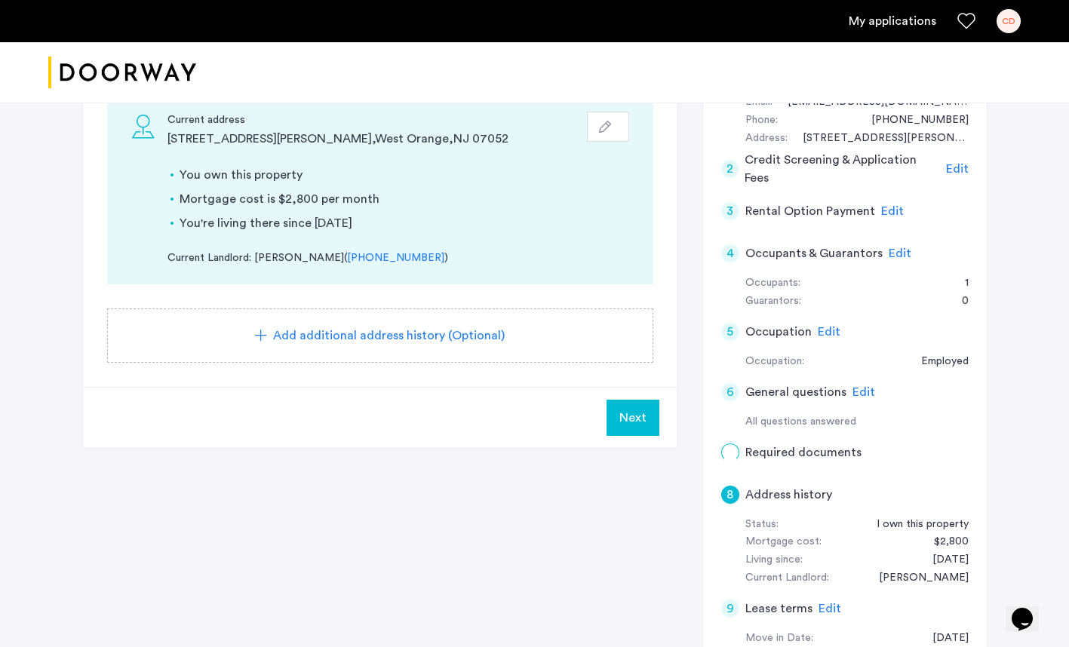
scroll to position [0, 0]
